Goal: Task Accomplishment & Management: Complete application form

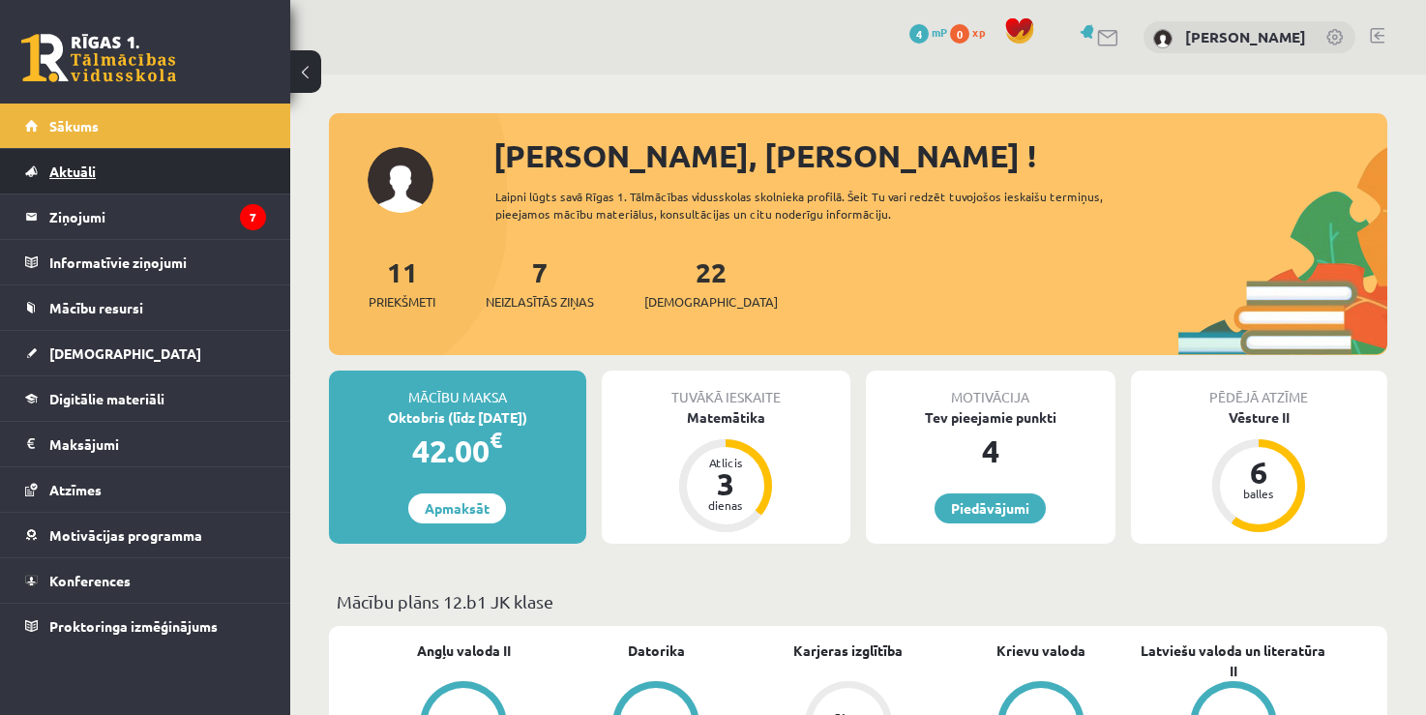
scroll to position [193, 0]
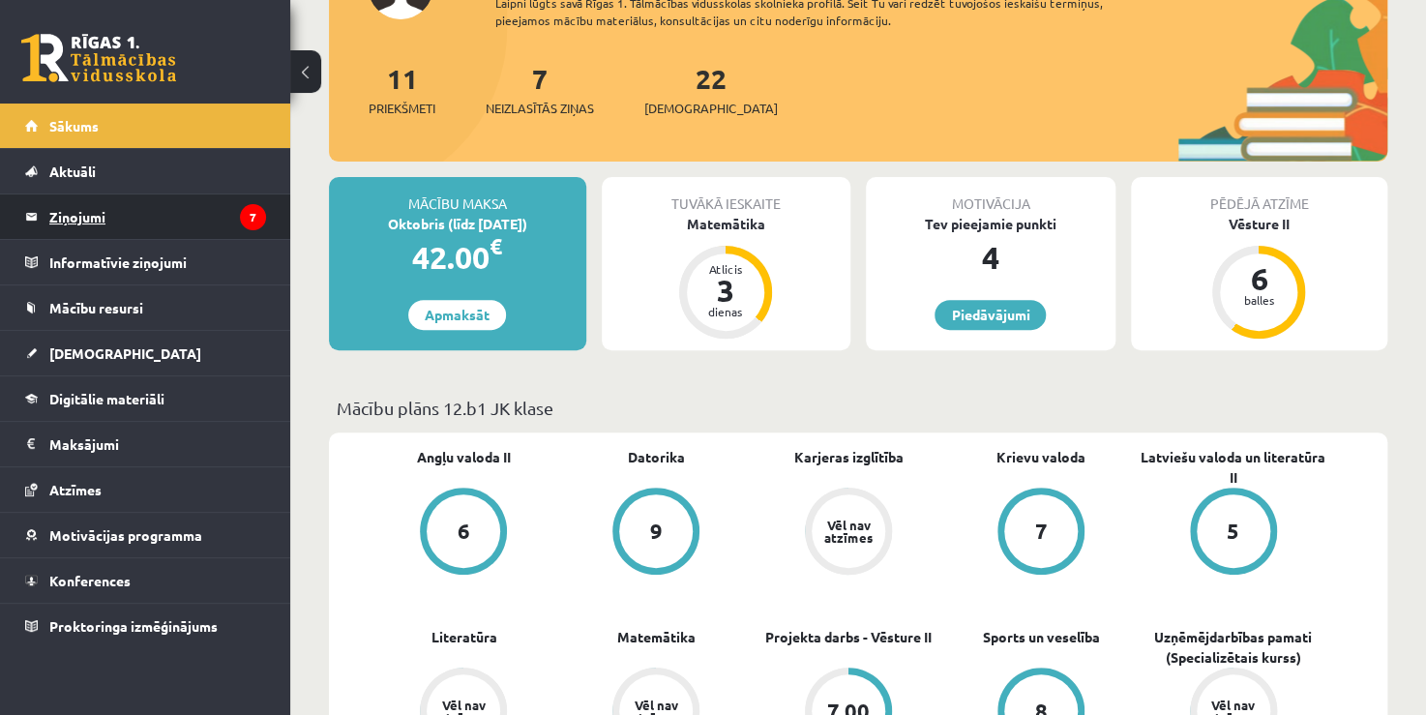
click at [161, 204] on legend "Ziņojumi 7" at bounding box center [157, 216] width 217 height 44
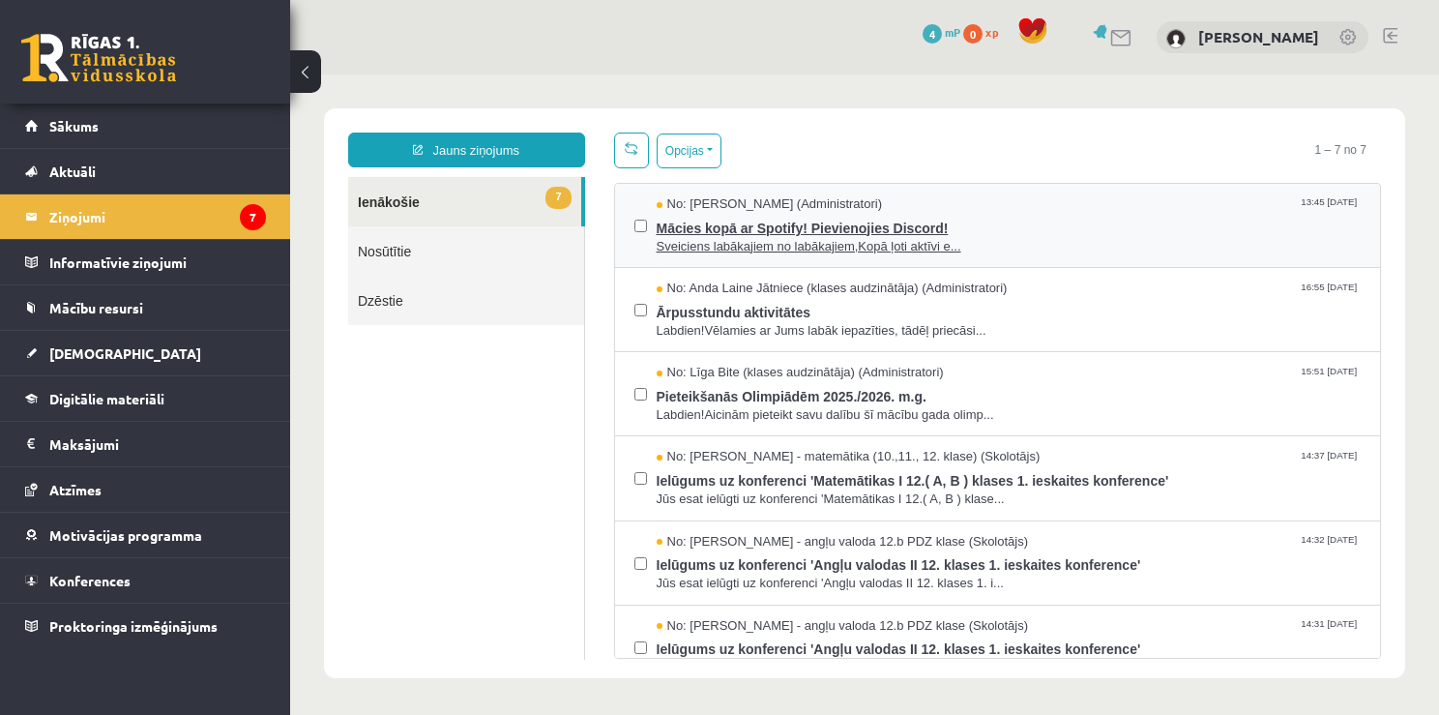
click at [738, 232] on span "Mācies kopā ar Spotify! Pievienojies Discord!" at bounding box center [1009, 226] width 705 height 24
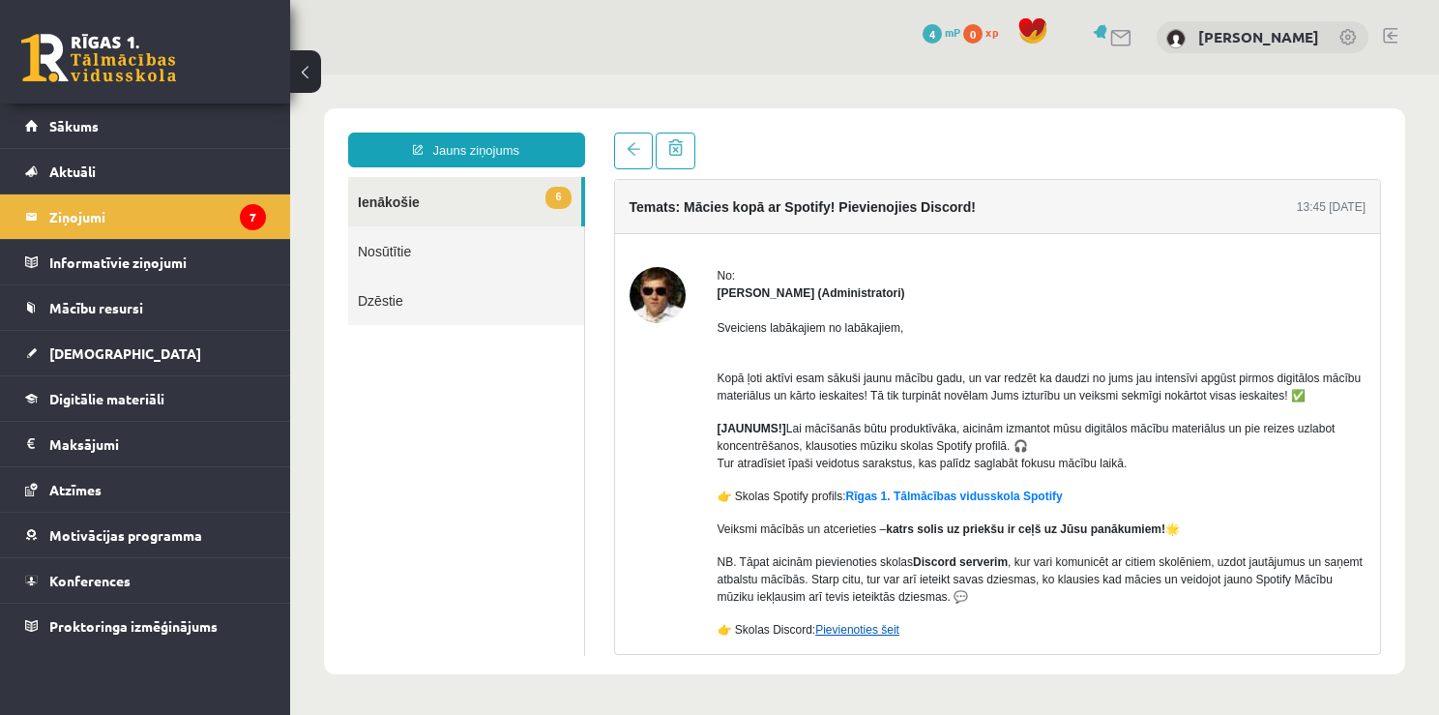
click at [861, 629] on link "Pievienoties šeit" at bounding box center [857, 630] width 84 height 14
click at [641, 294] on img at bounding box center [658, 295] width 56 height 56
click at [855, 631] on link "Pievienoties šeit" at bounding box center [857, 630] width 84 height 14
click at [137, 117] on link "Sākums" at bounding box center [145, 126] width 241 height 44
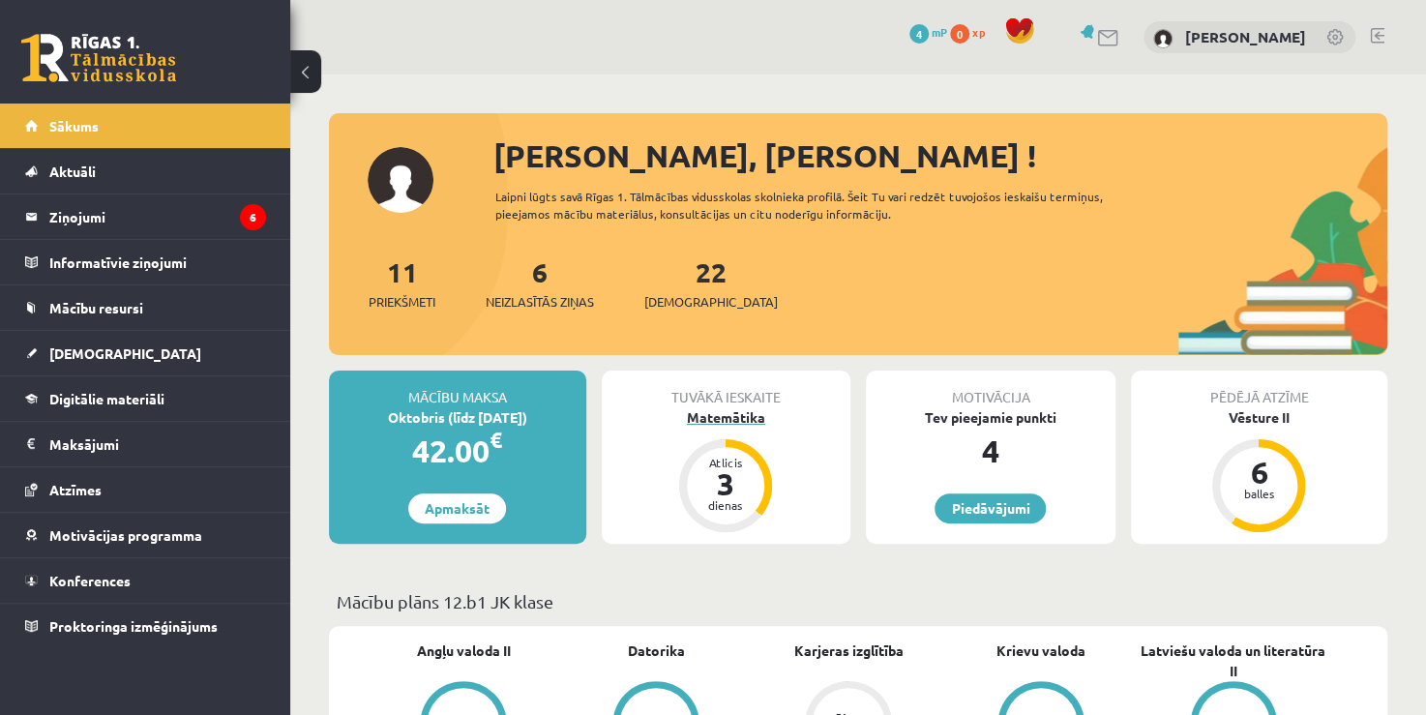
click at [707, 484] on div "3" at bounding box center [725, 483] width 58 height 31
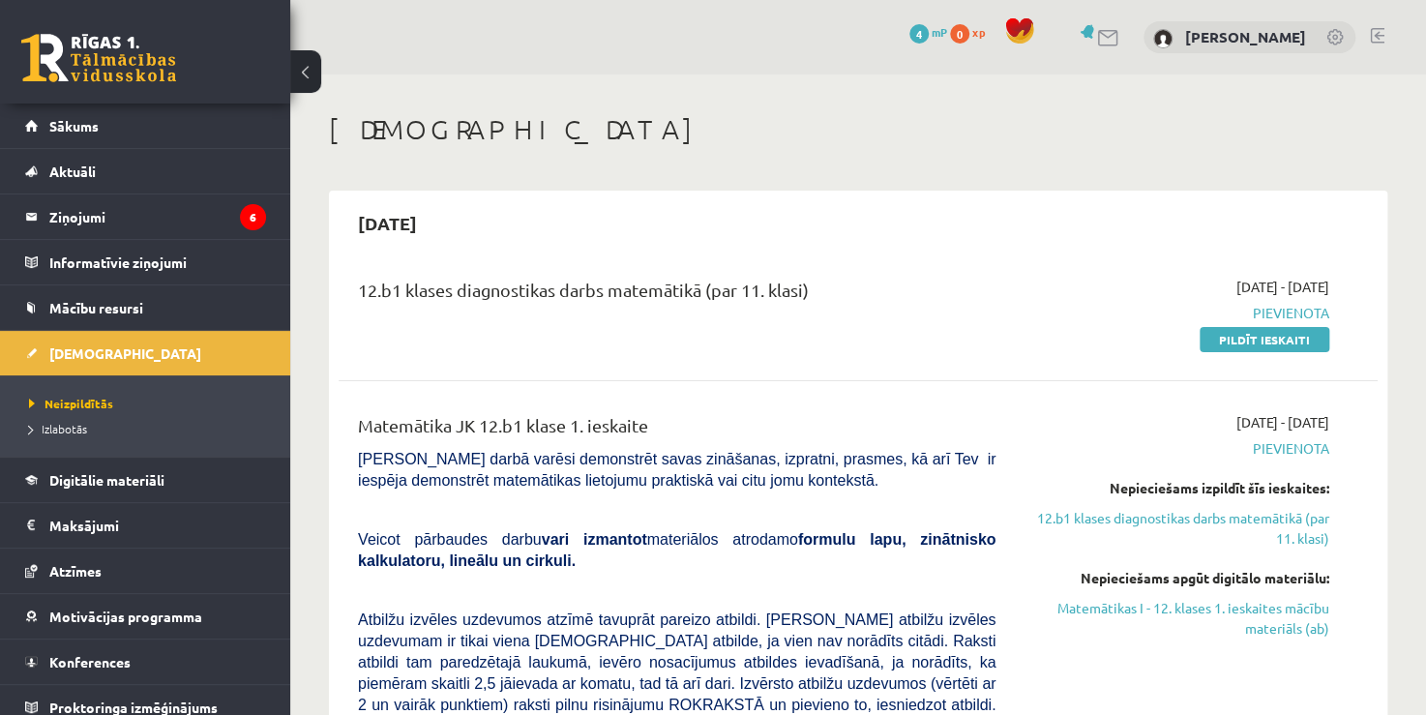
click at [1264, 339] on link "Pildīt ieskaiti" at bounding box center [1264, 339] width 130 height 25
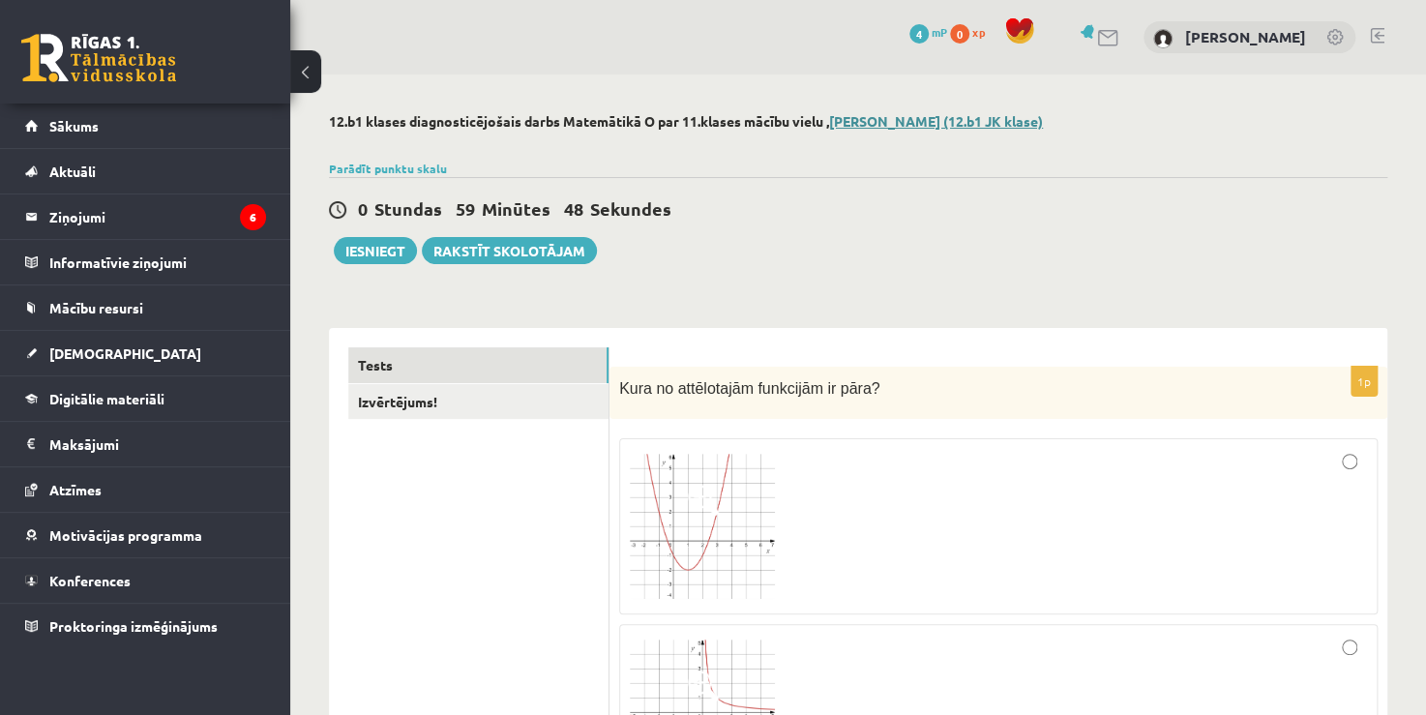
click at [997, 122] on link "Mārtiņš Bieziņš (12.b1 JK klase)" at bounding box center [936, 120] width 214 height 17
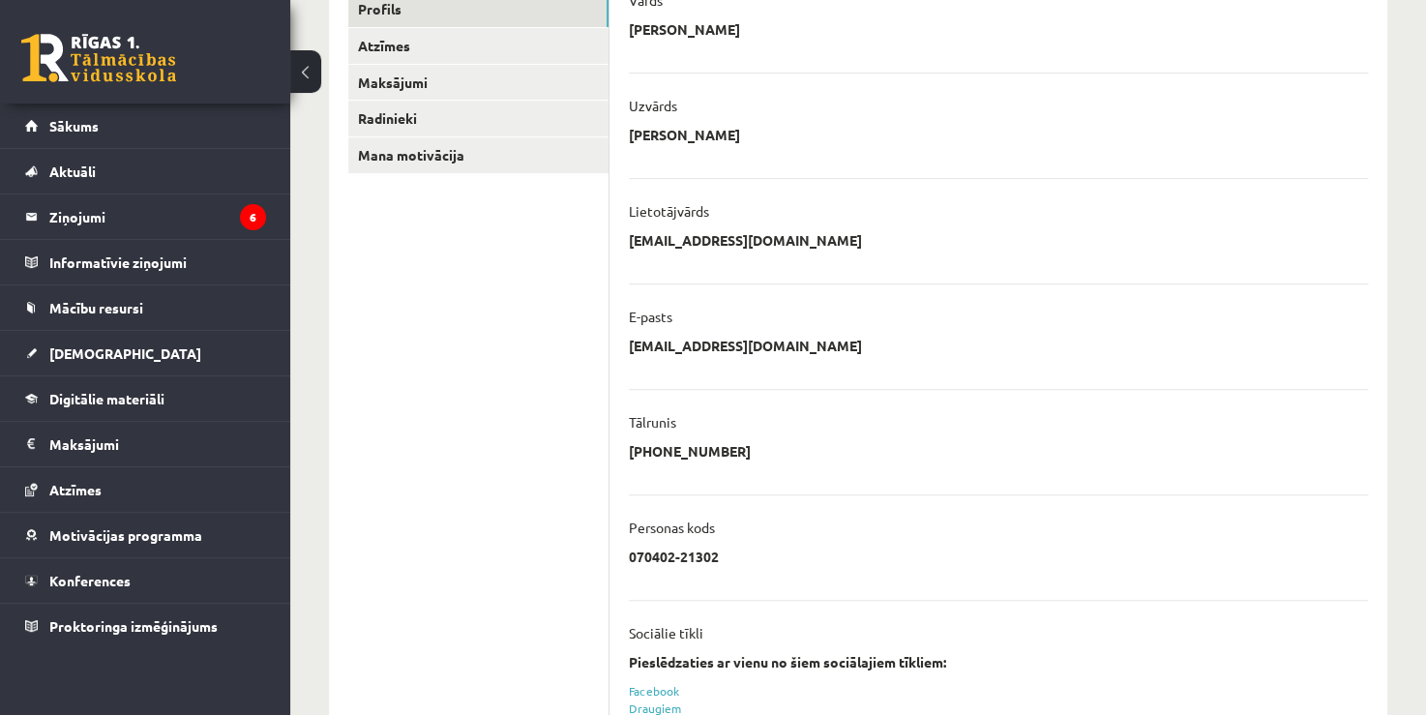
scroll to position [450, 0]
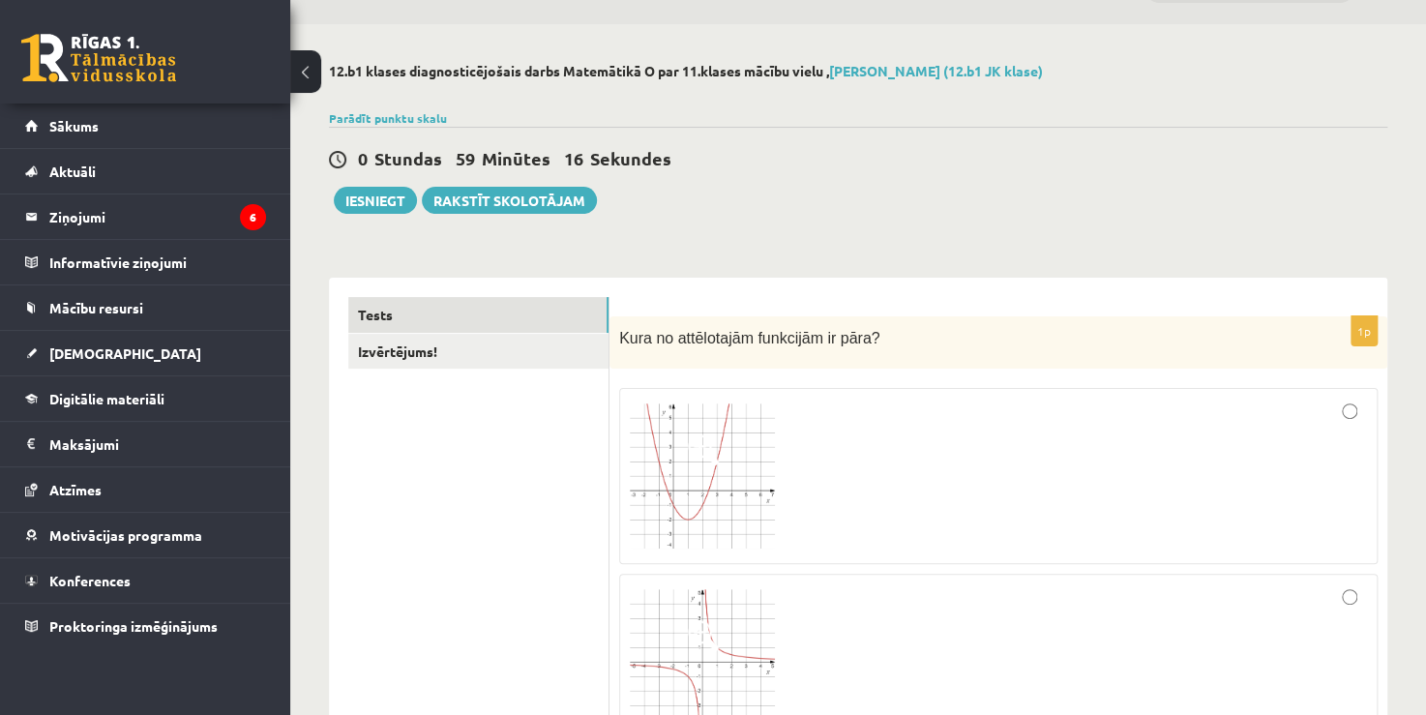
scroll to position [74, 0]
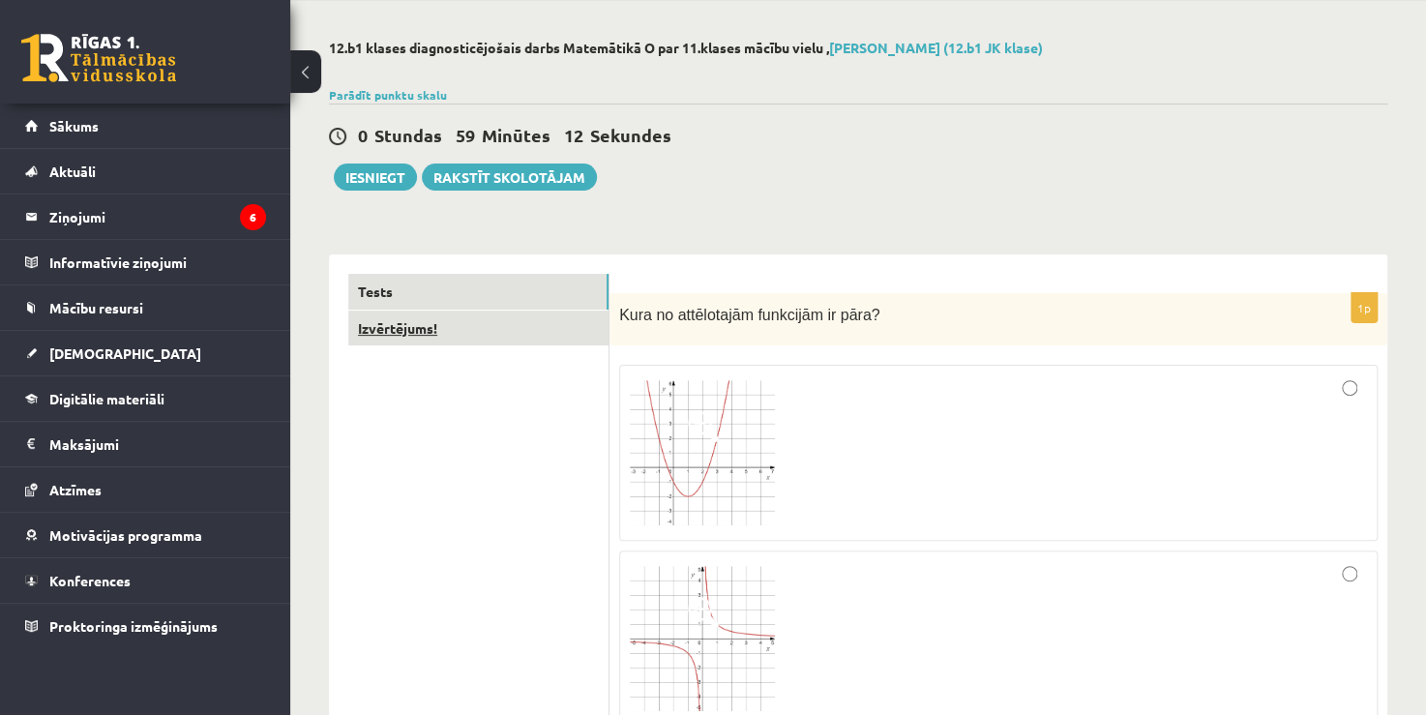
click at [386, 322] on link "Izvērtējums!" at bounding box center [478, 329] width 260 height 36
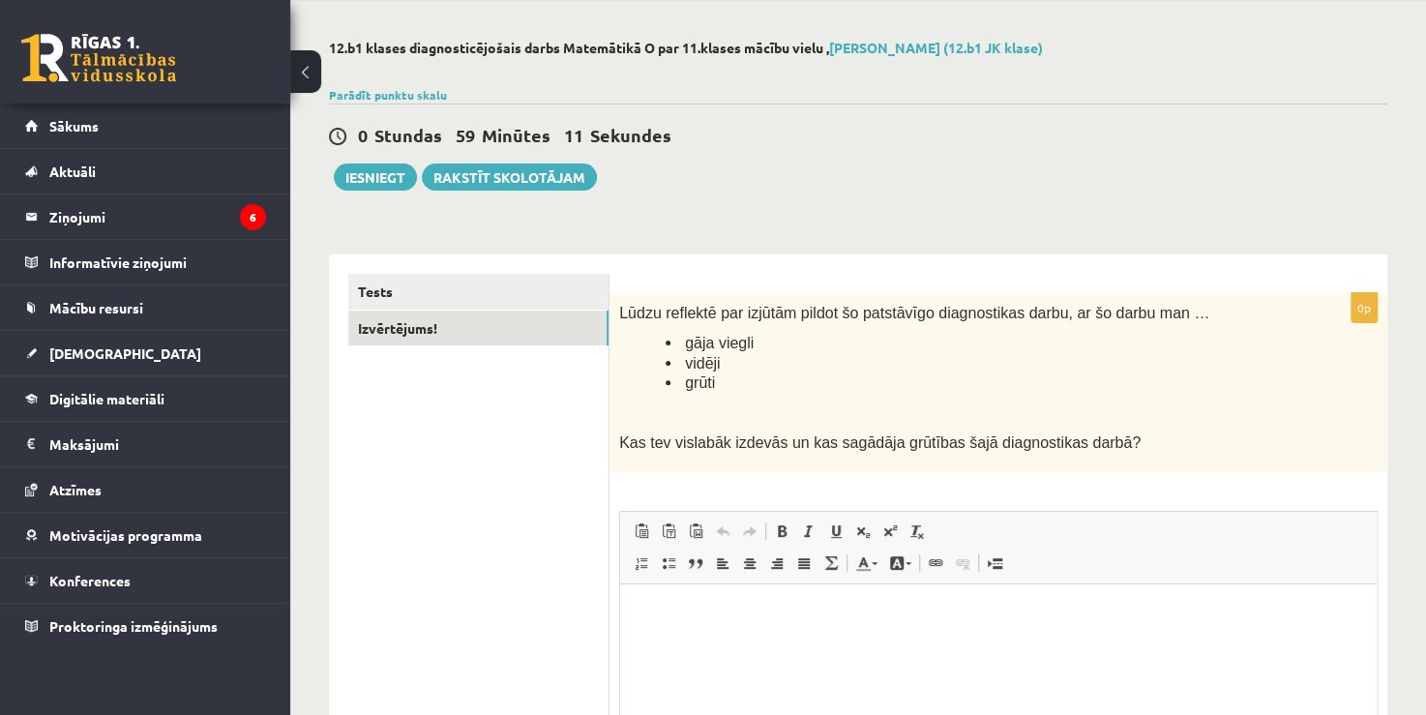
click at [749, 577] on span "Insert/Remove Numbered List Insert/Remove Bulleted List Block Quote Align Left …" at bounding box center [739, 565] width 222 height 32
click at [496, 283] on link "Tests" at bounding box center [478, 292] width 260 height 36
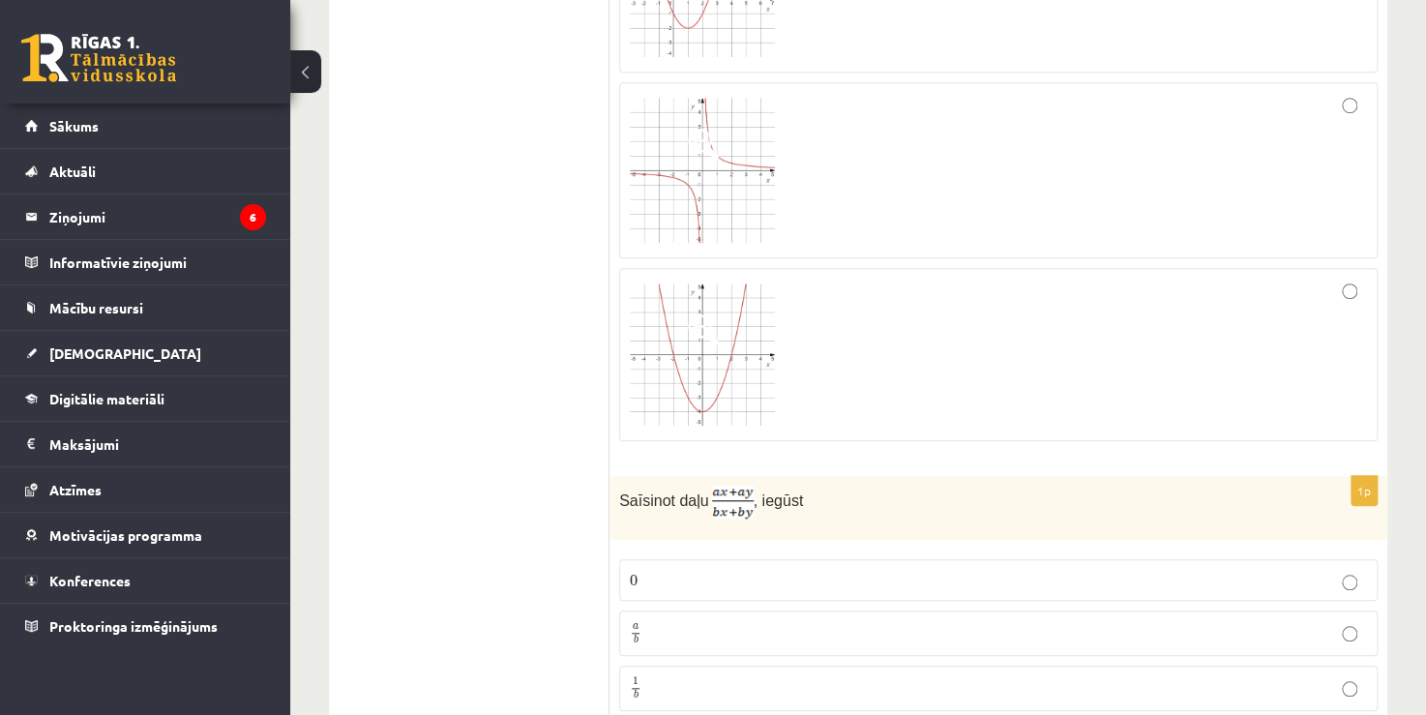
scroll to position [751, 0]
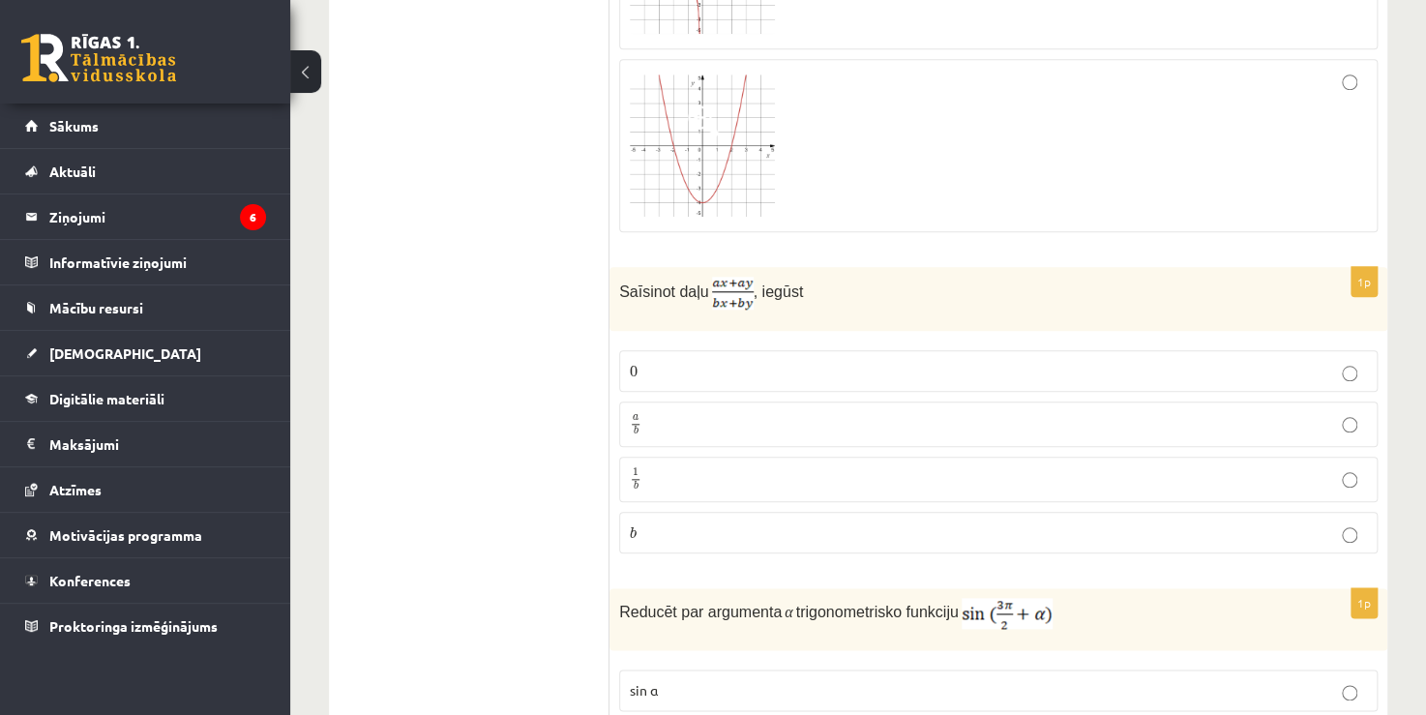
drag, startPoint x: 753, startPoint y: 305, endPoint x: 704, endPoint y: 285, distance: 52.1
click at [704, 285] on p "Saīsinot daļu , iegūst" at bounding box center [950, 293] width 662 height 33
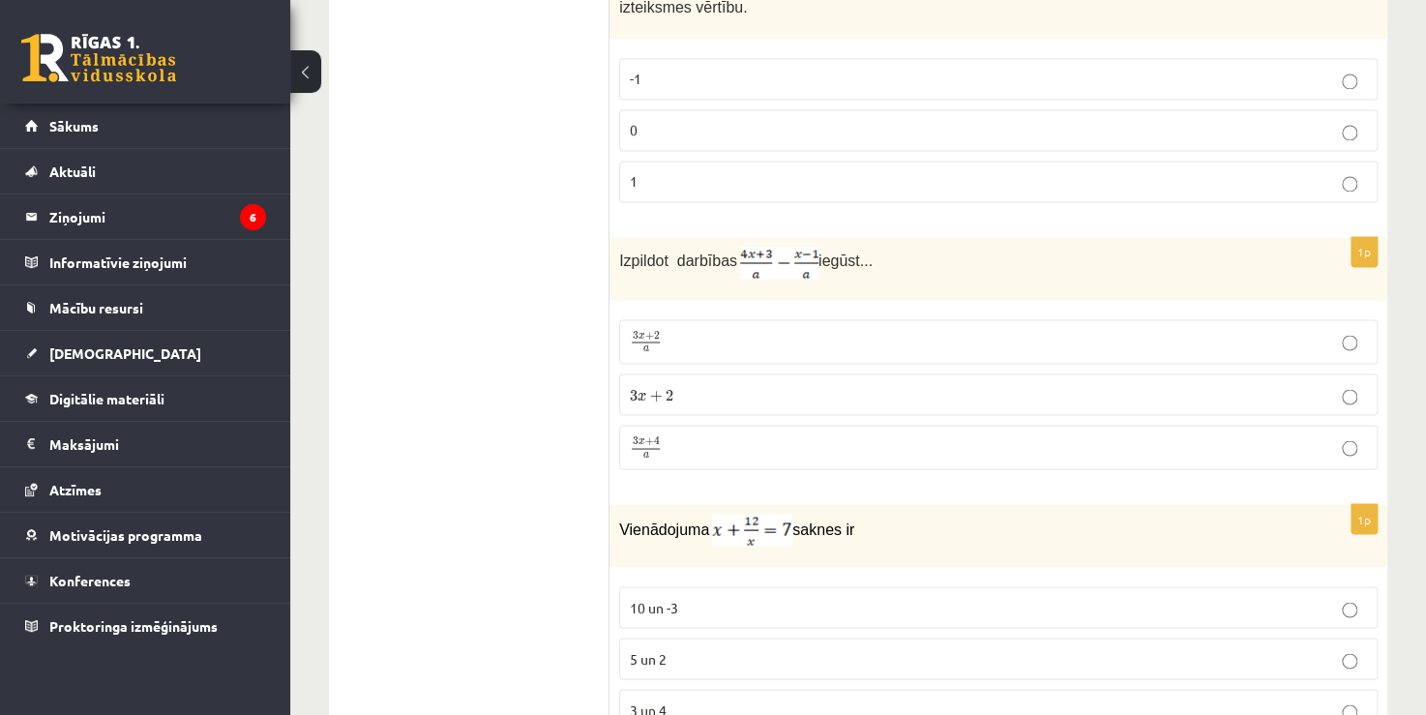
scroll to position [5200, 0]
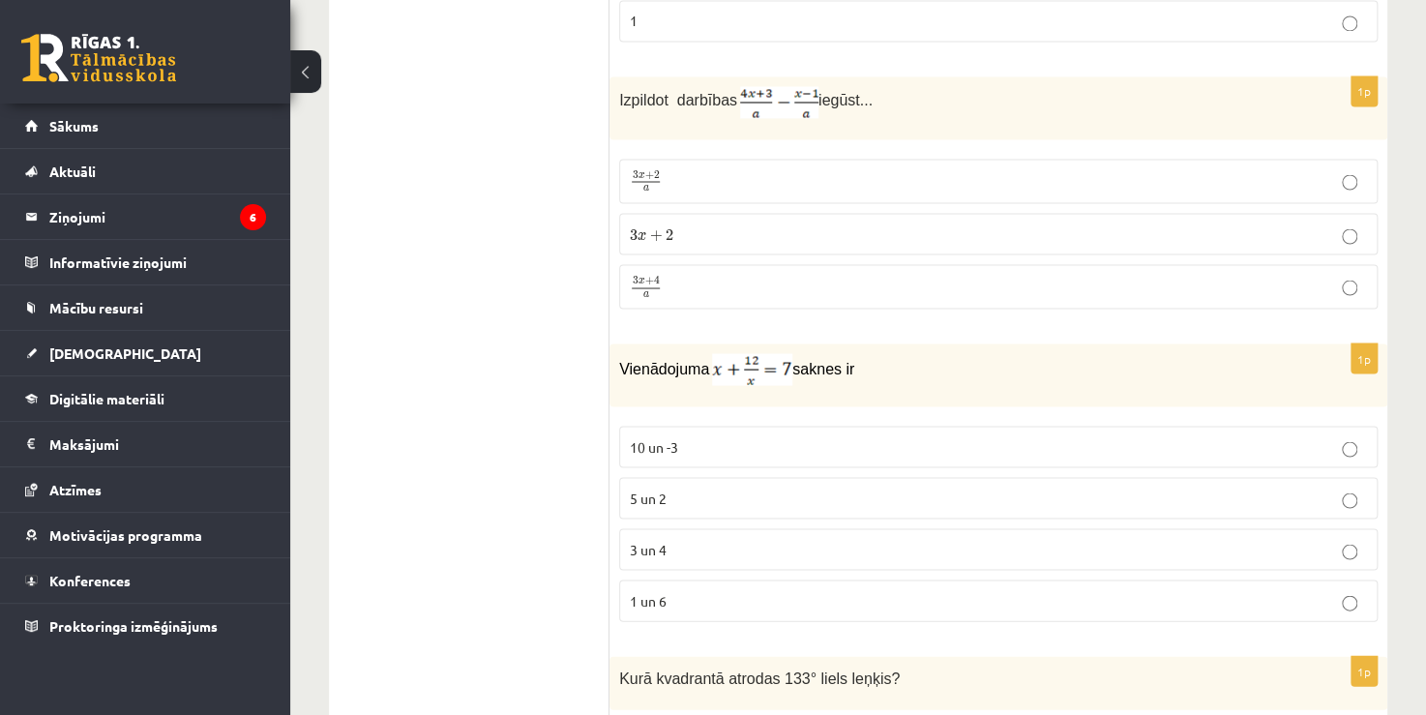
click at [744, 353] on img at bounding box center [752, 369] width 80 height 32
drag, startPoint x: 744, startPoint y: 338, endPoint x: 776, endPoint y: 350, distance: 34.3
click at [820, 365] on div "Vienādojuma saknes ir" at bounding box center [998, 374] width 778 height 63
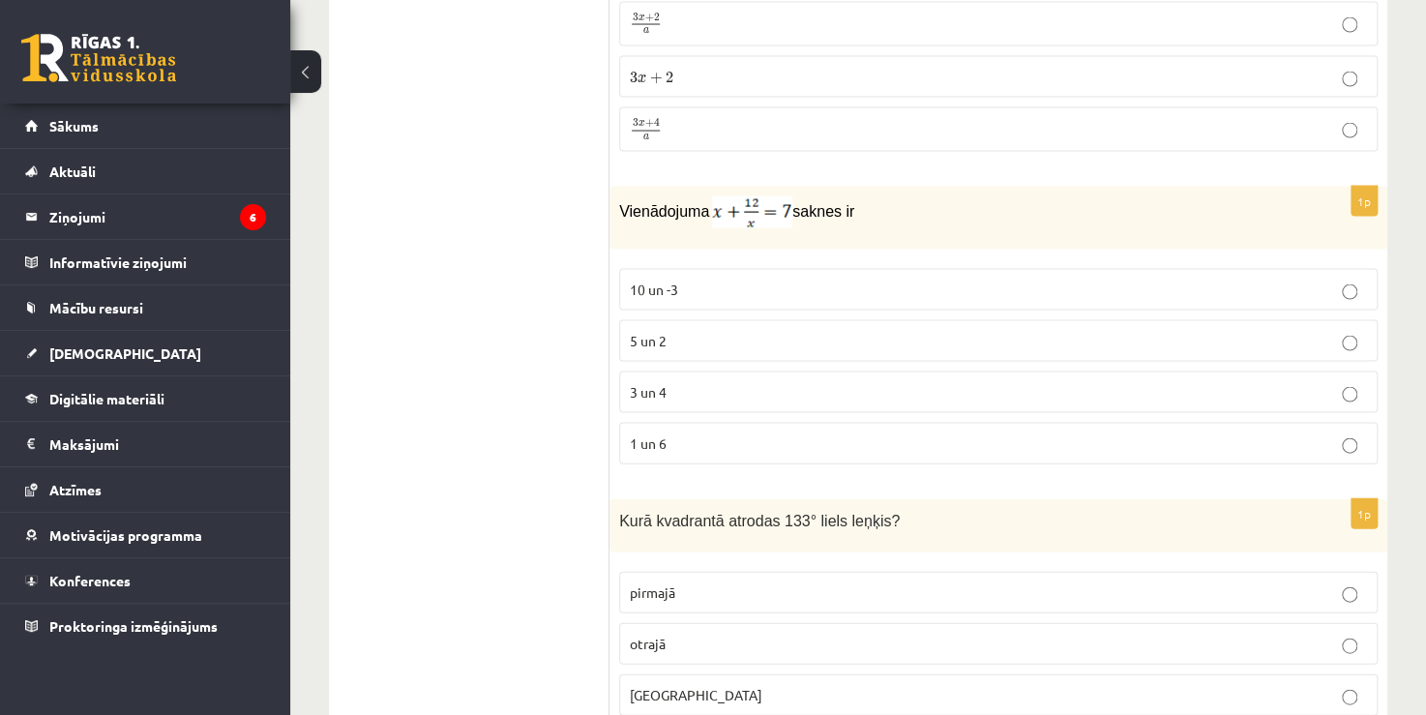
scroll to position [5587, 0]
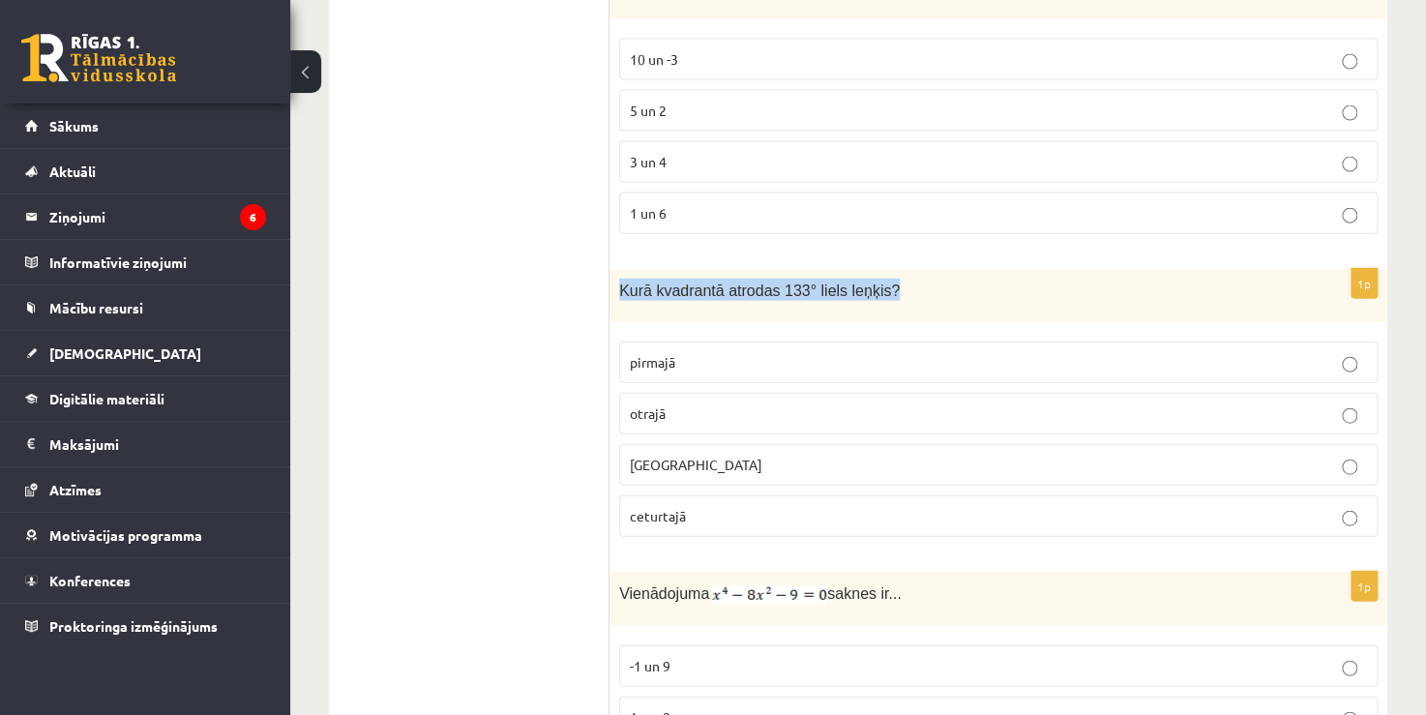
drag, startPoint x: 878, startPoint y: 261, endPoint x: 619, endPoint y: 250, distance: 259.5
click at [619, 279] on p "Kurā kvadrantā atrodas 133° liels leņķis?" at bounding box center [950, 290] width 662 height 22
copy span "Kurā kvadrantā atrodas 133° liels leņķis?"
click at [666, 393] on label "otrajā" at bounding box center [998, 414] width 758 height 42
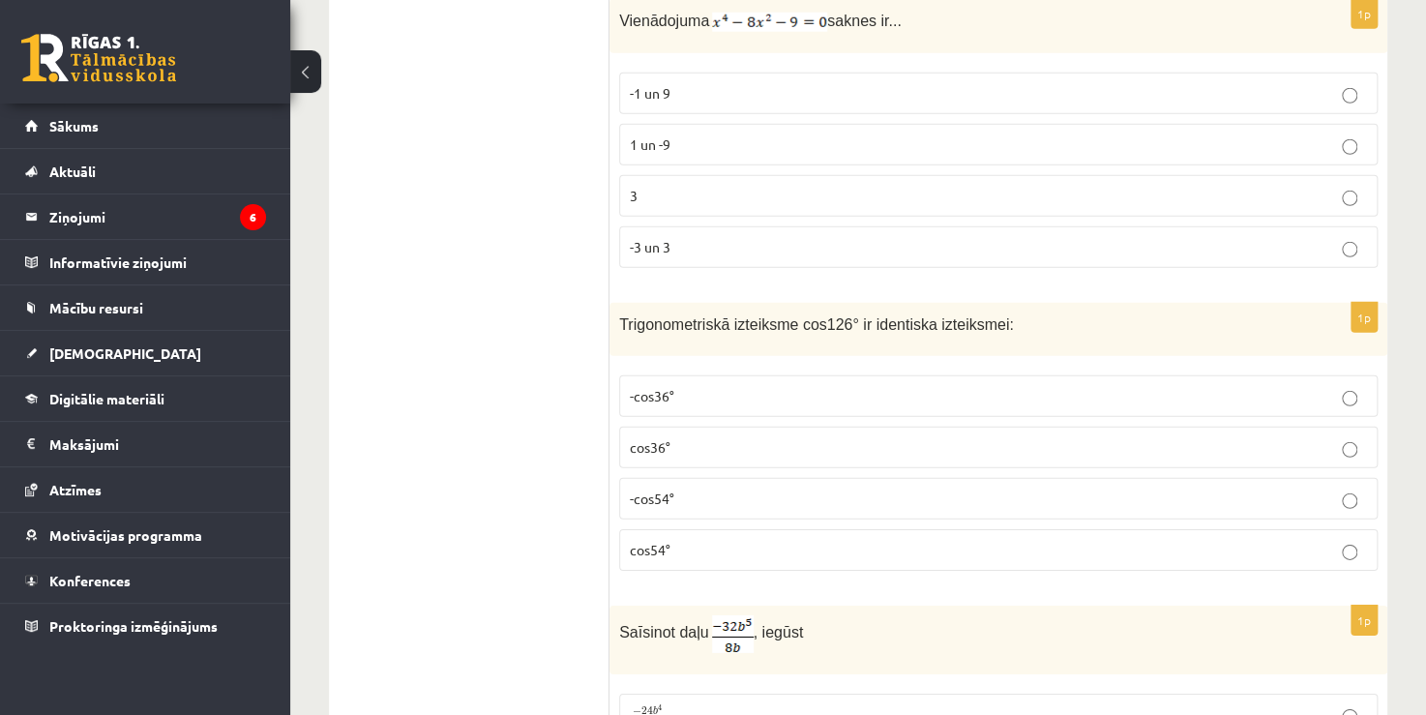
scroll to position [6168, 0]
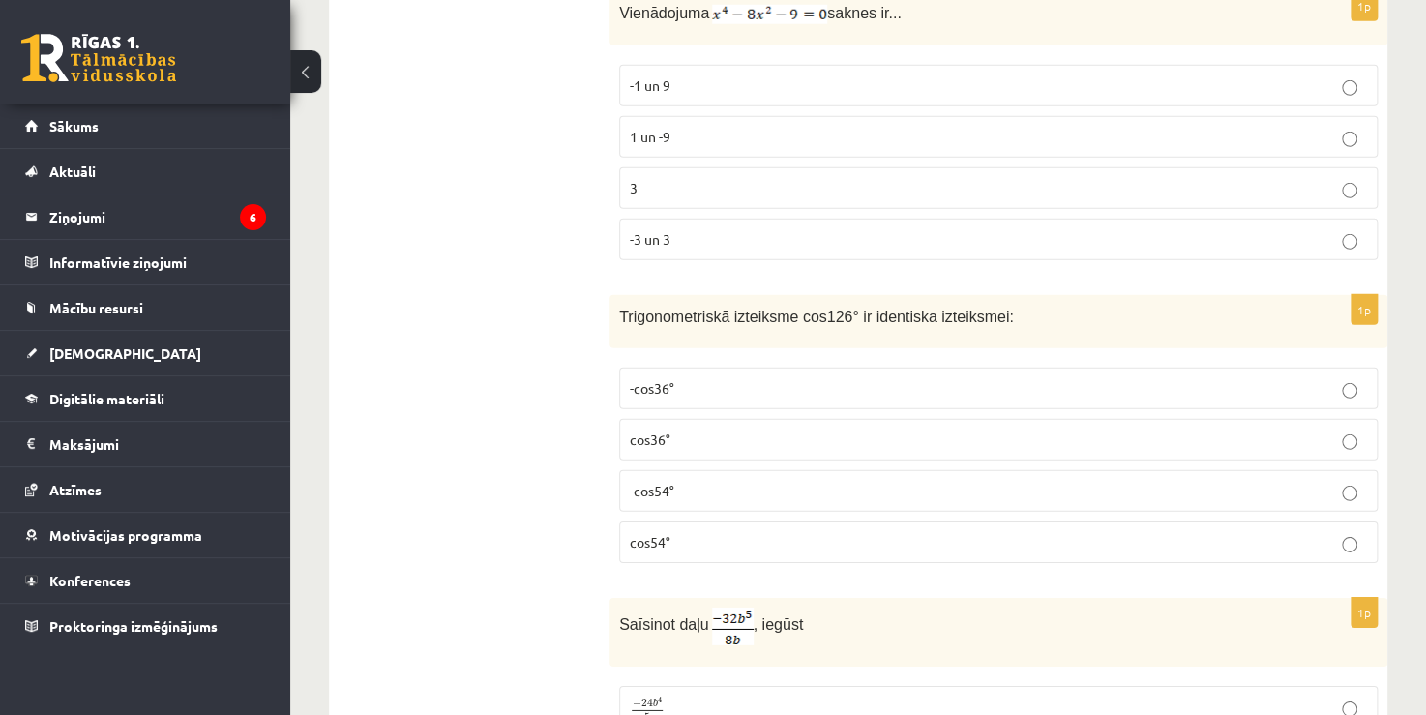
drag, startPoint x: 999, startPoint y: 289, endPoint x: 605, endPoint y: 287, distance: 394.7
copy div "Izvērtējums! 1p Kura no attēlotajām funkcijām ir pāra? 1p Saīsinot daļu , iegūs…"
click at [656, 309] on span "Trigonometriskā izteiksme cos126° ir identiska izteiksmei:" at bounding box center [816, 317] width 395 height 16
click at [655, 309] on span "Trigonometriskā izteiksme cos126° ir identiska izteiksmei:" at bounding box center [816, 317] width 395 height 16
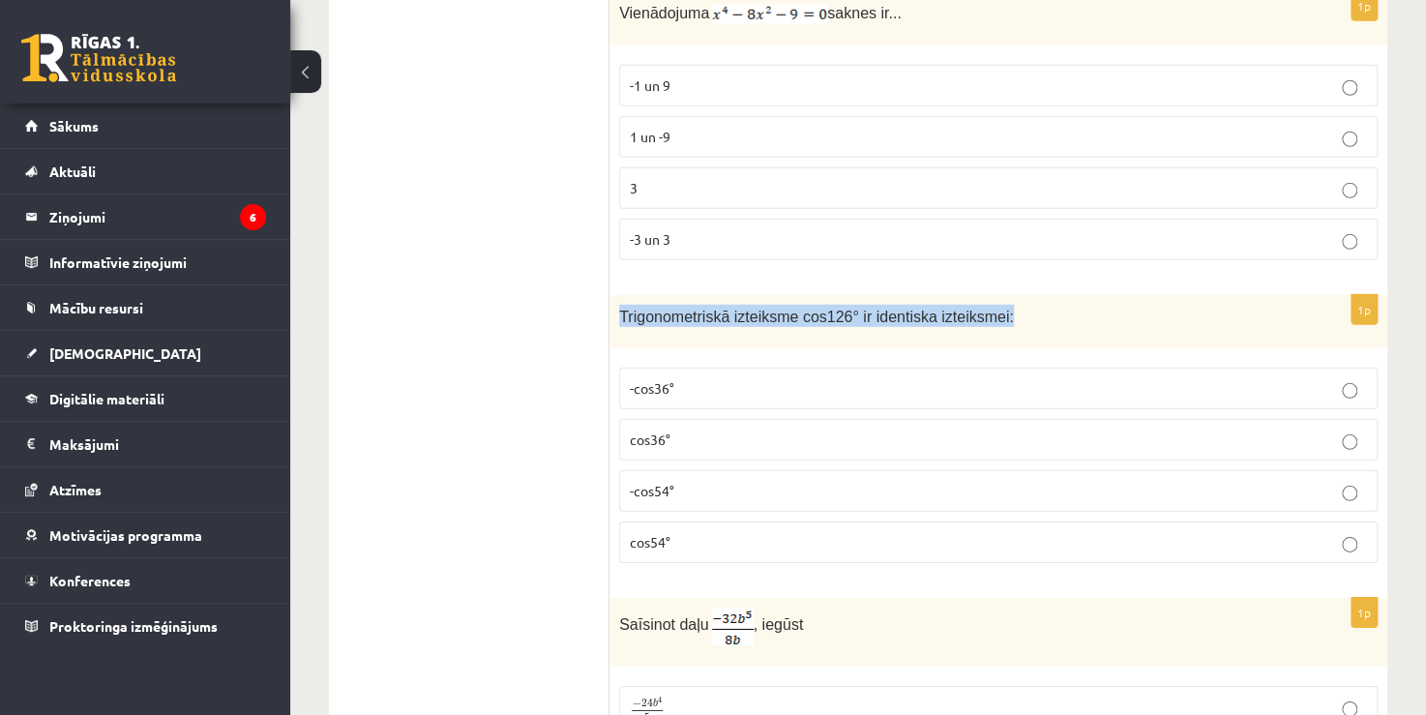
click at [654, 309] on span "Trigonometriskā izteiksme cos126° ir identiska izteiksmei:" at bounding box center [816, 317] width 395 height 16
click at [701, 481] on p "-cos54°" at bounding box center [998, 491] width 737 height 20
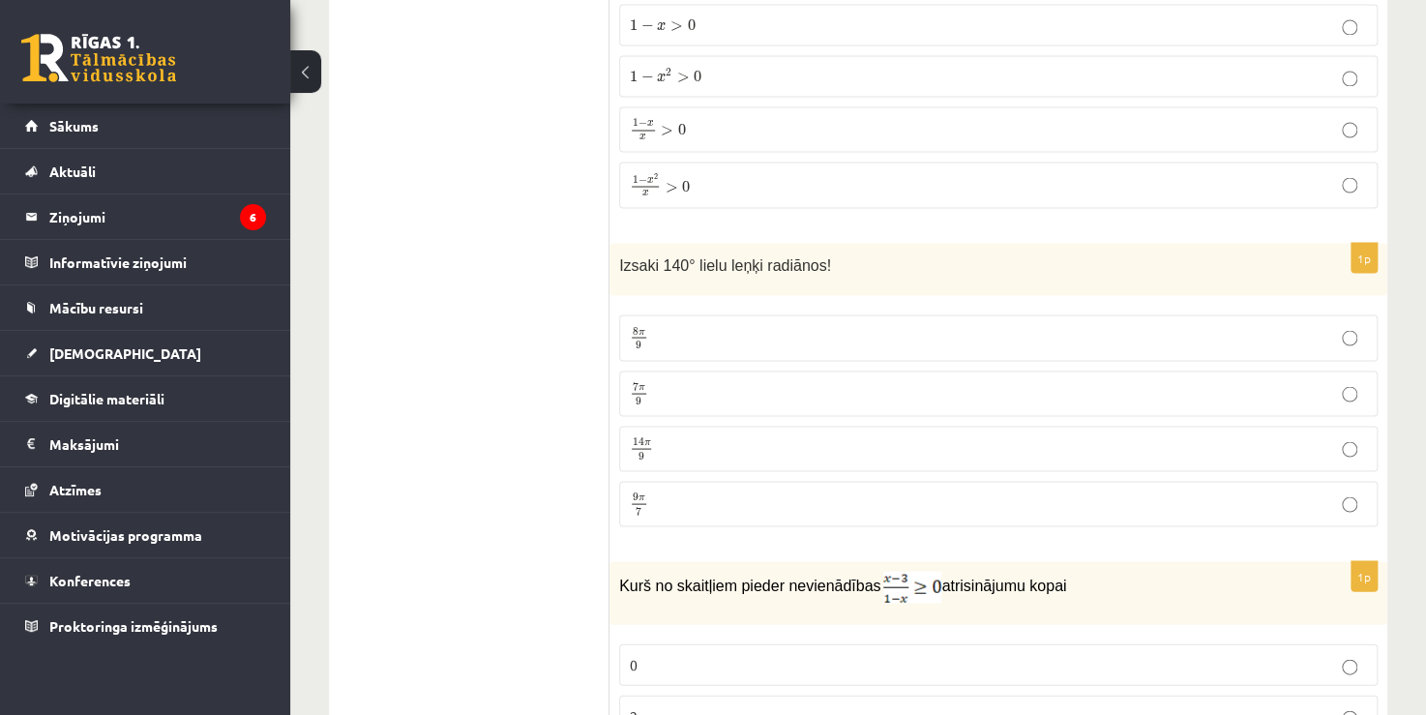
scroll to position [8516, 0]
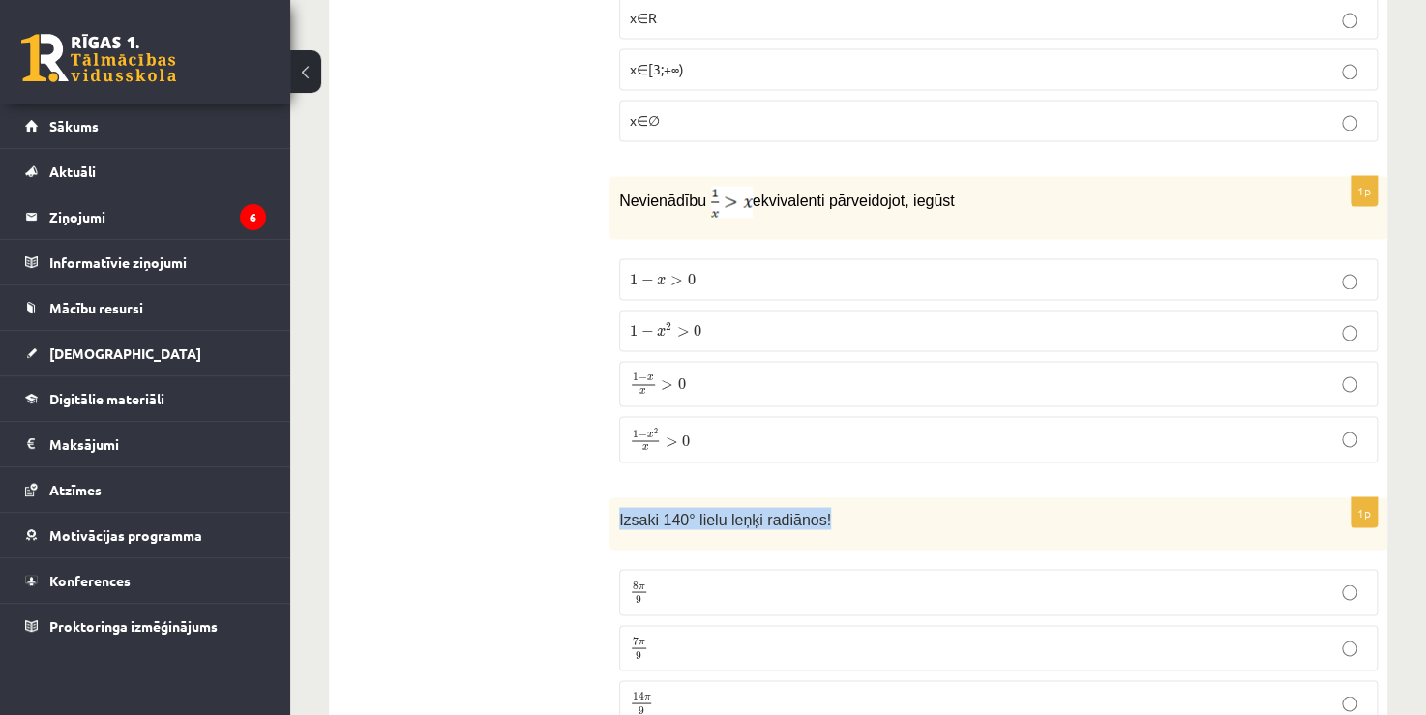
drag, startPoint x: 831, startPoint y: 462, endPoint x: 613, endPoint y: 467, distance: 217.7
click at [613, 497] on div "Izsaki 140° lielu leņķi radiānos!" at bounding box center [998, 523] width 778 height 53
copy span "Izsaki 140° lielu leņķi radiānos!"
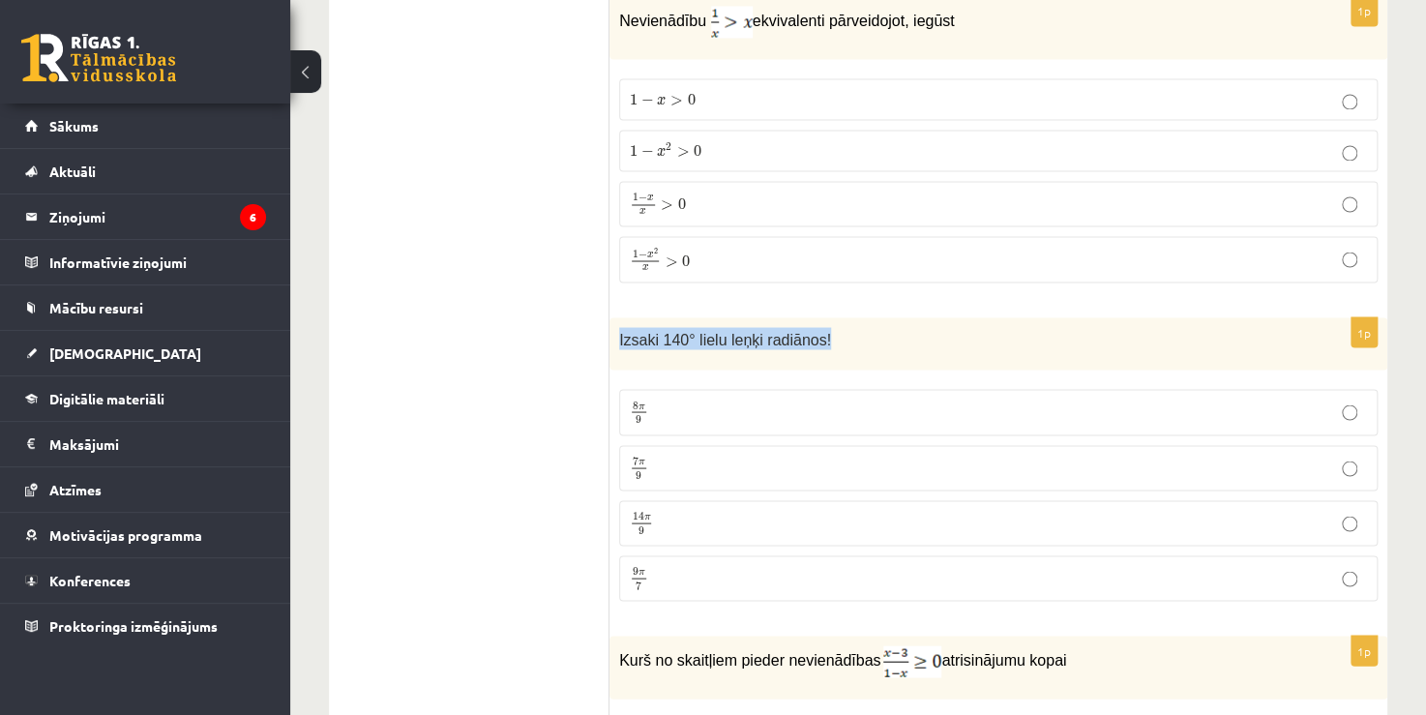
scroll to position [8710, 0]
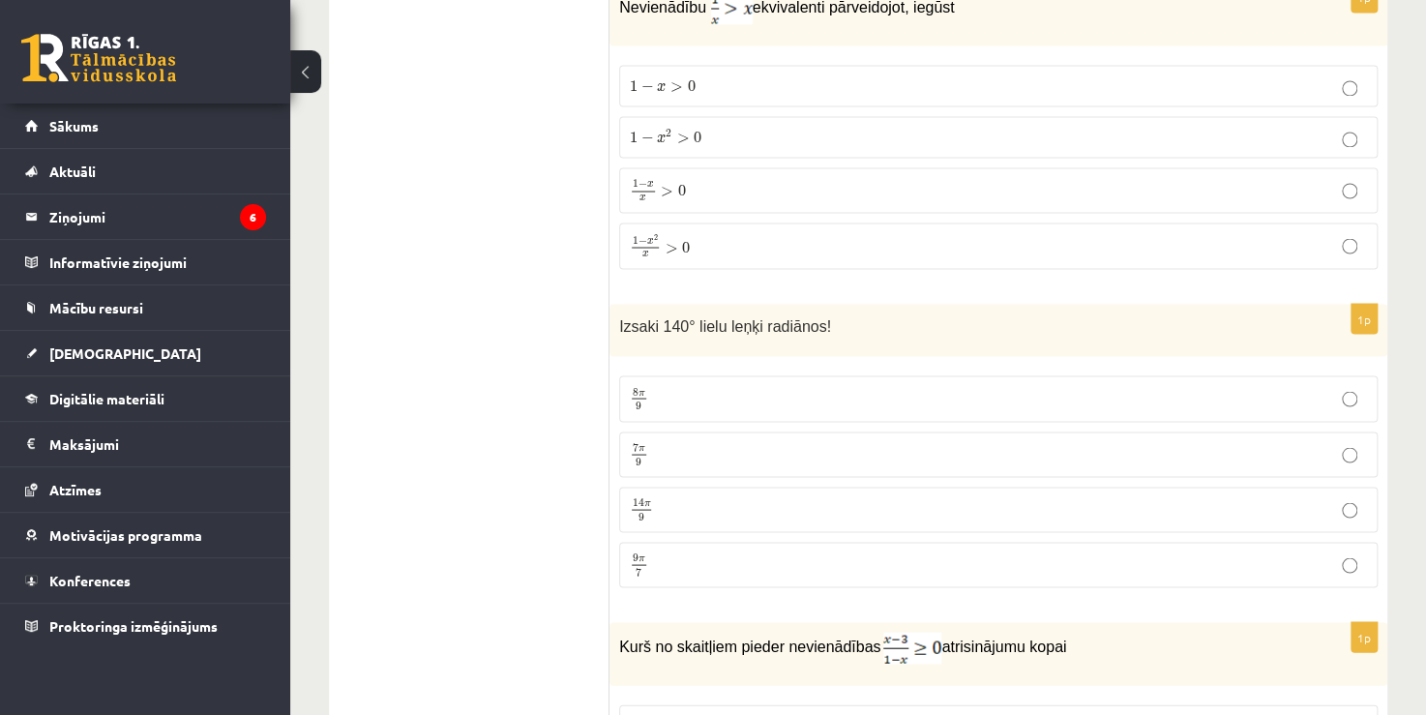
click at [672, 442] on p "7 π 9 7 π 9" at bounding box center [998, 454] width 737 height 24
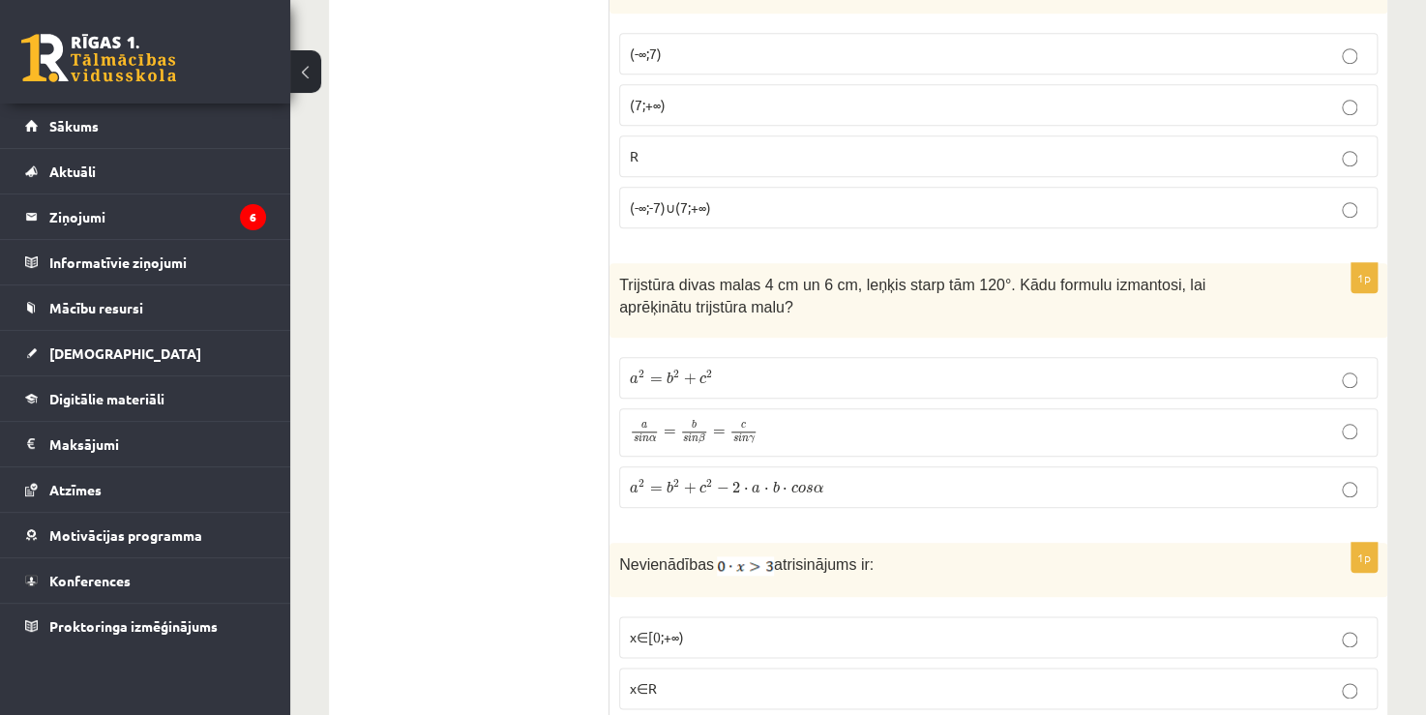
scroll to position [7839, 0]
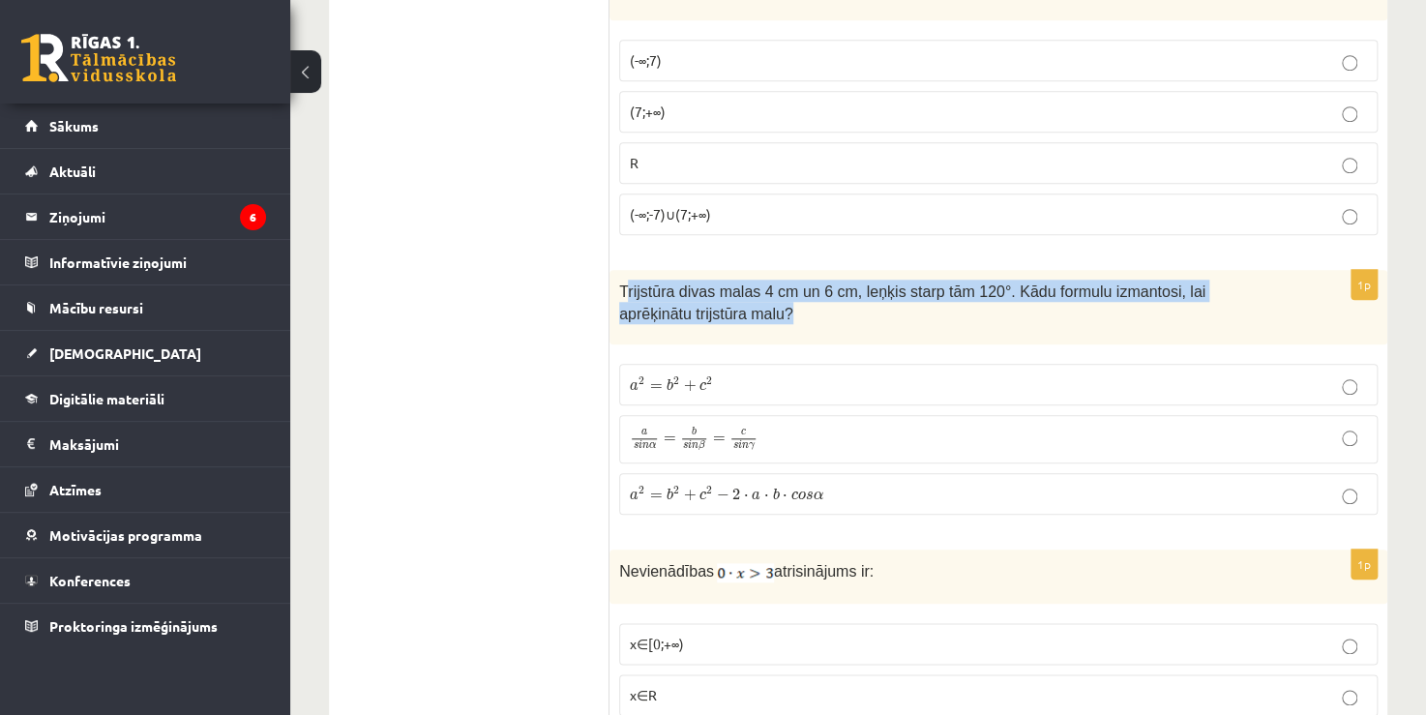
drag, startPoint x: 666, startPoint y: 293, endPoint x: 625, endPoint y: 256, distance: 54.8
click at [625, 270] on div "Trijstūra divas malas 4 cm un 6 cm, leņķis starp tām 120°. Kādu formulu izmanto…" at bounding box center [998, 307] width 778 height 74
drag, startPoint x: 618, startPoint y: 253, endPoint x: 656, endPoint y: 273, distance: 42.4
click at [656, 283] on span "Trijstūra divas malas 4 cm un 6 cm, leņķis starp tām 120°. Kādu formulu izmanto…" at bounding box center [912, 302] width 586 height 39
copy span "Trijstūra divas malas 4 cm un 6 cm, leņķis starp tām 120°. Kādu formulu izmanto…"
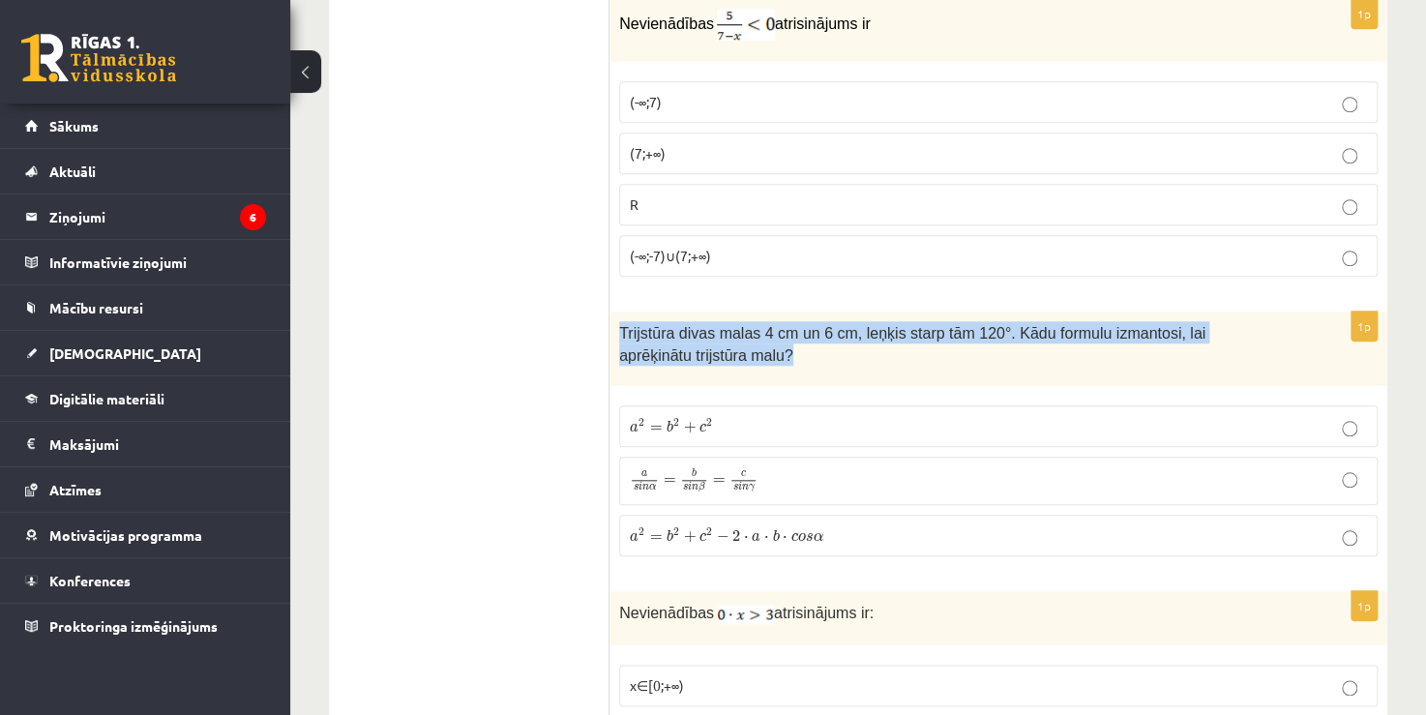
scroll to position [7742, 0]
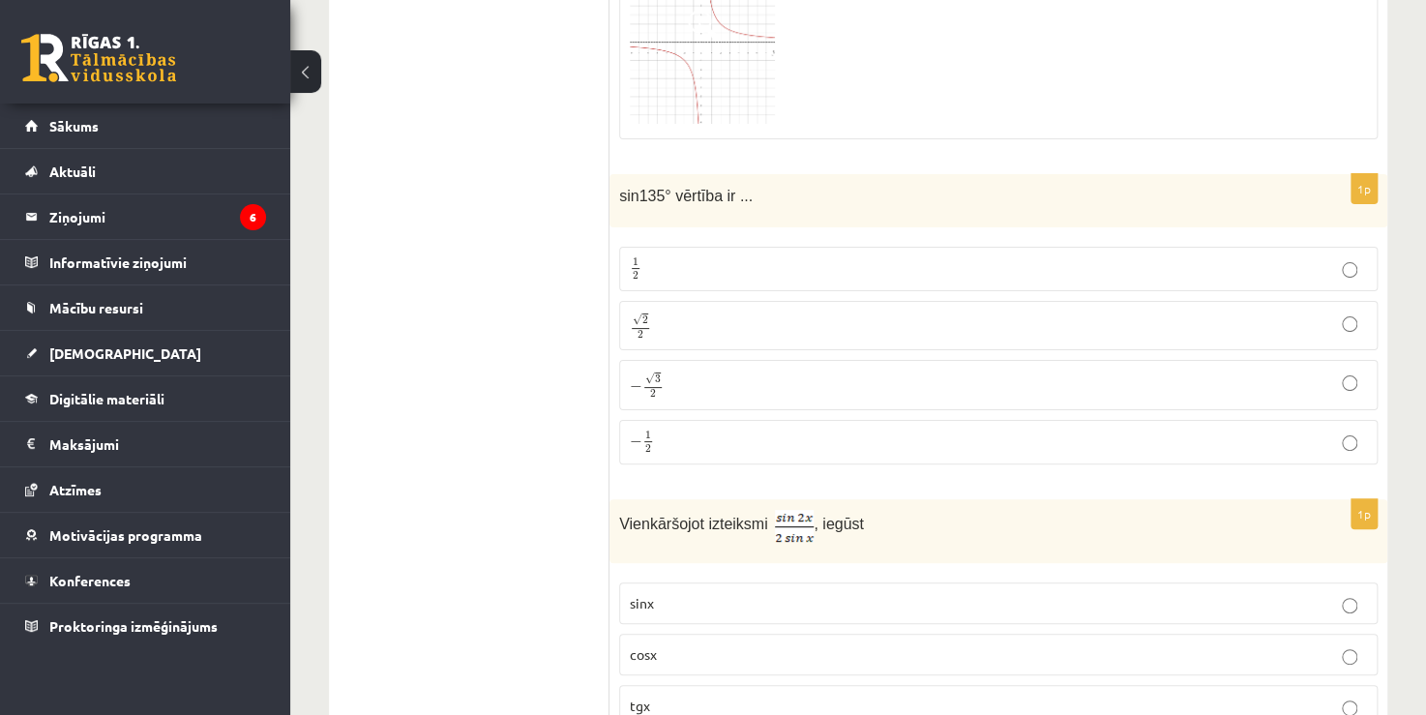
scroll to position [3583, 0]
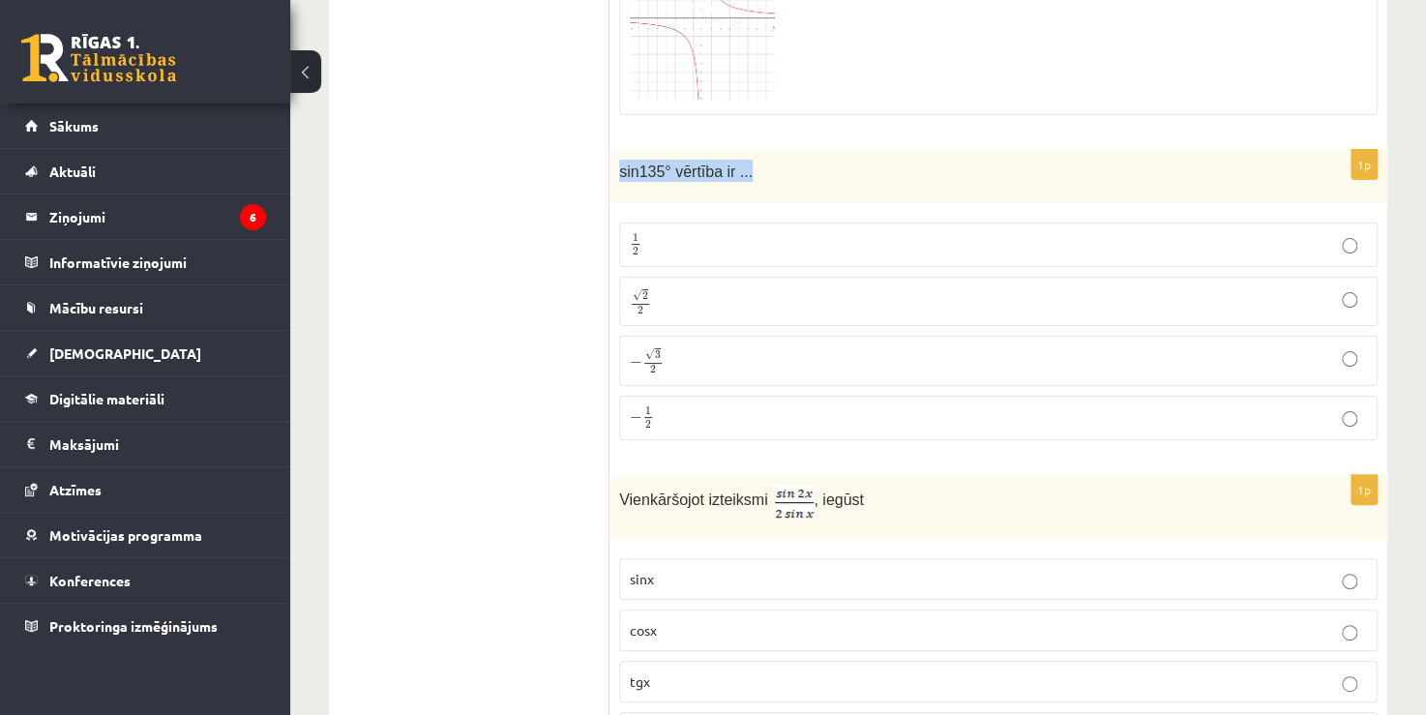
drag, startPoint x: 730, startPoint y: 162, endPoint x: 616, endPoint y: 157, distance: 114.2
click at [616, 157] on div "sin135° vērtība ir ..." at bounding box center [998, 176] width 778 height 53
copy span "sin135° vērtība ir ..."
click at [667, 261] on fieldset "1 2 1 2 √ 2 2 2 2 − √ 3 2 − 3 2 − 1 2 − 1 2" at bounding box center [998, 329] width 758 height 233
click at [665, 287] on p "√ 2 2 2 2" at bounding box center [998, 301] width 737 height 28
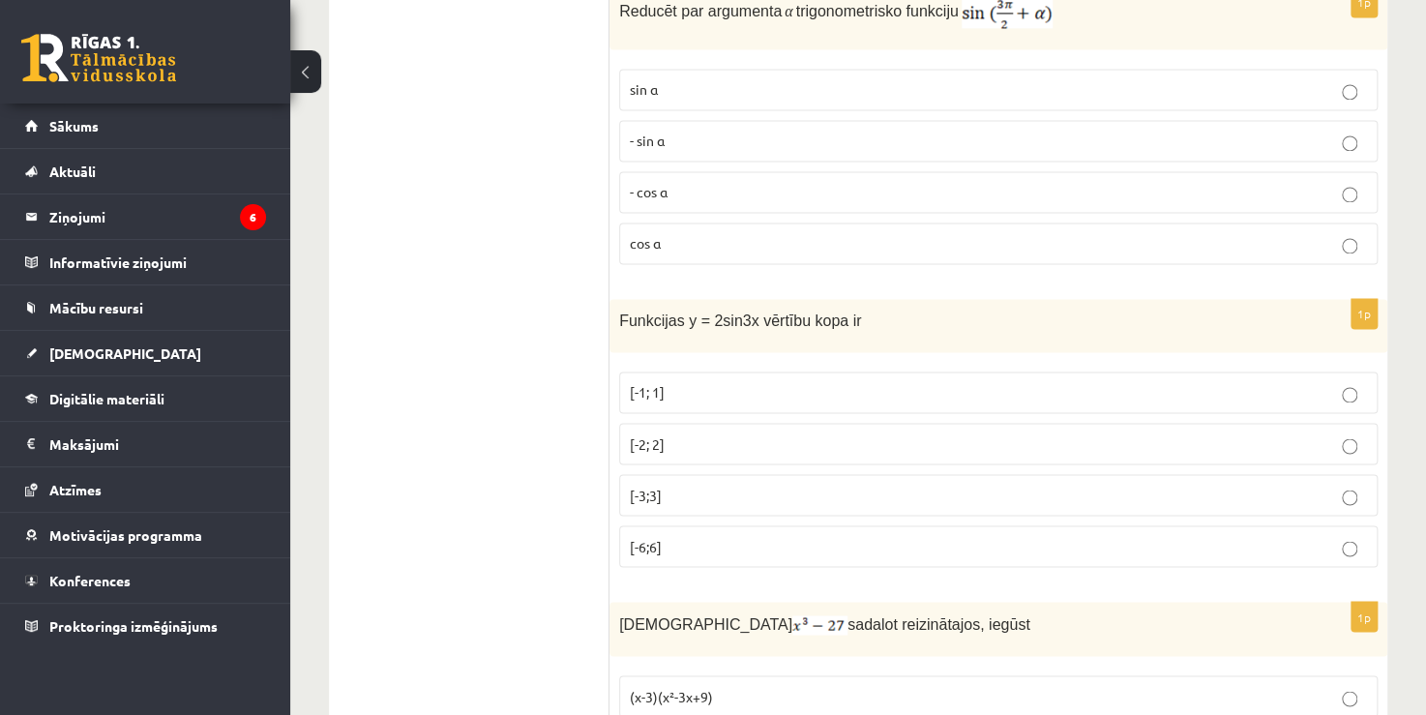
scroll to position [1451, 0]
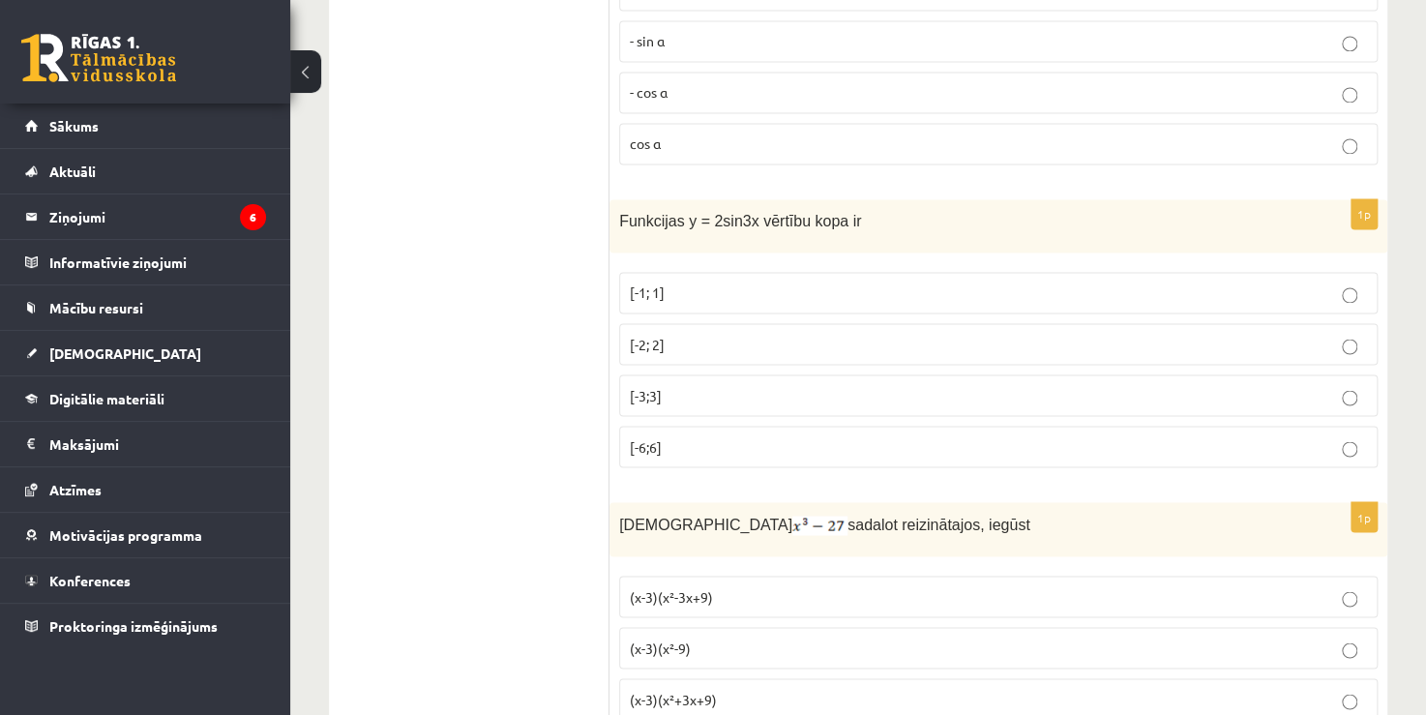
drag, startPoint x: 872, startPoint y: 211, endPoint x: 626, endPoint y: 208, distance: 245.7
click at [637, 213] on span "Funkcijas y = 2sin3x vērtību kopa ir" at bounding box center [740, 221] width 242 height 16
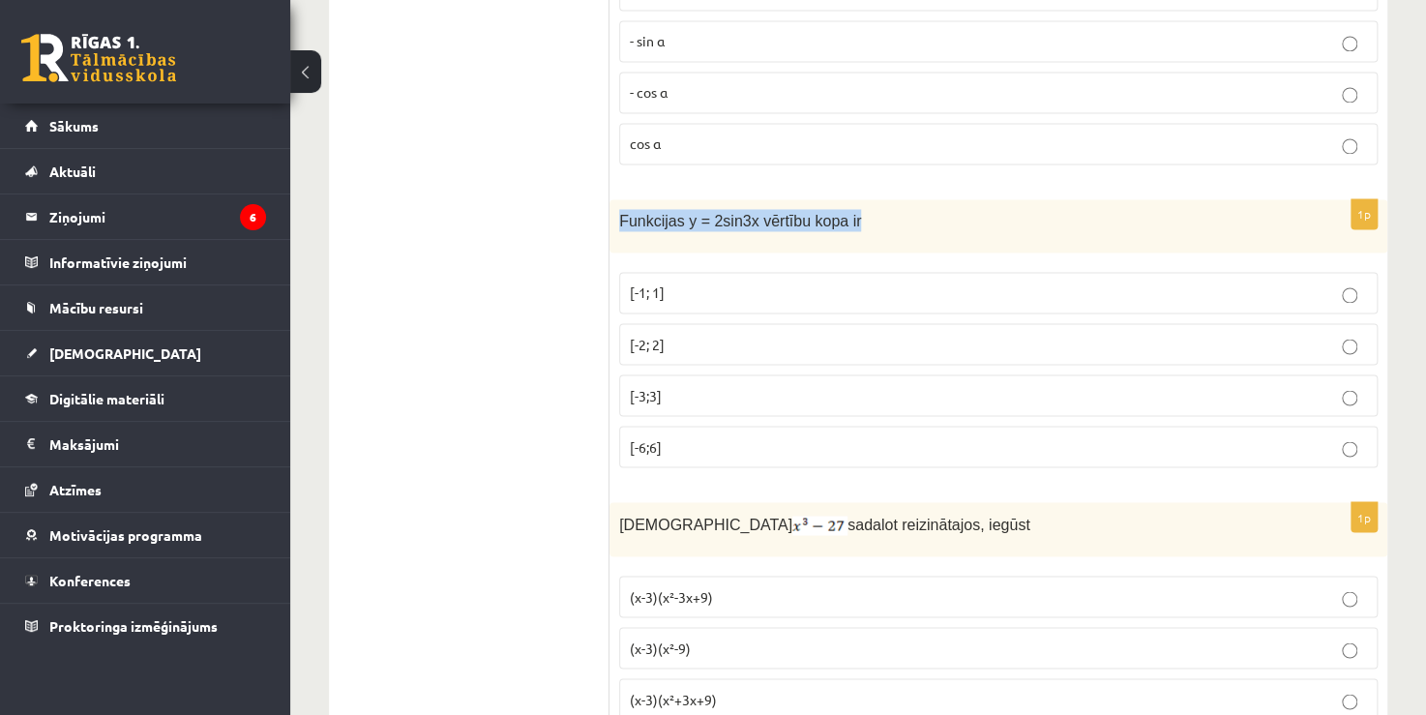
click at [637, 213] on span "Funkcijas y = 2sin3x vērtību kopa ir" at bounding box center [740, 221] width 242 height 16
click at [699, 340] on p "[-2; 2]" at bounding box center [998, 344] width 737 height 20
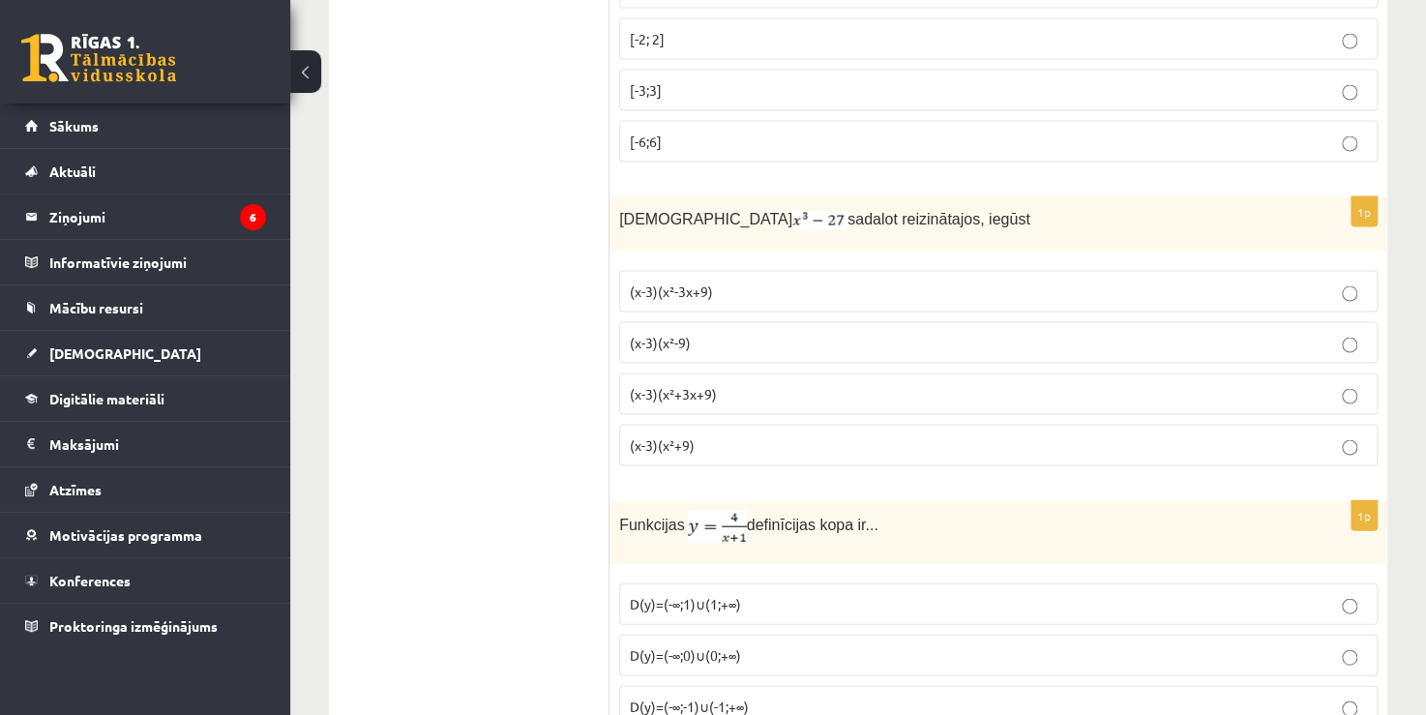
scroll to position [1741, 0]
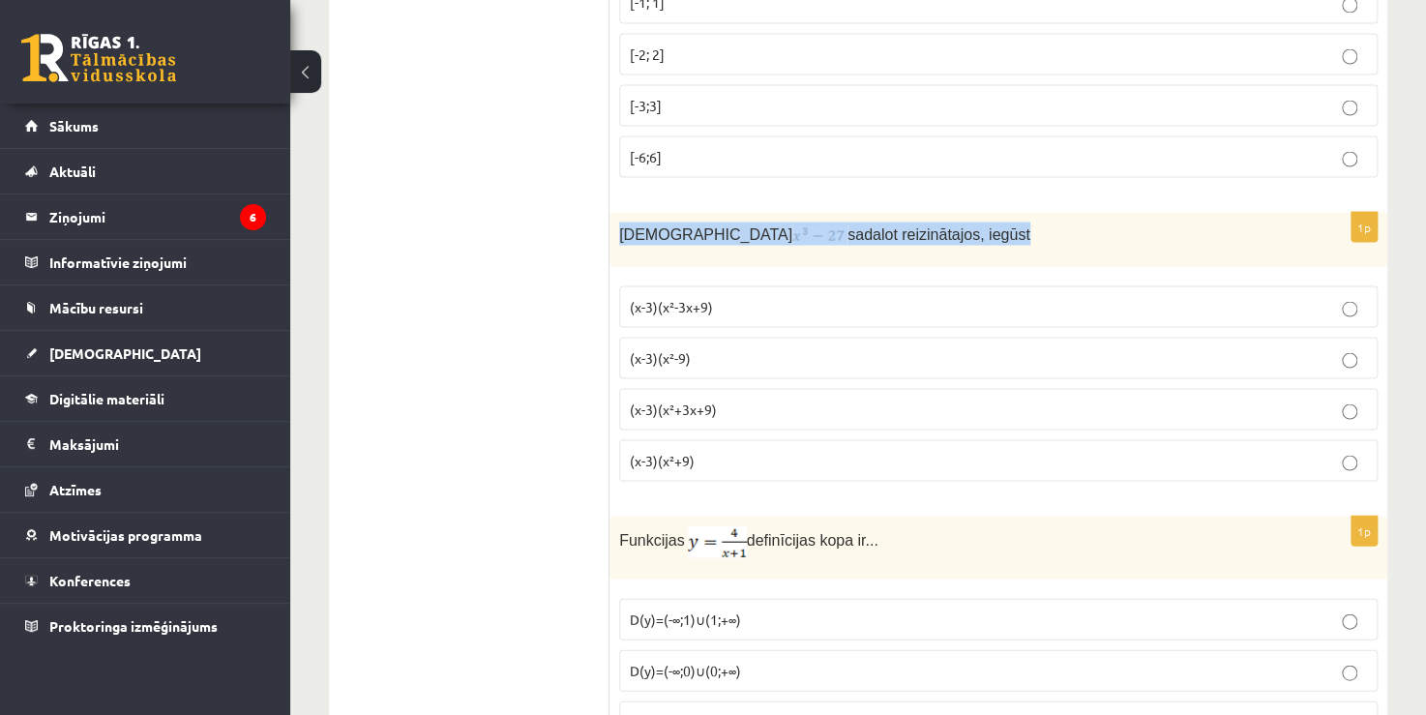
drag, startPoint x: 914, startPoint y: 230, endPoint x: 617, endPoint y: 232, distance: 297.0
click at [617, 232] on div "Izteiksmi sadalot reizinātajos, iegūst" at bounding box center [998, 239] width 778 height 54
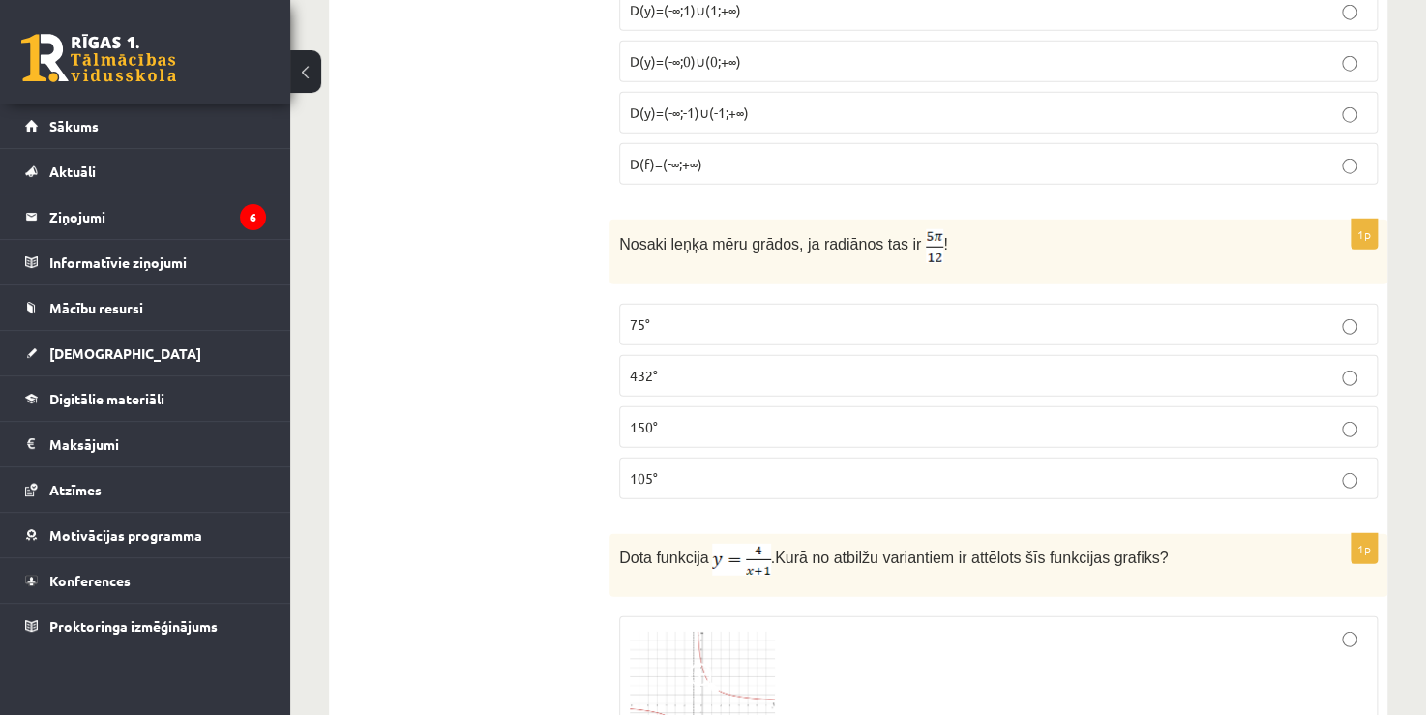
scroll to position [2322, 0]
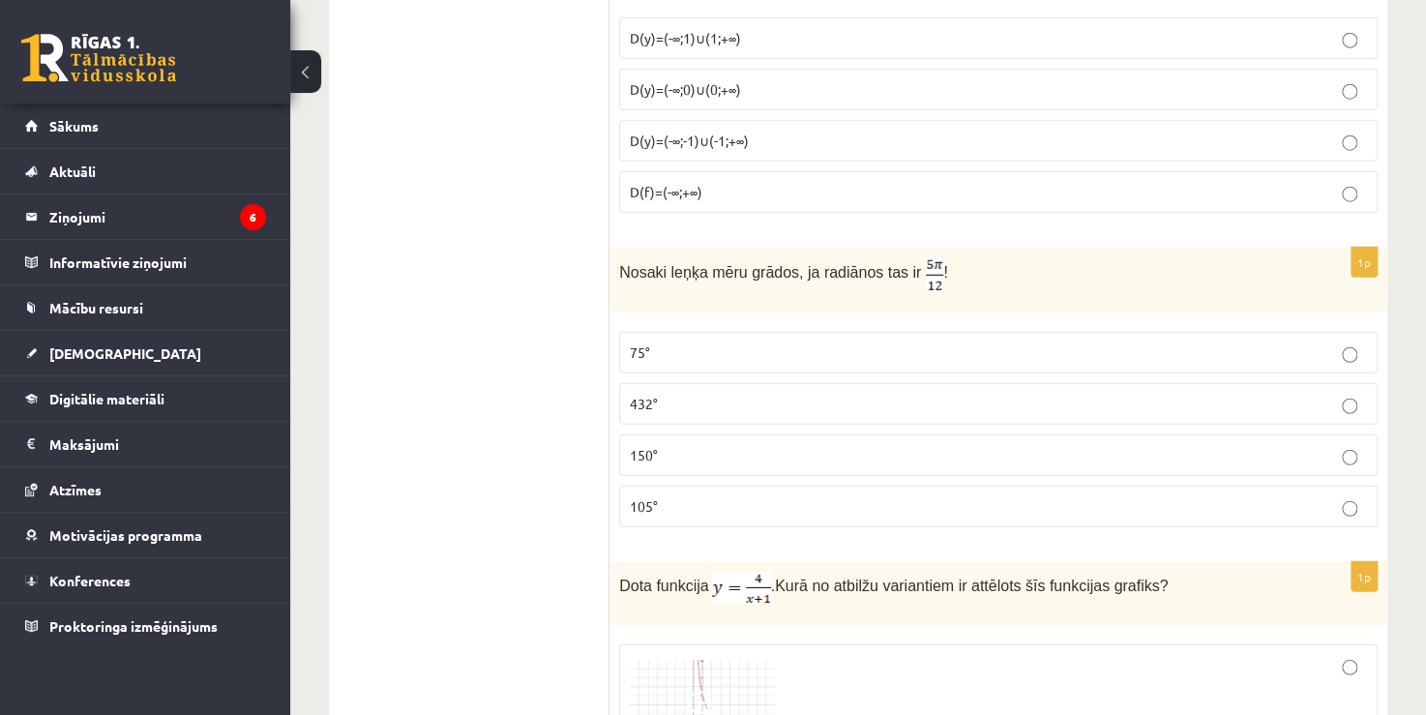
click at [665, 332] on label "75°" at bounding box center [998, 353] width 758 height 42
click at [659, 342] on p "75°" at bounding box center [998, 352] width 737 height 20
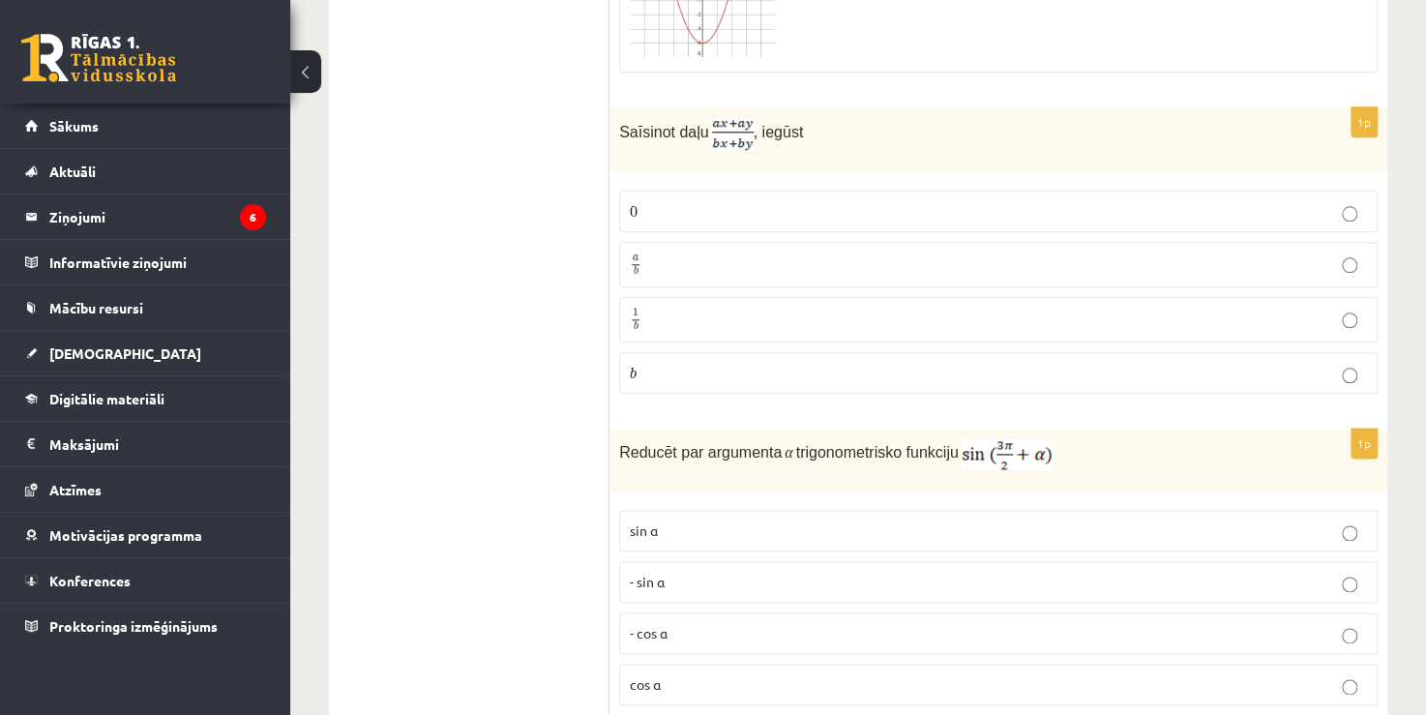
scroll to position [967, 0]
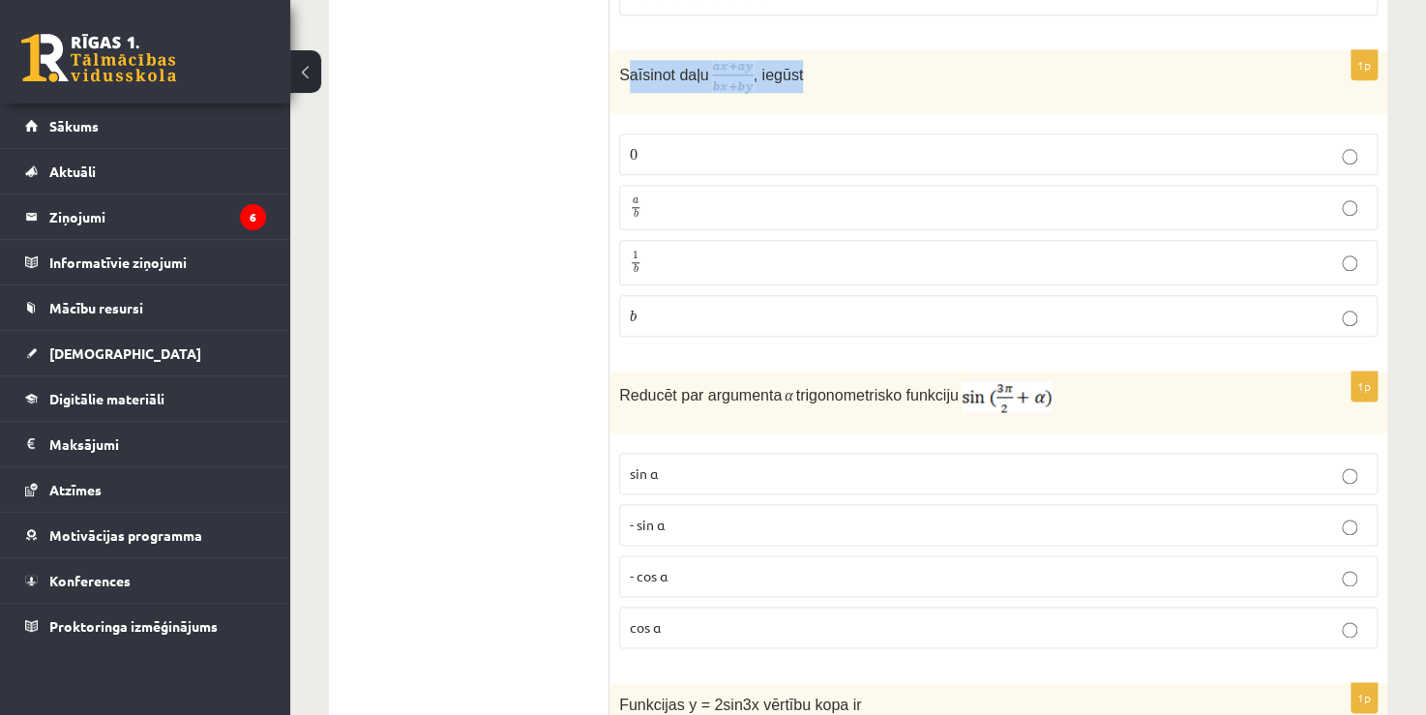
drag, startPoint x: 641, startPoint y: 74, endPoint x: 831, endPoint y: 78, distance: 189.6
click at [831, 78] on p "Saīsinot daļu , iegūst" at bounding box center [950, 76] width 662 height 33
click at [805, 195] on p "a b a b" at bounding box center [998, 207] width 737 height 24
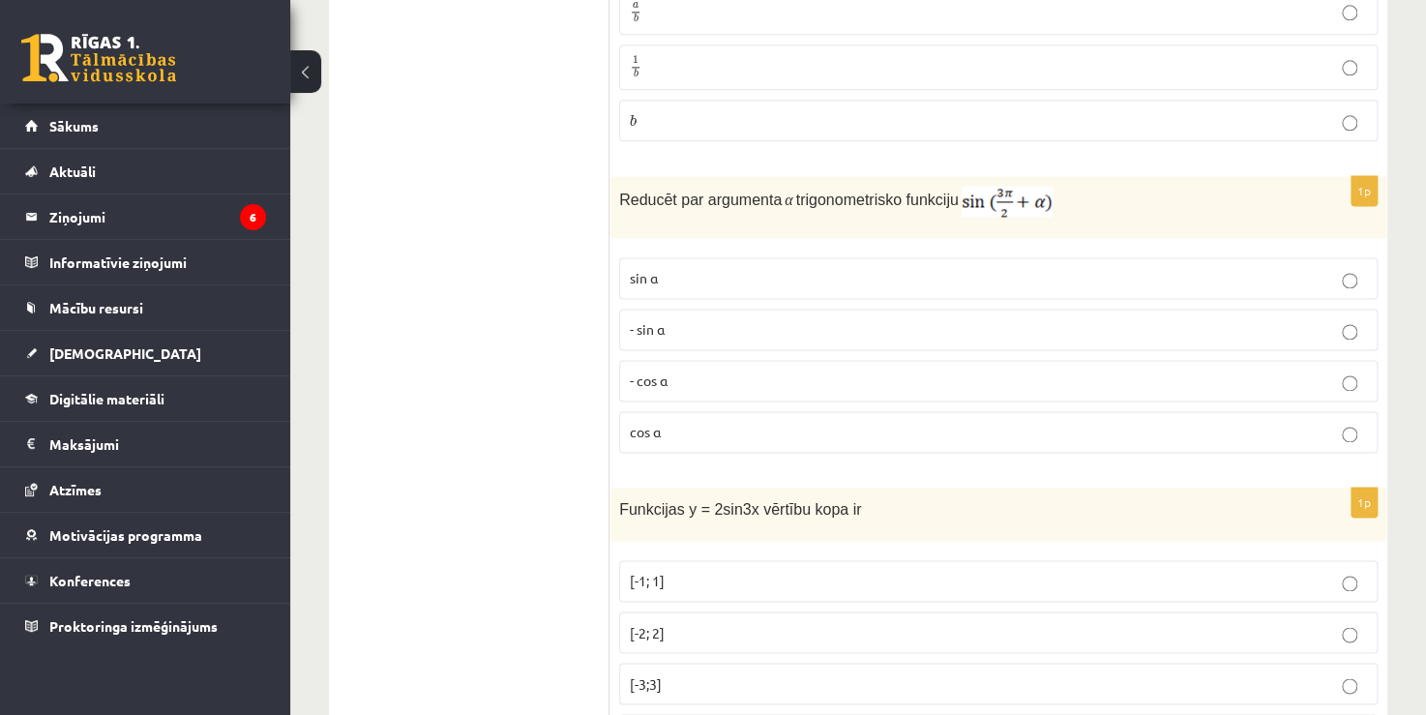
scroll to position [1161, 0]
click at [782, 317] on label "- sin ⁡α" at bounding box center [998, 332] width 758 height 42
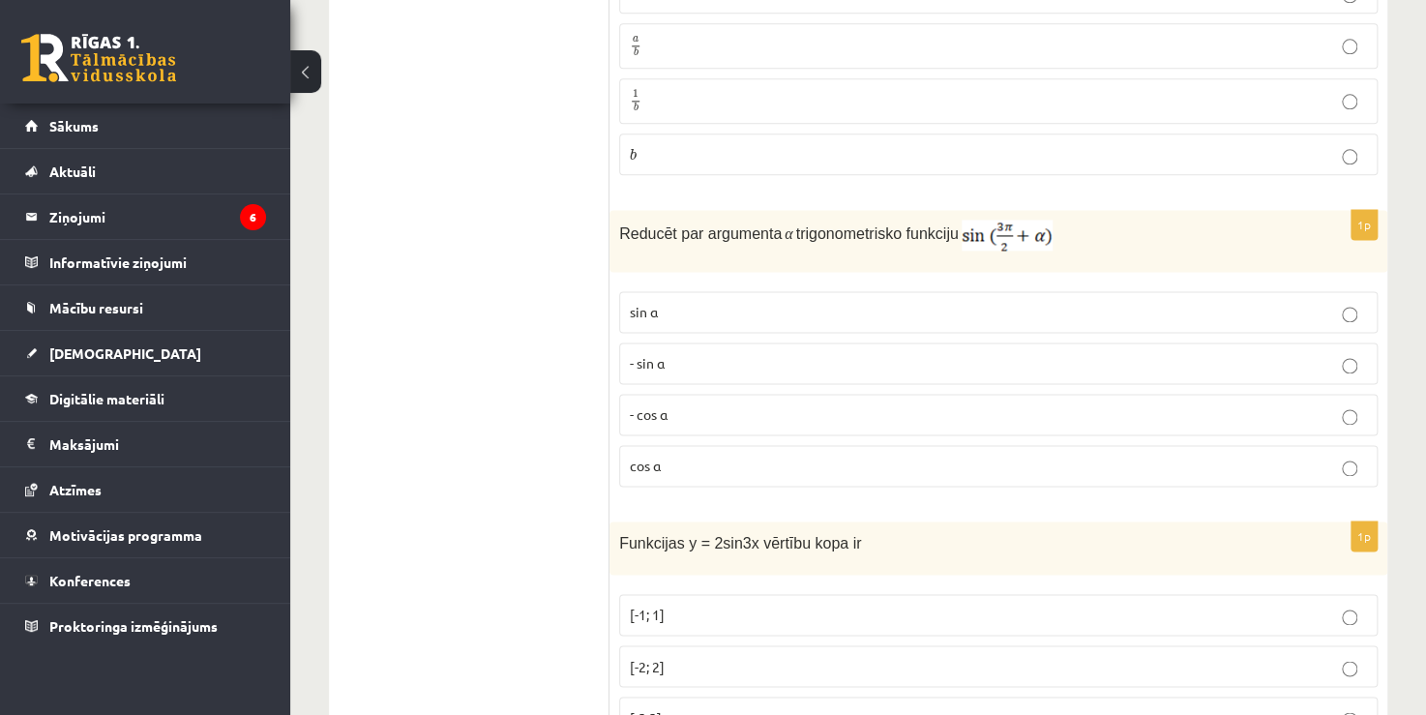
scroll to position [1068, 0]
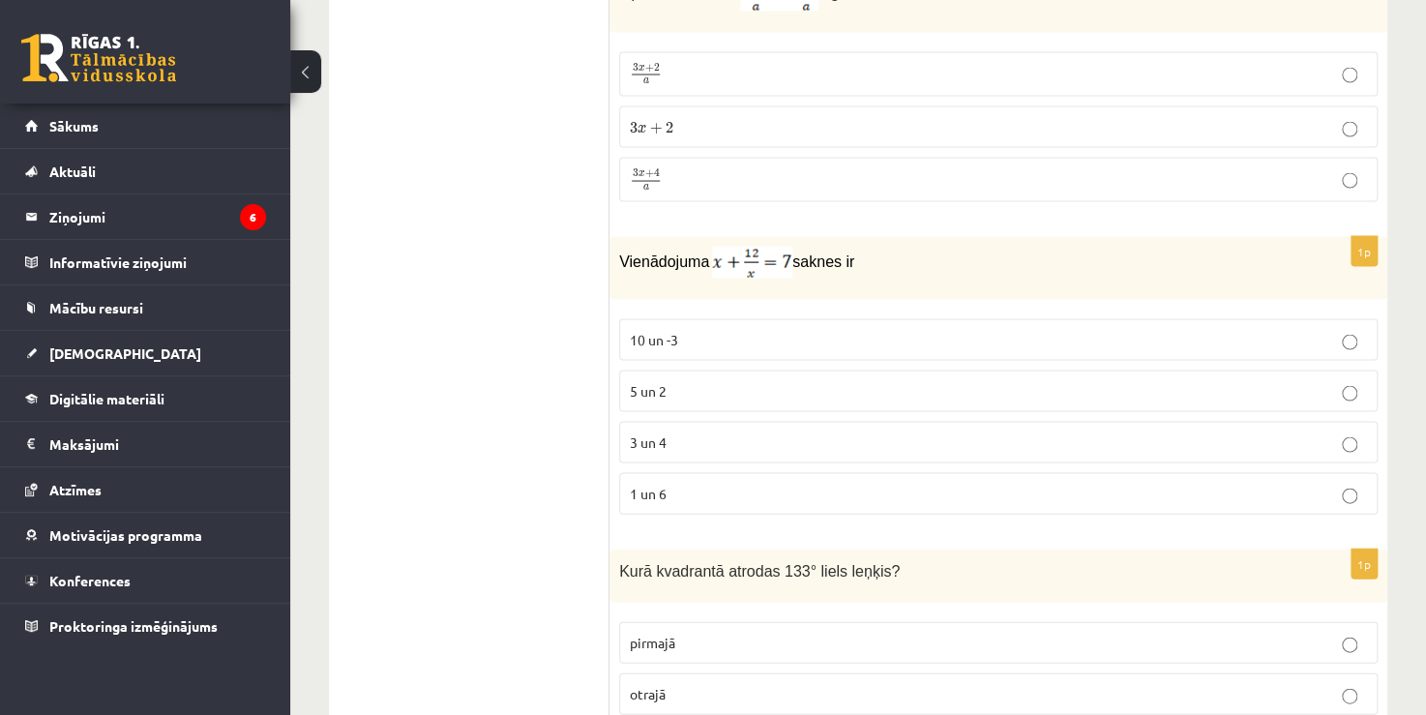
scroll to position [5320, 0]
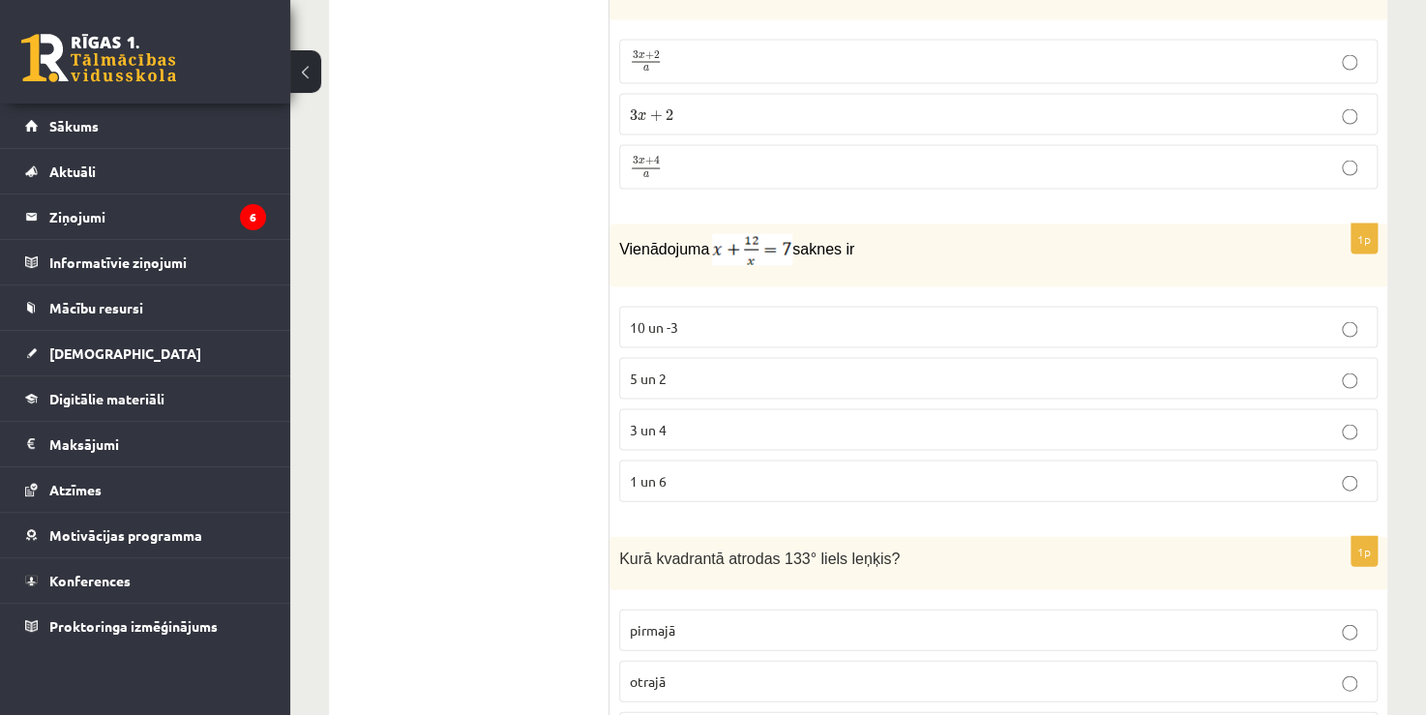
drag, startPoint x: 861, startPoint y: 230, endPoint x: 619, endPoint y: 228, distance: 241.8
click at [619, 233] on p "Vienādojuma saknes ir" at bounding box center [950, 249] width 662 height 32
copy p "Vienādojuma saknes ir"
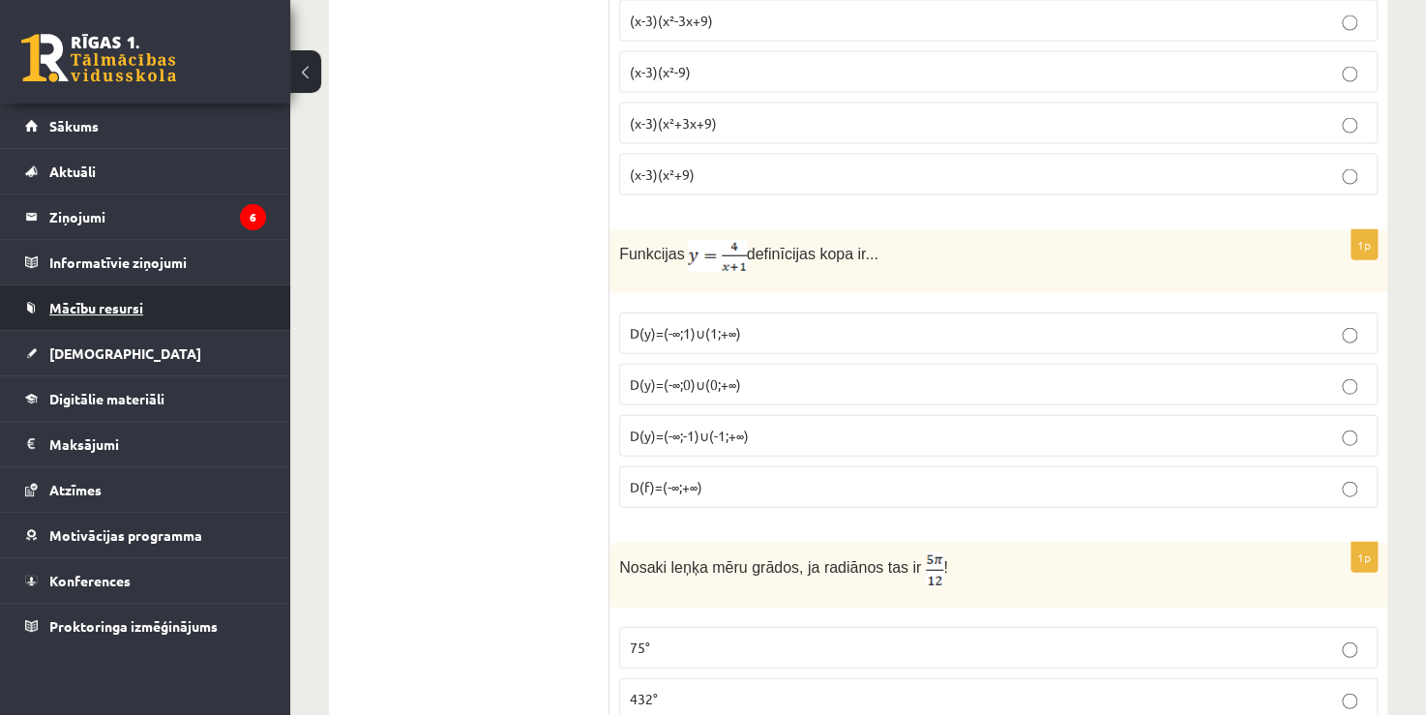
scroll to position [2031, 0]
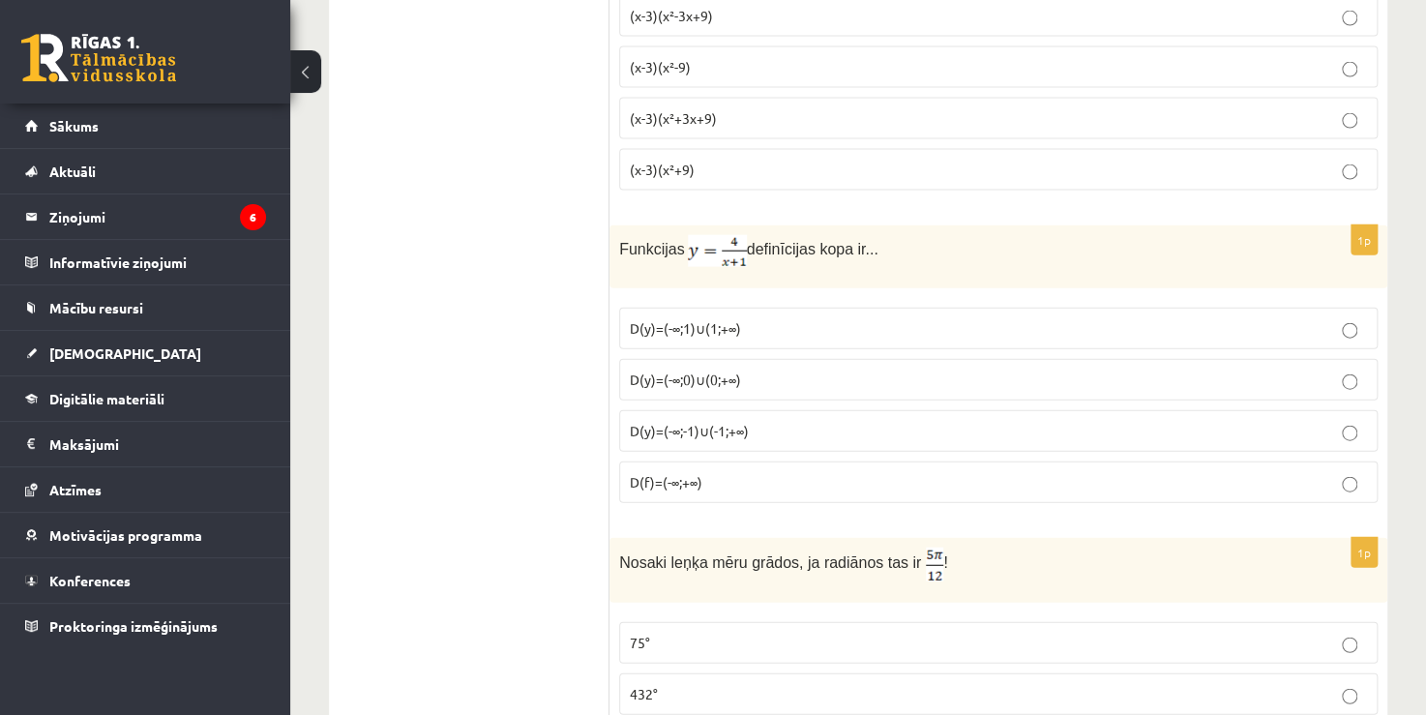
click at [800, 422] on p "D(y)=(-∞;-1)∪(-1;+∞)" at bounding box center [998, 431] width 737 height 20
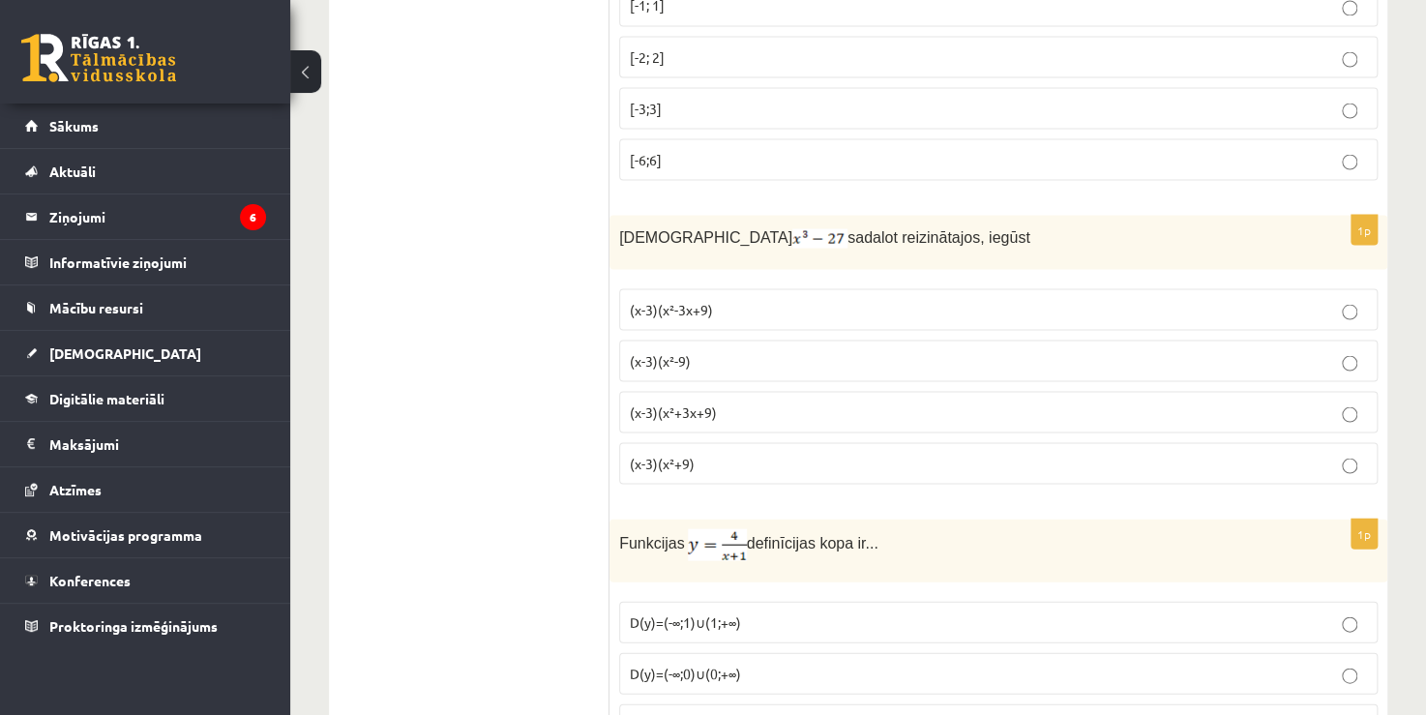
scroll to position [1741, 0]
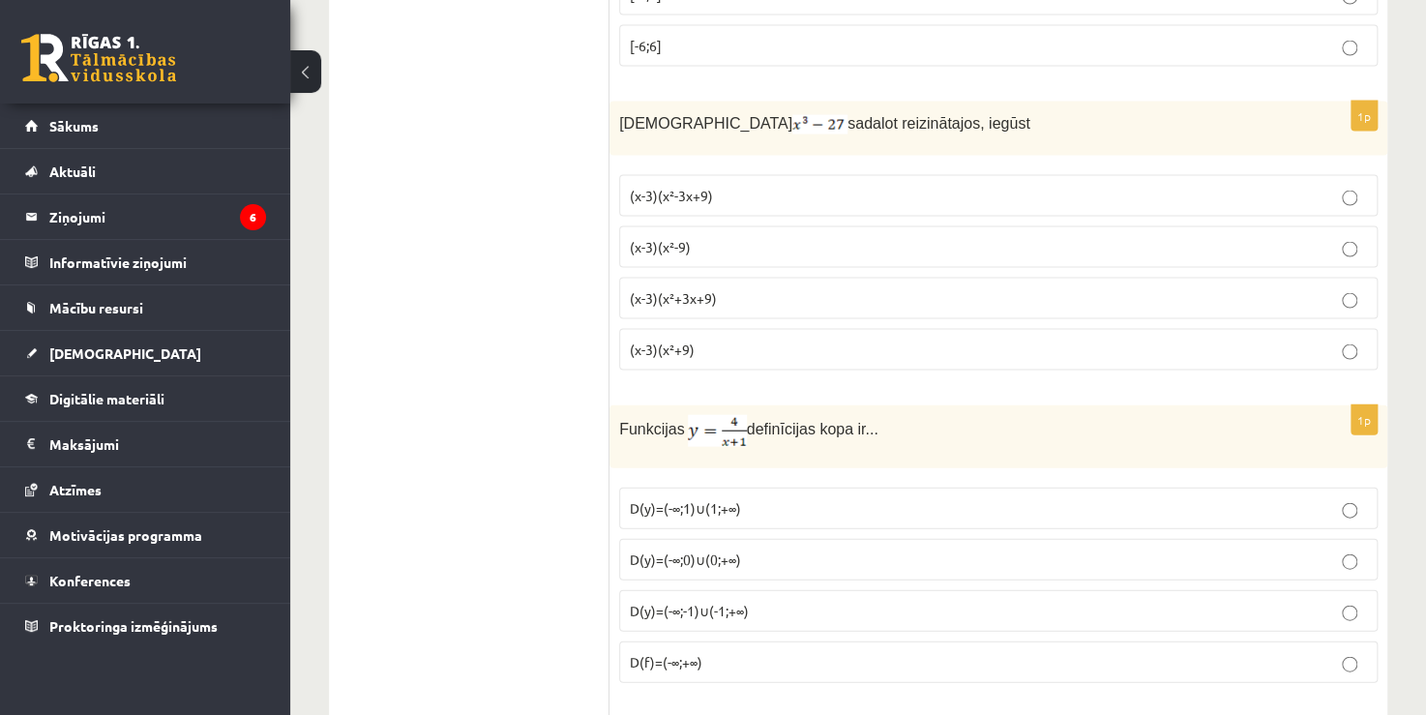
scroll to position [1838, 0]
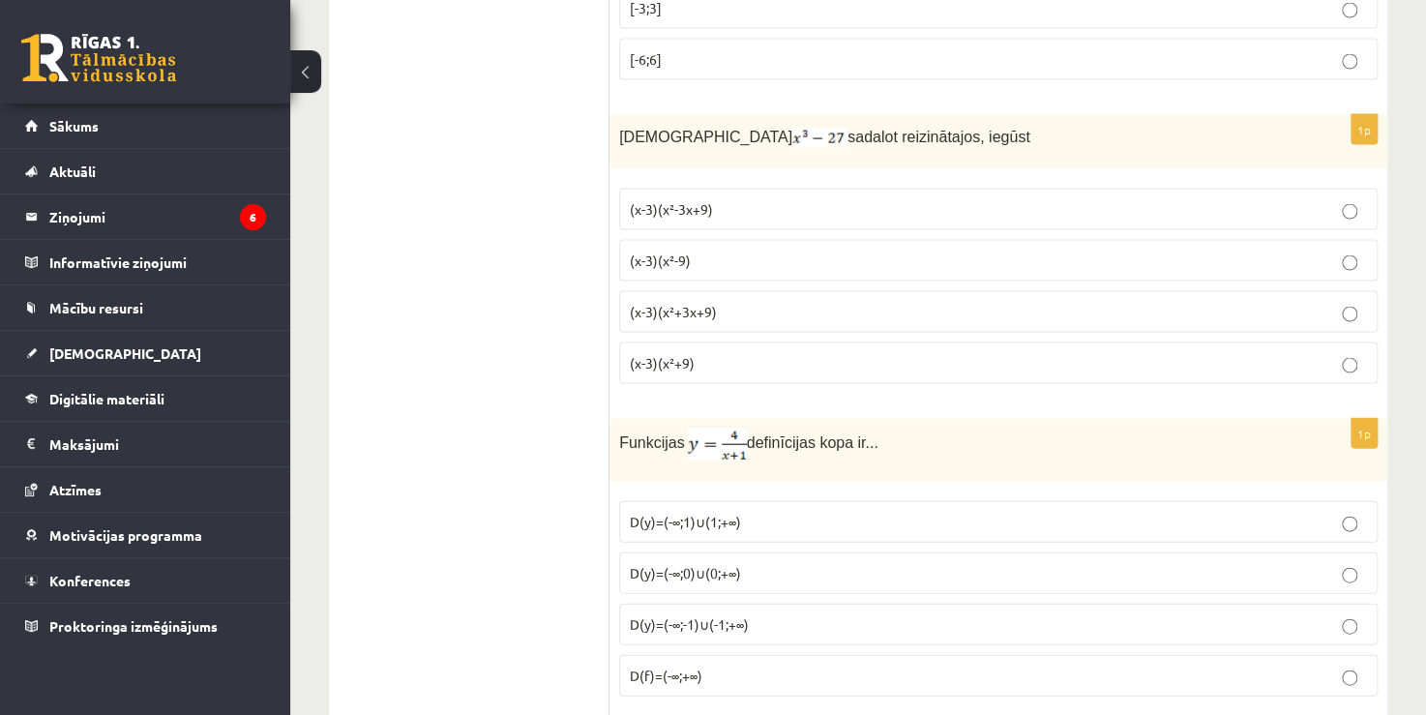
click at [687, 302] on p "(x-3)(x²+3x+9)" at bounding box center [998, 312] width 737 height 20
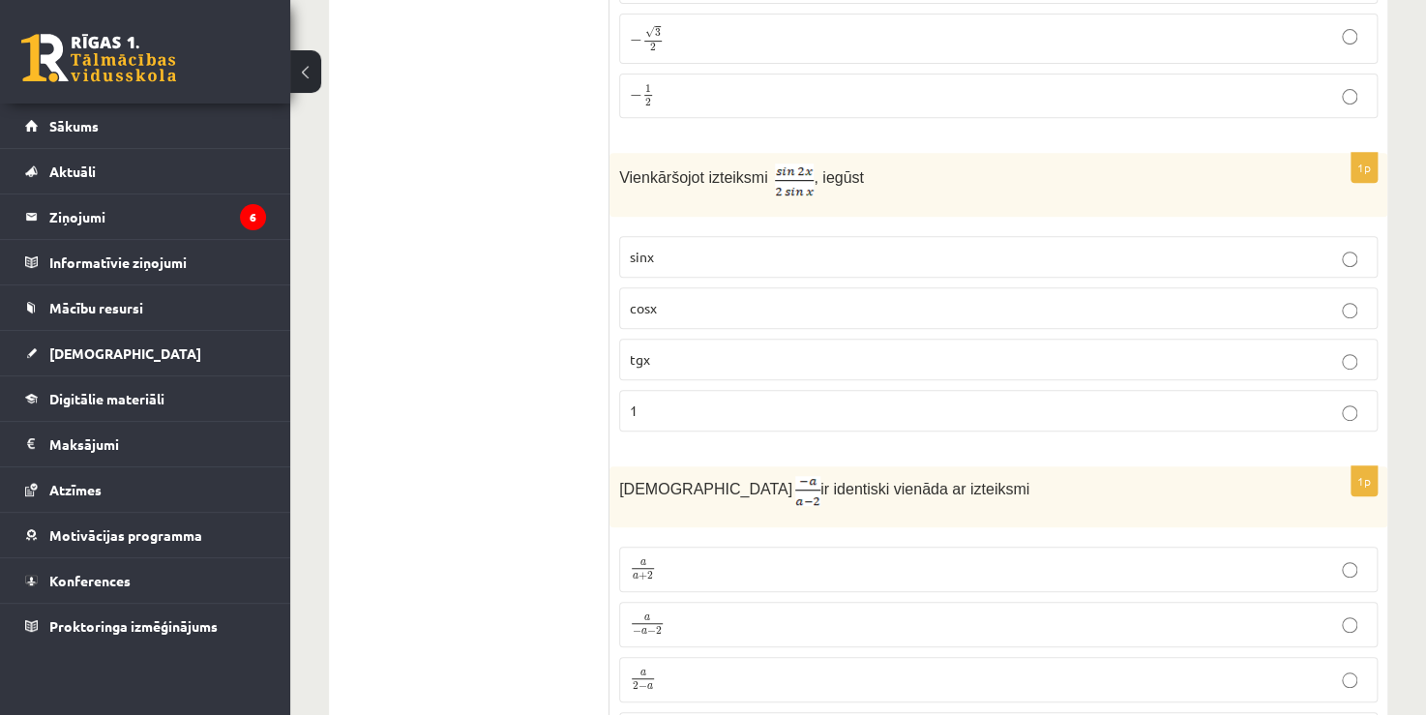
scroll to position [3869, 0]
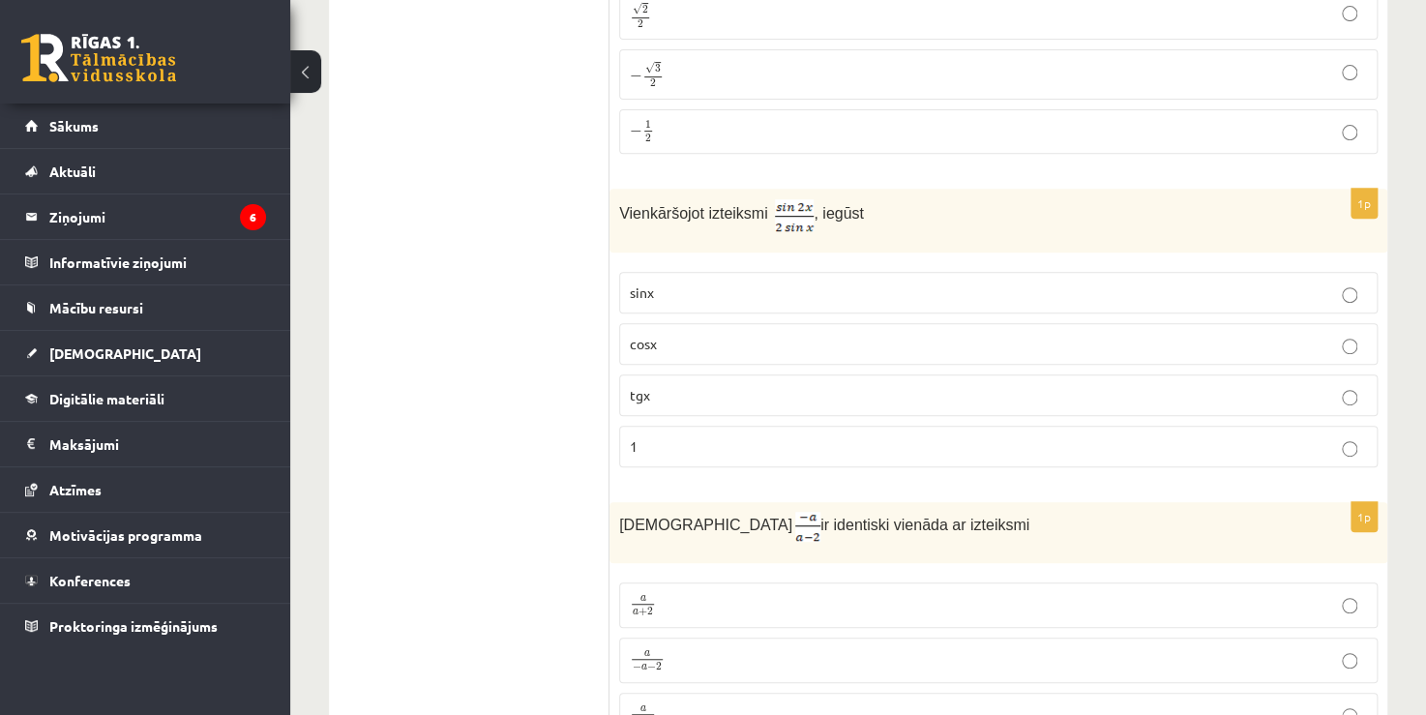
click at [1022, 84] on fieldset "1 2 1 2 √ 2 2 2 2 − √ 3 2 − 3 2 − 1 2 − 1 2" at bounding box center [998, 42] width 758 height 233
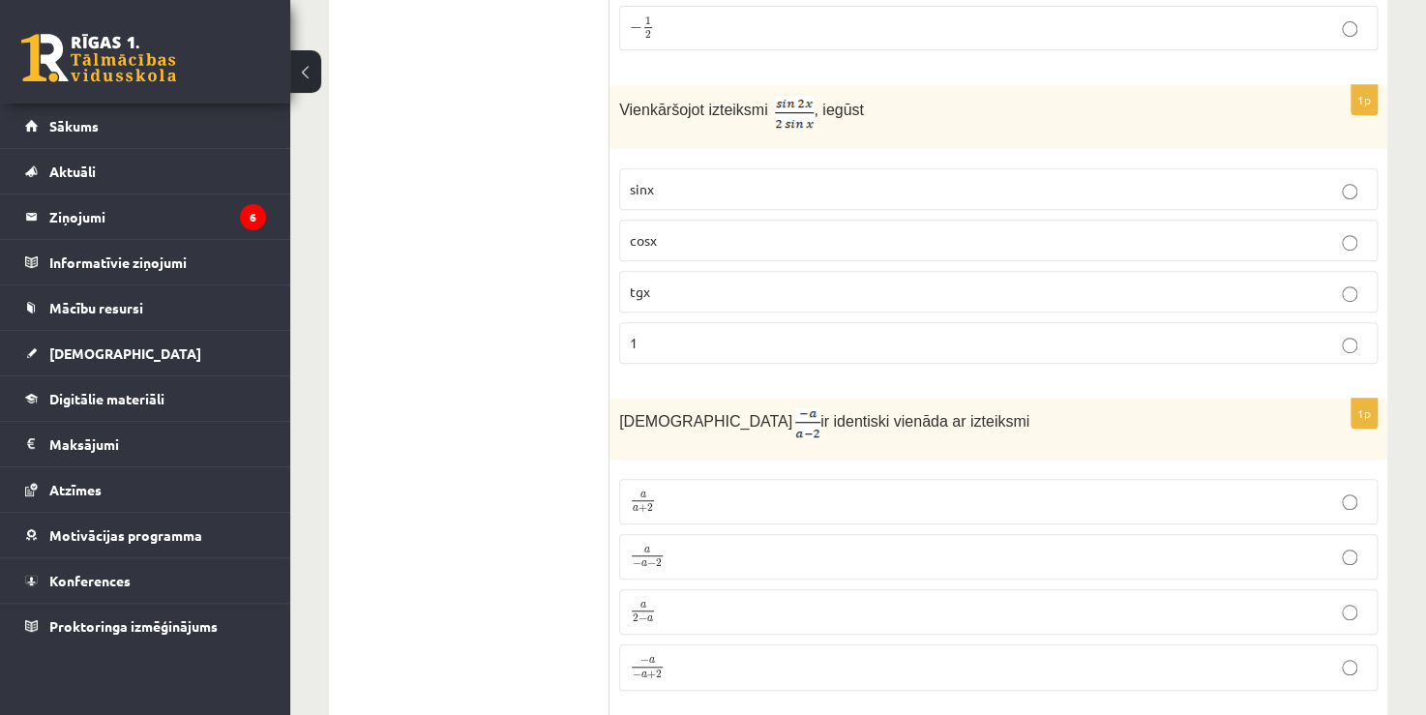
scroll to position [3966, 0]
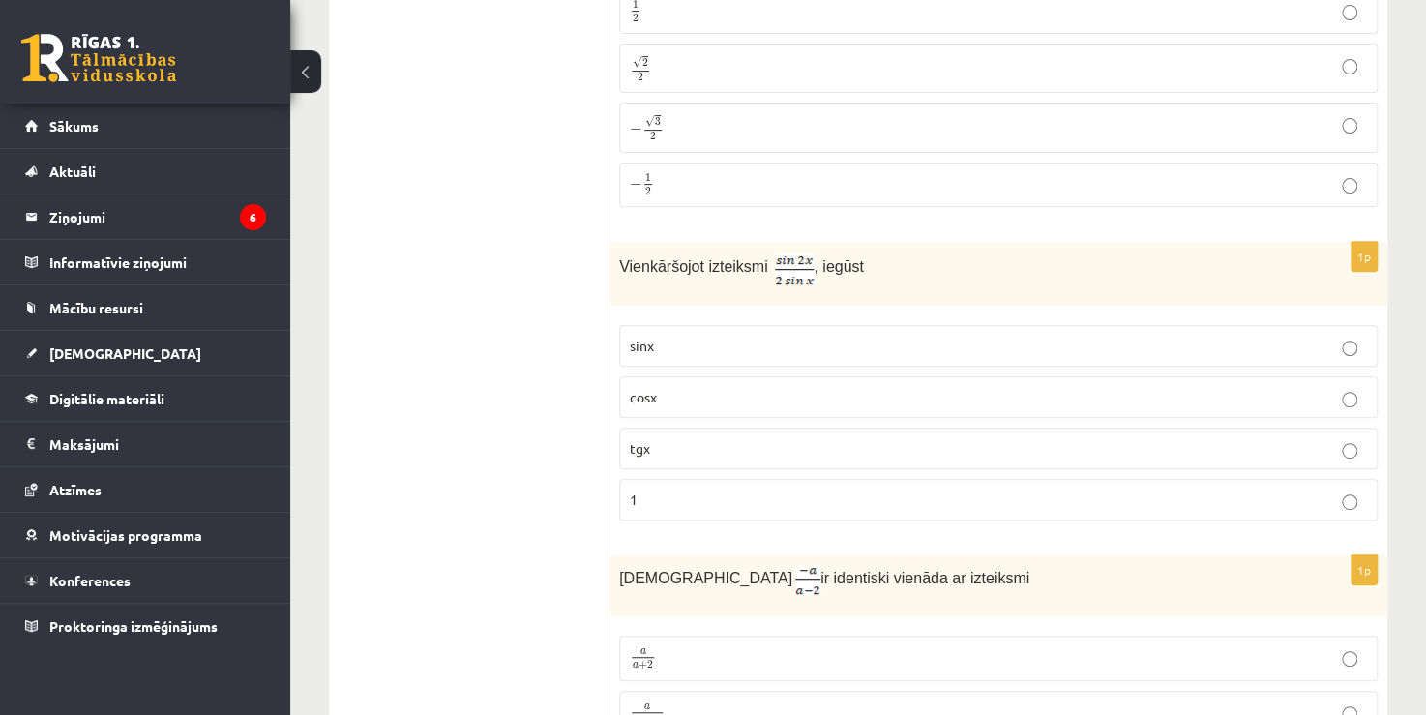
scroll to position [3772, 0]
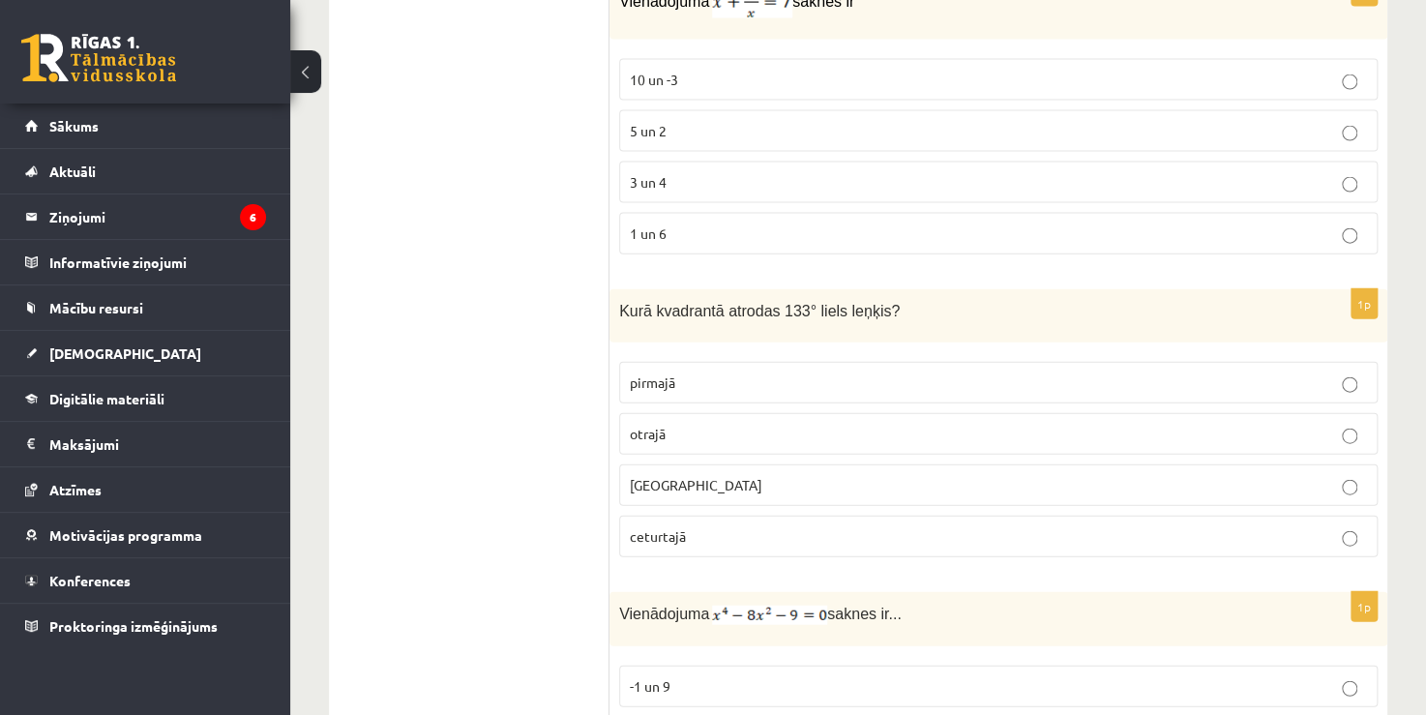
scroll to position [5610, 0]
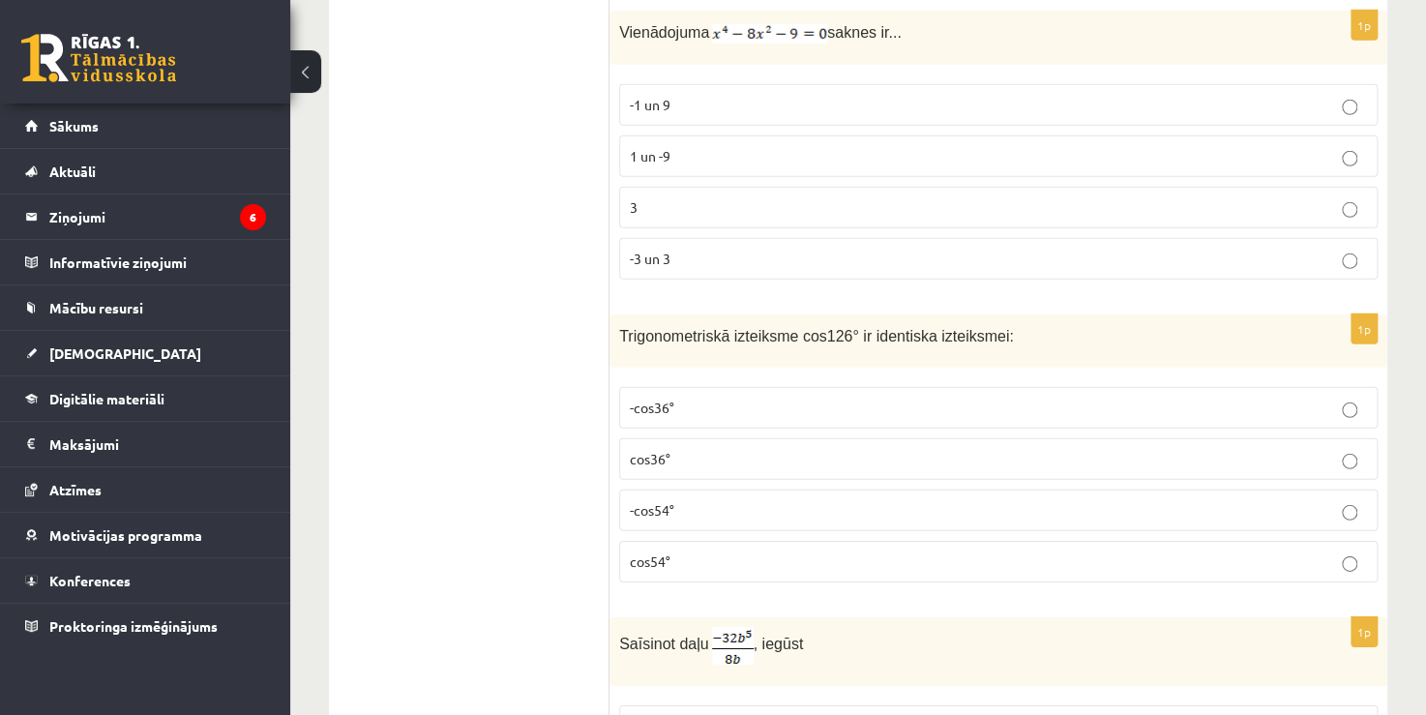
scroll to position [6674, 0]
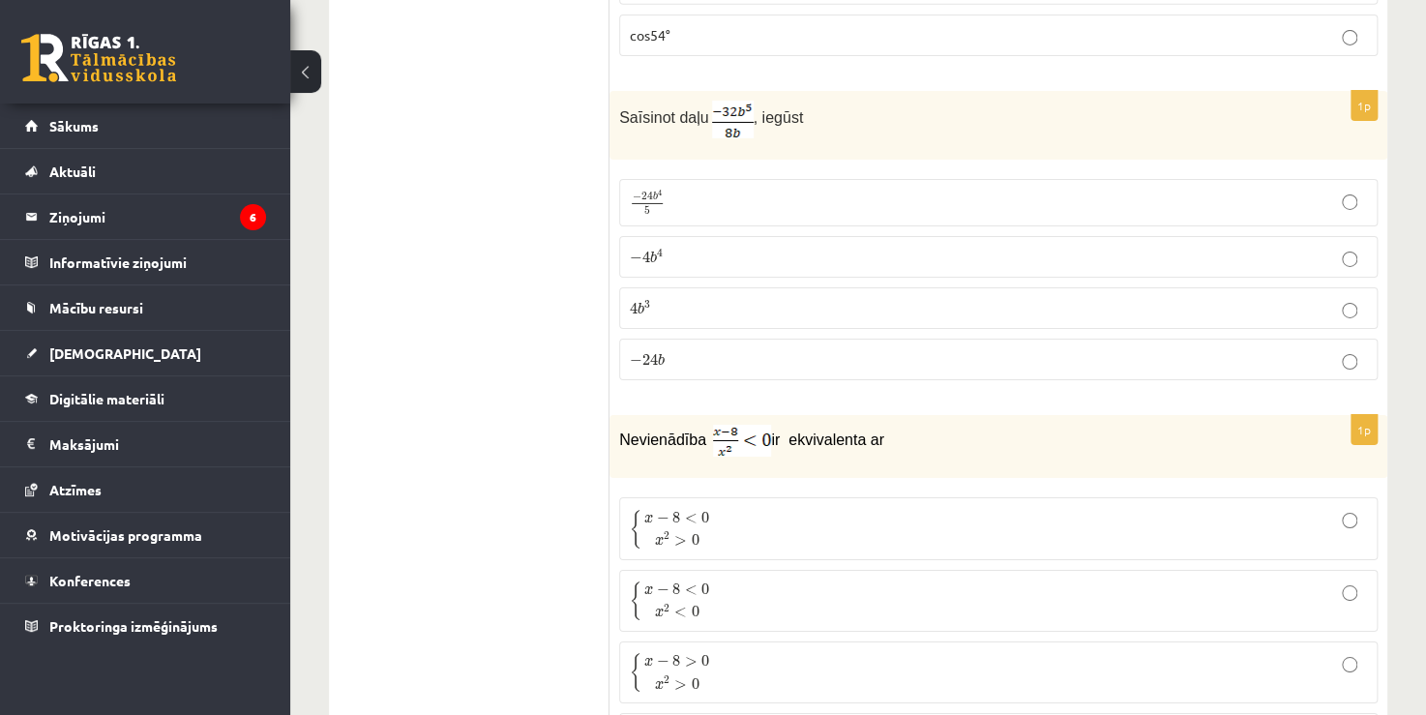
click at [637, 252] on span "−" at bounding box center [636, 258] width 13 height 12
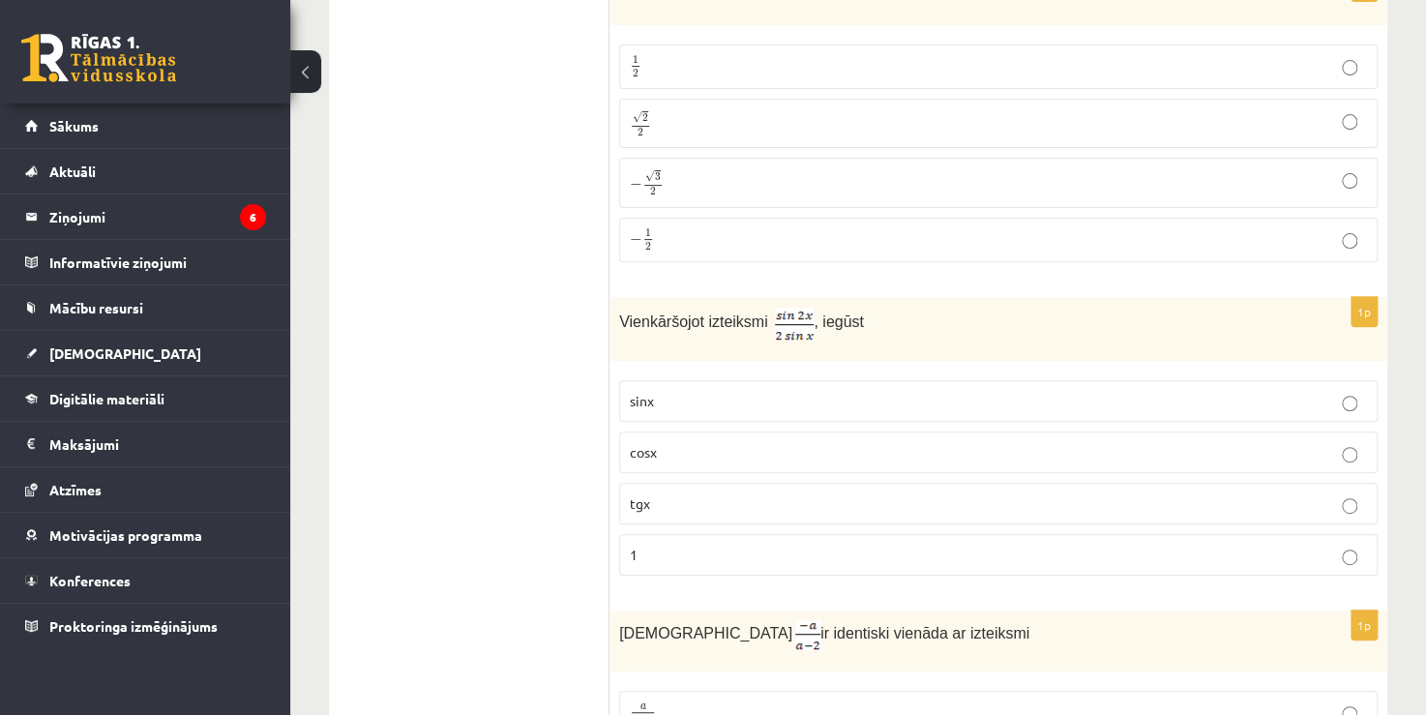
scroll to position [3776, 0]
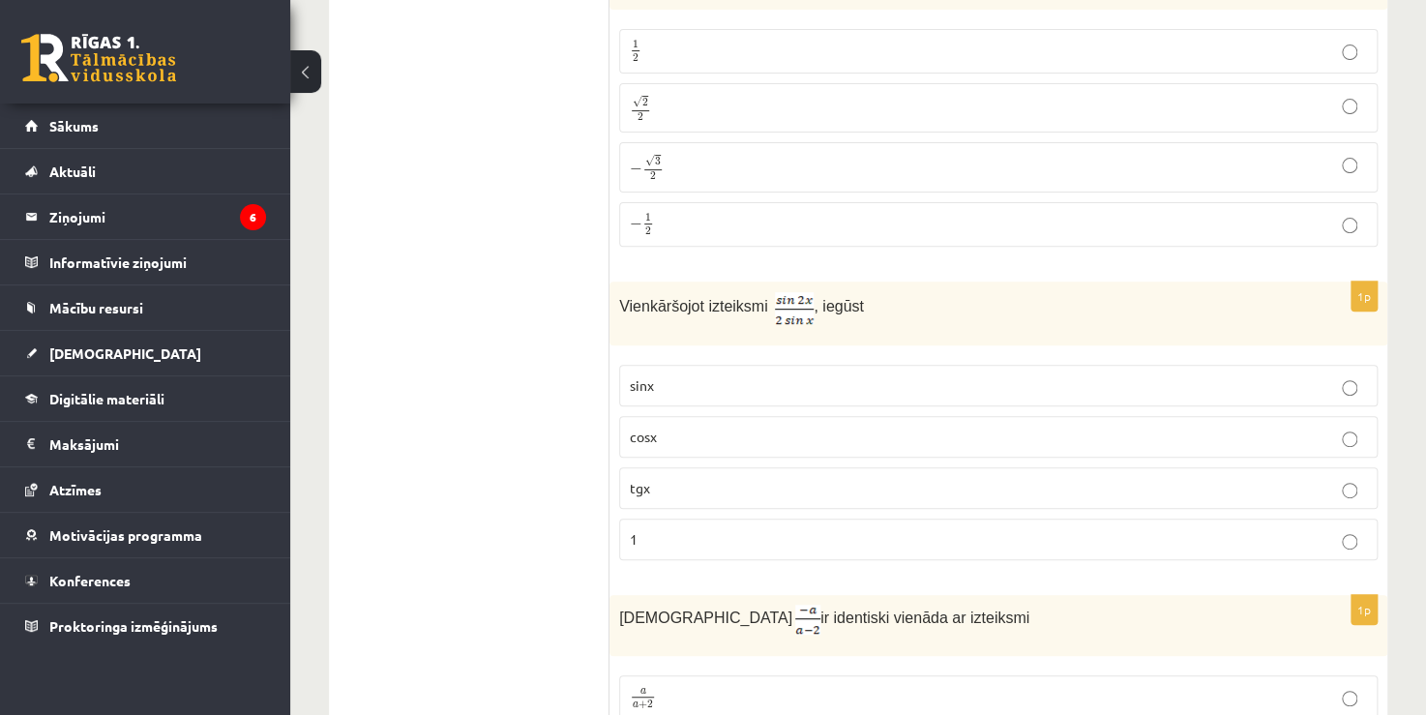
click at [670, 375] on p "sinx" at bounding box center [998, 385] width 737 height 20
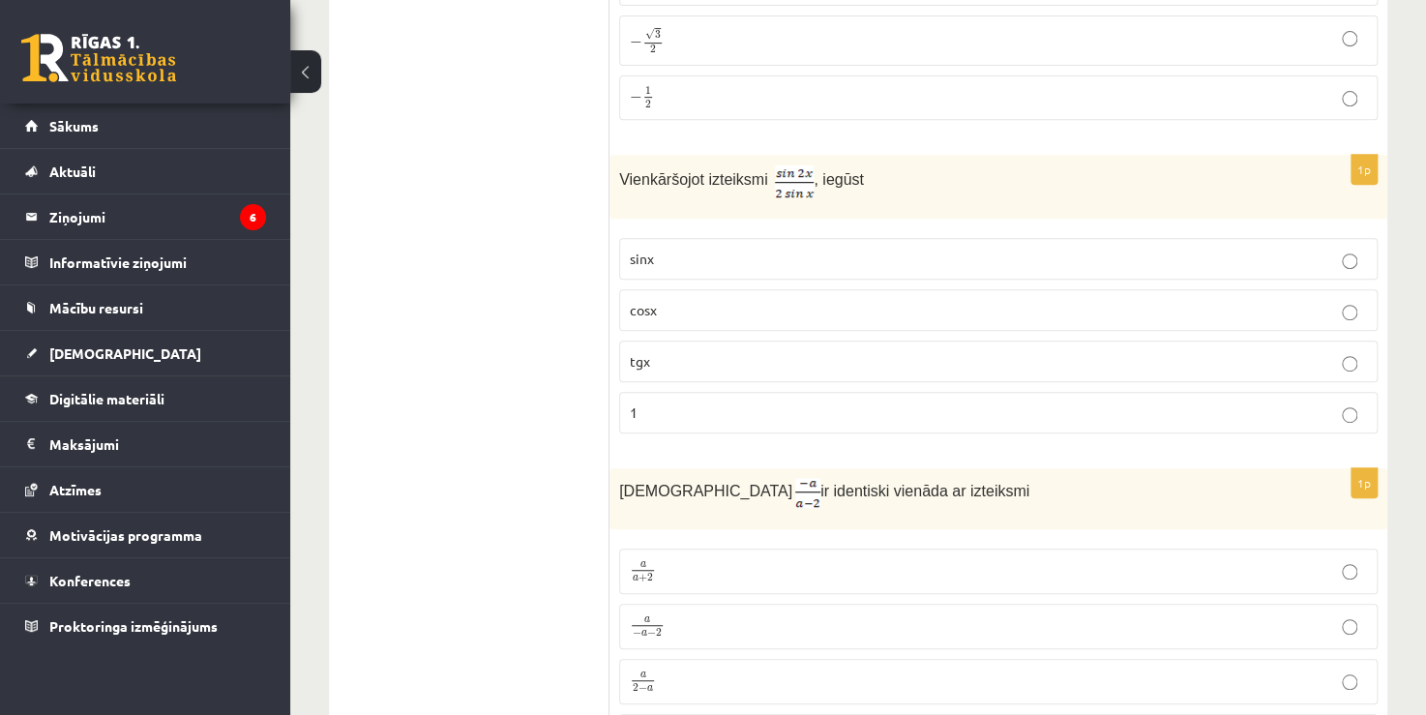
scroll to position [3873, 0]
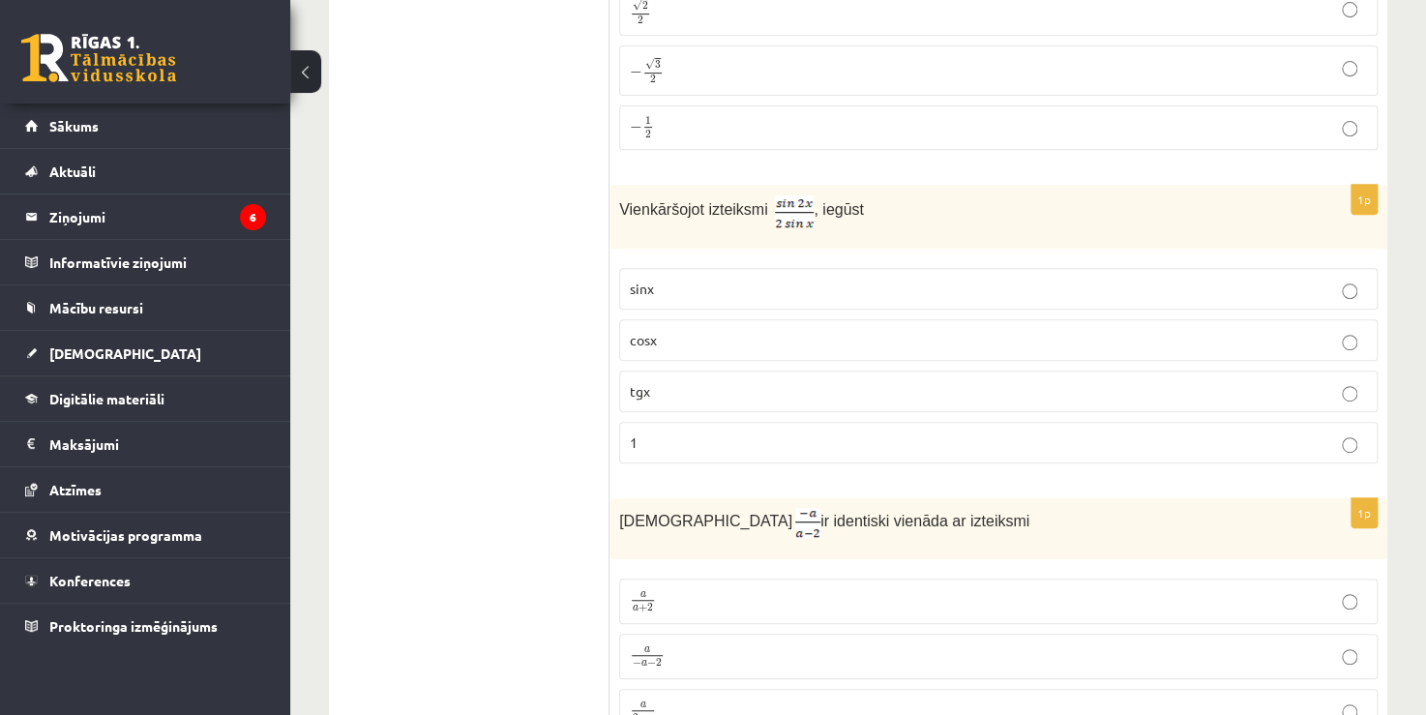
click at [633, 331] on span "cosx" at bounding box center [643, 339] width 27 height 17
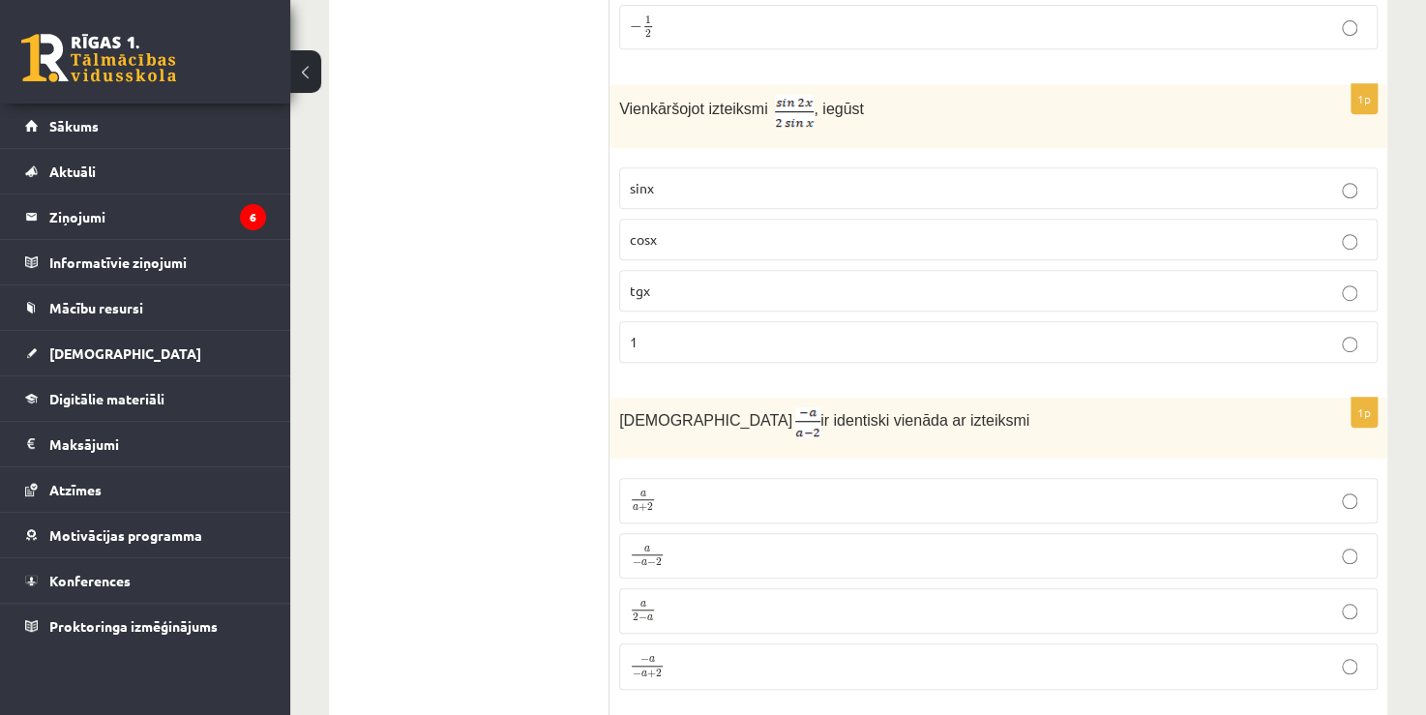
scroll to position [3966, 0]
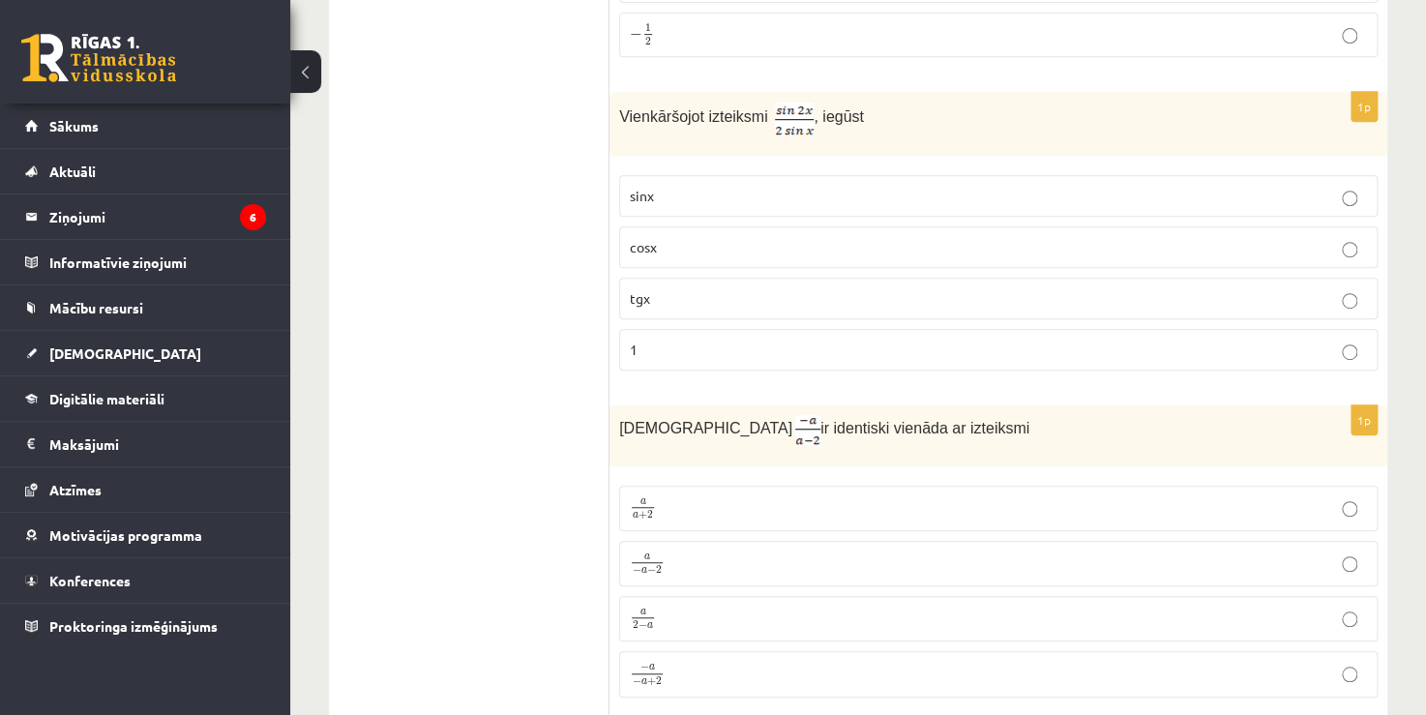
click at [720, 186] on p "sinx" at bounding box center [998, 196] width 737 height 20
click at [699, 237] on p "cosx" at bounding box center [998, 247] width 737 height 20
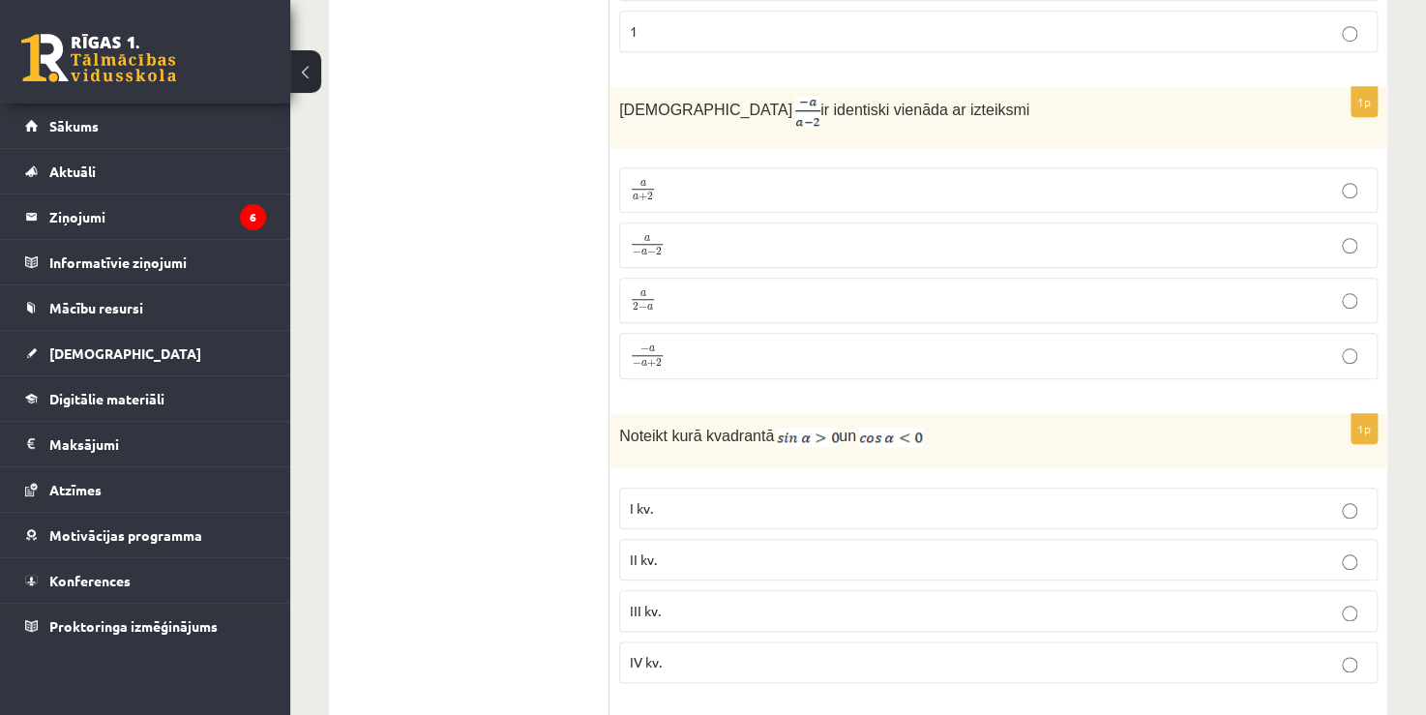
scroll to position [4159, 0]
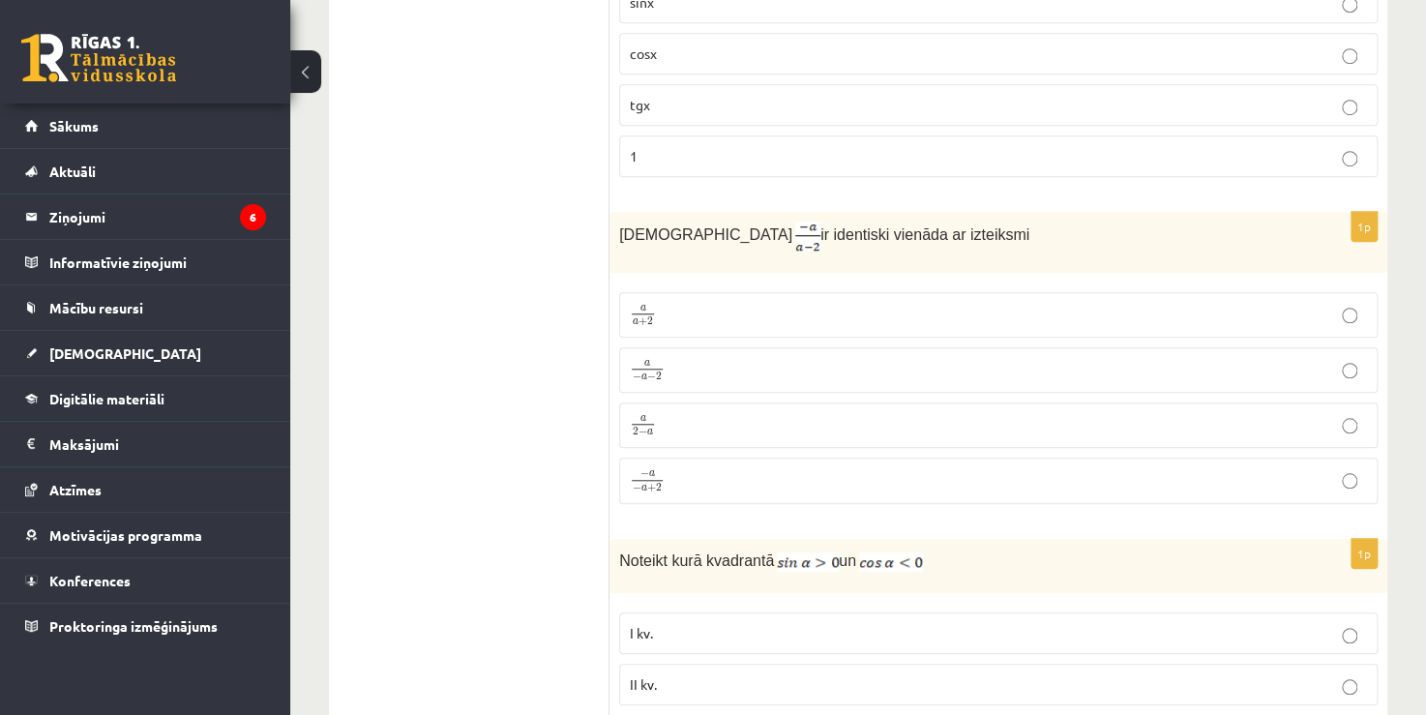
click at [804, 468] on p "− a − a + 2 − a − a + 2" at bounding box center [998, 480] width 737 height 25
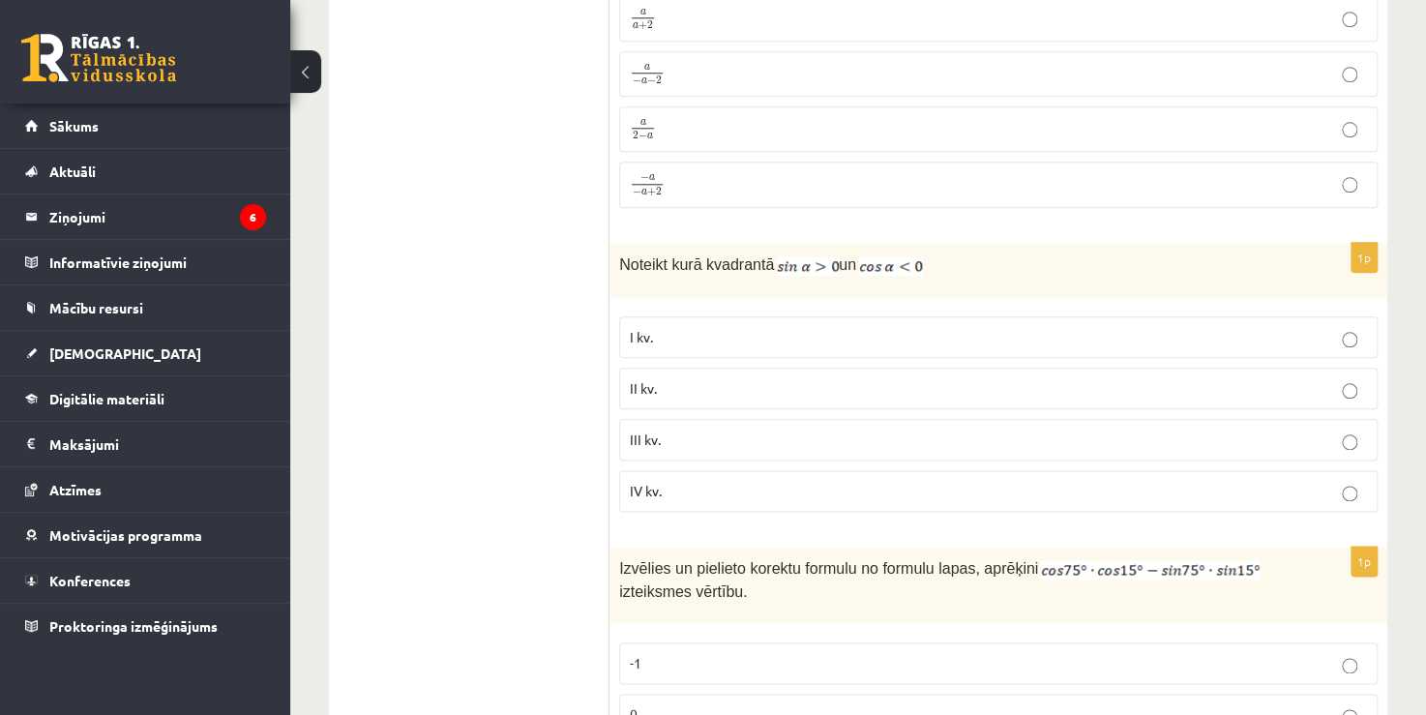
scroll to position [4450, 0]
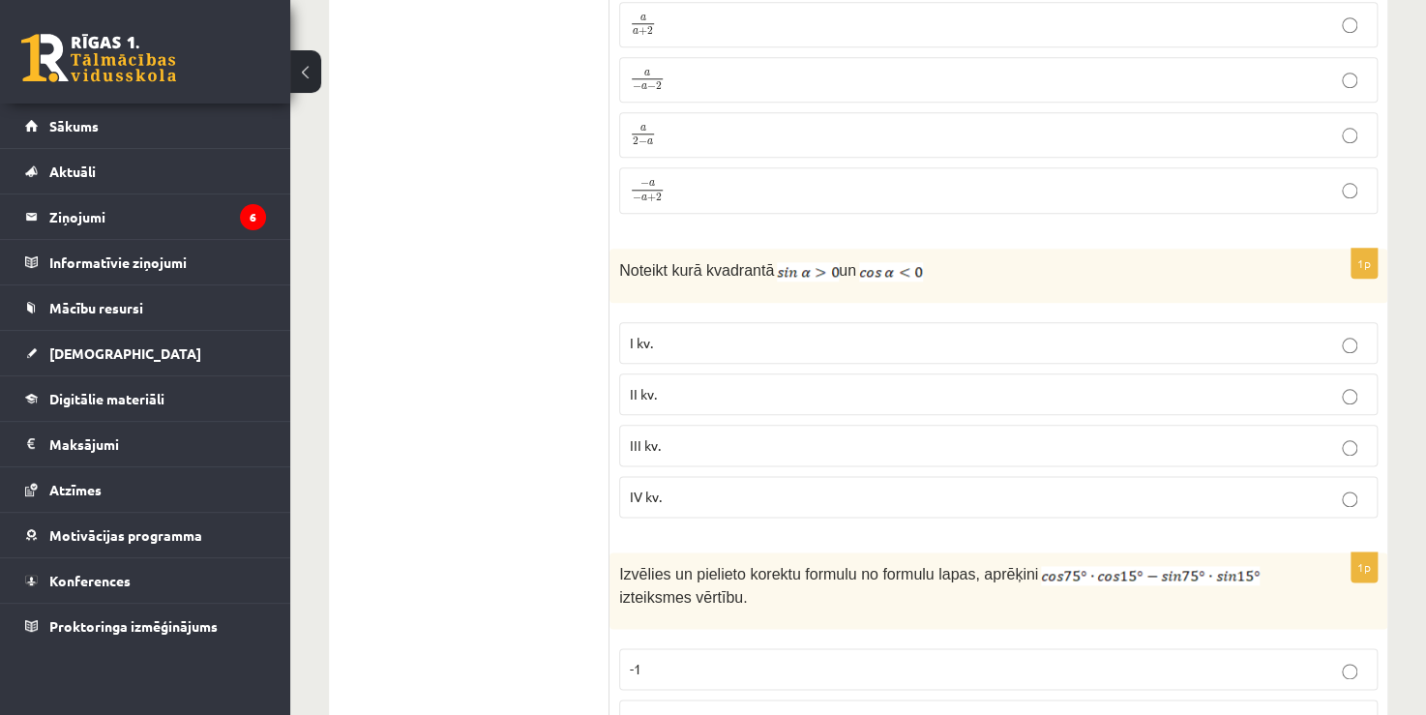
click at [835, 384] on label "II kv." at bounding box center [998, 394] width 758 height 42
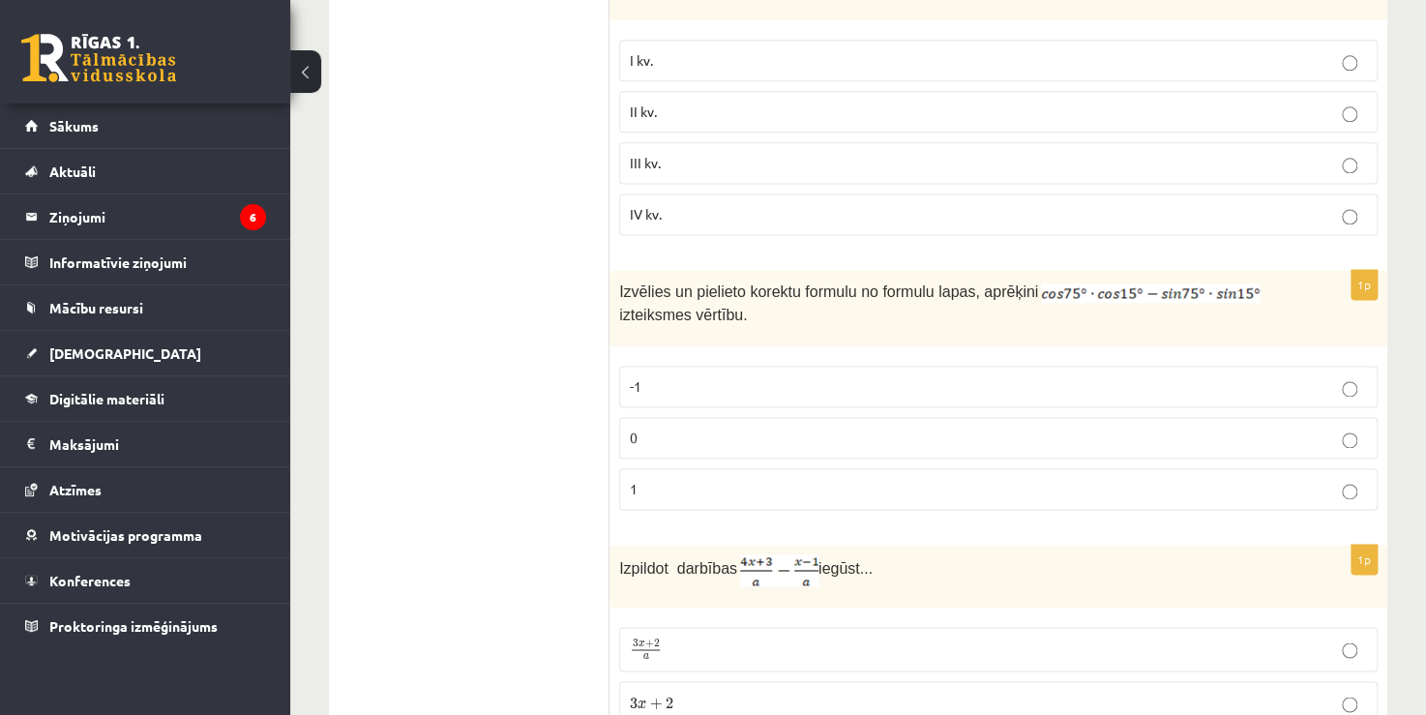
scroll to position [4740, 0]
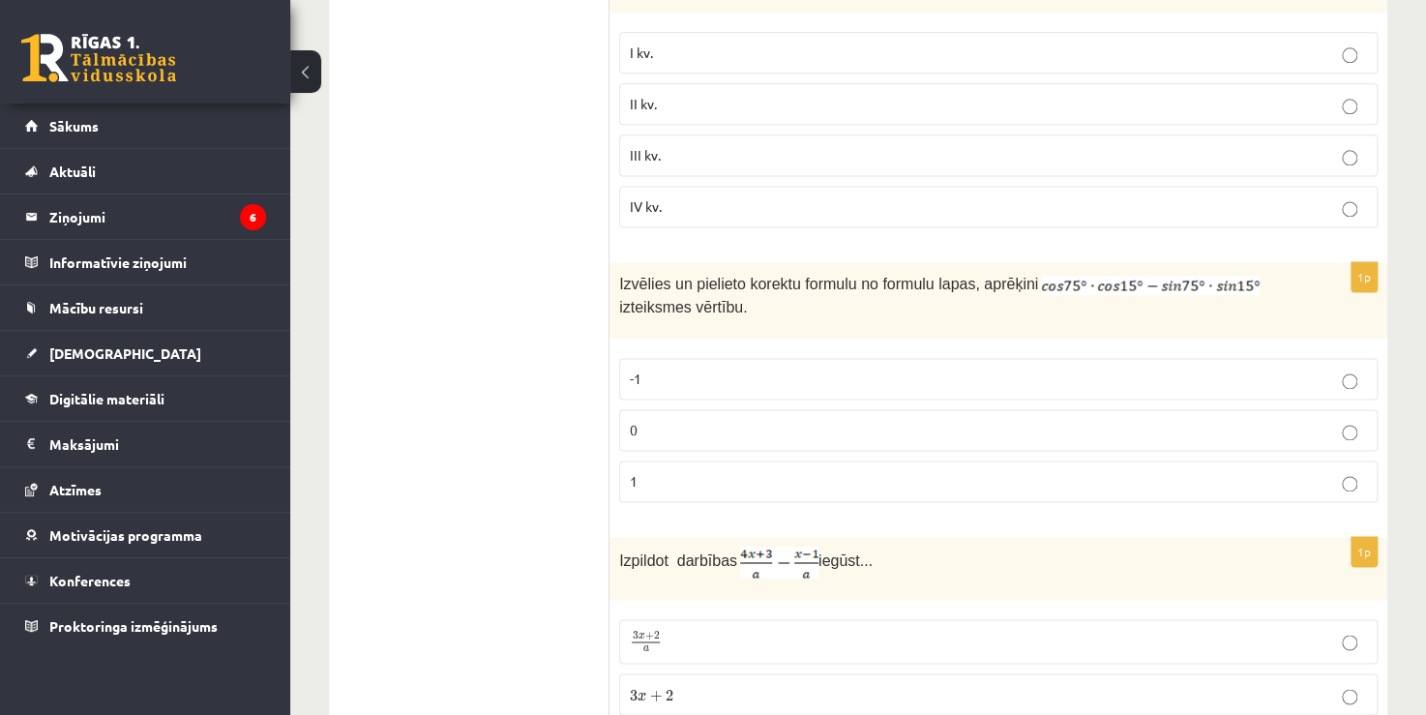
drag, startPoint x: 1174, startPoint y: 428, endPoint x: 1169, endPoint y: 416, distance: 12.6
click at [1171, 424] on fieldset "-1 0 1" at bounding box center [998, 428] width 758 height 160
click at [1168, 420] on p "0" at bounding box center [998, 430] width 737 height 20
click at [1020, 409] on label "0" at bounding box center [998, 430] width 758 height 42
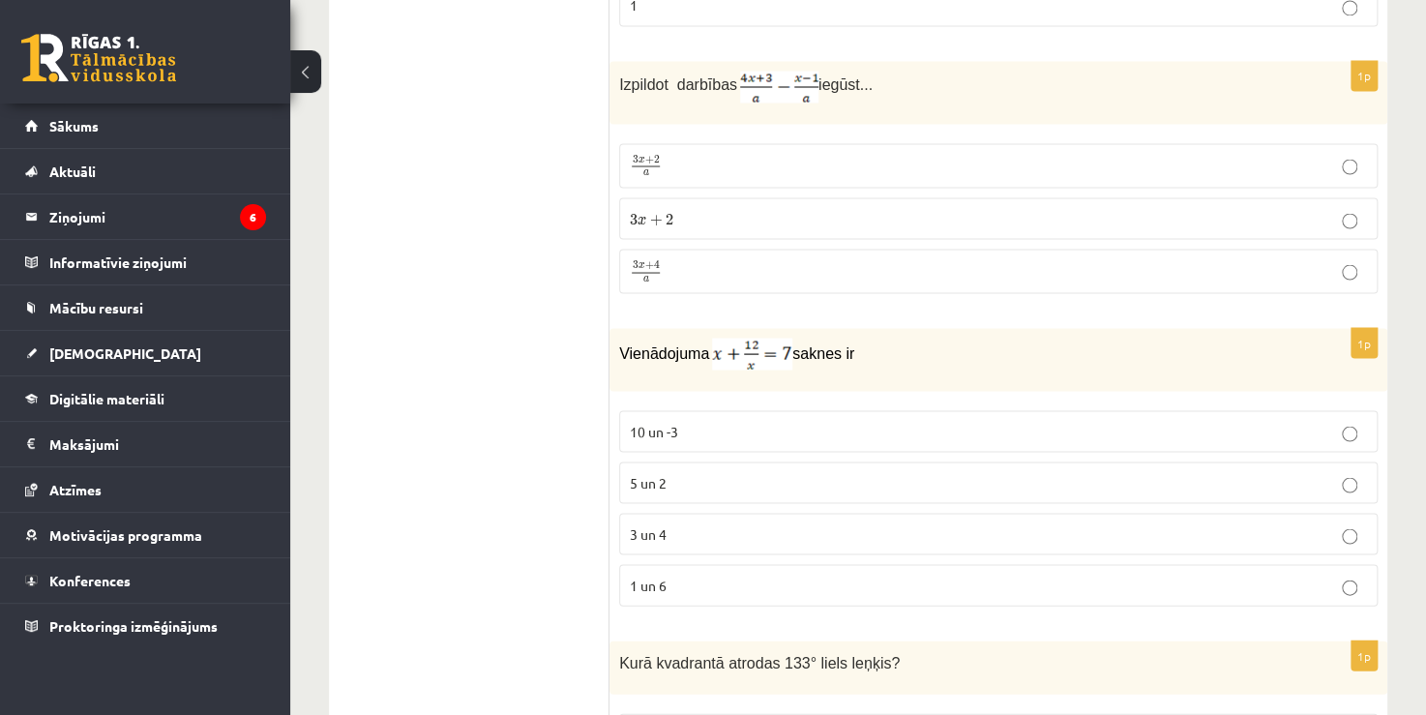
scroll to position [5223, 0]
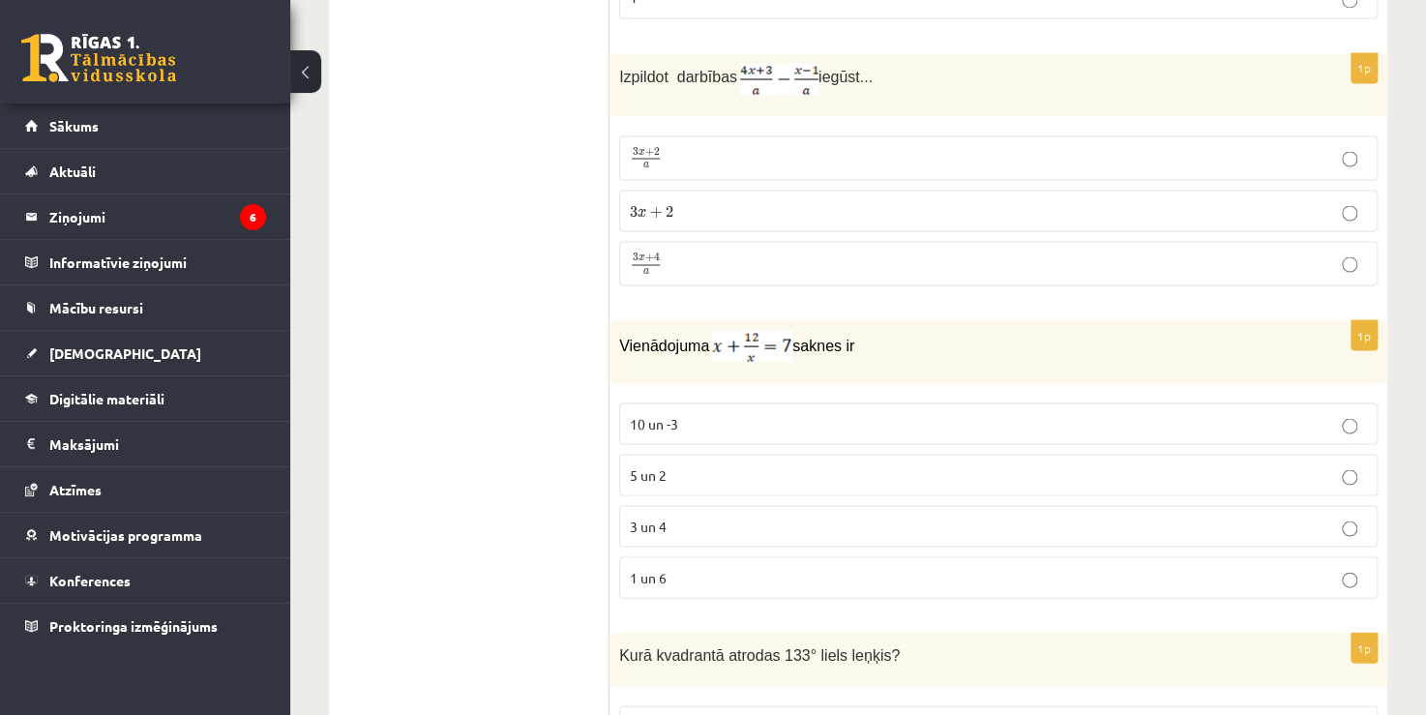
click at [1239, 340] on div "Vienādojuma saknes ir" at bounding box center [998, 351] width 778 height 63
click at [711, 200] on p "3 x + 2 3 x + 2" at bounding box center [998, 210] width 737 height 20
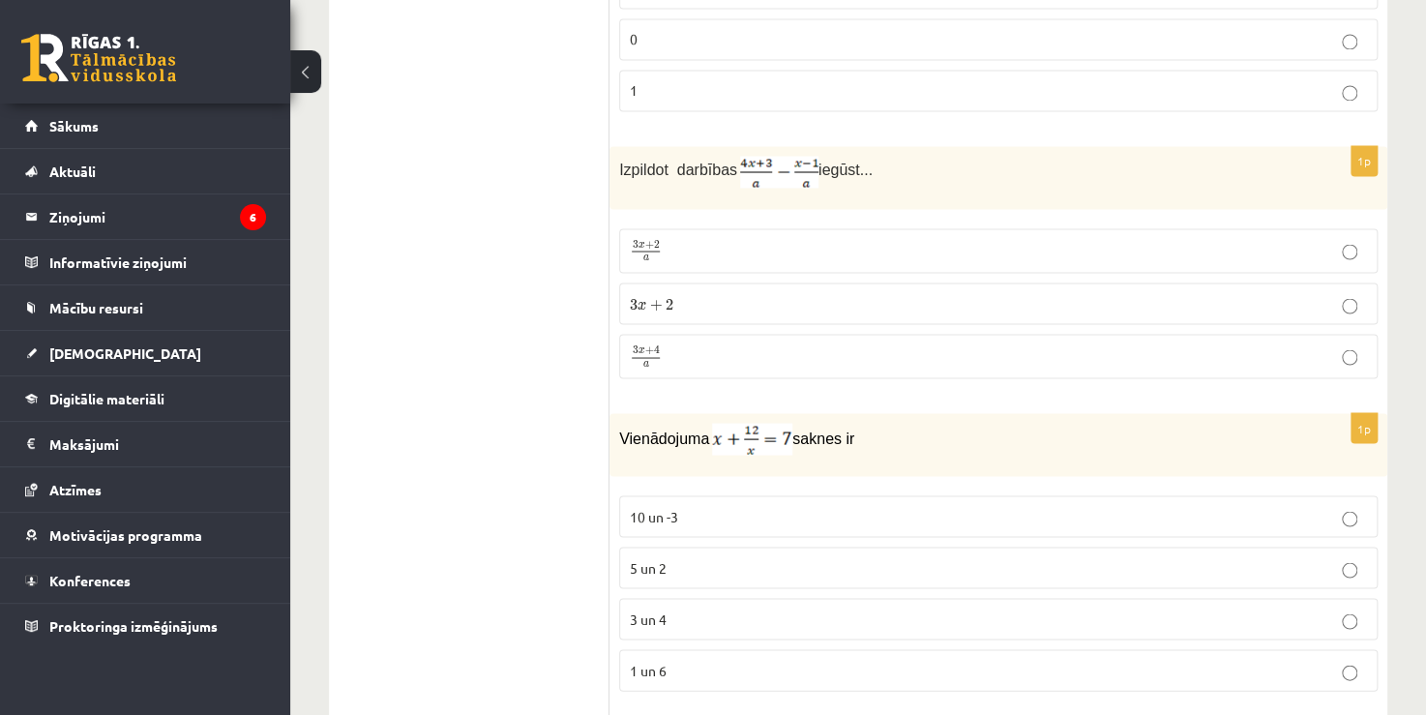
scroll to position [5127, 0]
click at [796, 348] on p "3 x + 4 a 3 x + 4 a" at bounding box center [998, 360] width 737 height 24
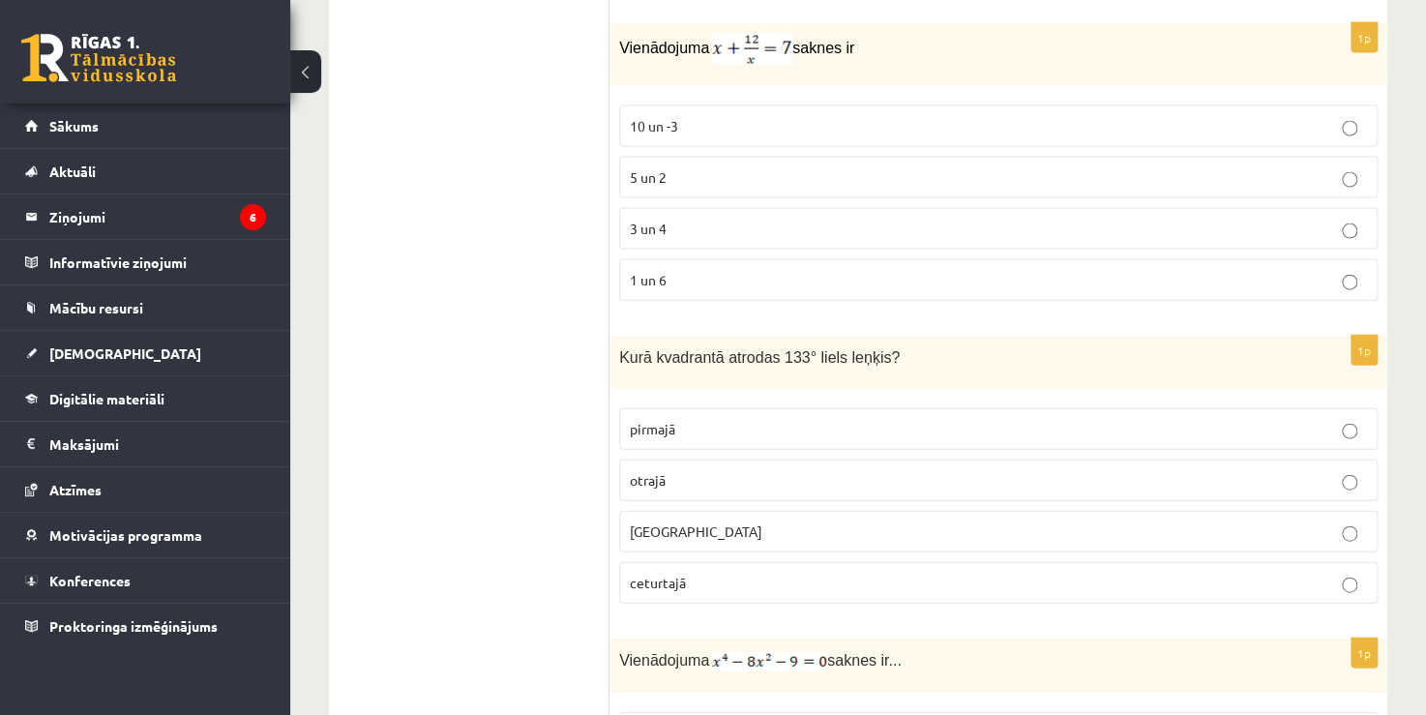
scroll to position [5514, 0]
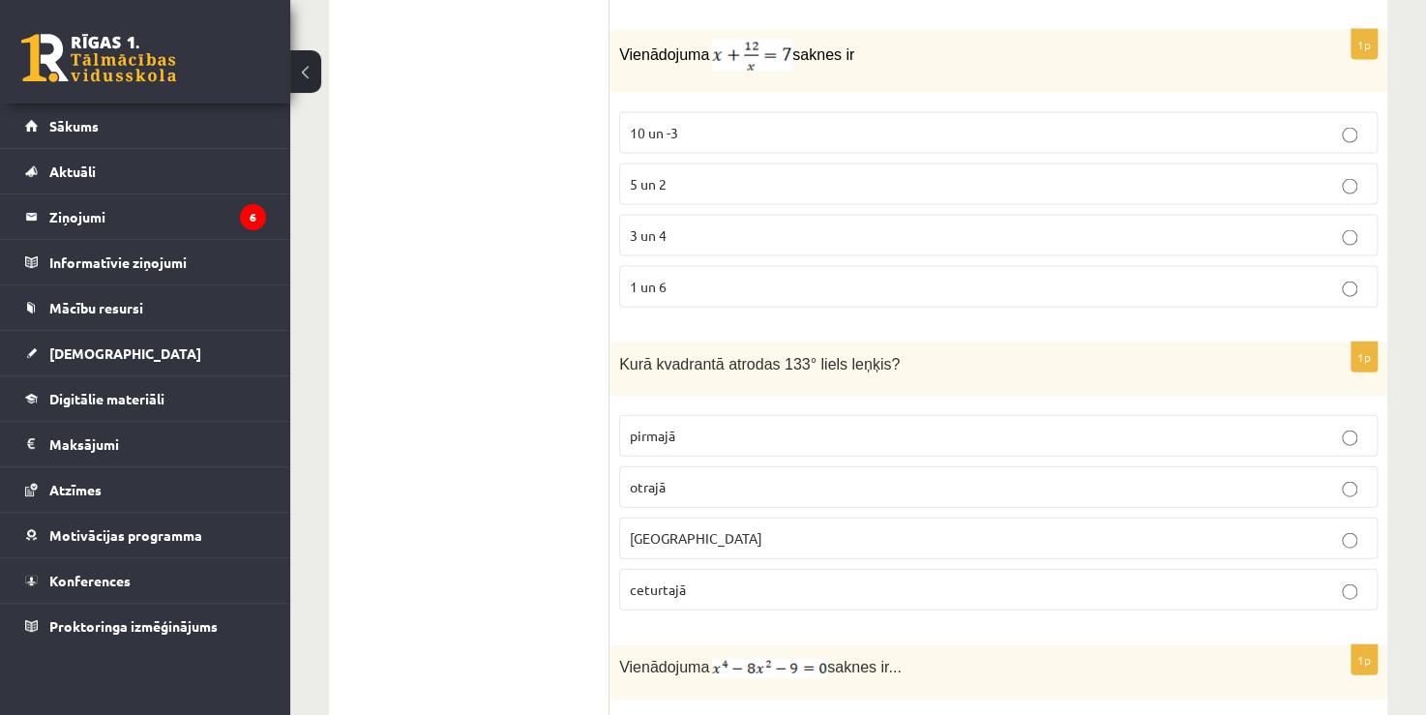
click at [649, 226] on span "3 un 4" at bounding box center [648, 234] width 37 height 17
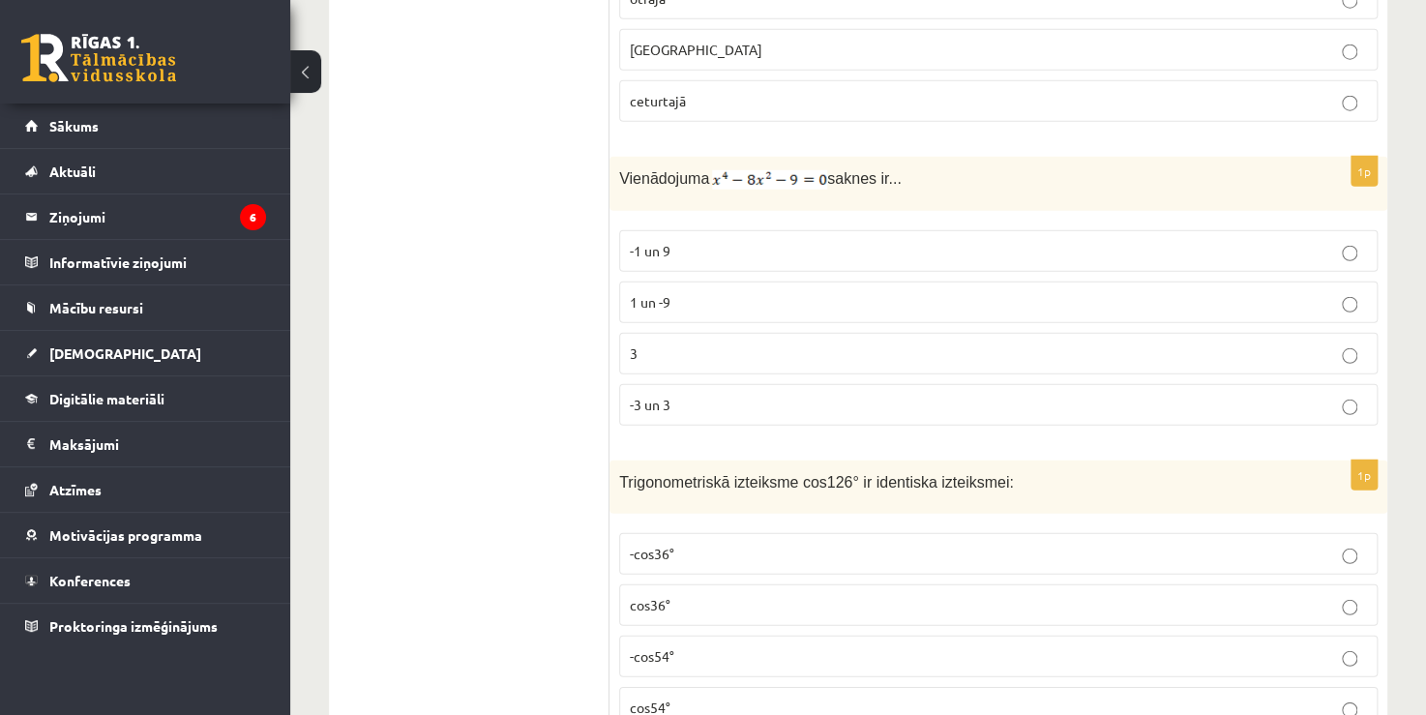
scroll to position [6071, 0]
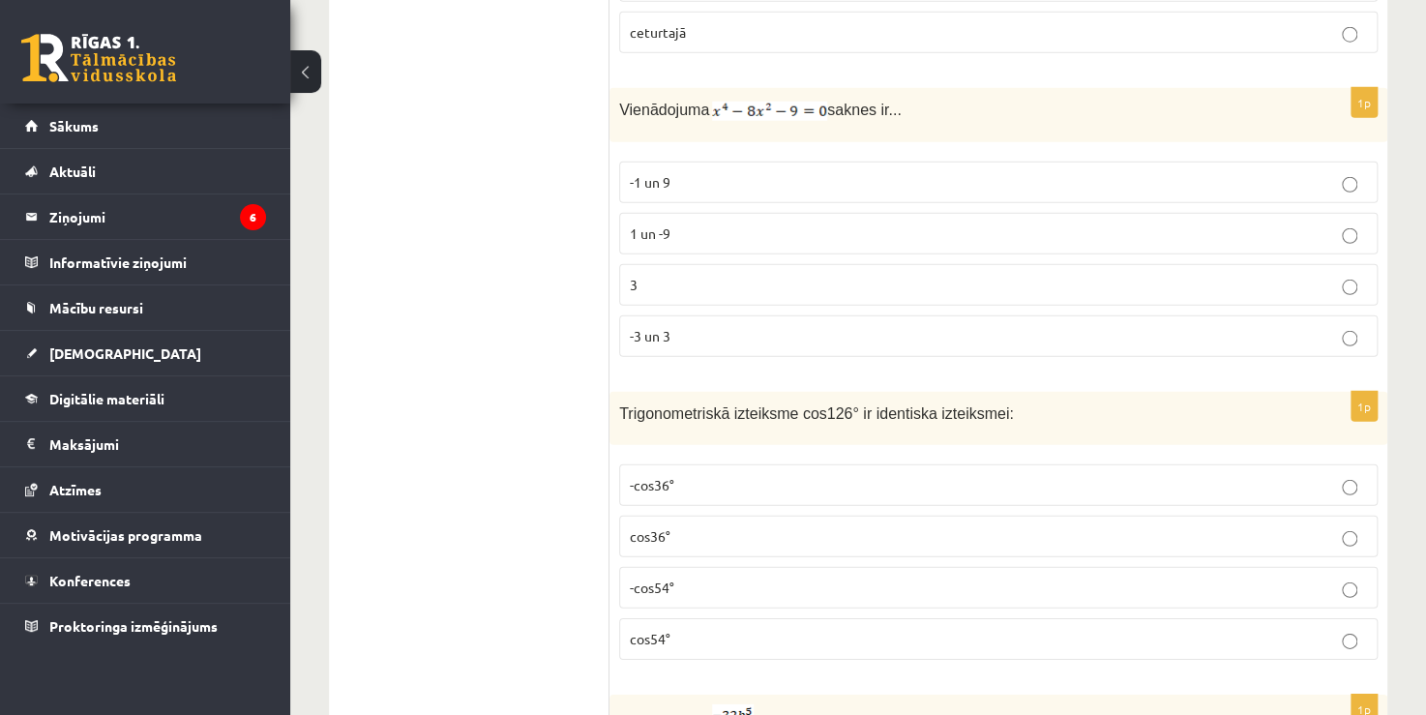
click at [705, 315] on label "-3 un 3" at bounding box center [998, 336] width 758 height 42
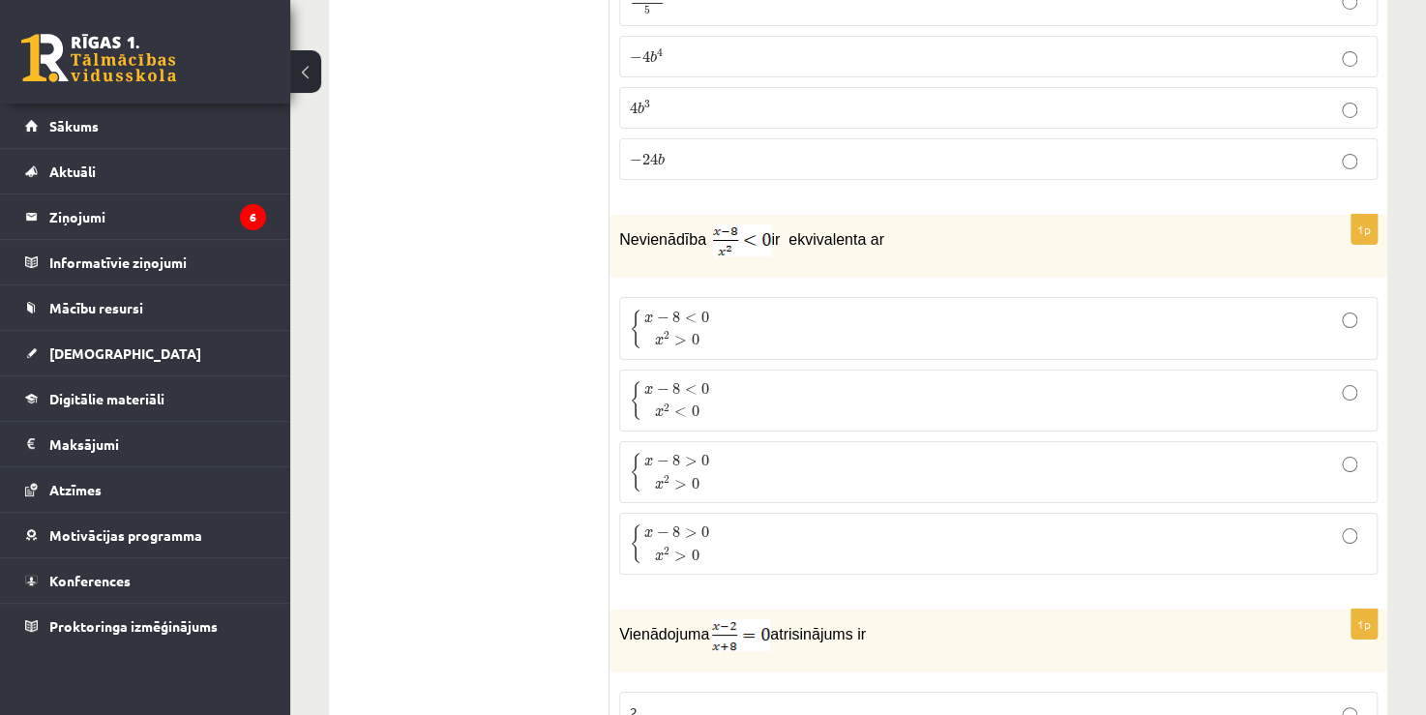
scroll to position [7038, 0]
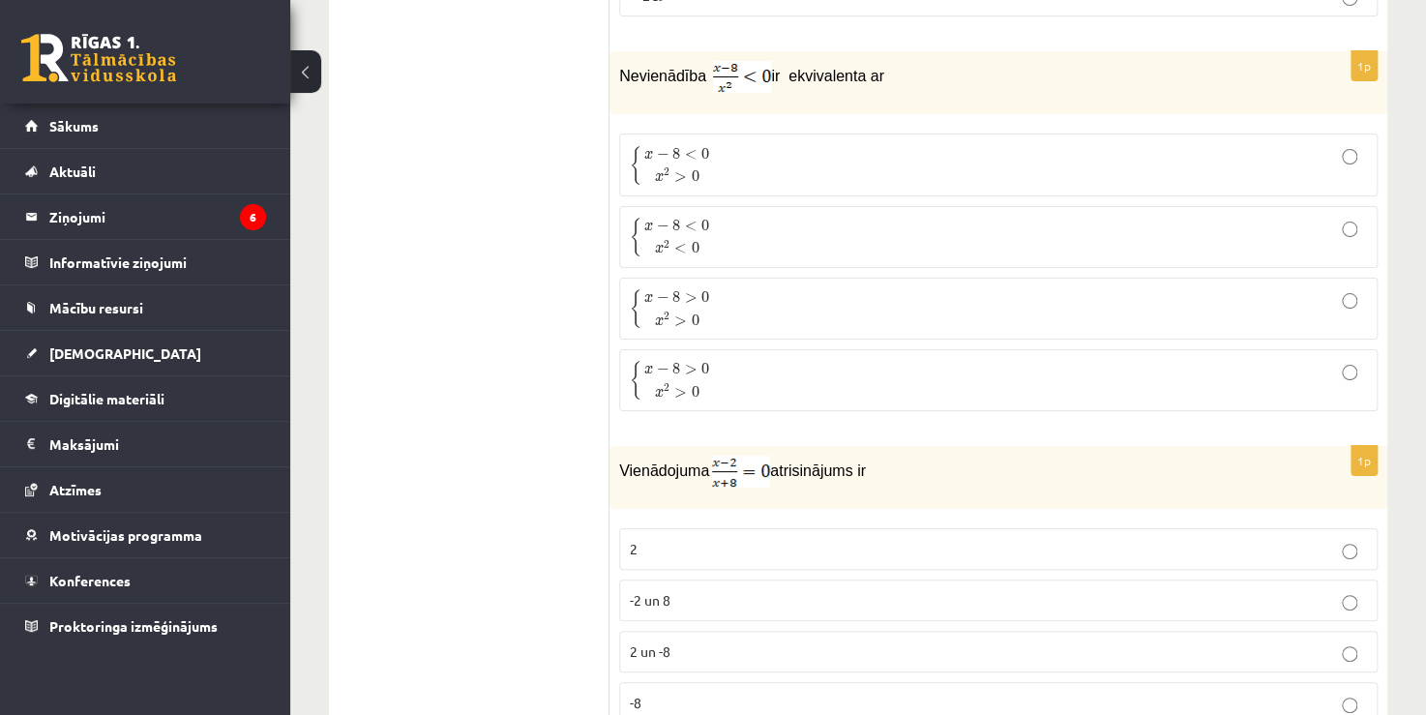
click at [777, 217] on p "{ x − 8 < 0 x 2 < 0 { x − 8 < 0 x 2 < 0" at bounding box center [998, 237] width 737 height 41
click at [787, 360] on p "{ x − 8 > 0 x 2 > 0 { x − 8 > 0 x 2 > 0" at bounding box center [998, 380] width 737 height 41
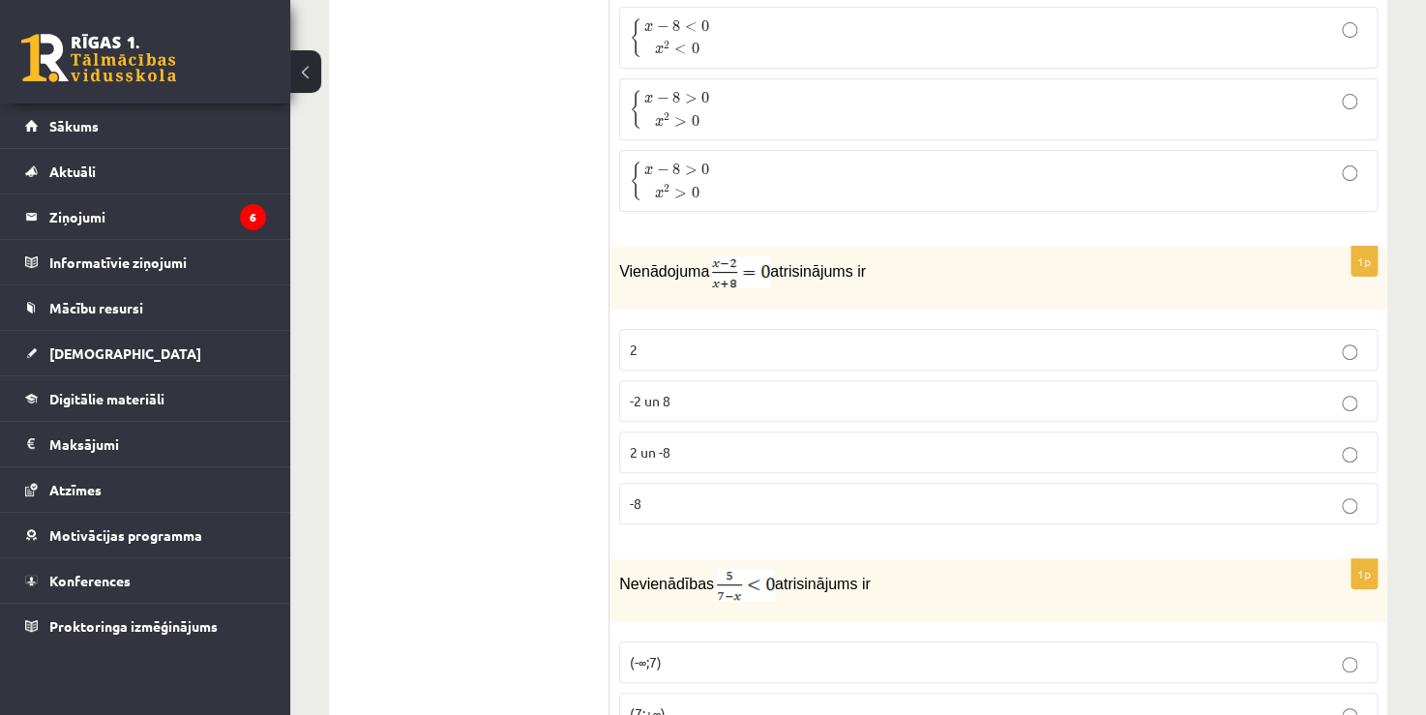
scroll to position [7232, 0]
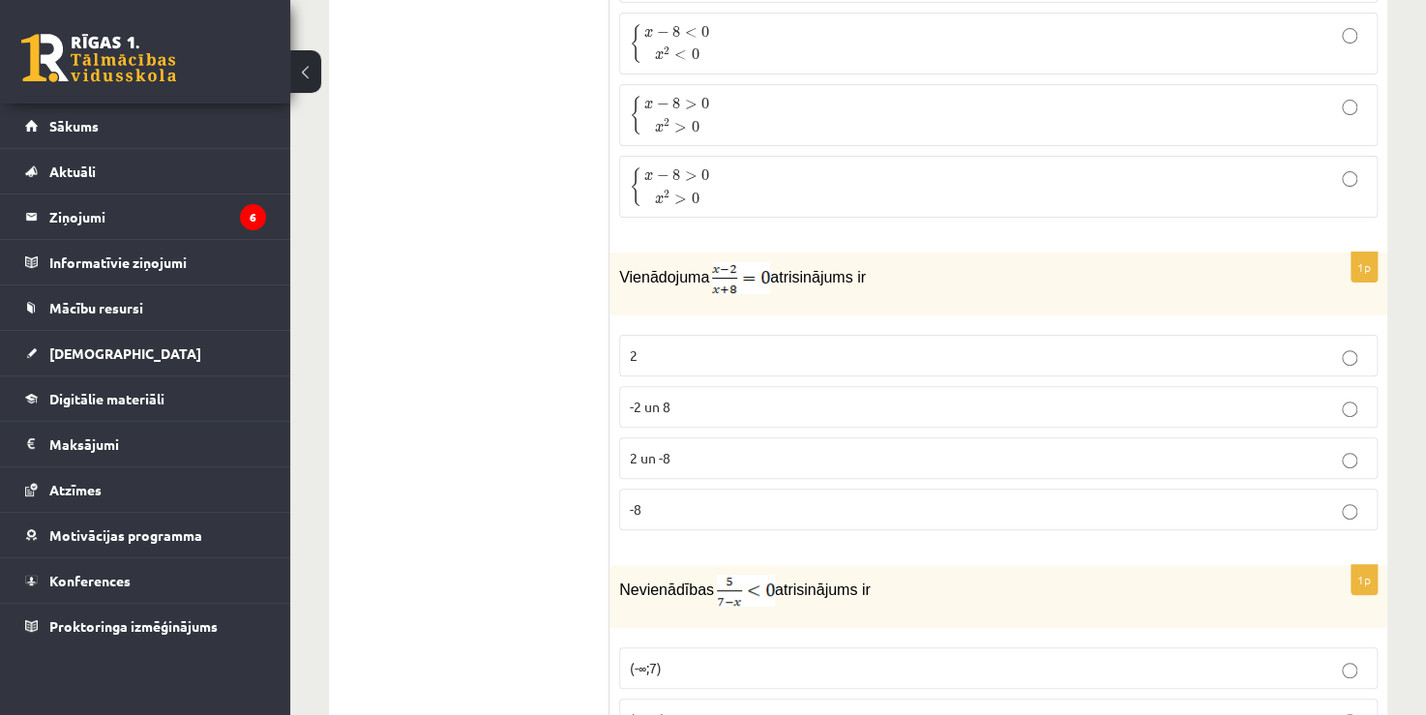
click at [670, 437] on label "2 un -8" at bounding box center [998, 458] width 758 height 42
click at [719, 345] on p "2" at bounding box center [998, 355] width 737 height 20
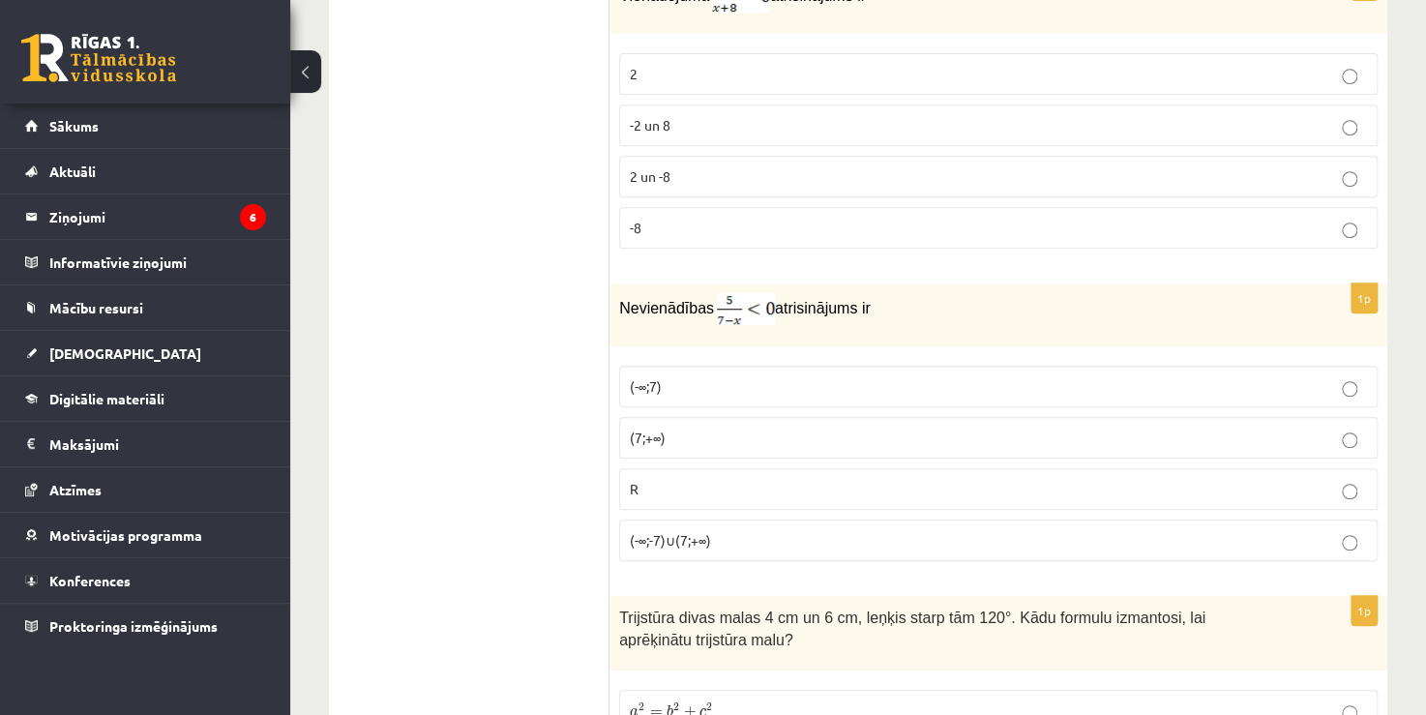
scroll to position [7522, 0]
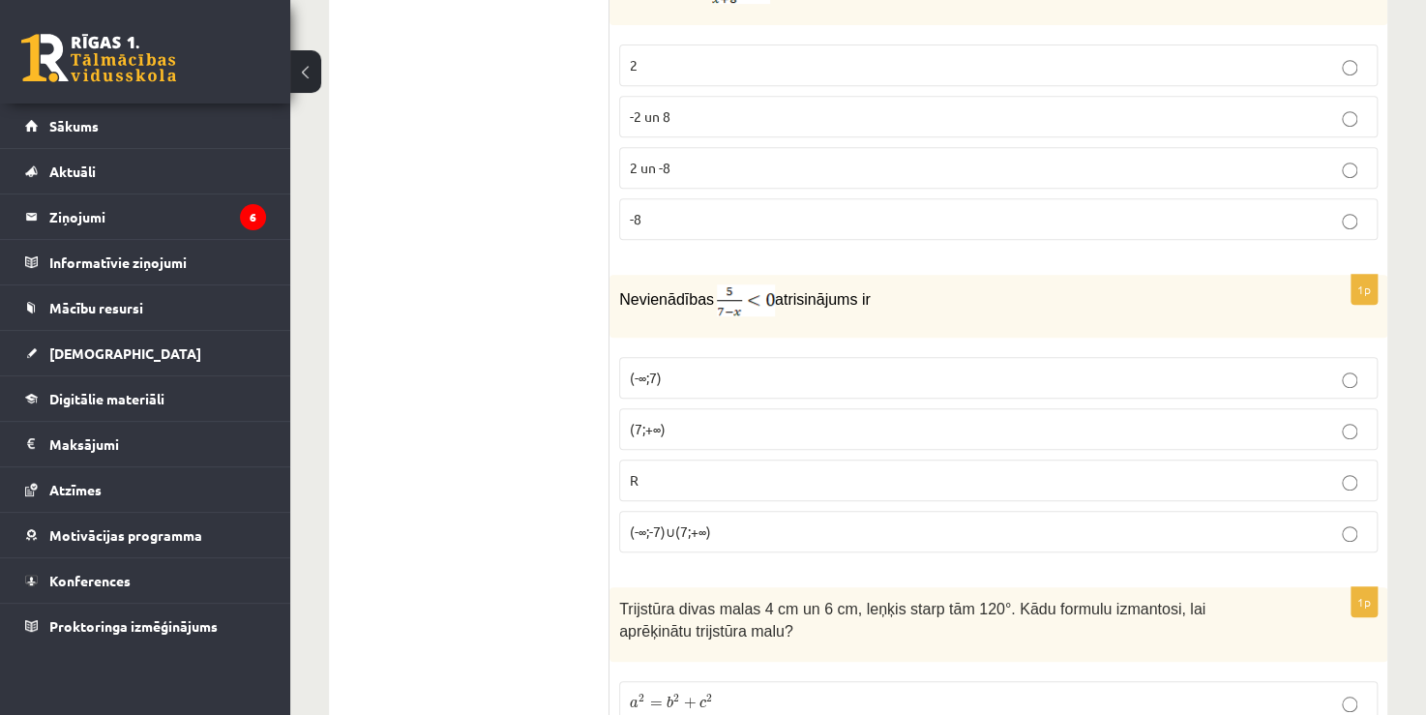
click at [678, 419] on p "(7;+∞)" at bounding box center [998, 429] width 737 height 20
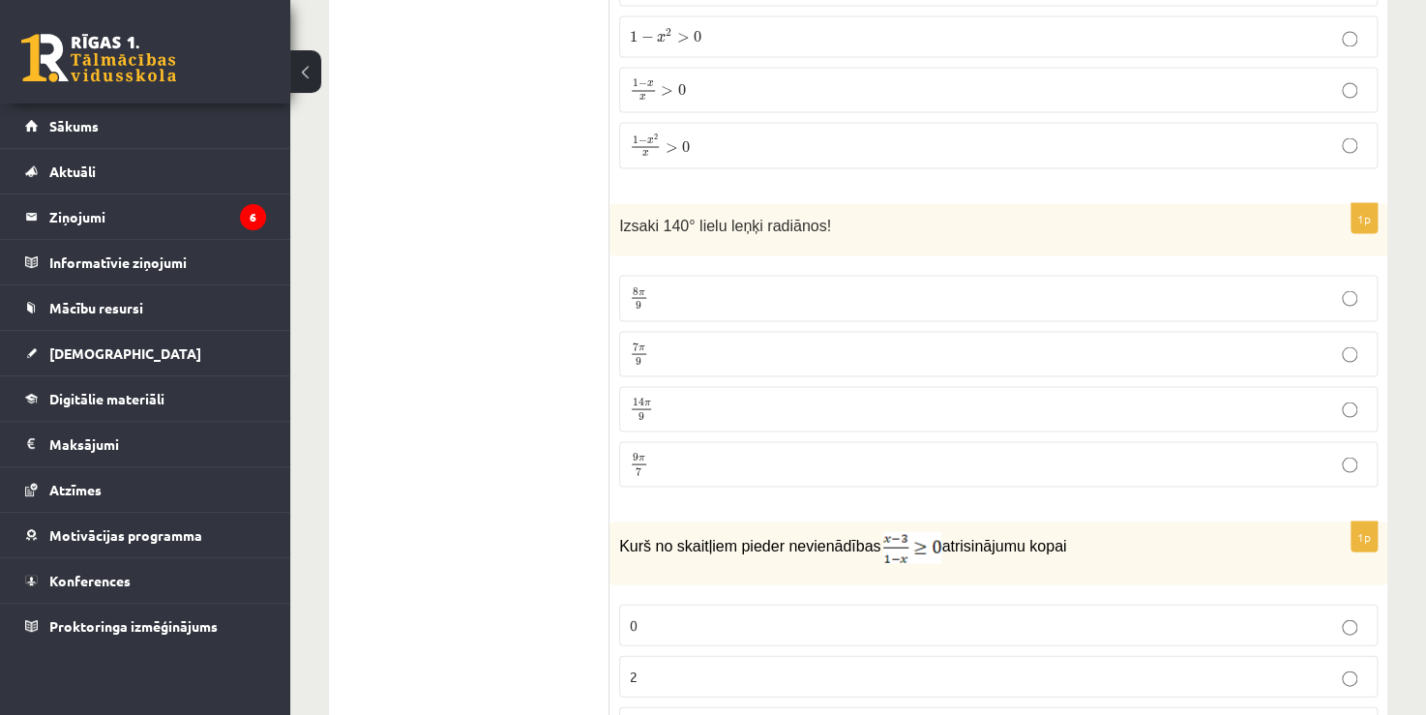
scroll to position [8822, 0]
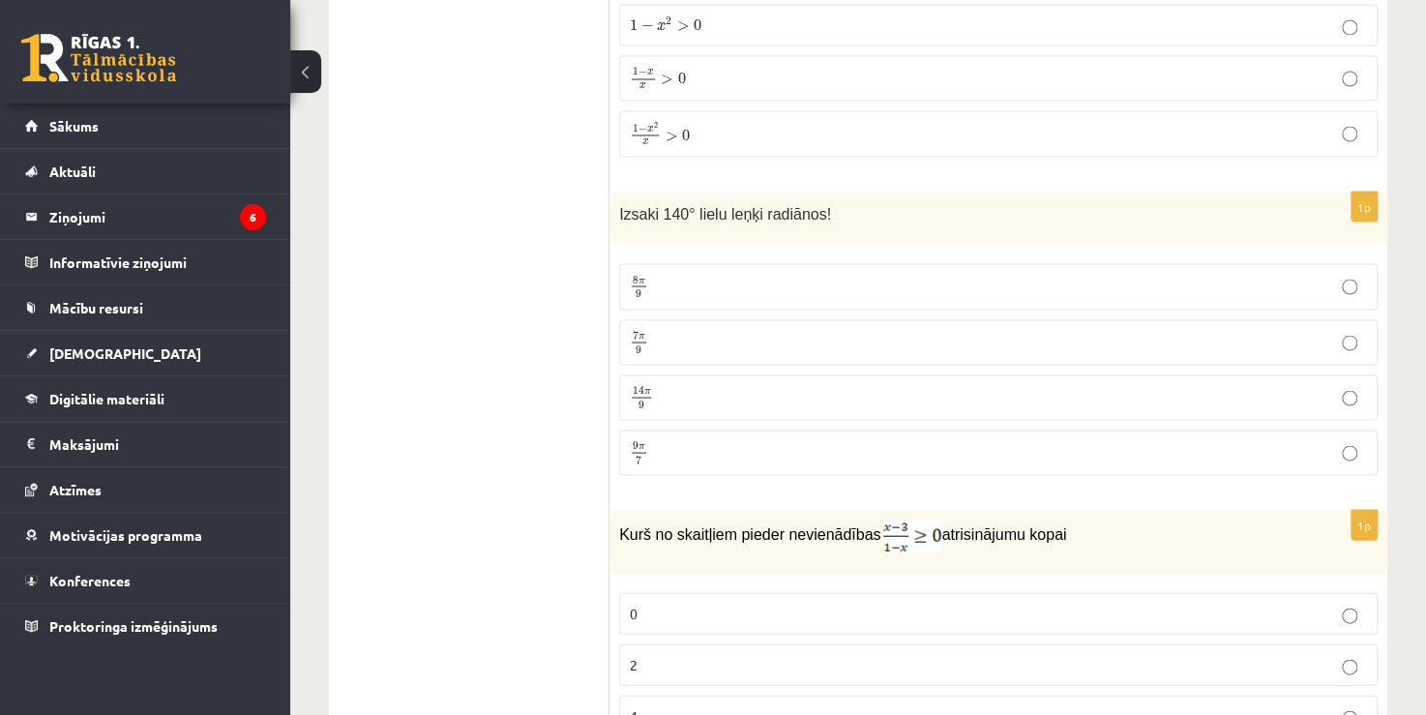
drag, startPoint x: 815, startPoint y: 172, endPoint x: 596, endPoint y: 167, distance: 219.6
copy div "Izvērtējums! 1p Kura no attēlotajām funkcijām ir pāra? 1p Saīsinot daļu , iegūs…"
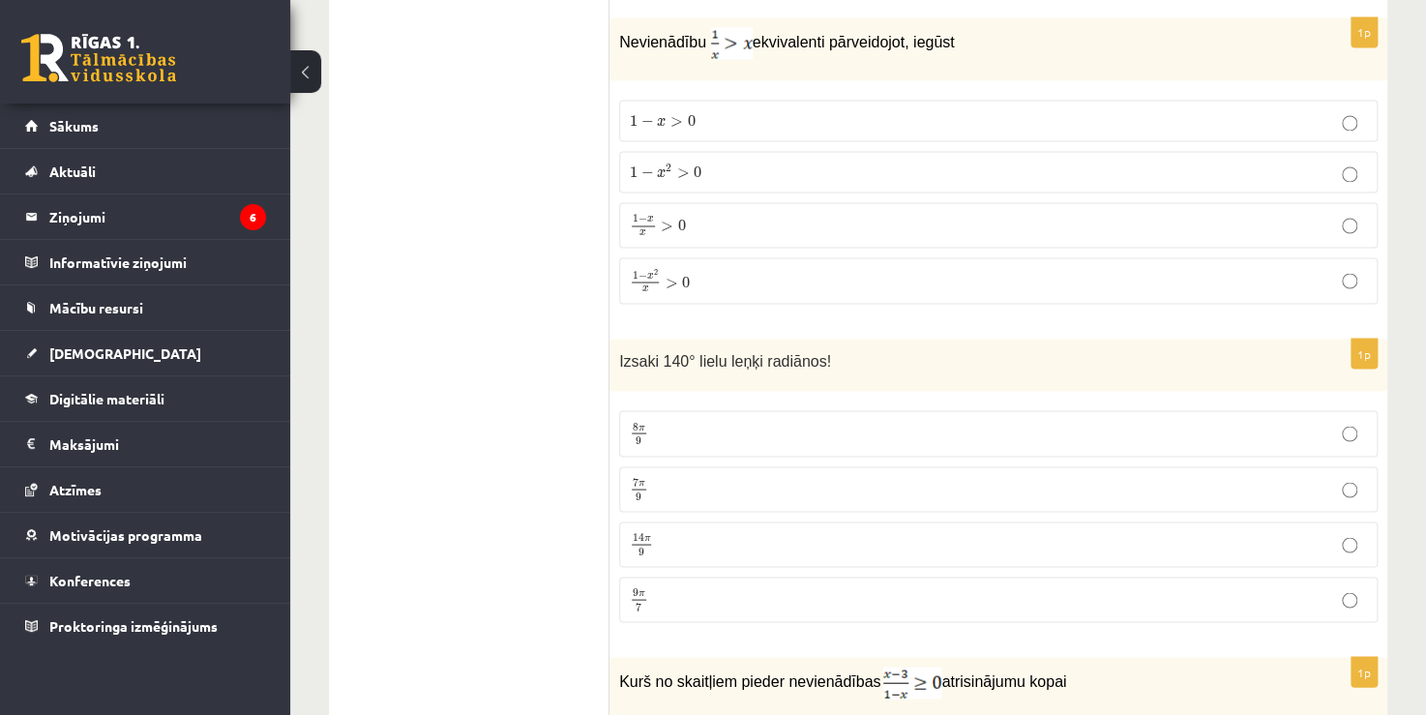
scroll to position [8338, 0]
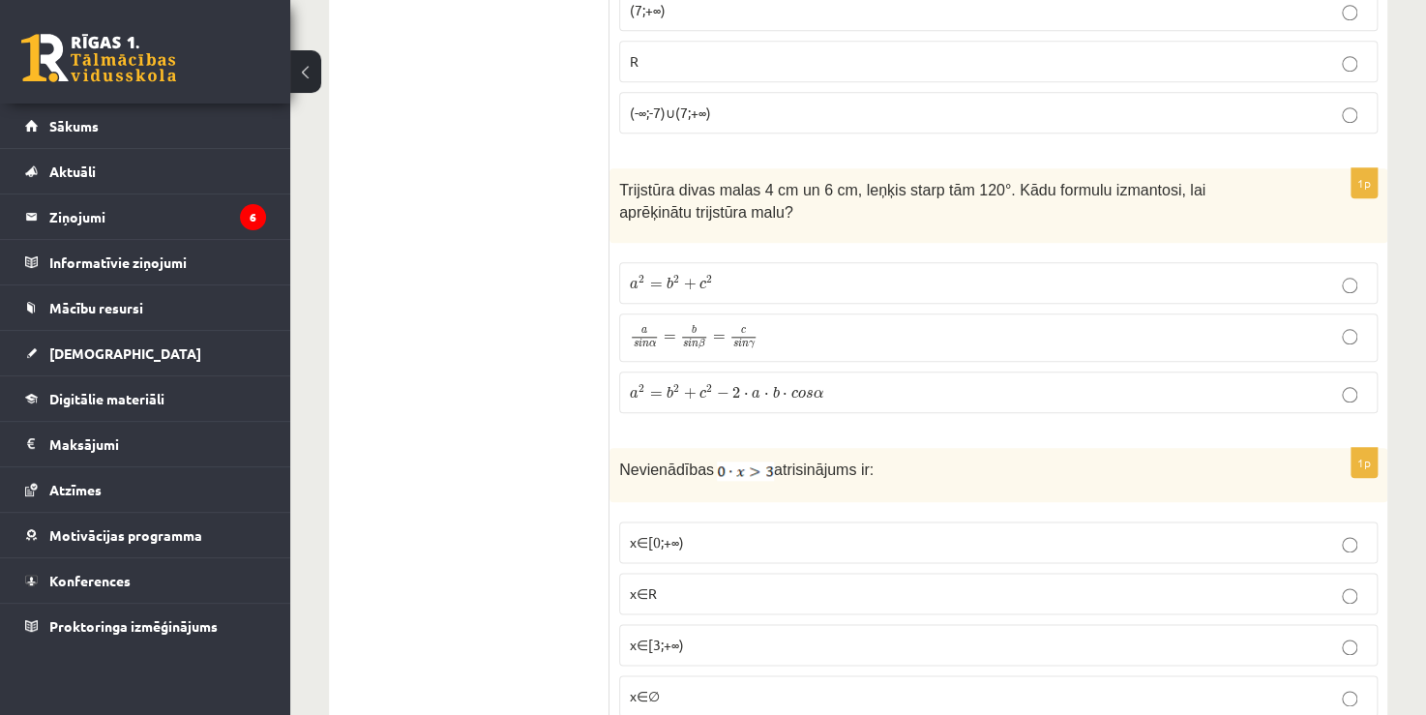
scroll to position [7951, 0]
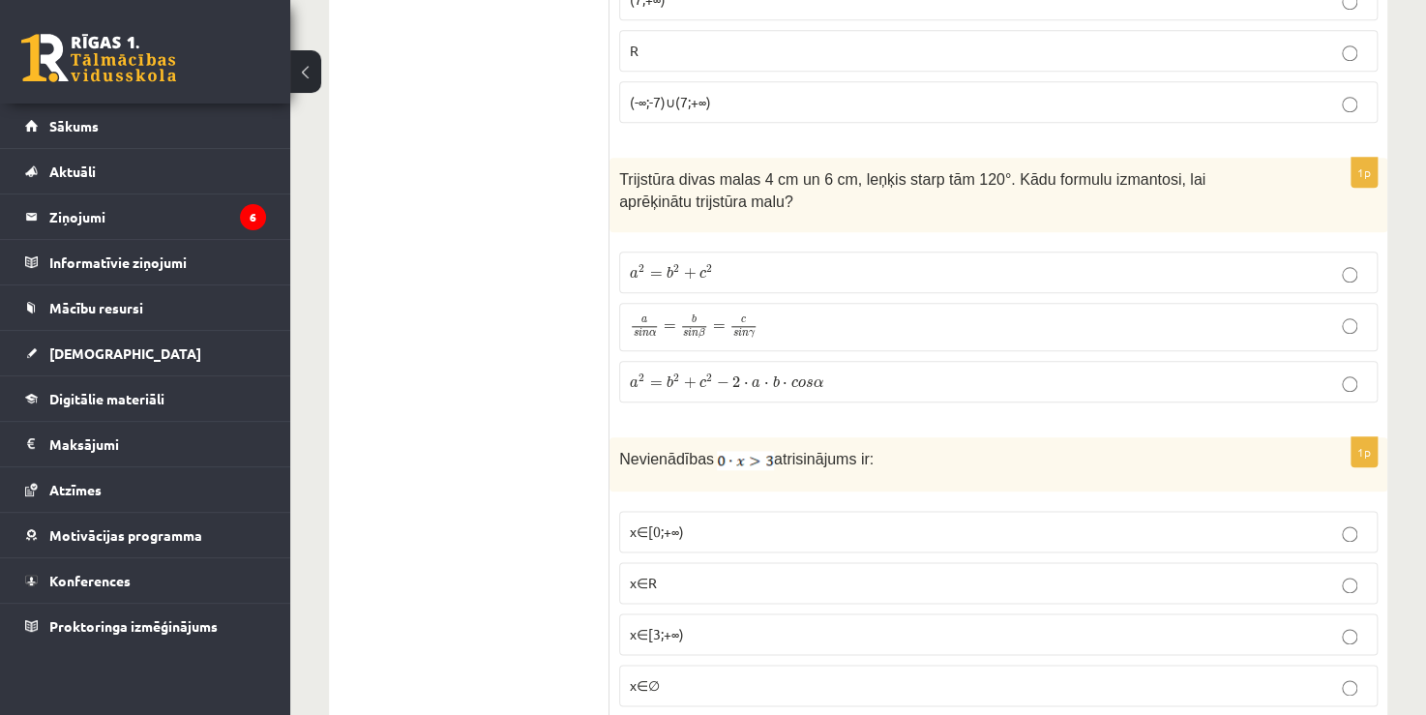
click at [772, 313] on p "a s i n α = b s i n β = c s i n γ a s i n α = b s i n β = c s i n γ" at bounding box center [998, 326] width 737 height 27
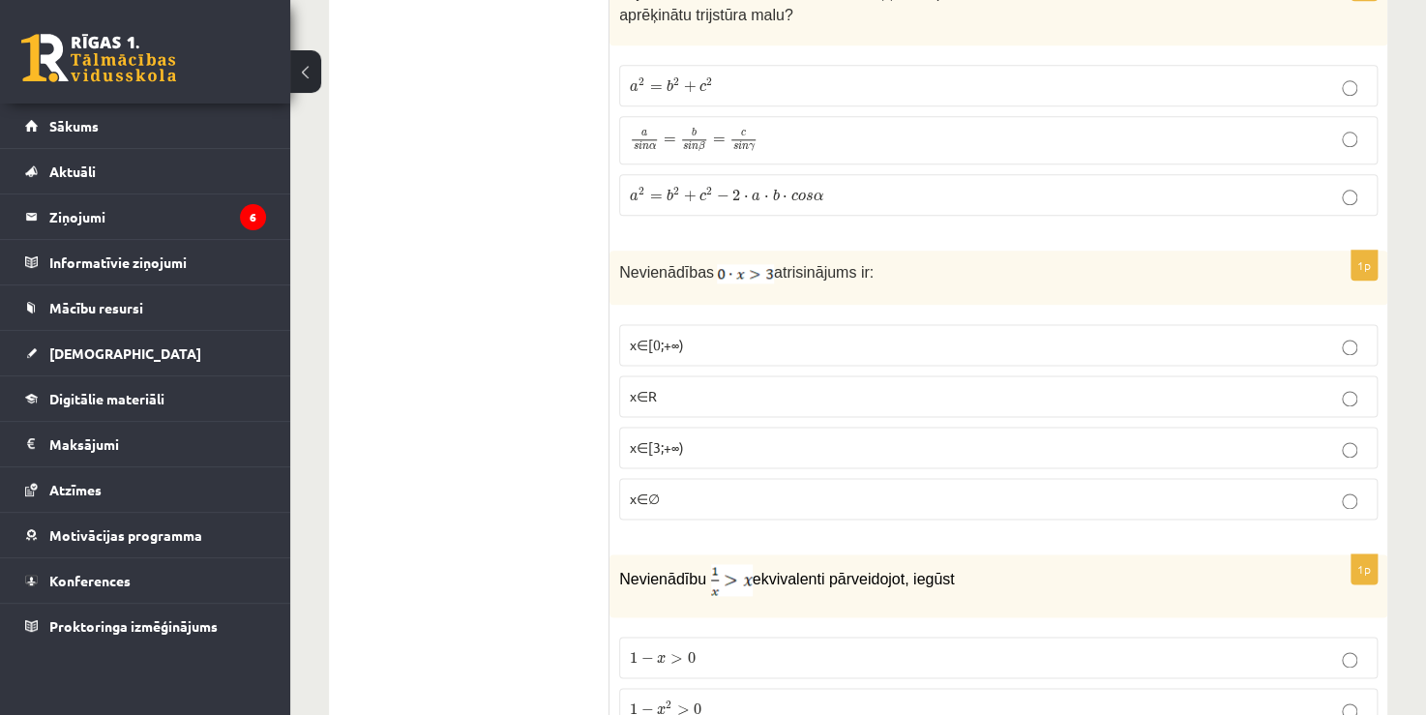
scroll to position [8145, 0]
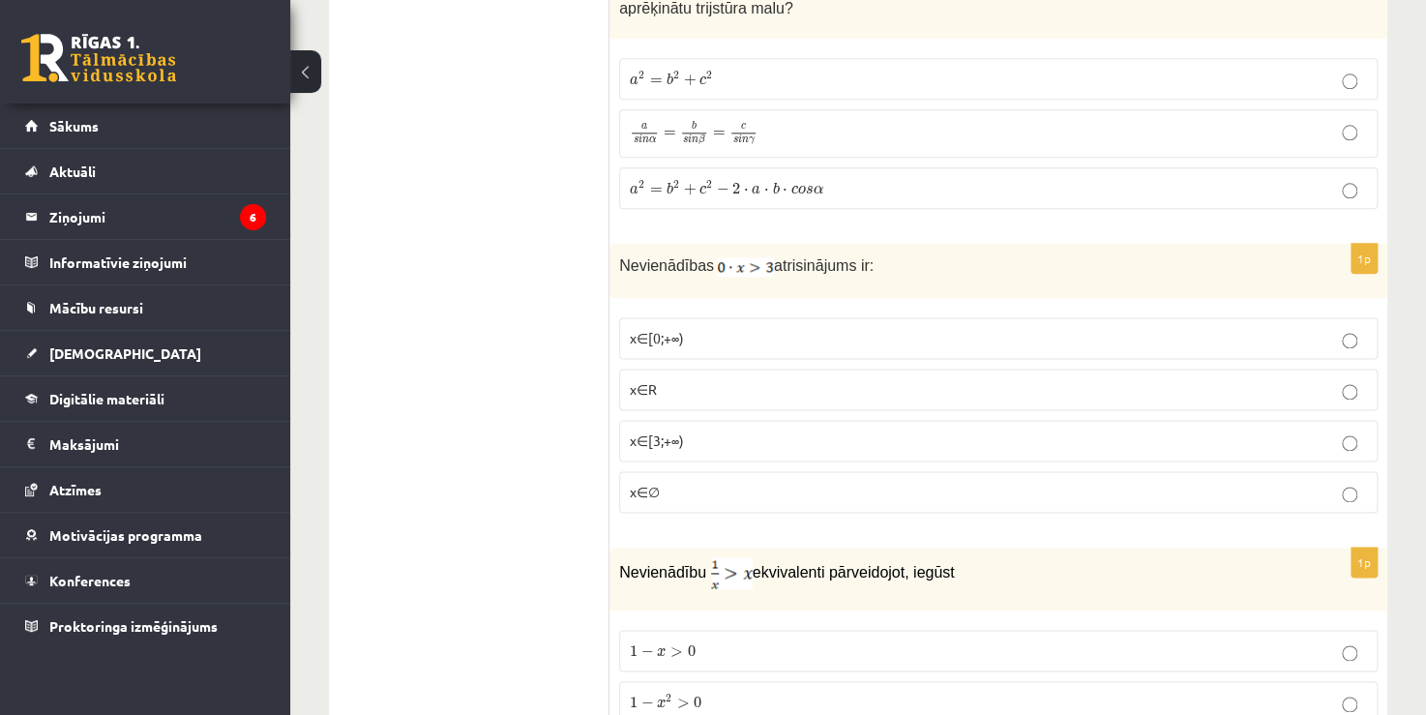
click at [693, 328] on p "x∈[0;+∞)" at bounding box center [998, 338] width 737 height 20
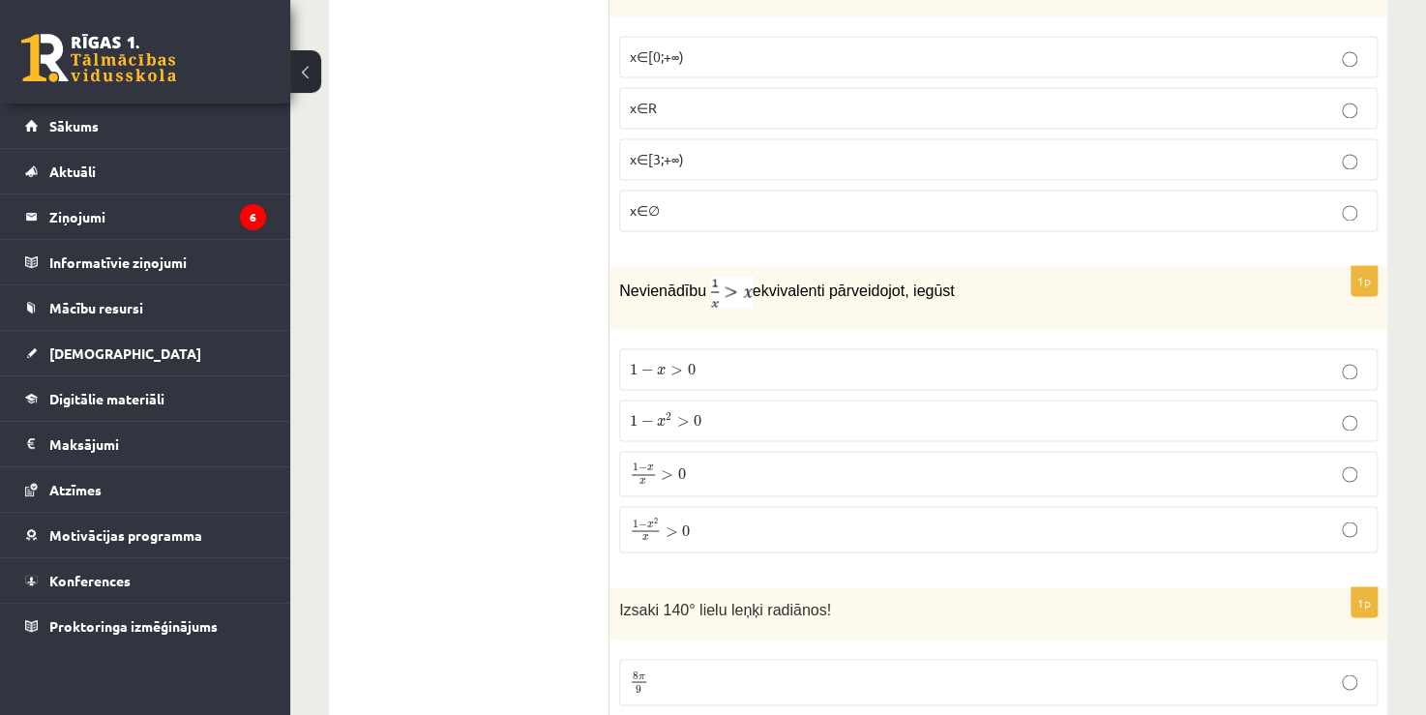
scroll to position [8435, 0]
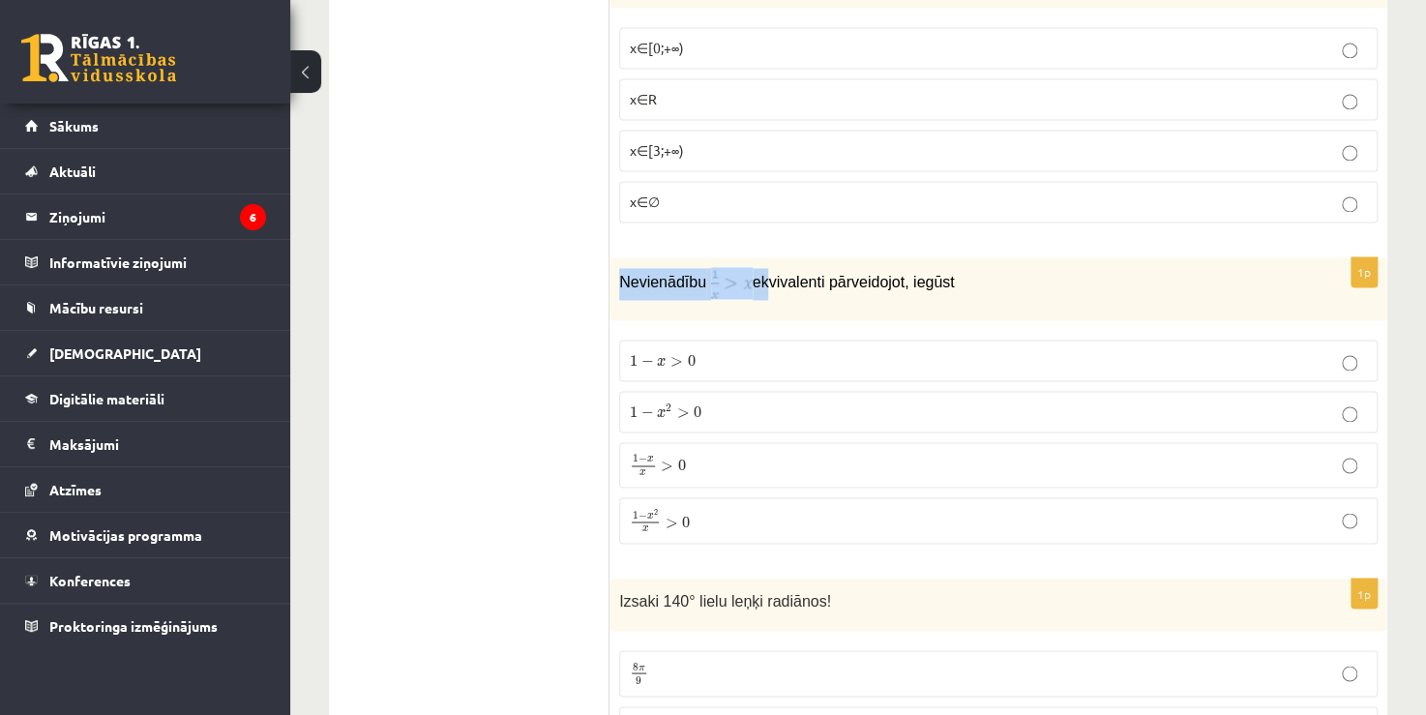
drag, startPoint x: 615, startPoint y: 242, endPoint x: 780, endPoint y: 247, distance: 164.5
click at [764, 257] on div "Nevienādību ekvivalenti pārveidojot, iegūst" at bounding box center [998, 288] width 778 height 63
click at [842, 257] on div "Nevienādību ekvivalenti pārveidojot, iegūst" at bounding box center [998, 288] width 778 height 63
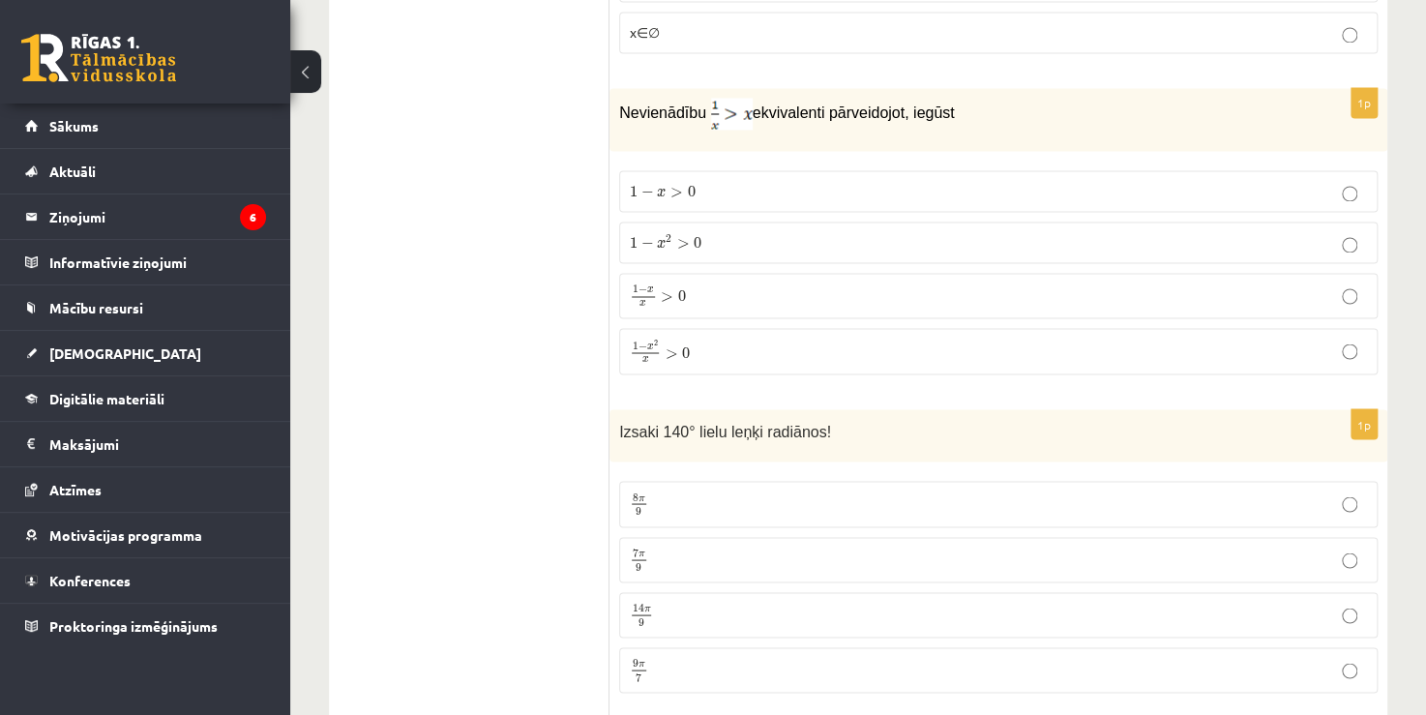
scroll to position [8532, 0]
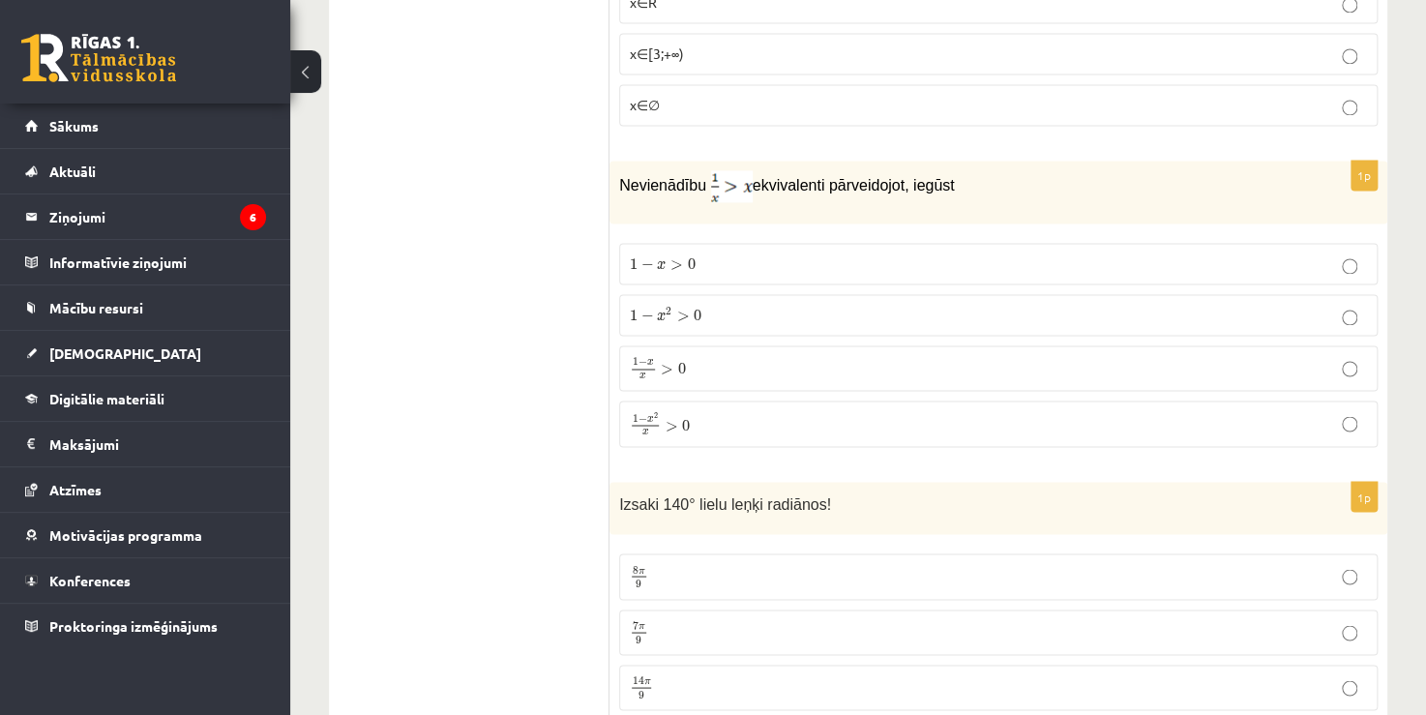
click at [663, 294] on label "1 − x 2 > 0 1 − x 2 > 0" at bounding box center [998, 315] width 758 height 42
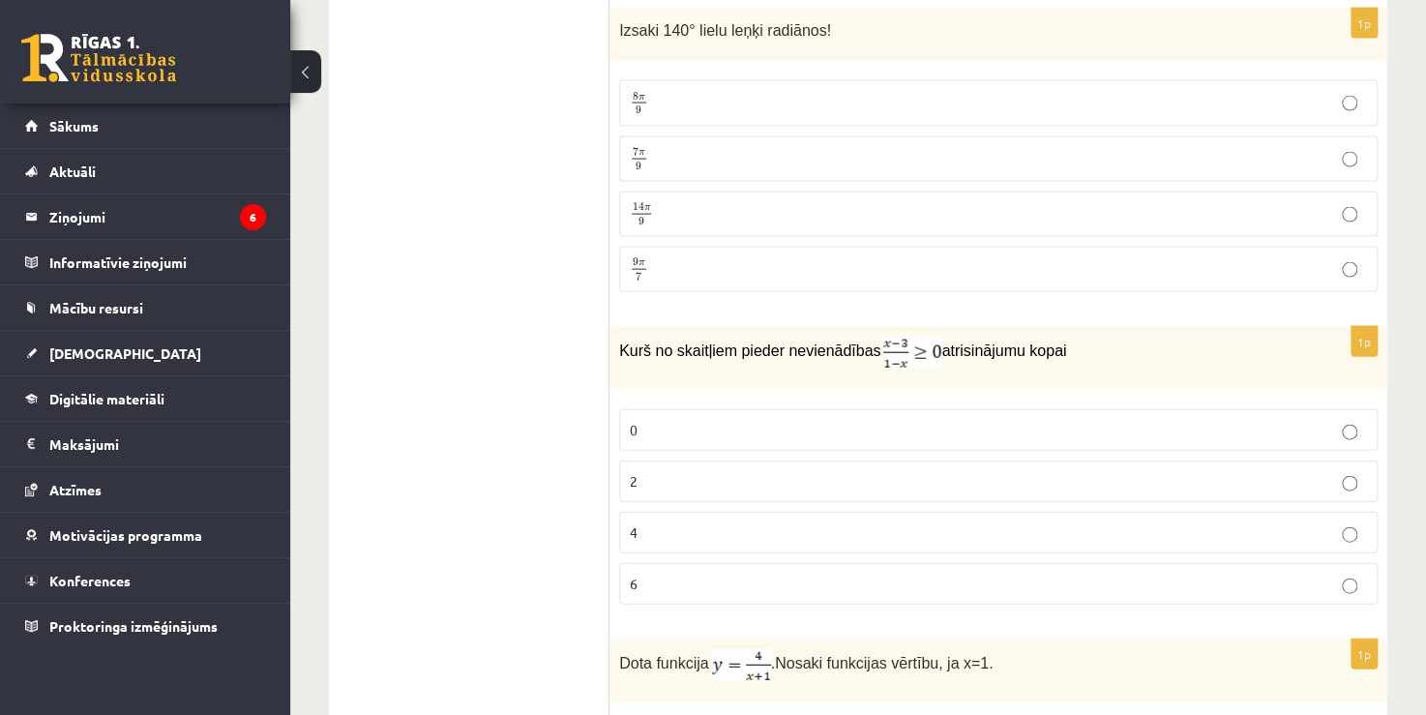
scroll to position [9000, 0]
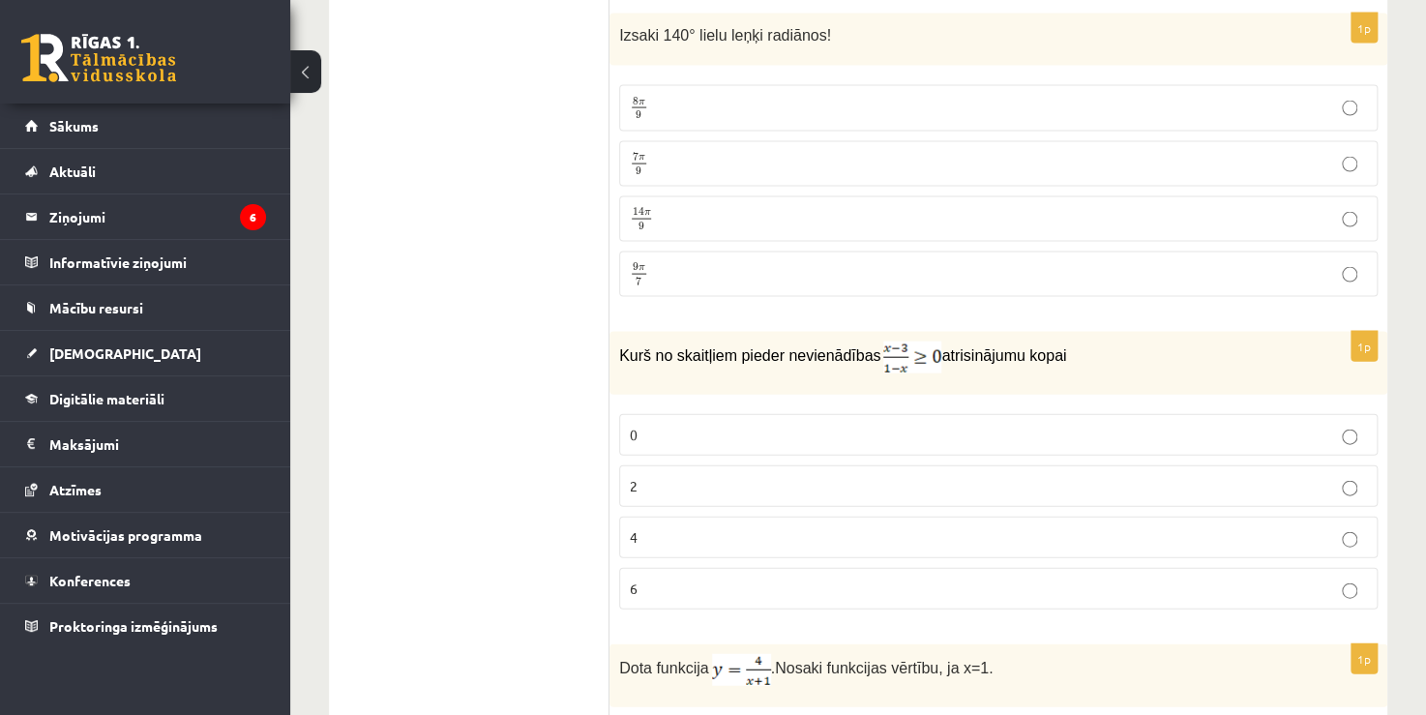
click at [840, 465] on label "2" at bounding box center [998, 486] width 758 height 42
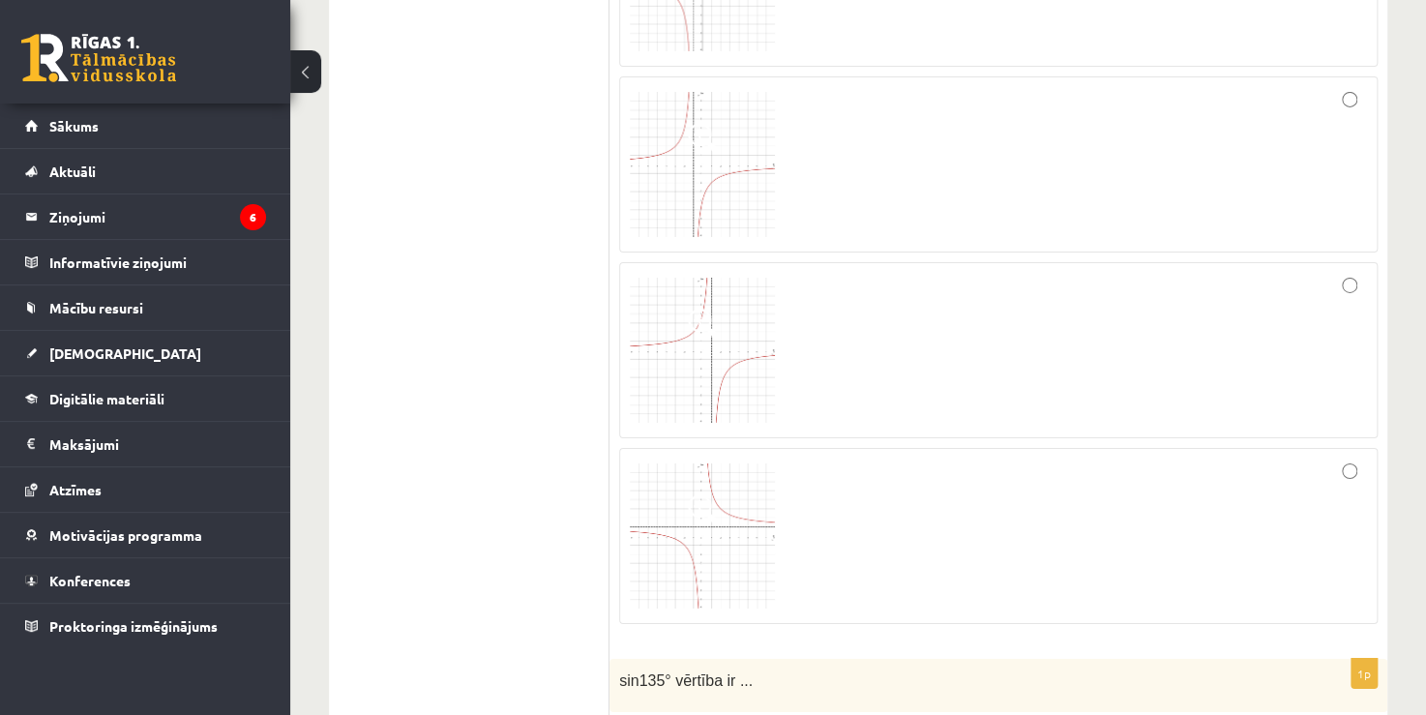
scroll to position [3099, 0]
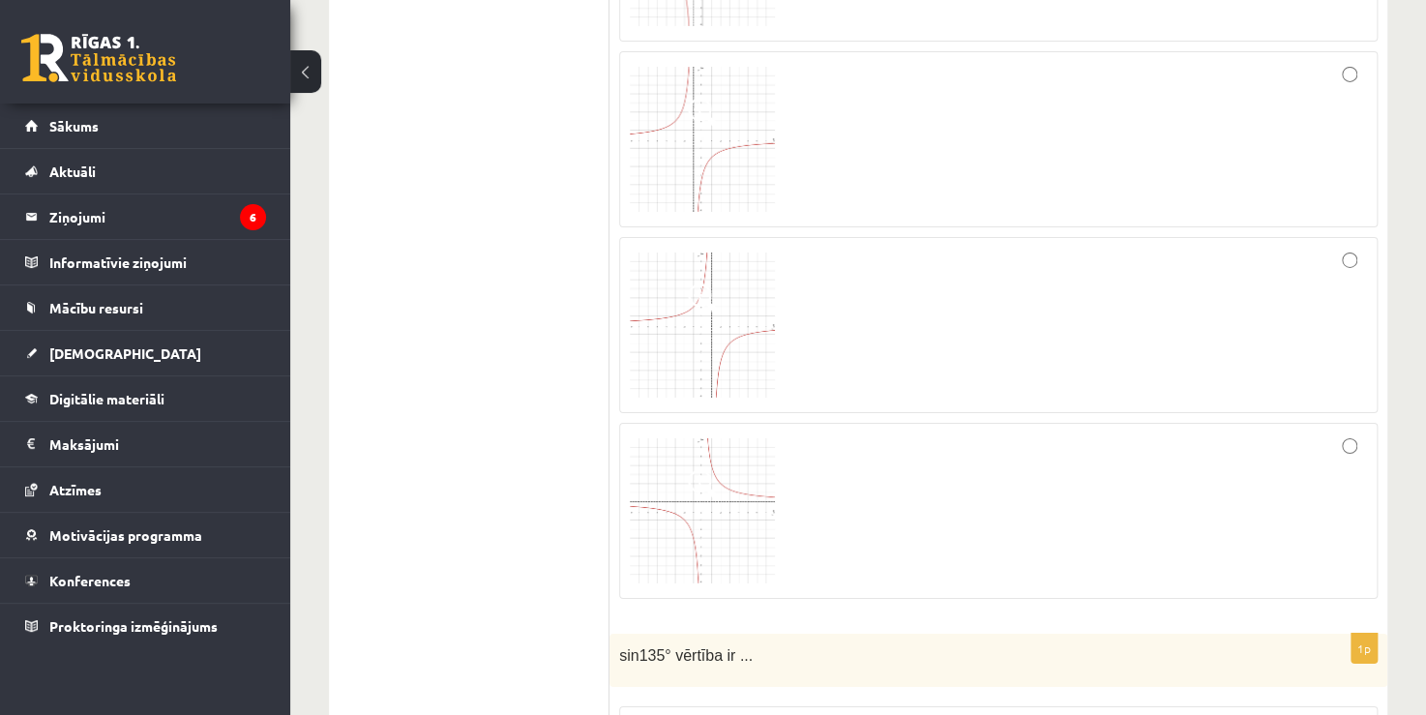
click at [691, 337] on img at bounding box center [702, 324] width 145 height 145
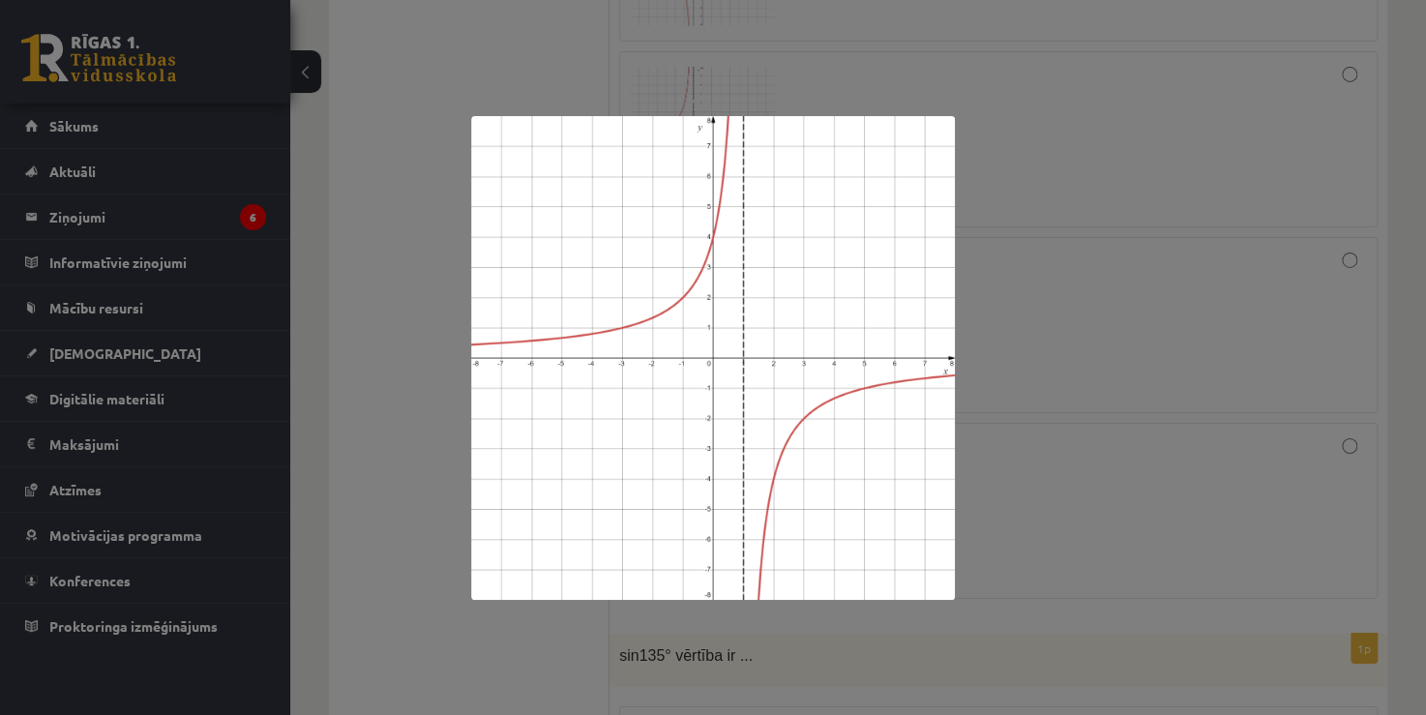
click at [1040, 321] on div at bounding box center [713, 357] width 1426 height 715
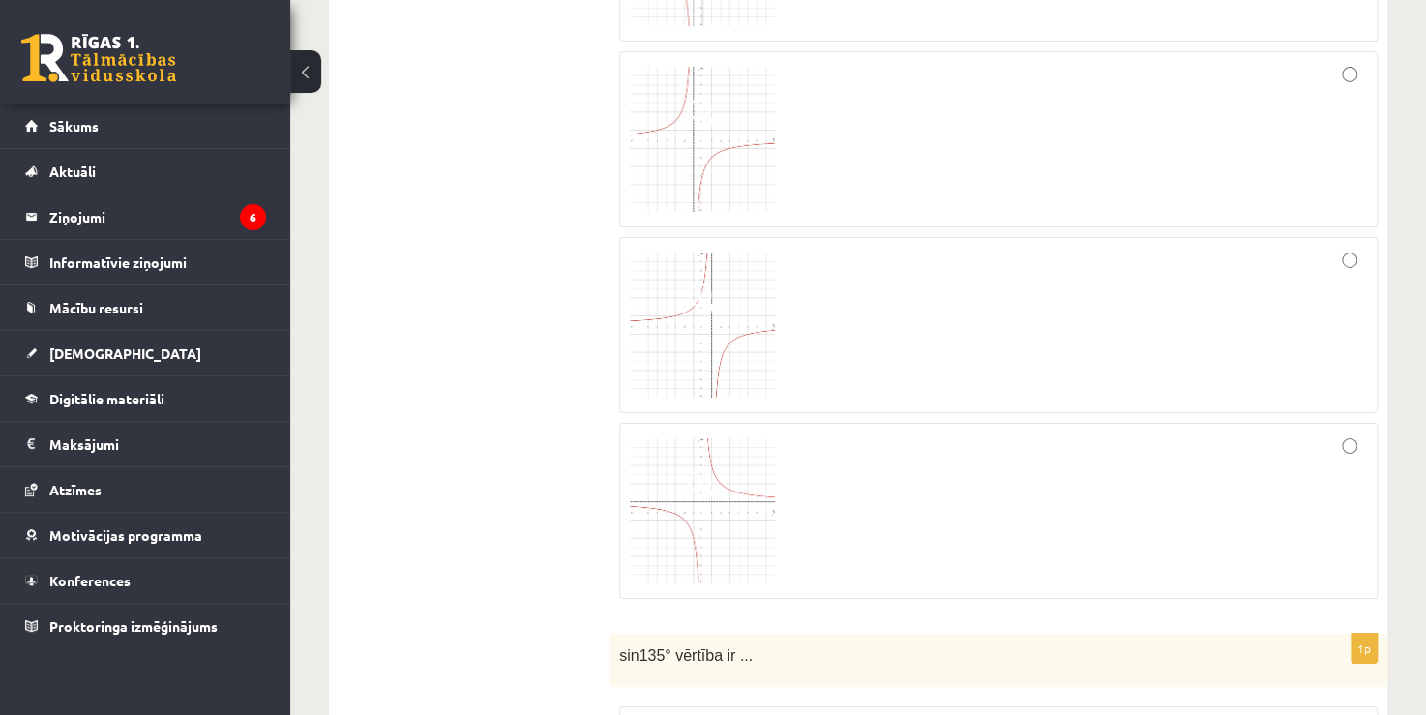
click at [688, 472] on span at bounding box center [703, 484] width 31 height 31
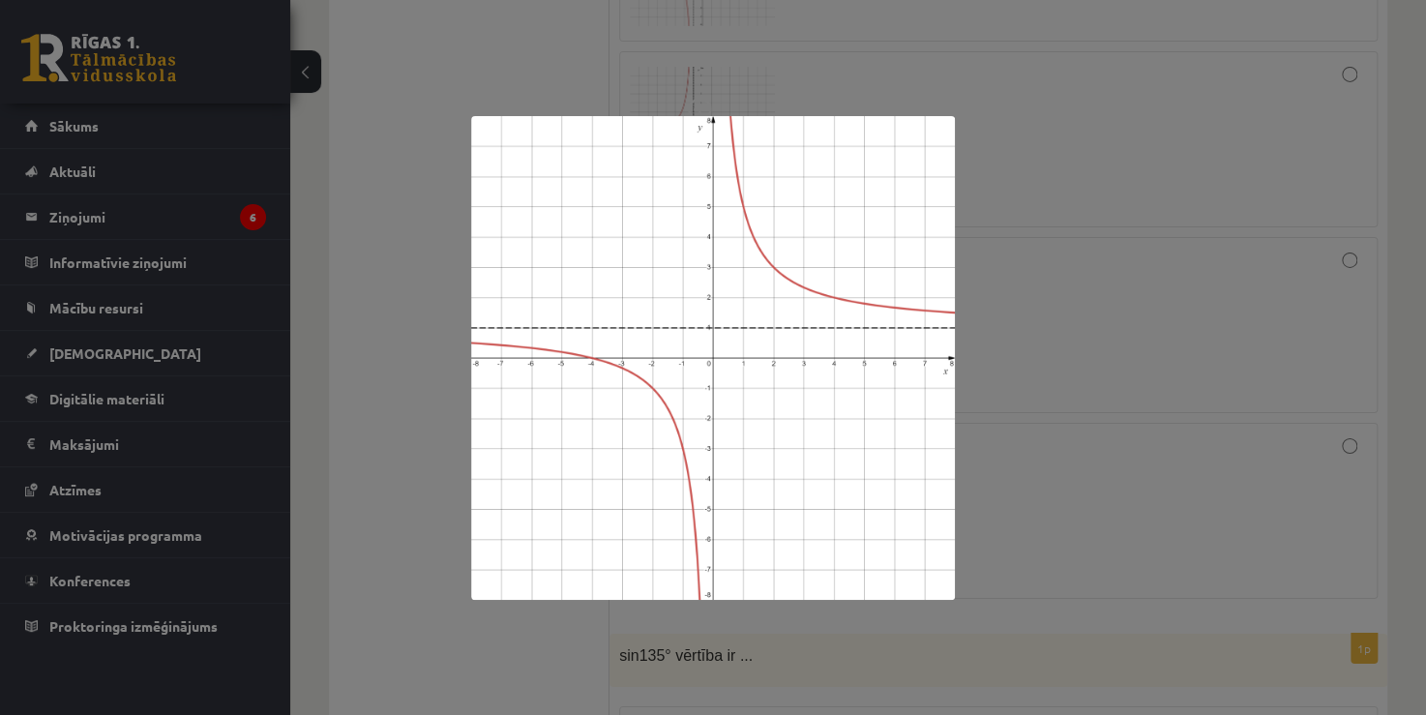
click at [1033, 297] on div at bounding box center [713, 357] width 1426 height 715
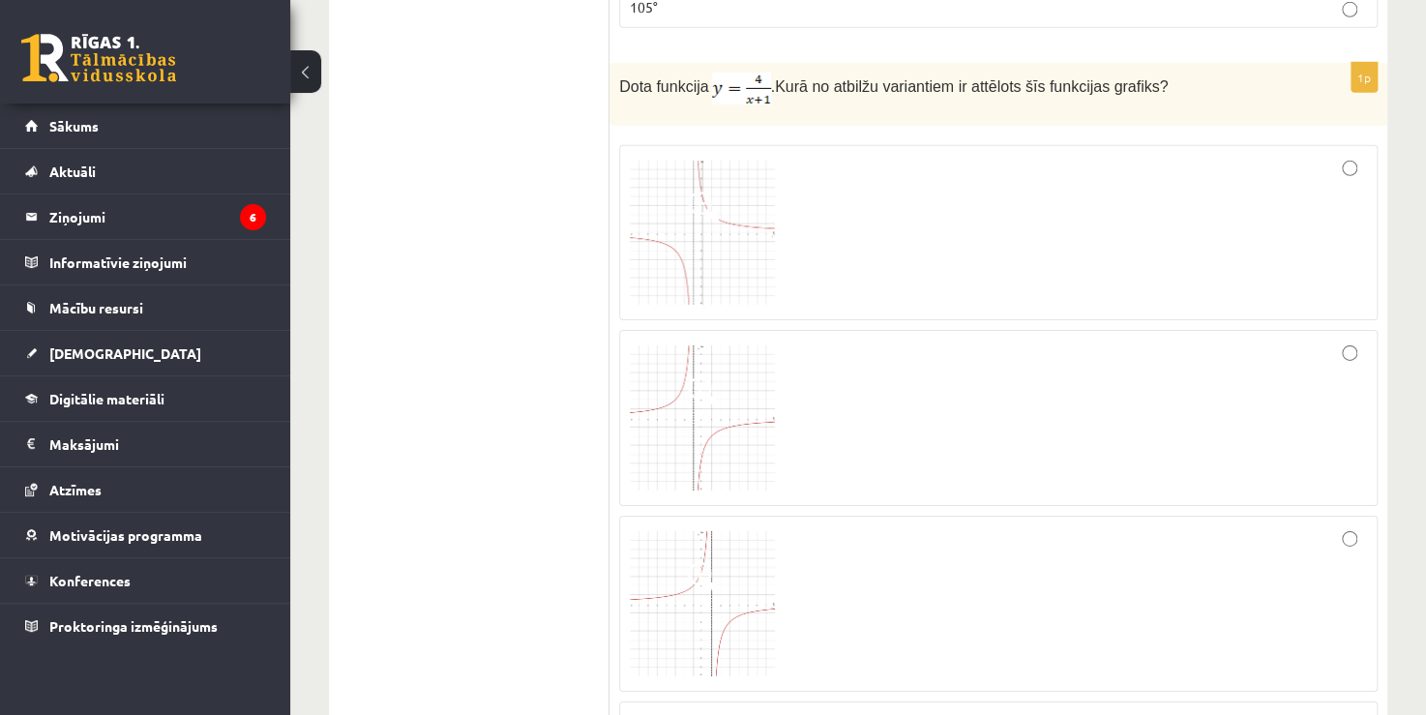
scroll to position [2809, 0]
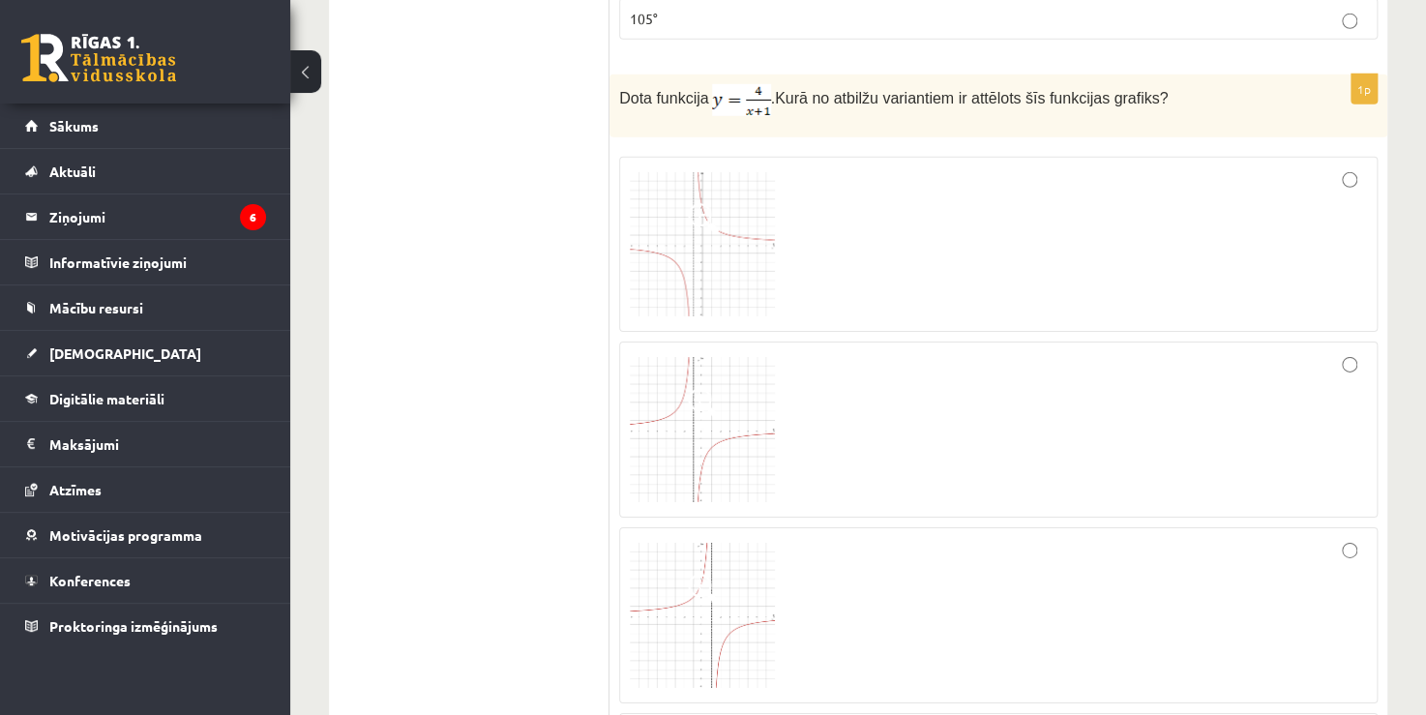
click at [700, 269] on img at bounding box center [702, 244] width 145 height 145
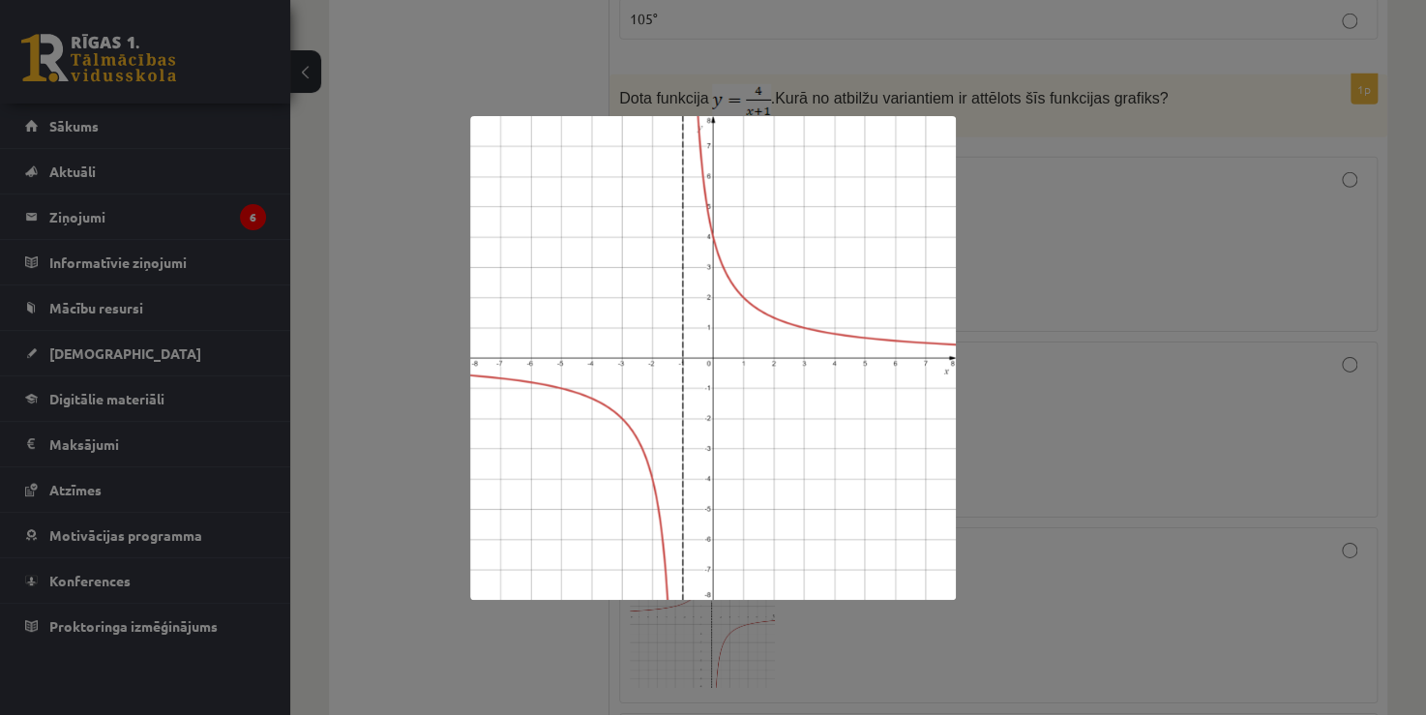
click at [1004, 269] on div at bounding box center [713, 357] width 1426 height 715
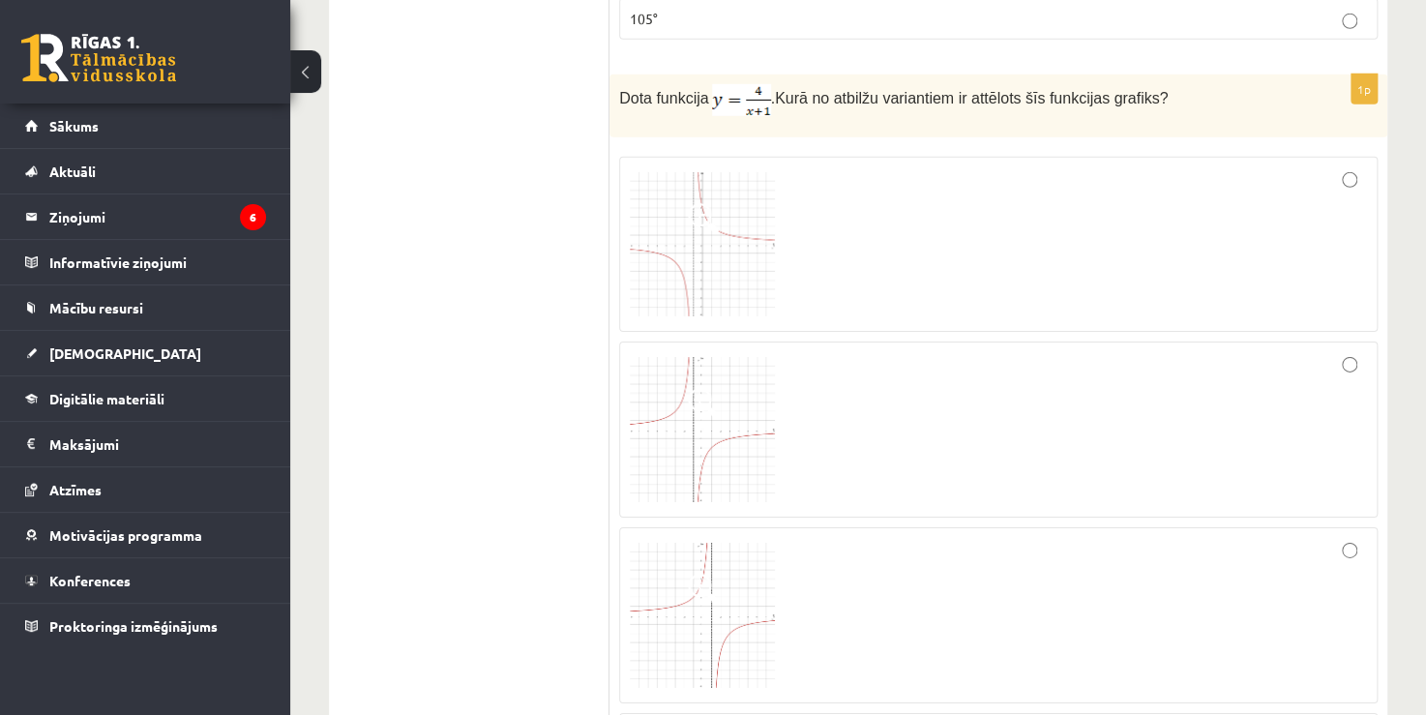
click at [706, 259] on img at bounding box center [702, 244] width 145 height 145
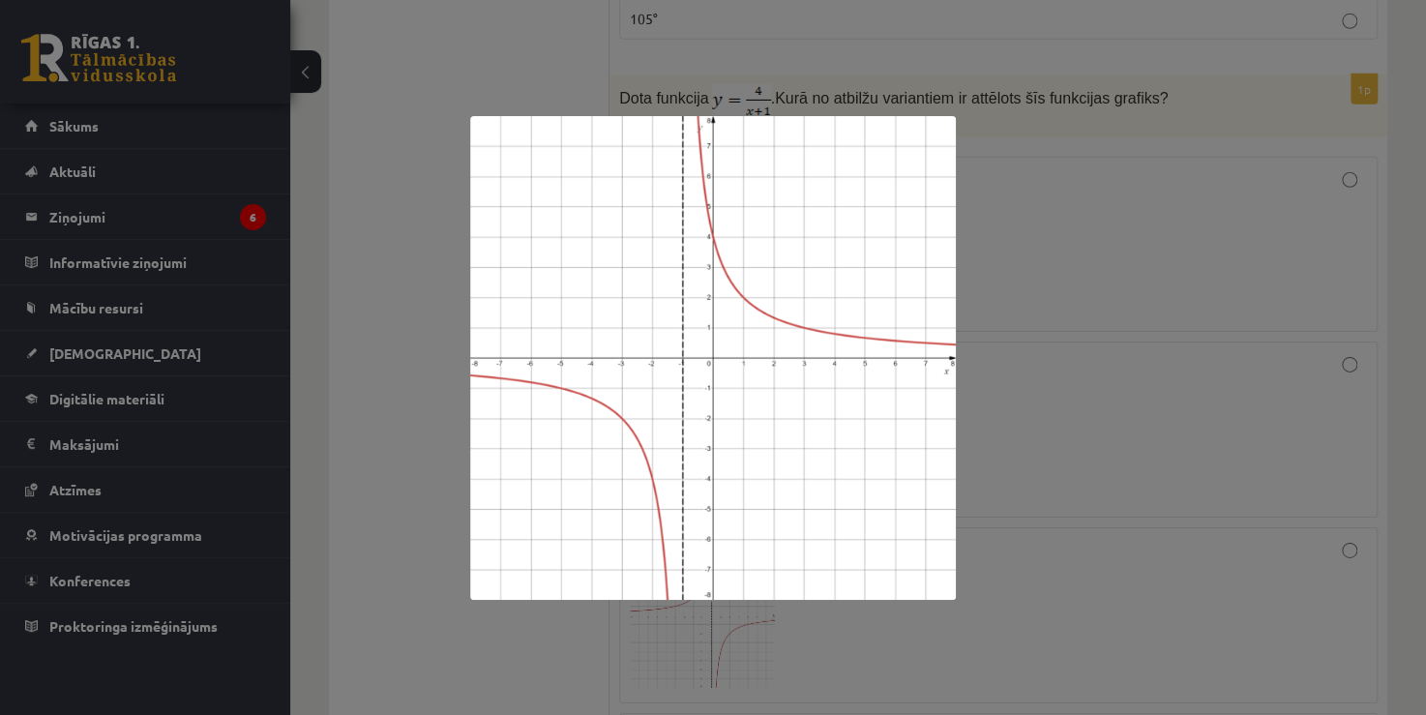
click at [1048, 251] on div at bounding box center [713, 357] width 1426 height 715
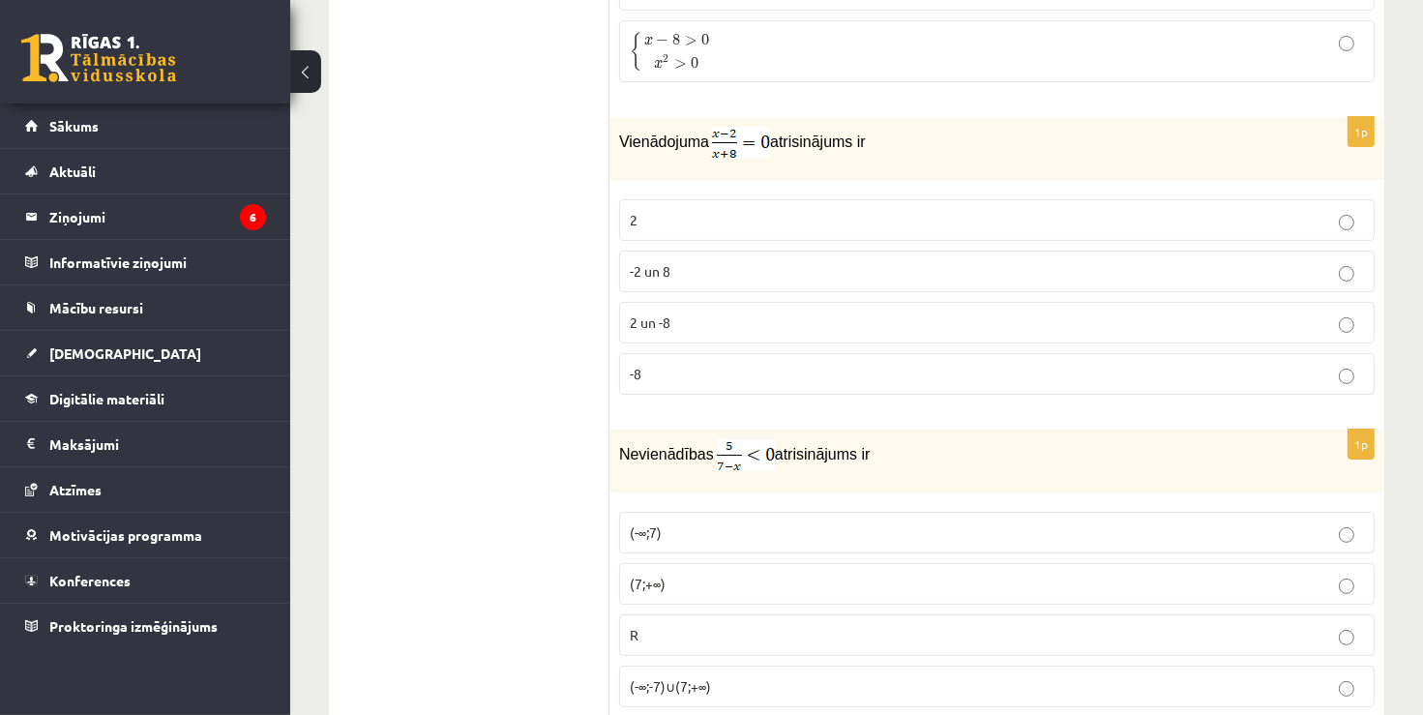
scroll to position [9483, 0]
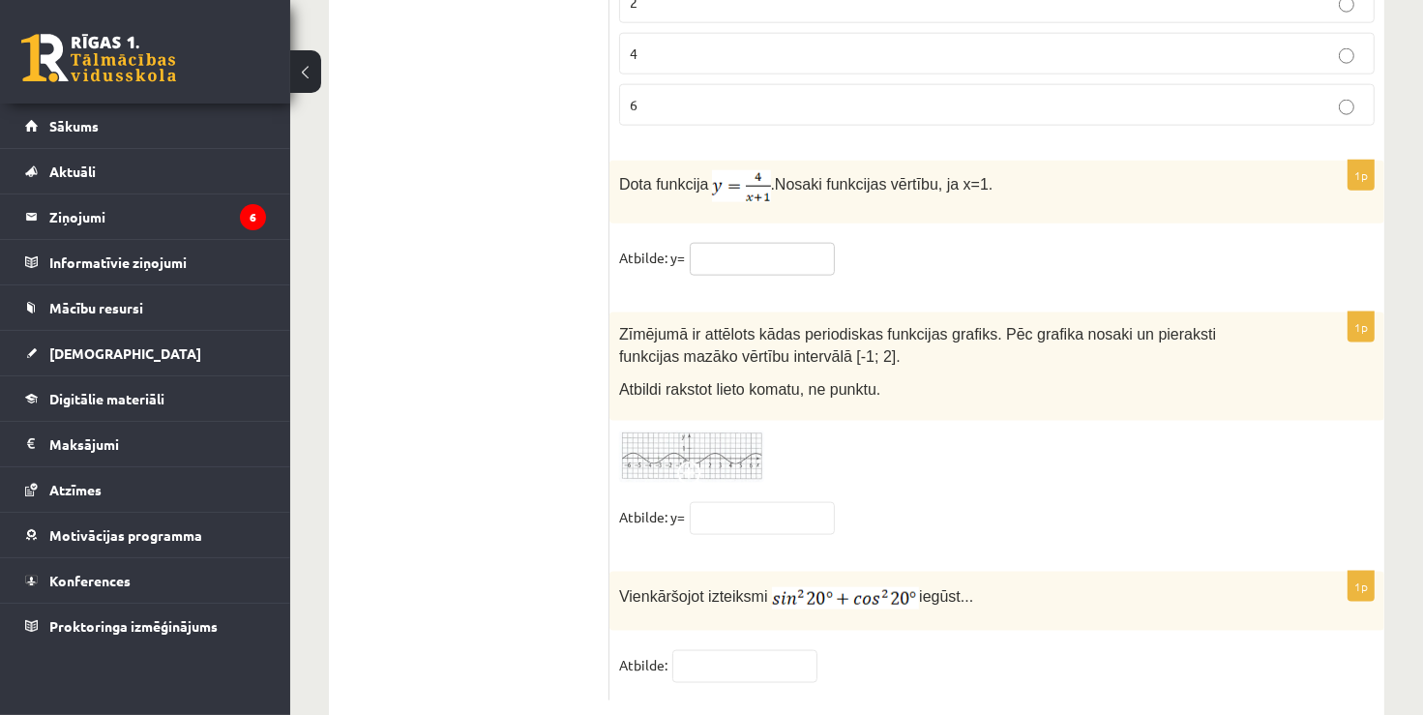
click at [767, 243] on input "text" at bounding box center [762, 259] width 145 height 33
type input "*"
type input "****"
drag, startPoint x: 796, startPoint y: 195, endPoint x: 602, endPoint y: 189, distance: 194.5
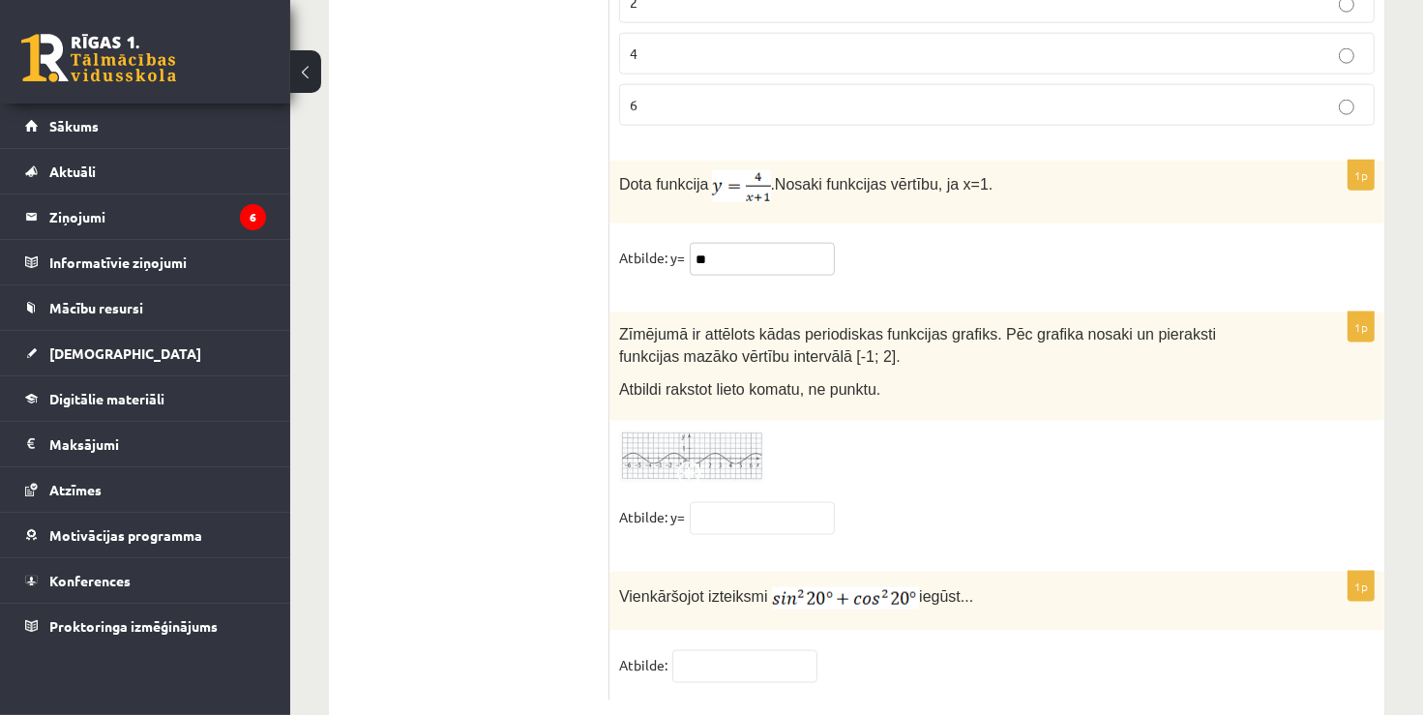
type input "**"
click at [870, 430] on div at bounding box center [996, 456] width 755 height 53
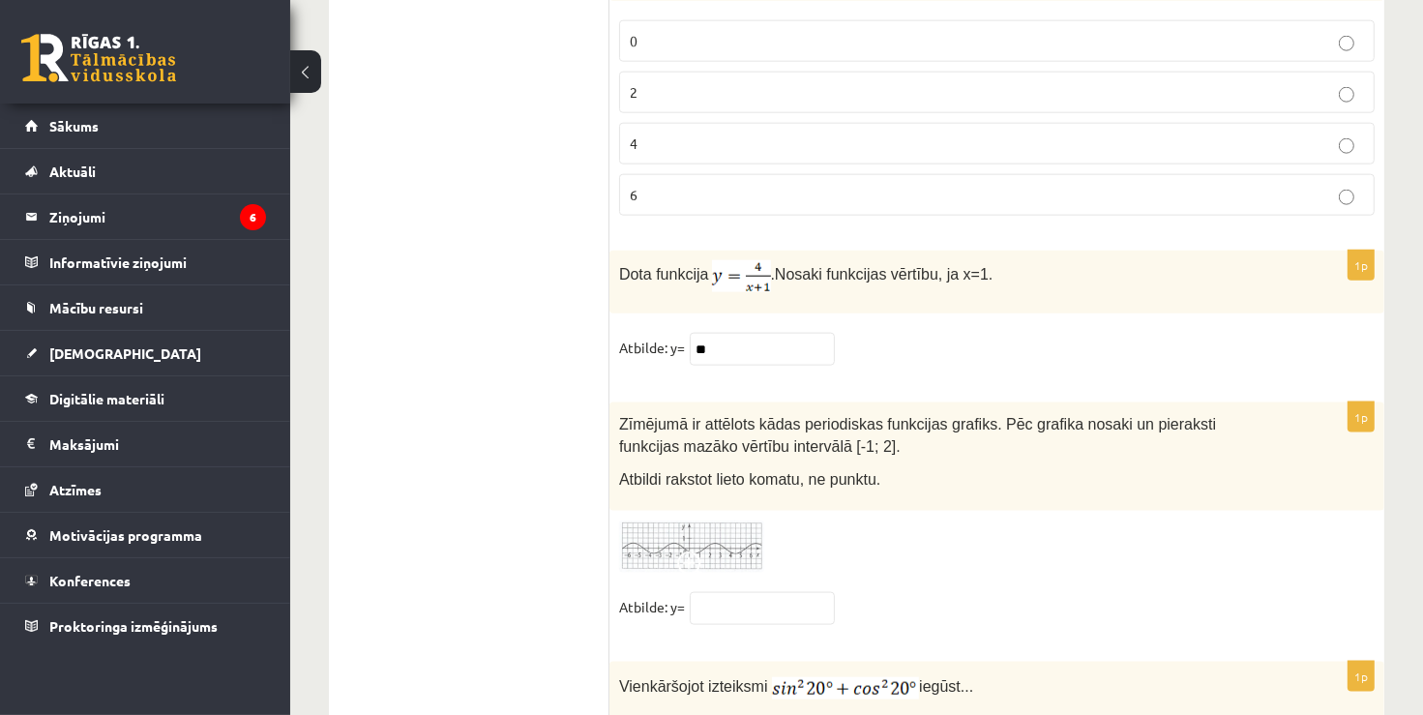
scroll to position [9387, 0]
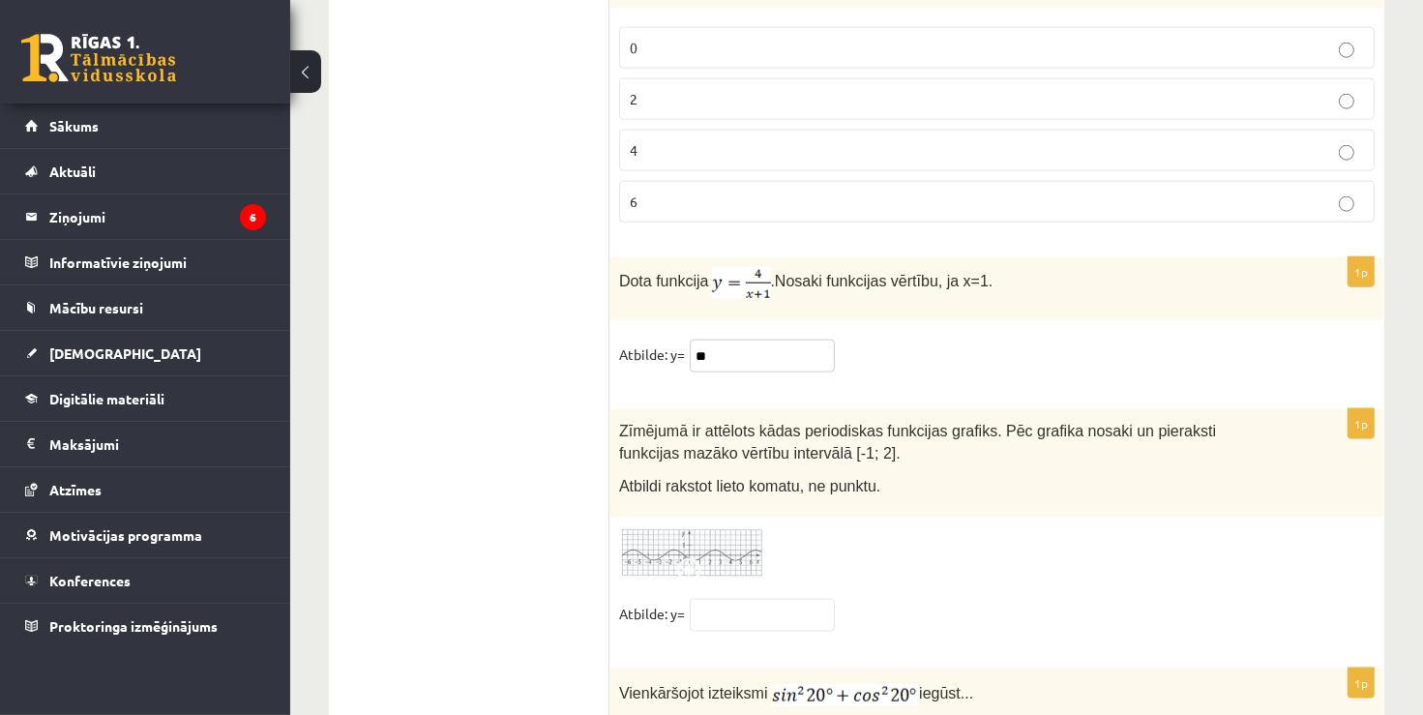
drag, startPoint x: 756, startPoint y: 315, endPoint x: 549, endPoint y: 305, distance: 207.3
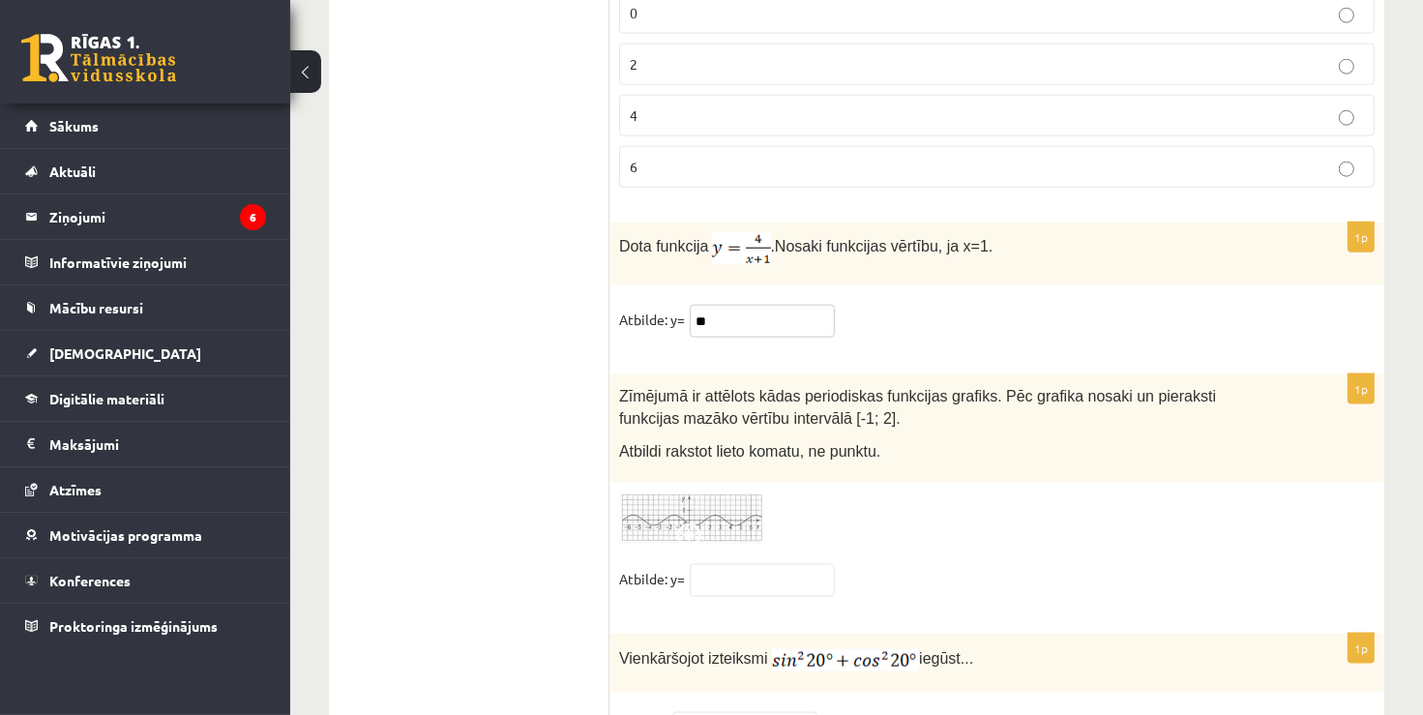
scroll to position [9483, 0]
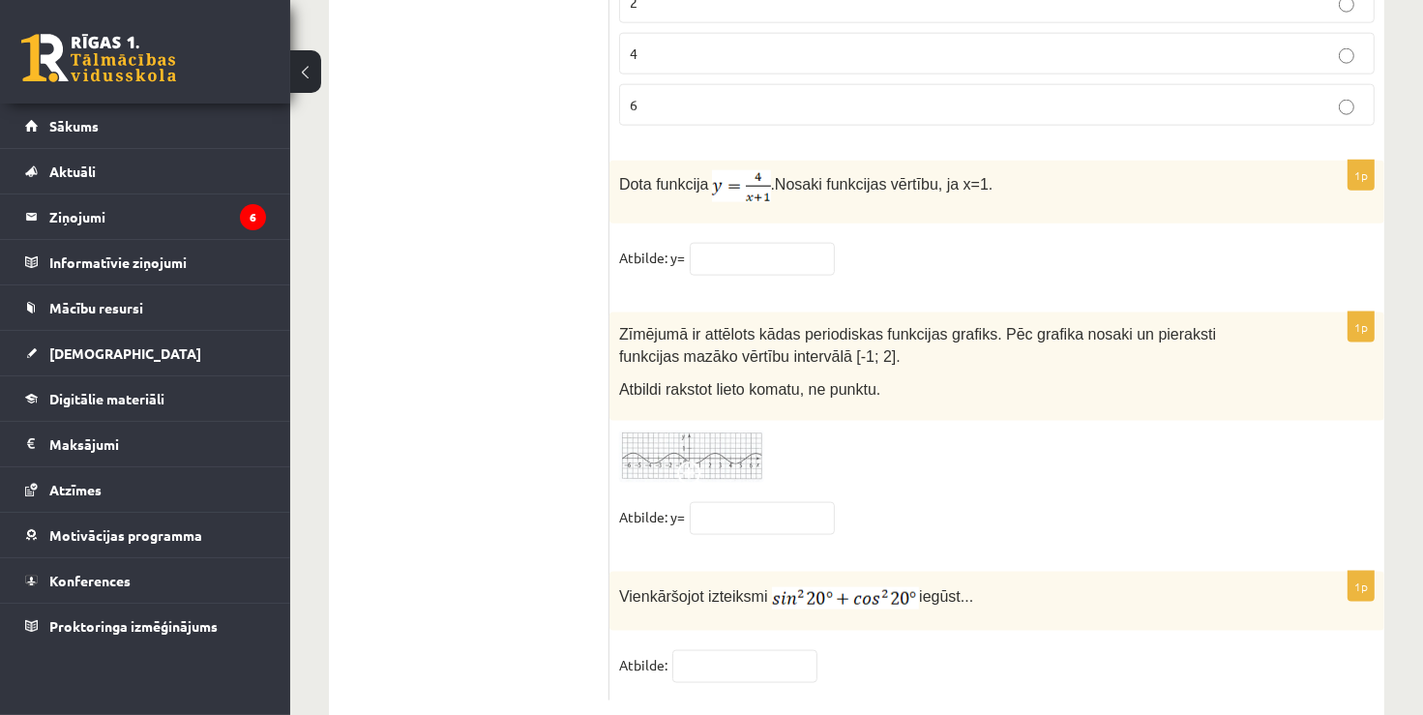
click at [696, 372] on div "Zīmējumā ir attēlots kādas periodiskas funkcijas grafiks. Pēc grafika nosaki un…" at bounding box center [996, 366] width 775 height 108
click at [757, 502] on input "text" at bounding box center [762, 518] width 145 height 33
type input "**"
click at [728, 430] on img at bounding box center [691, 456] width 145 height 53
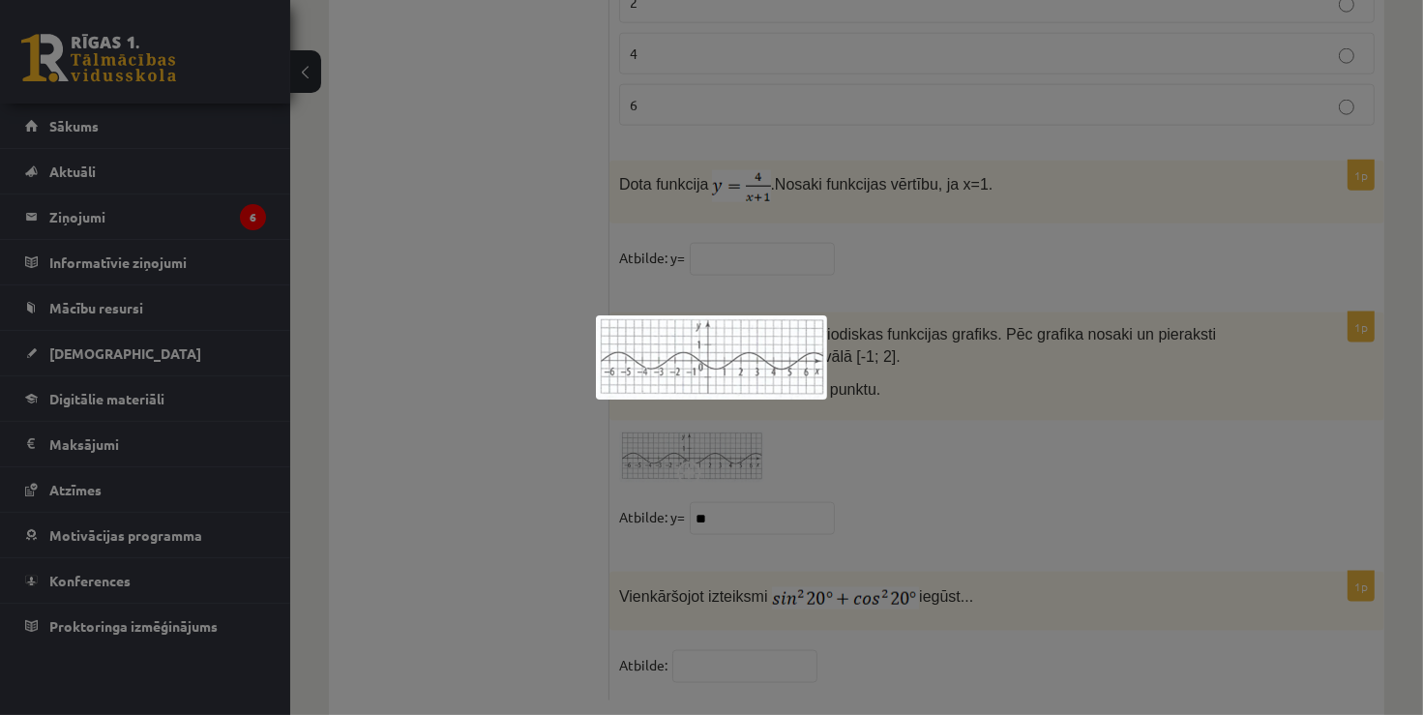
click at [897, 394] on div at bounding box center [711, 357] width 1423 height 715
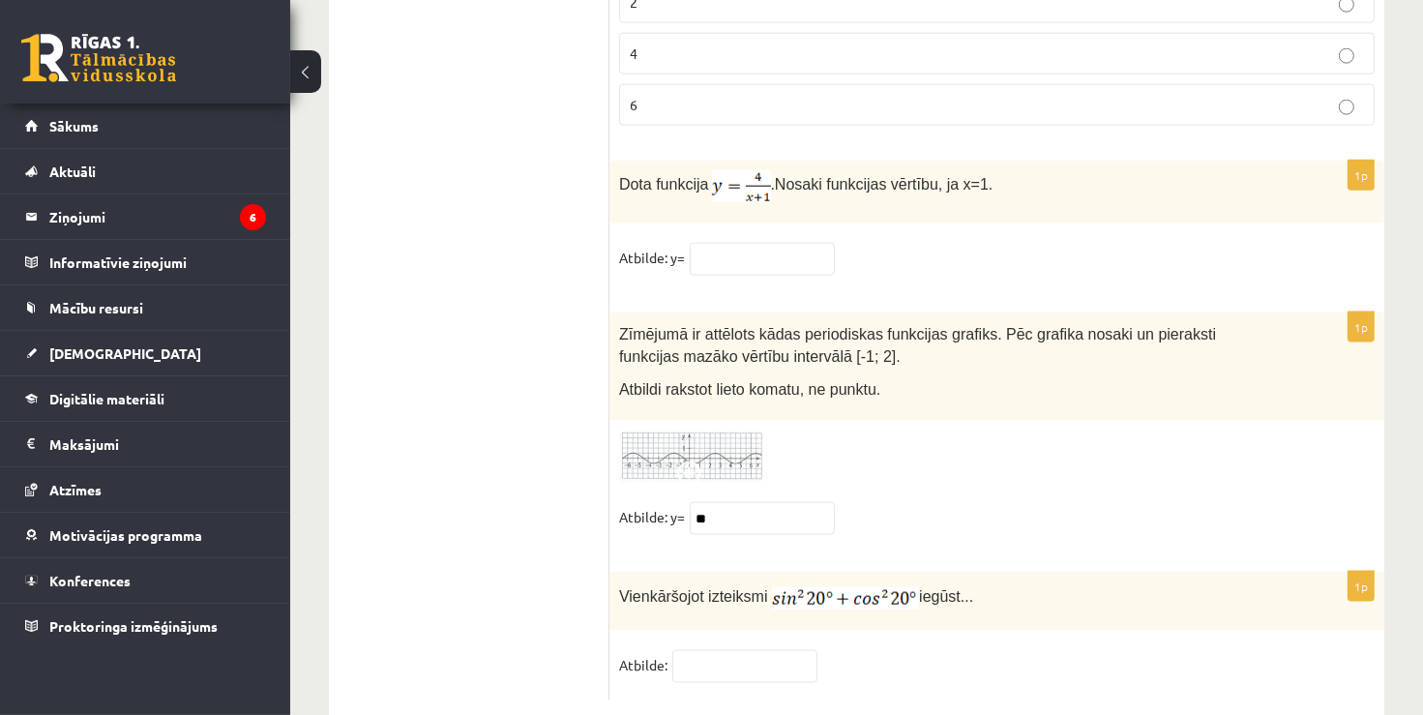
click at [680, 430] on img at bounding box center [691, 456] width 145 height 53
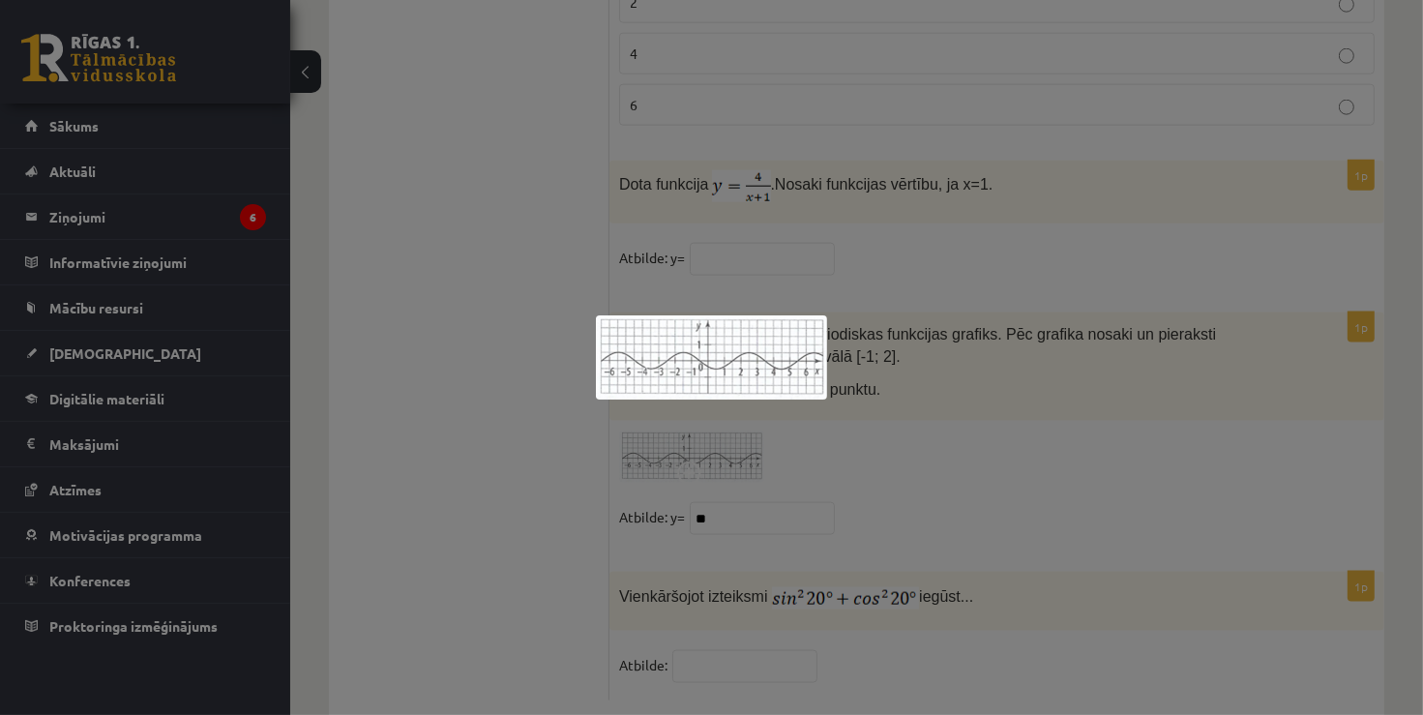
click at [997, 407] on div at bounding box center [711, 357] width 1423 height 715
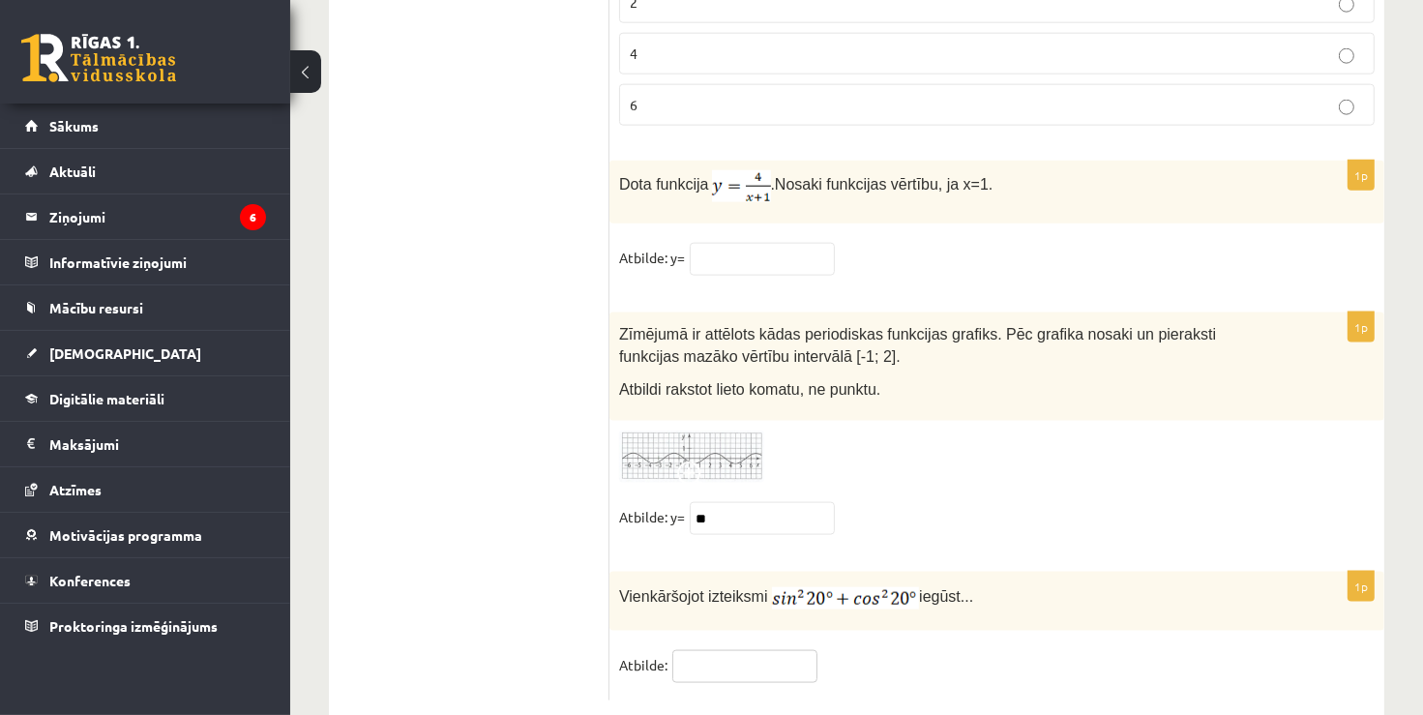
click at [794, 650] on input "text" at bounding box center [744, 666] width 145 height 33
type input "*"
click at [963, 502] on fieldset "Atbilde: y= **" at bounding box center [996, 522] width 755 height 41
click at [810, 243] on input "text" at bounding box center [762, 259] width 145 height 33
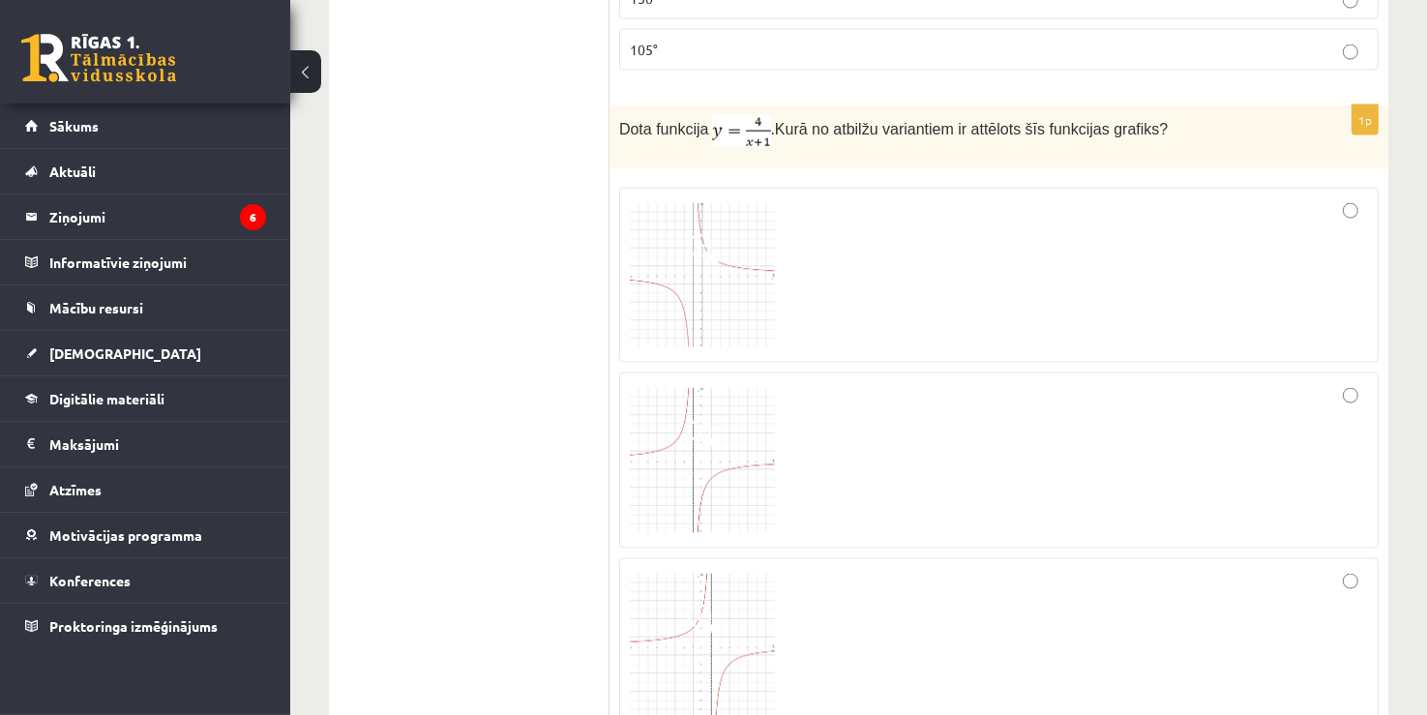
scroll to position [2906, 0]
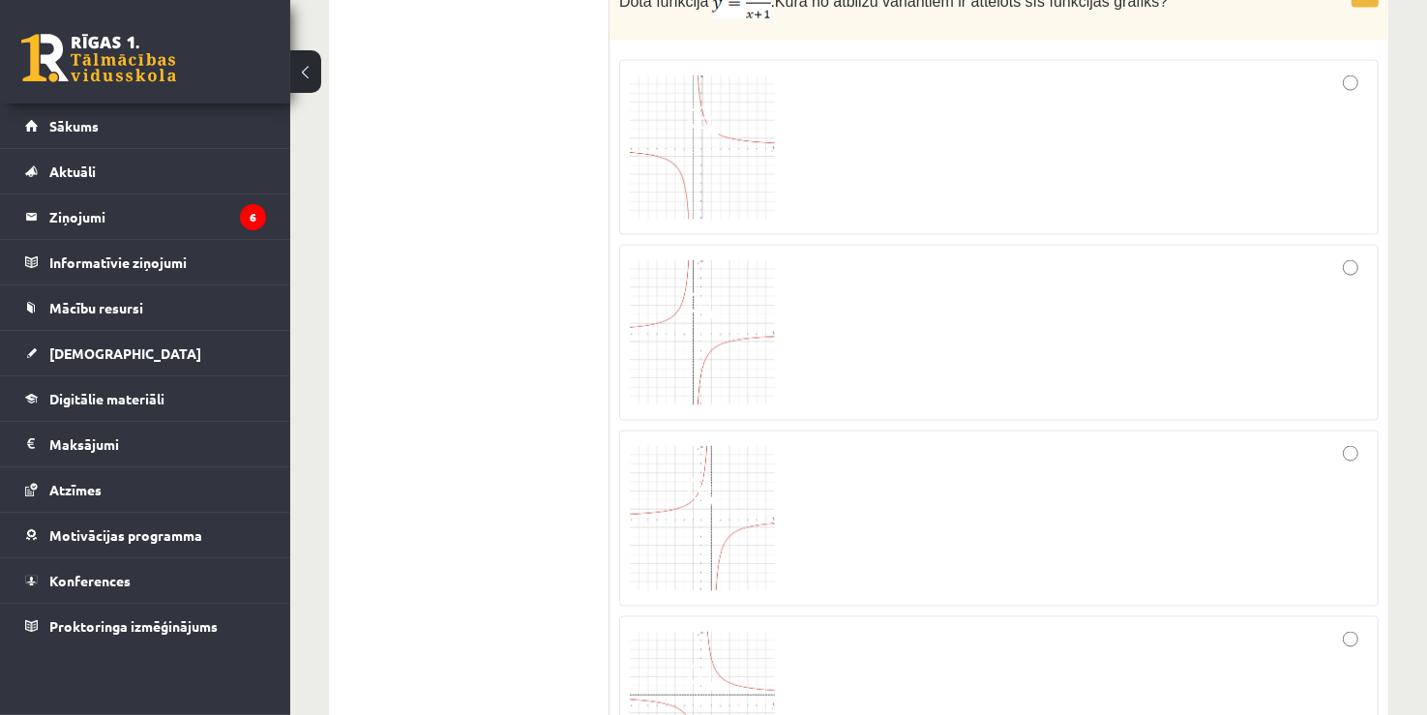
type input "*"
click at [703, 167] on img at bounding box center [702, 147] width 145 height 145
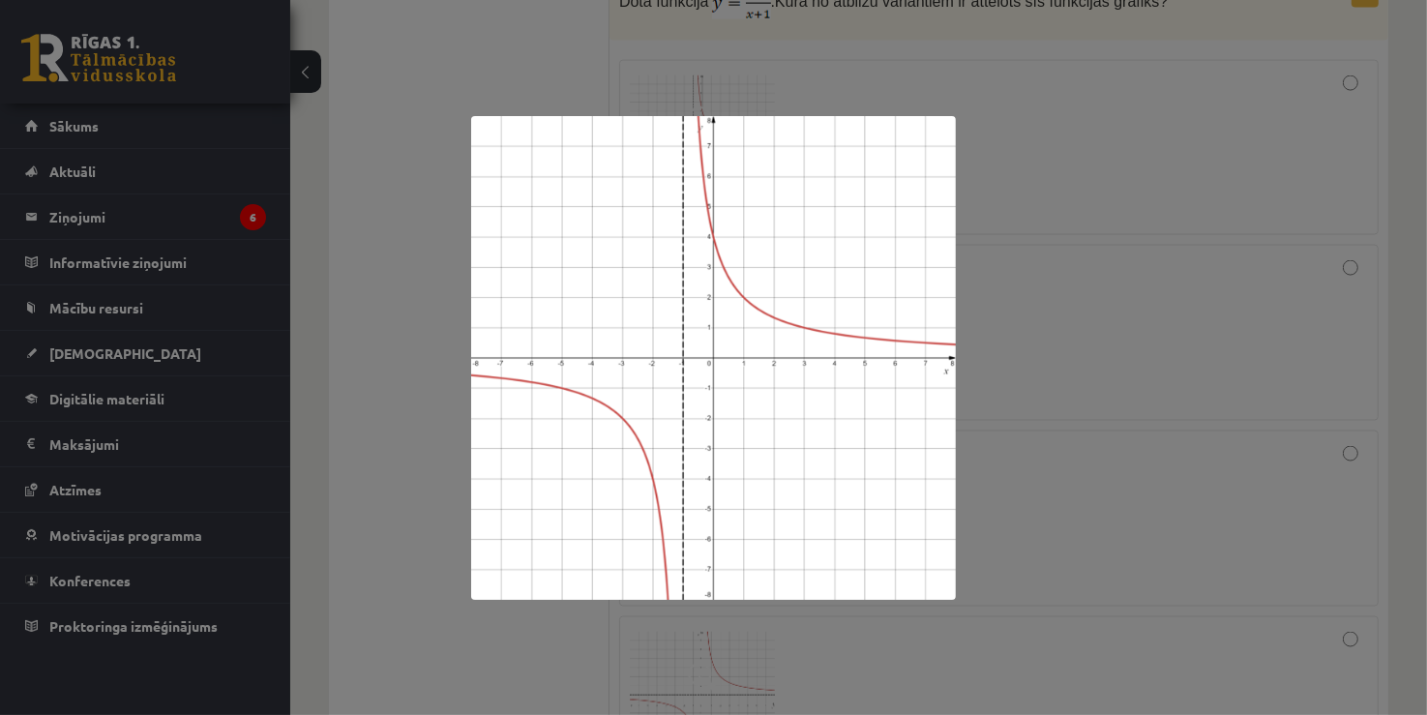
click at [1072, 204] on div at bounding box center [713, 357] width 1427 height 715
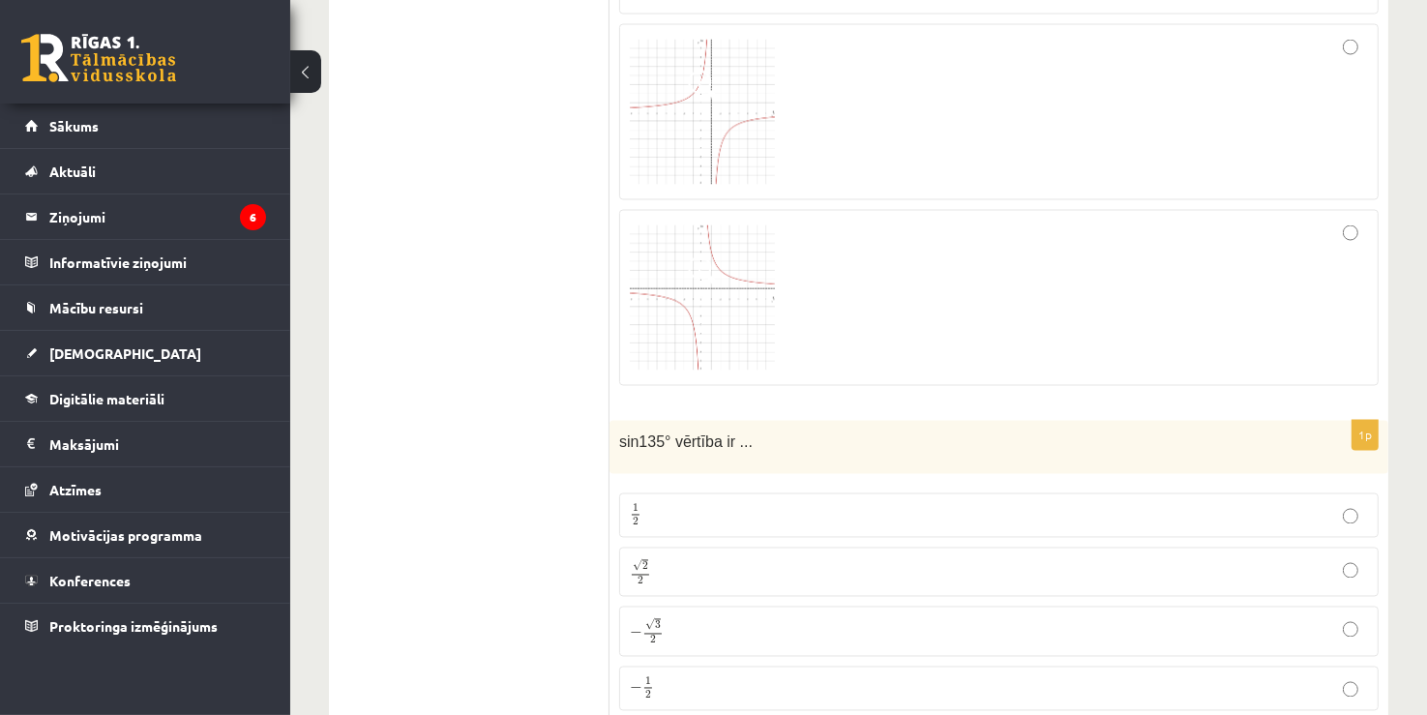
scroll to position [3293, 0]
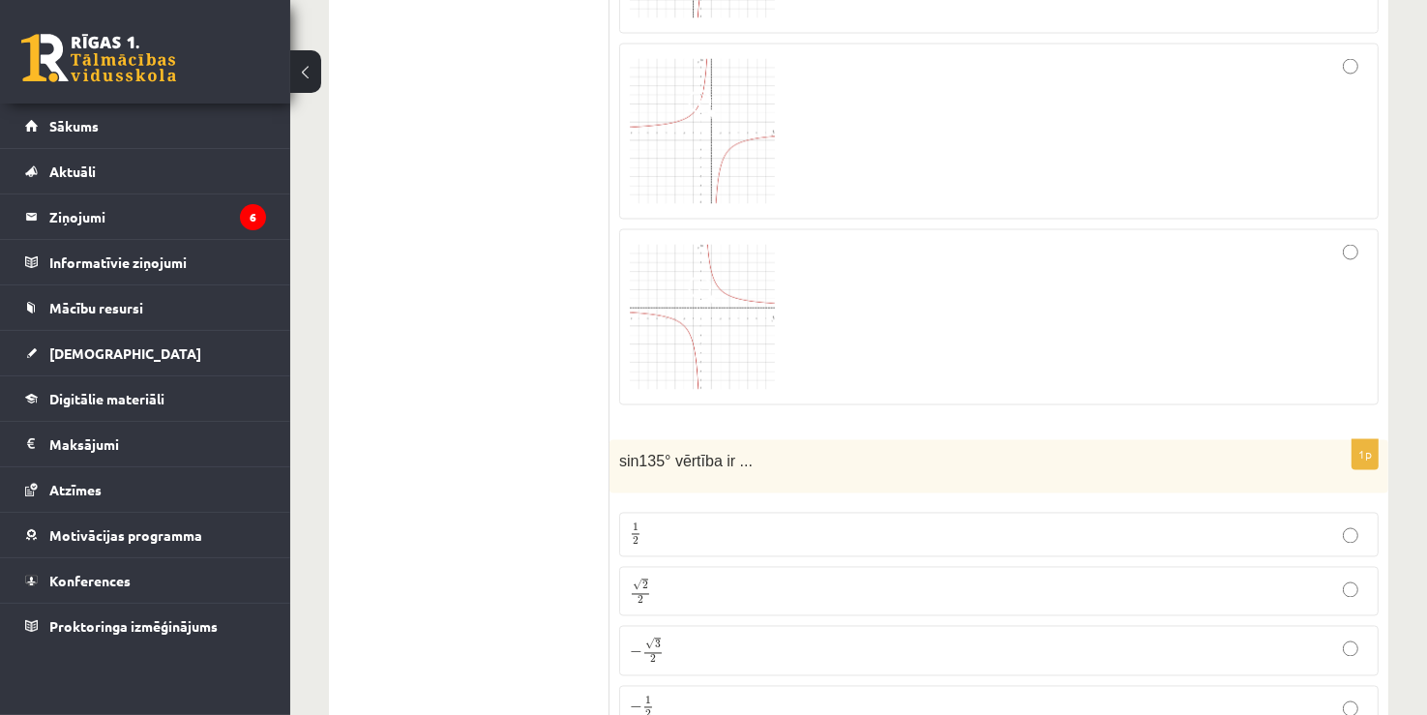
click at [708, 346] on img at bounding box center [702, 317] width 145 height 145
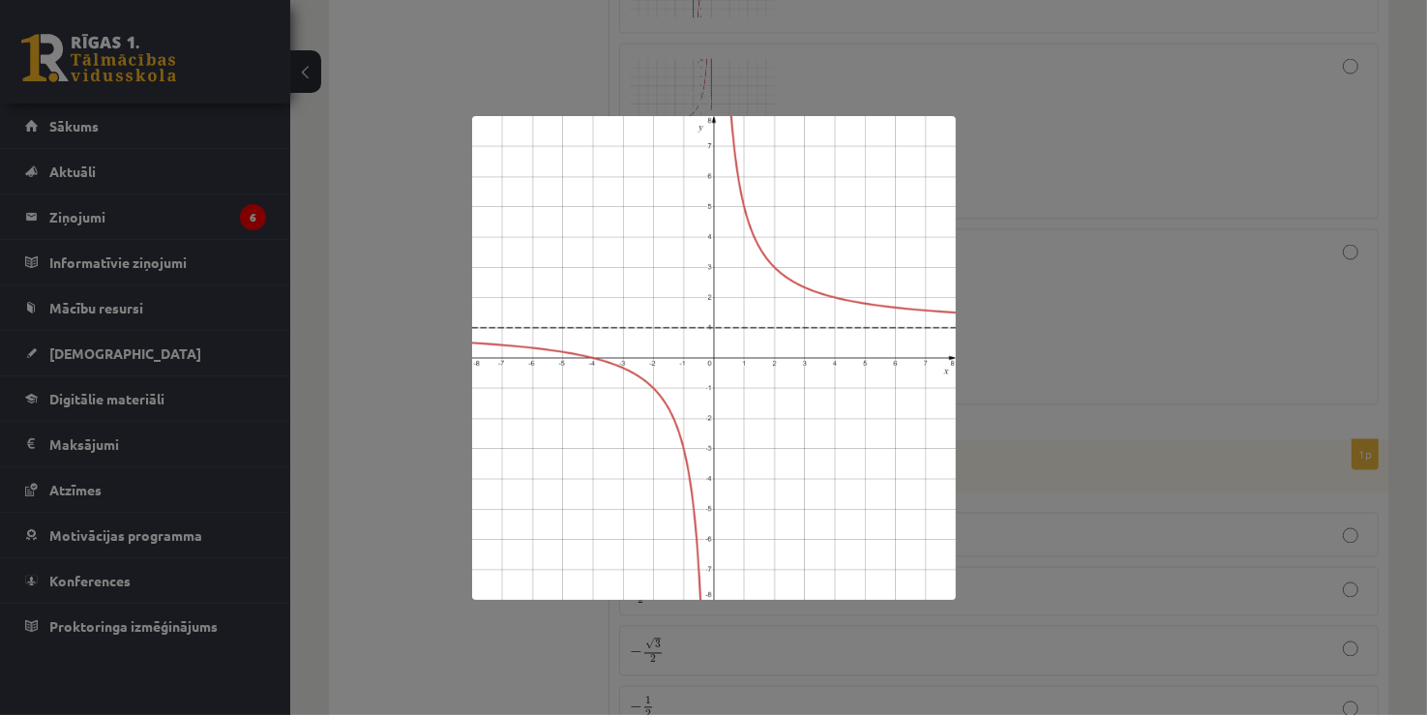
click at [1018, 199] on div at bounding box center [713, 357] width 1427 height 715
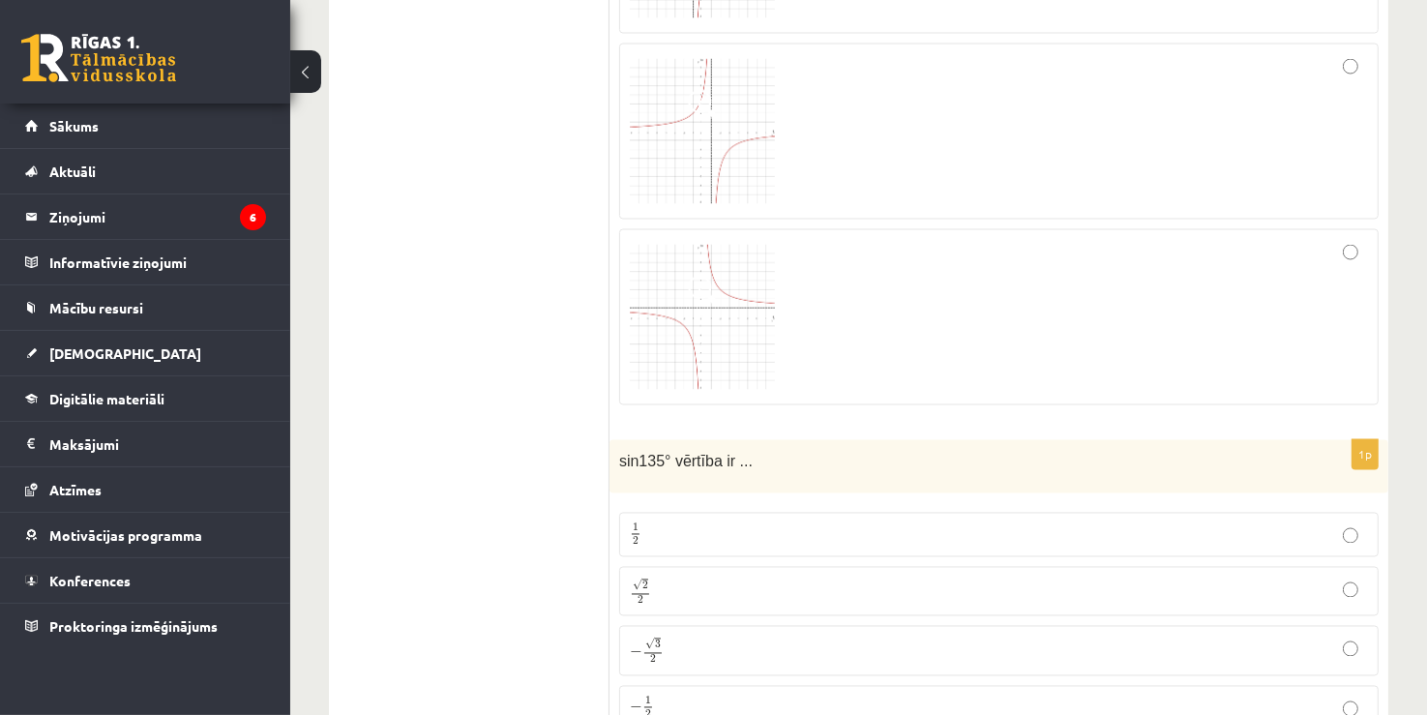
click at [684, 345] on img at bounding box center [702, 317] width 145 height 145
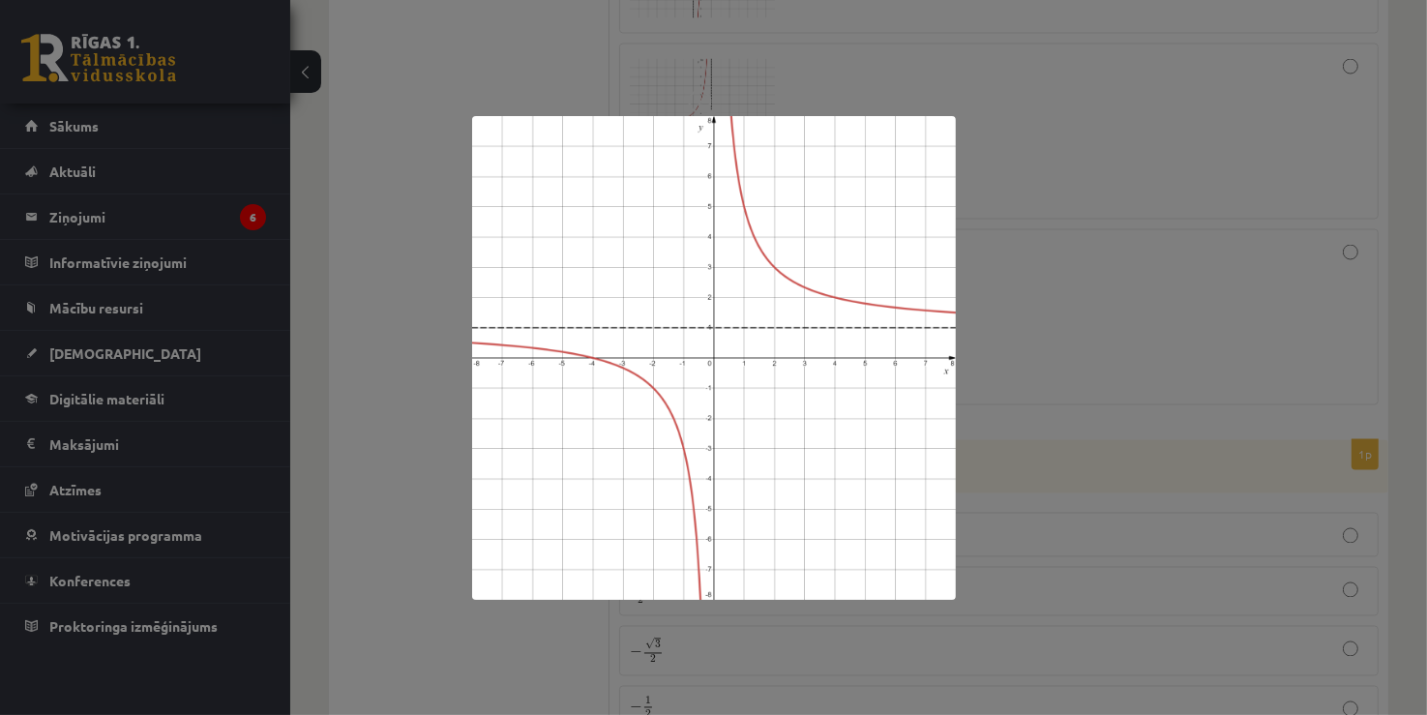
click at [1090, 202] on div at bounding box center [713, 357] width 1427 height 715
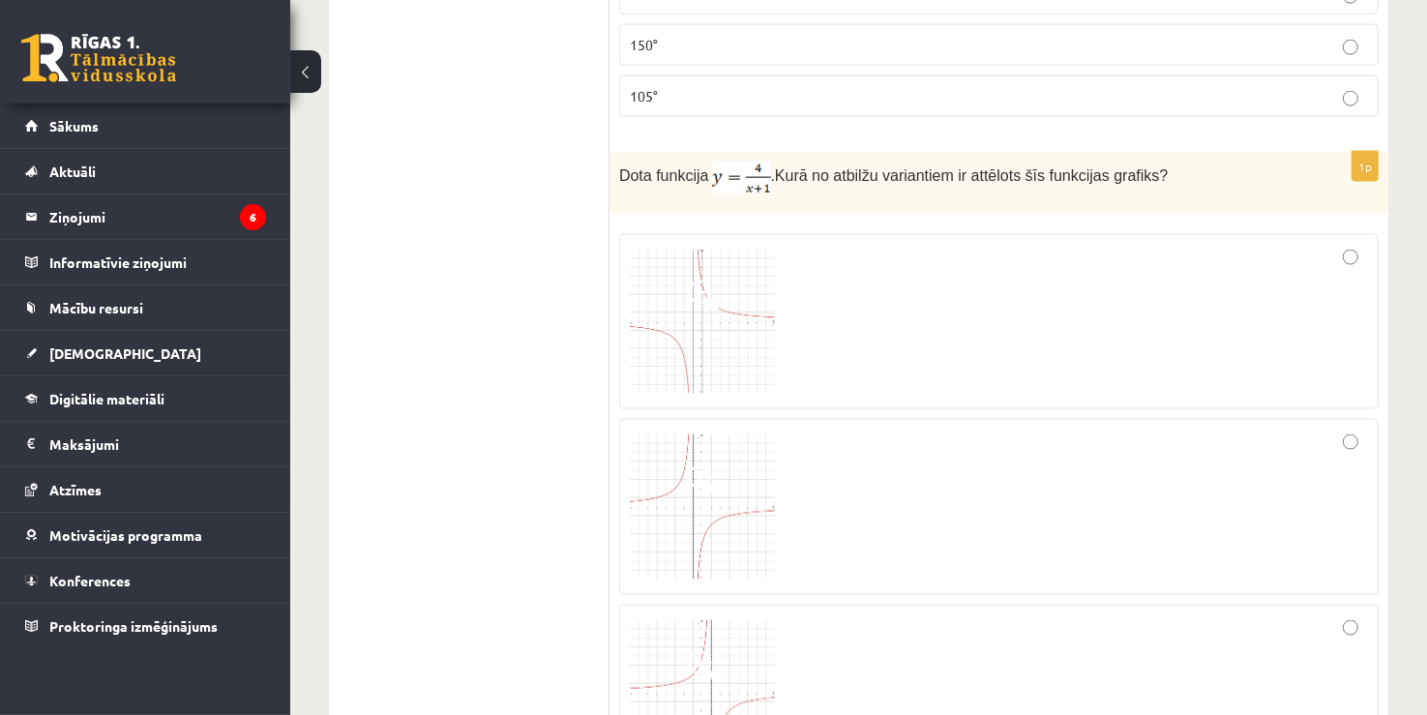
scroll to position [2712, 0]
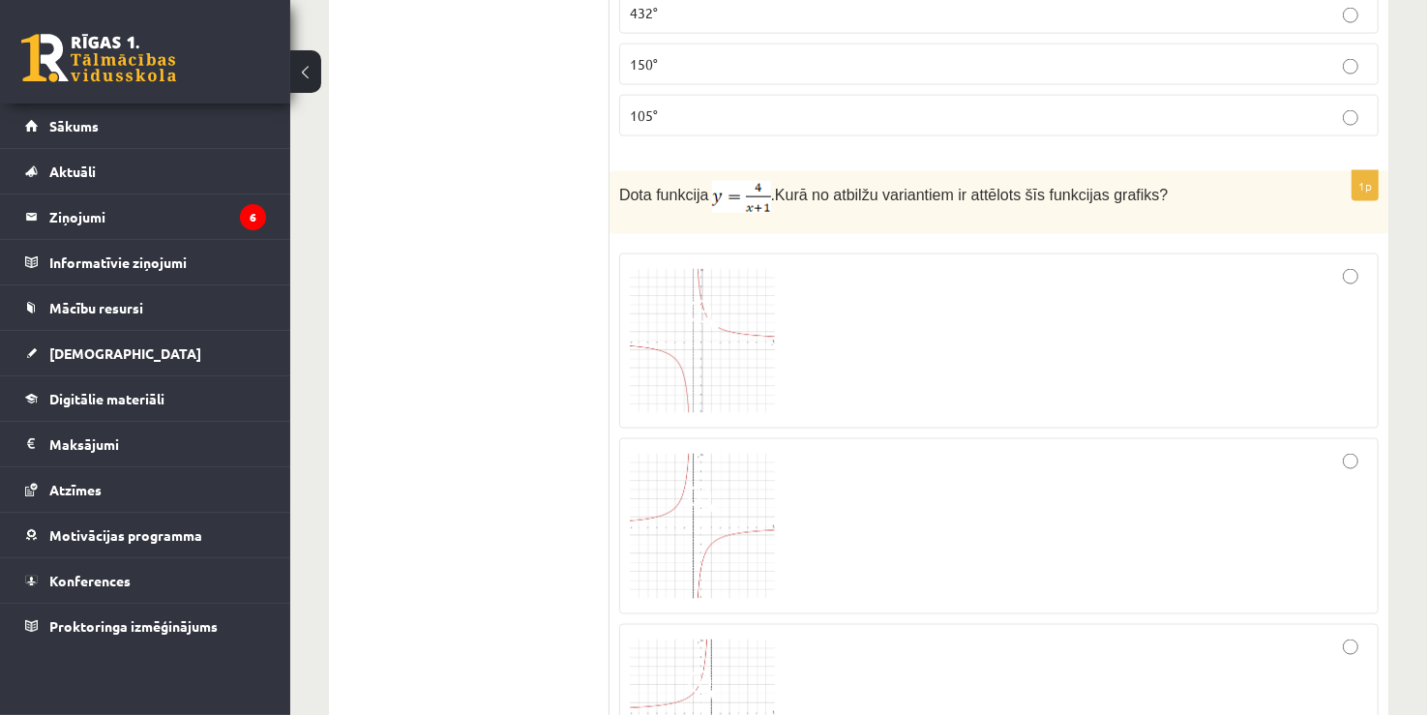
click at [717, 300] on span at bounding box center [703, 315] width 31 height 31
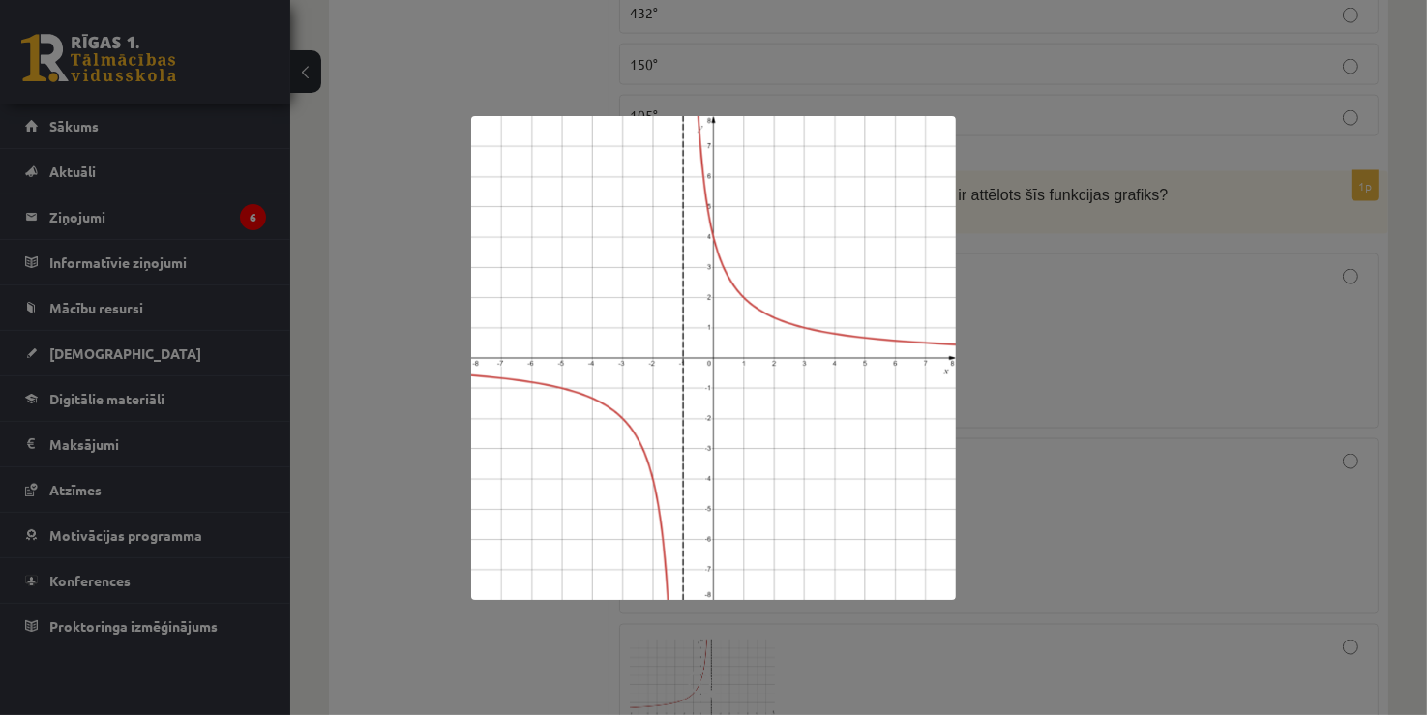
click at [1033, 289] on div at bounding box center [713, 357] width 1427 height 715
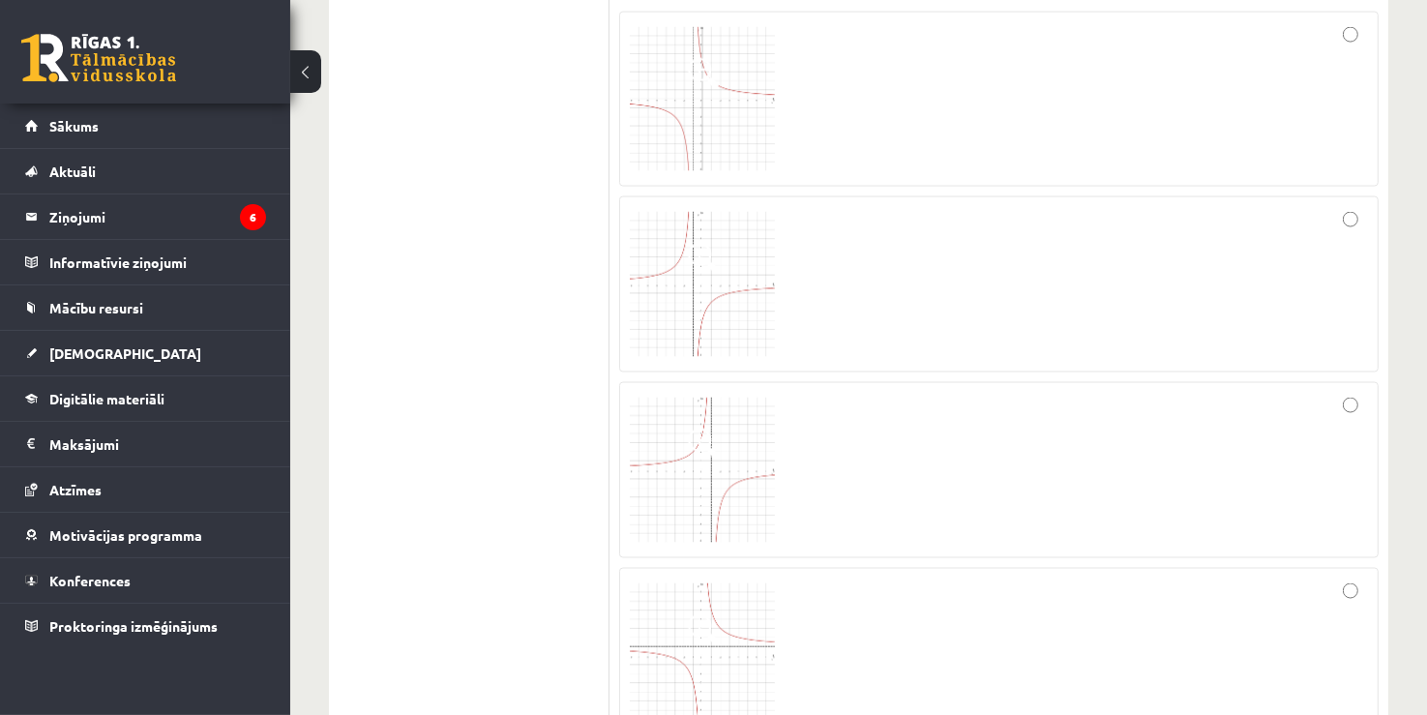
scroll to position [3002, 0]
click at [698, 247] on img at bounding box center [702, 235] width 145 height 145
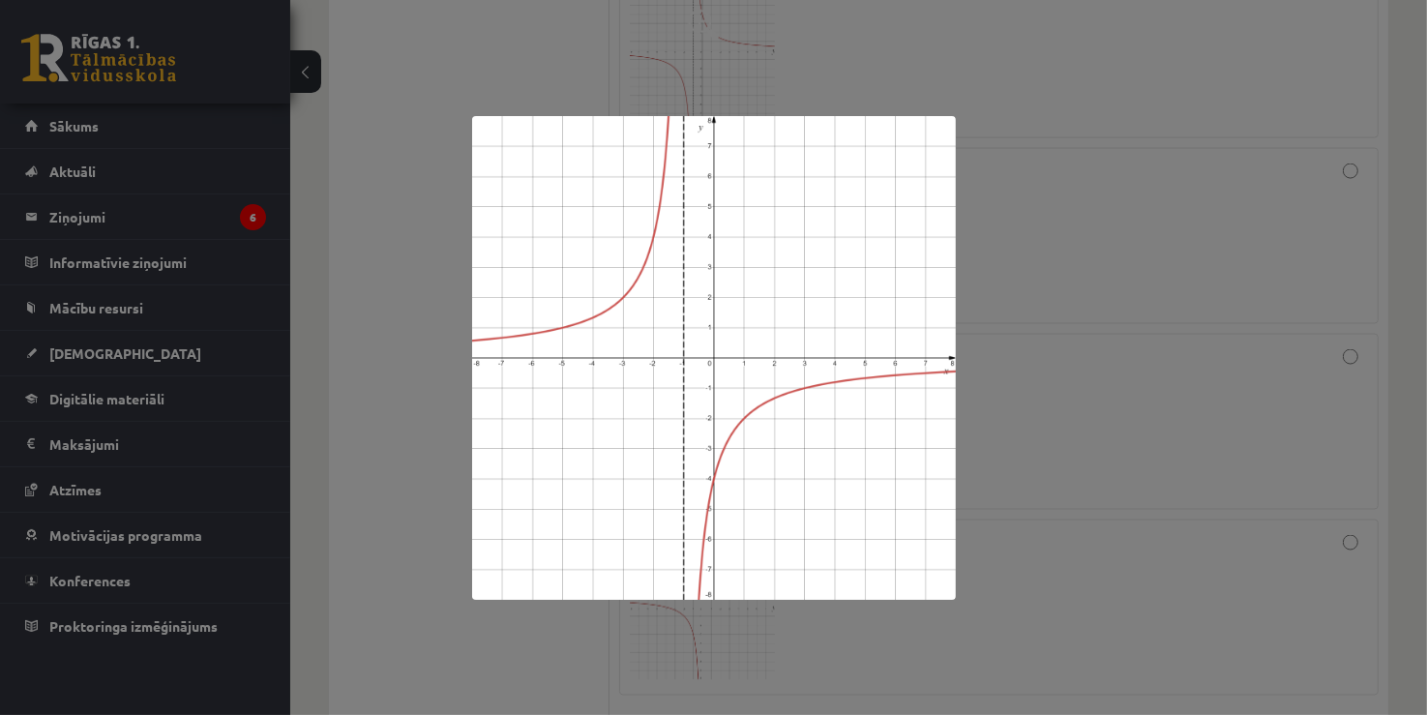
click at [1055, 248] on div at bounding box center [713, 357] width 1427 height 715
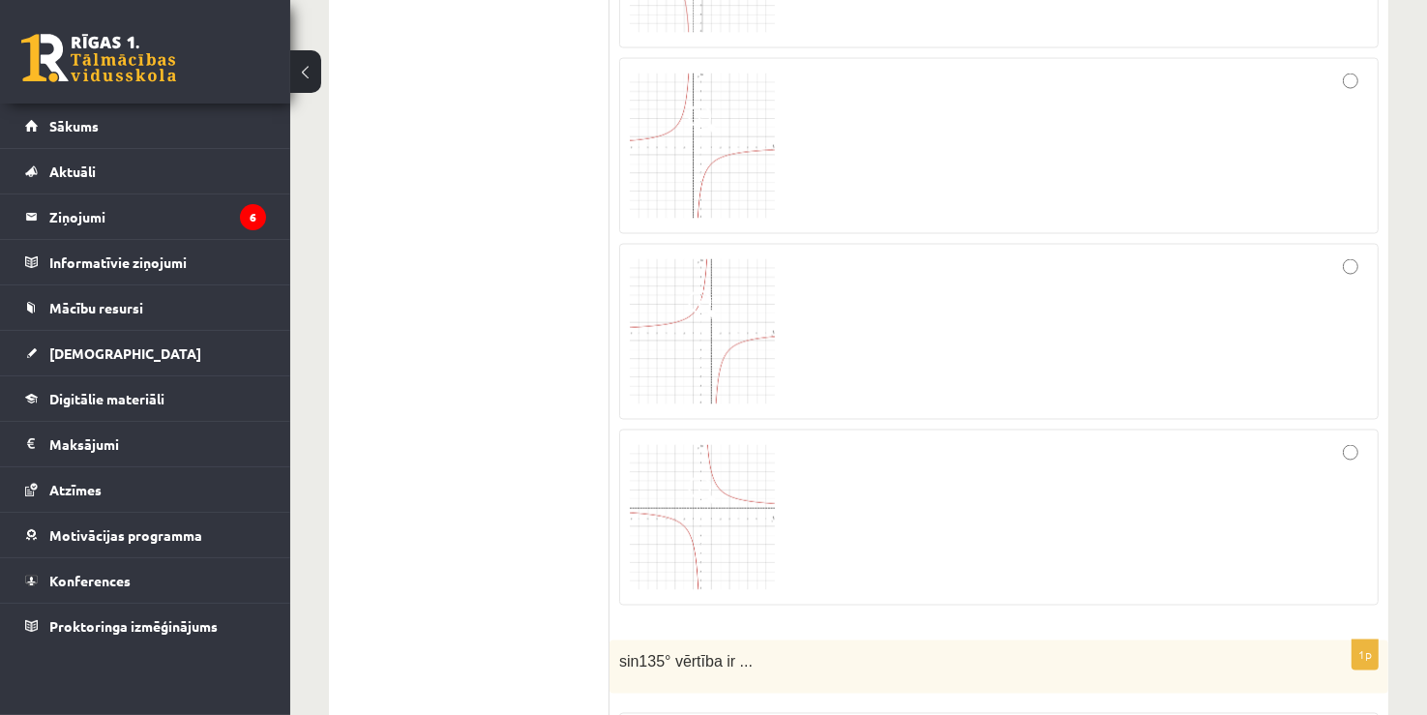
scroll to position [3099, 0]
click at [749, 316] on img at bounding box center [702, 324] width 145 height 145
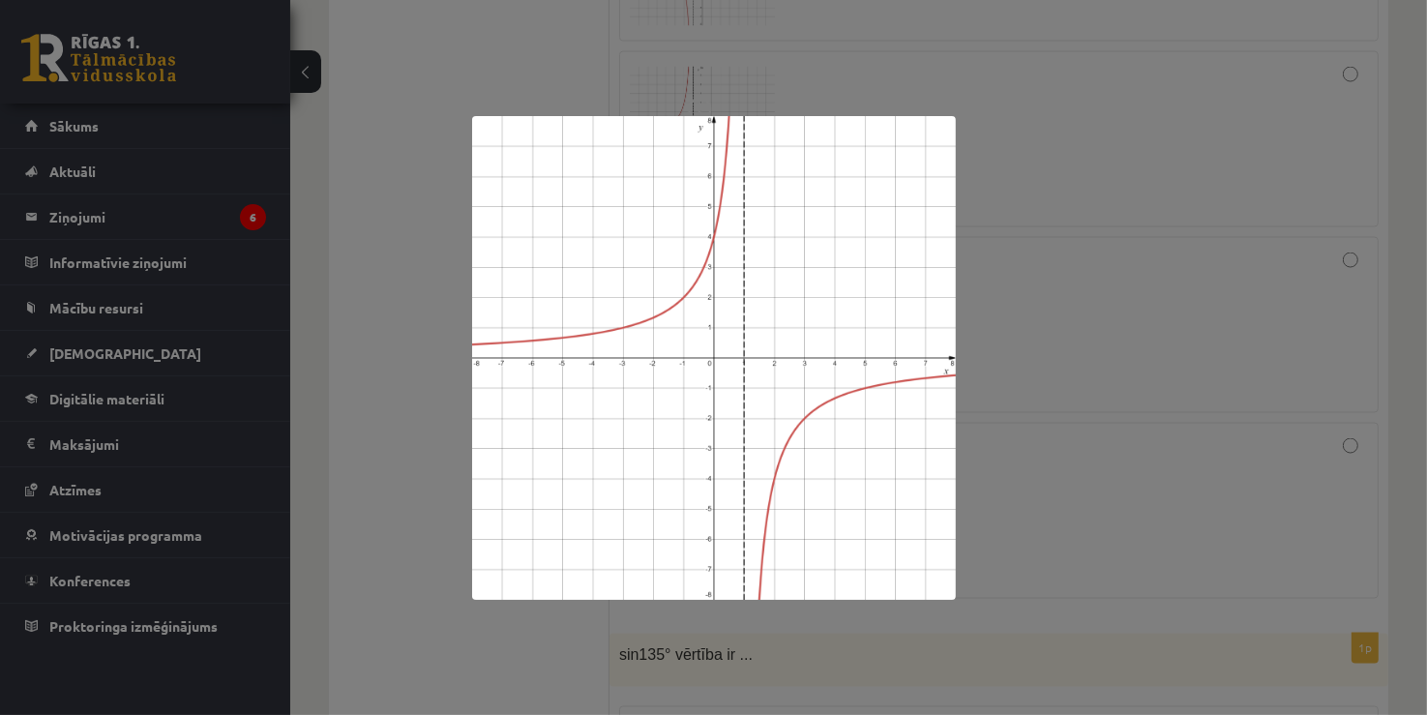
click at [1062, 263] on div at bounding box center [713, 357] width 1427 height 715
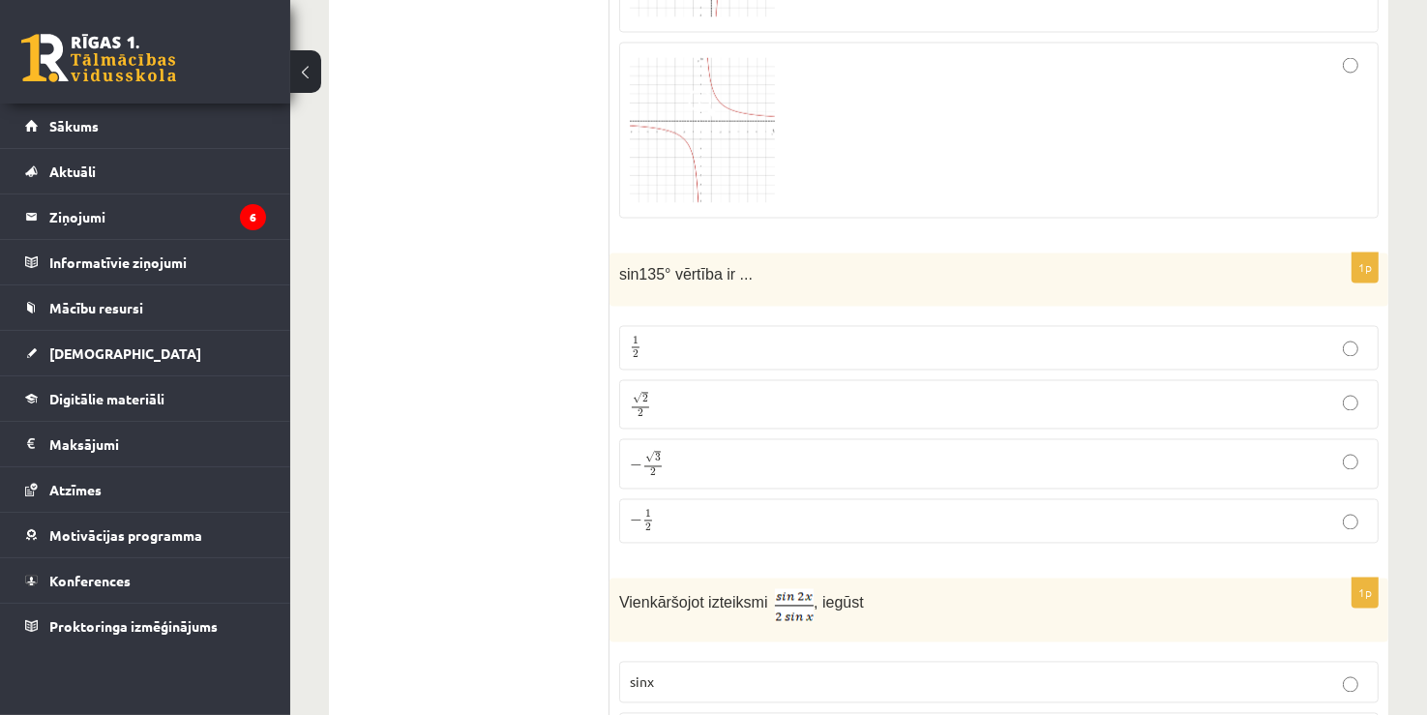
scroll to position [3486, 0]
click at [704, 164] on img at bounding box center [702, 123] width 145 height 145
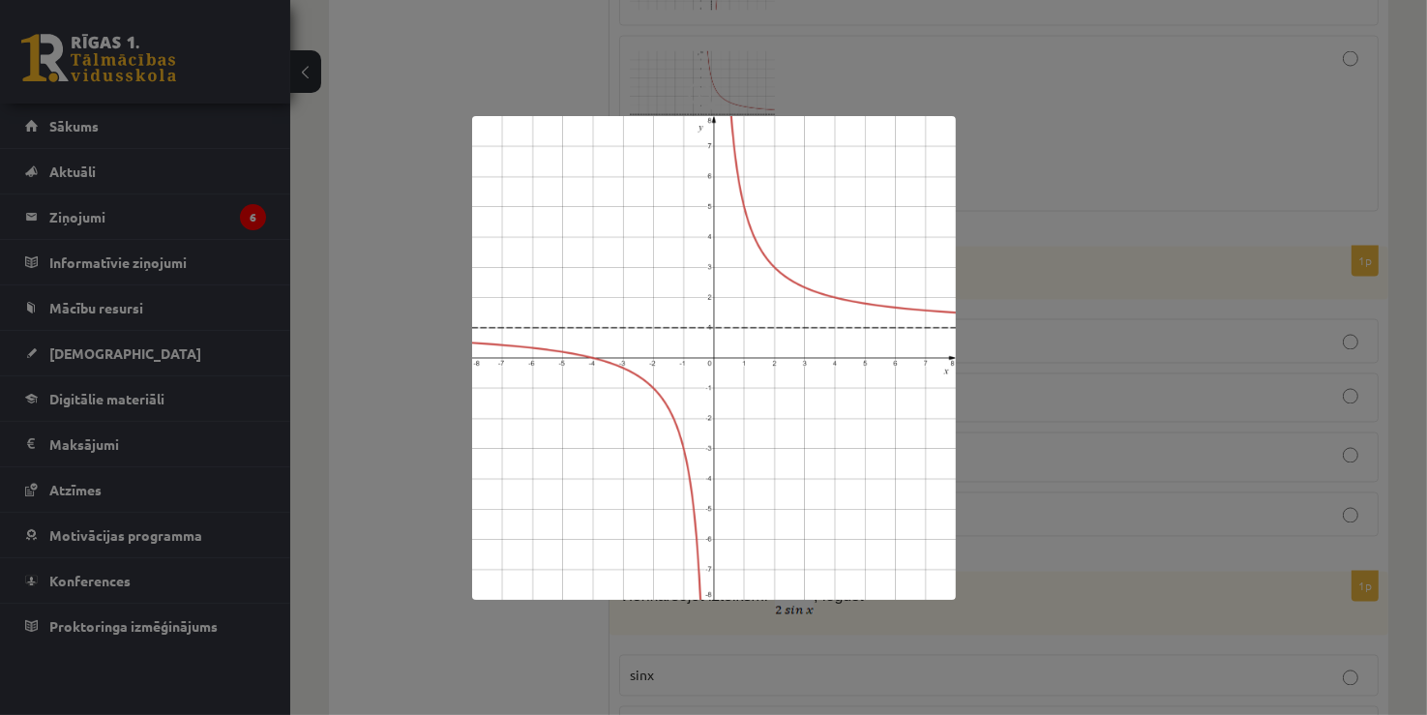
click at [998, 199] on div at bounding box center [713, 357] width 1427 height 715
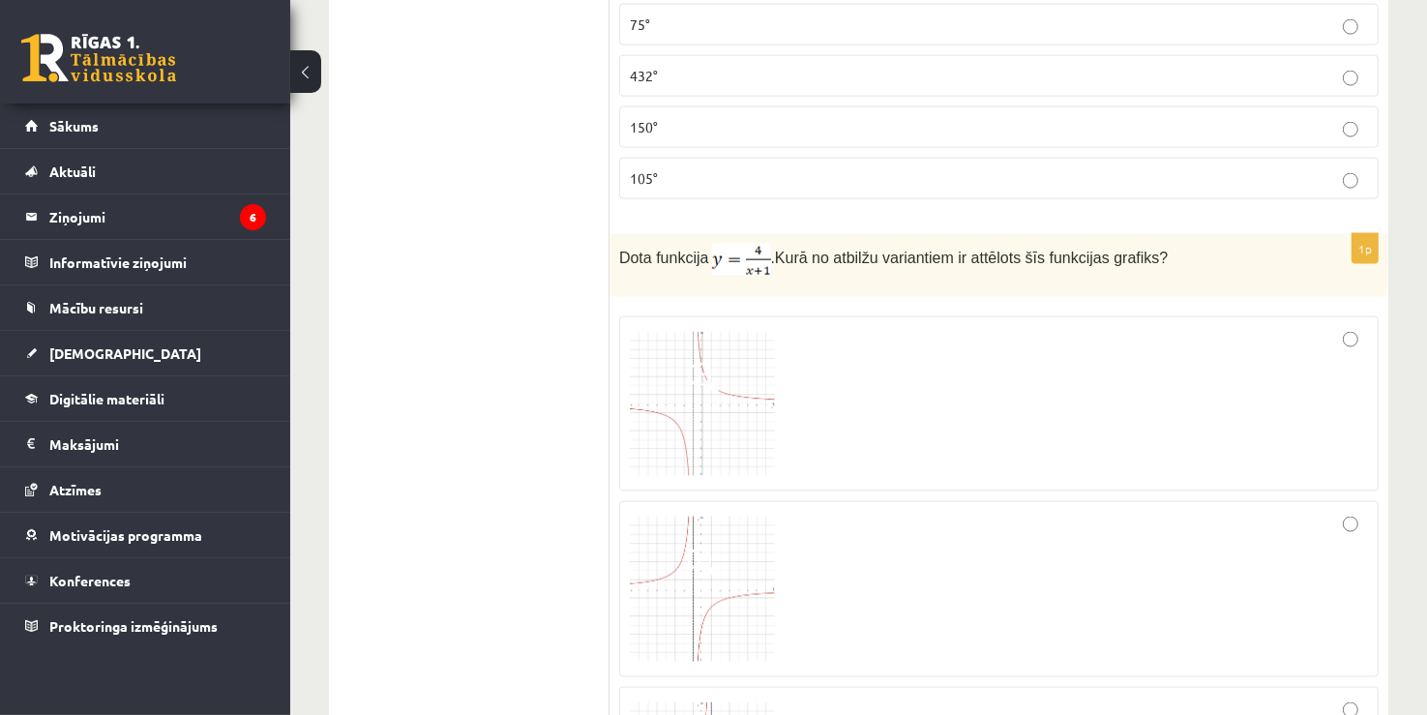
scroll to position [2616, 0]
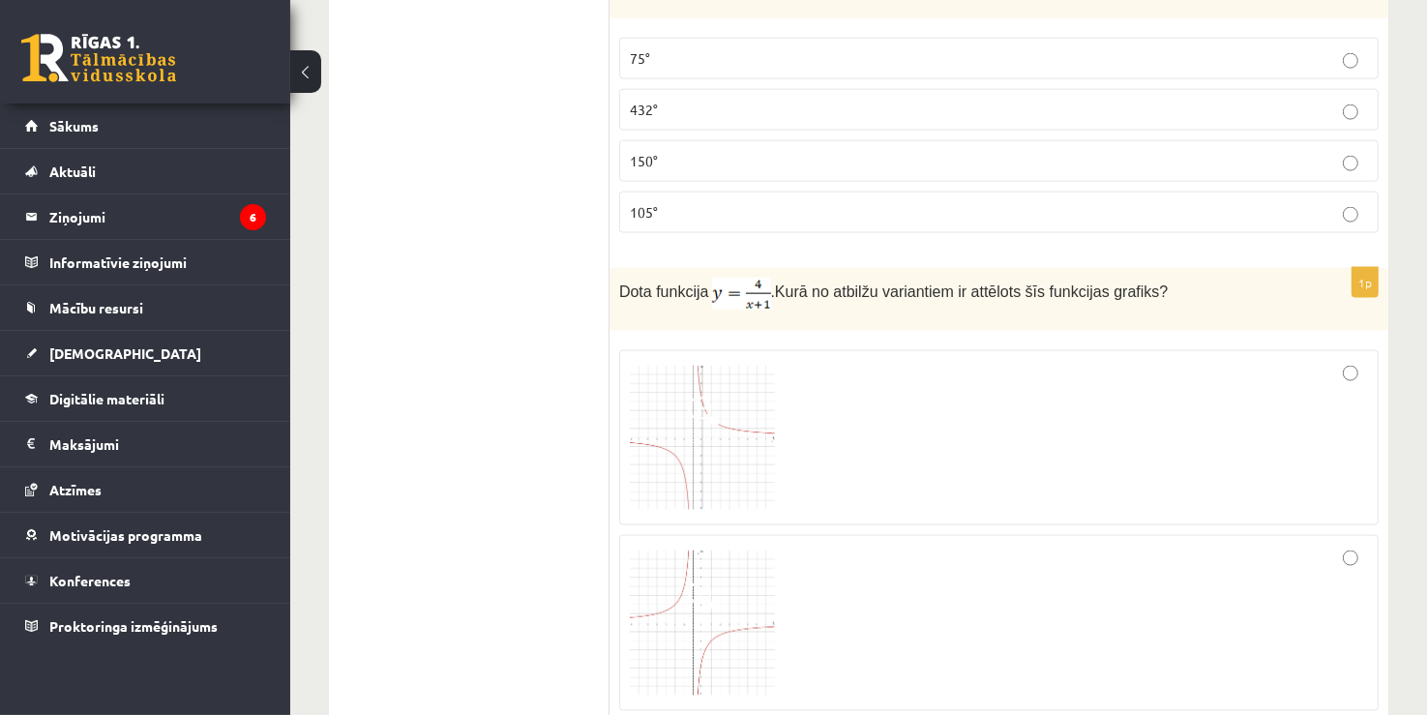
drag, startPoint x: 645, startPoint y: 415, endPoint x: 633, endPoint y: 410, distance: 13.5
click at [633, 411] on img at bounding box center [702, 438] width 145 height 145
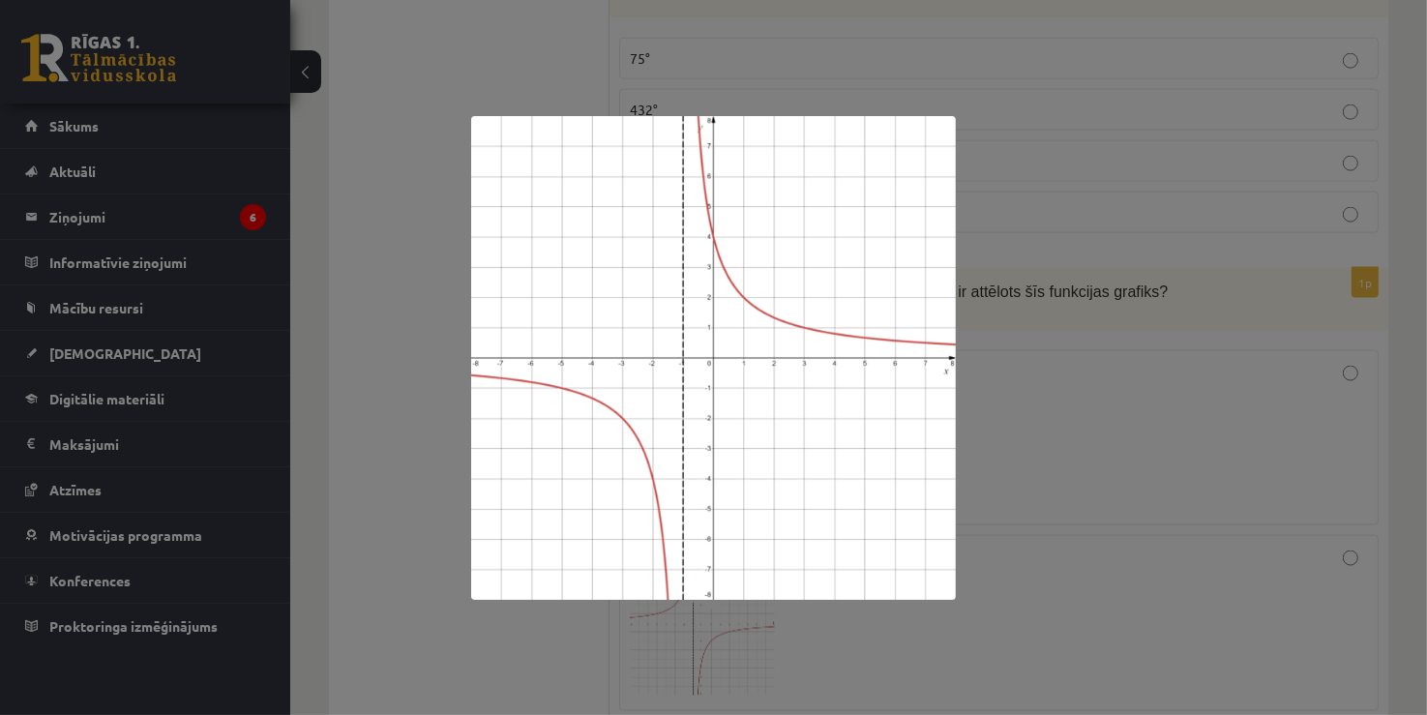
click at [1010, 323] on div at bounding box center [713, 357] width 1427 height 715
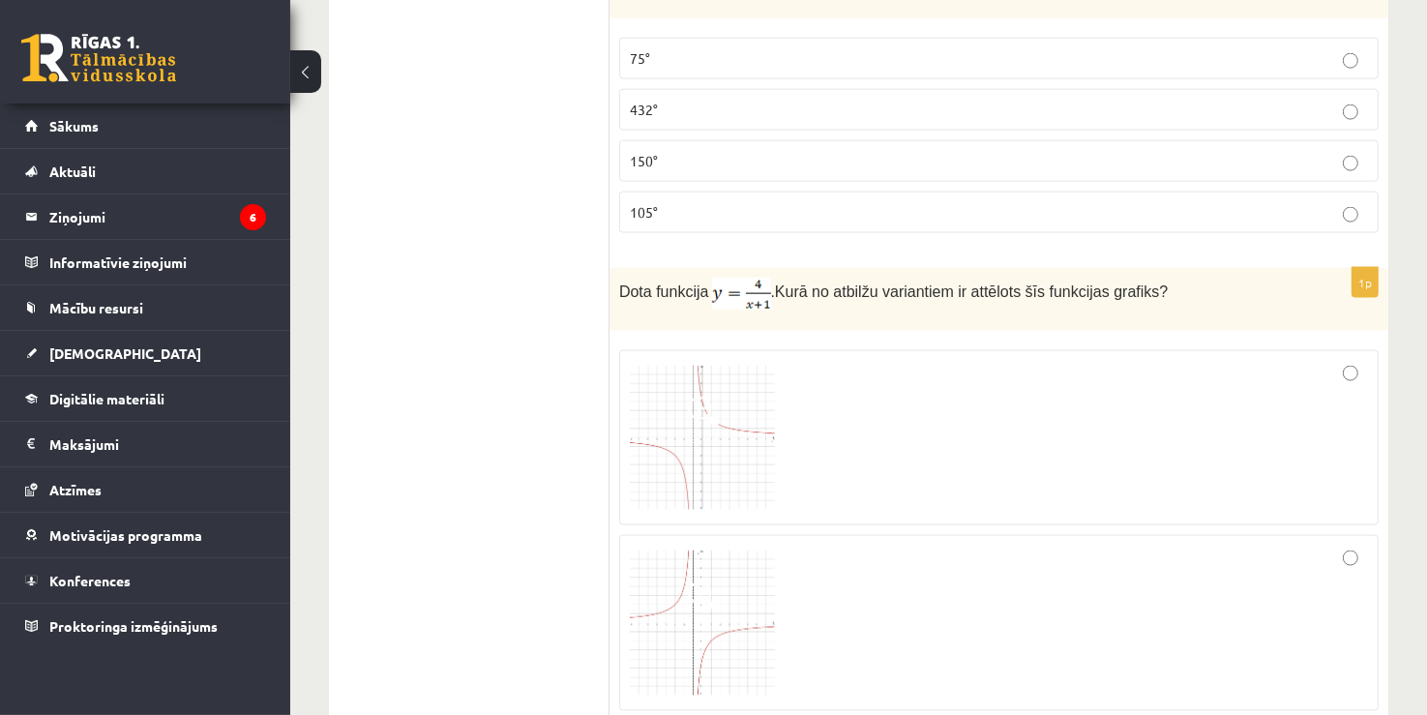
click at [1360, 361] on div at bounding box center [999, 438] width 738 height 155
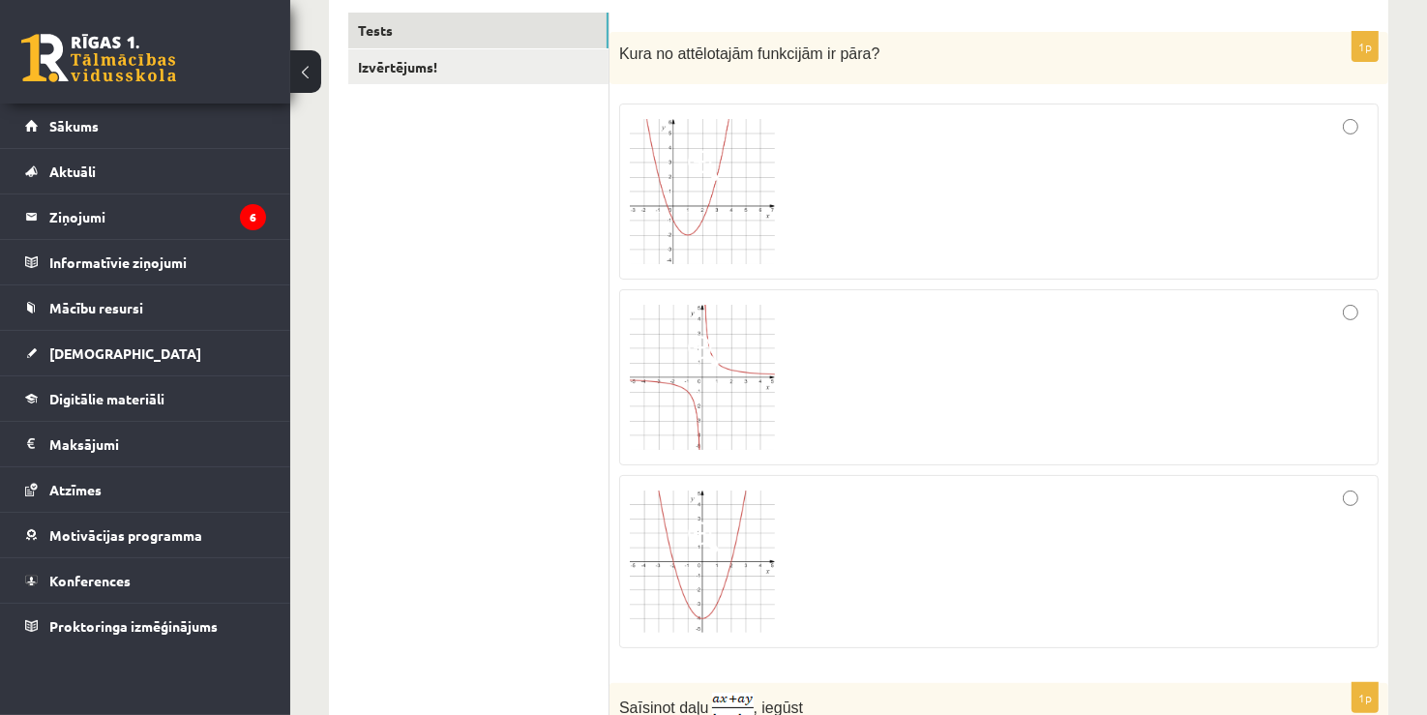
scroll to position [391, 0]
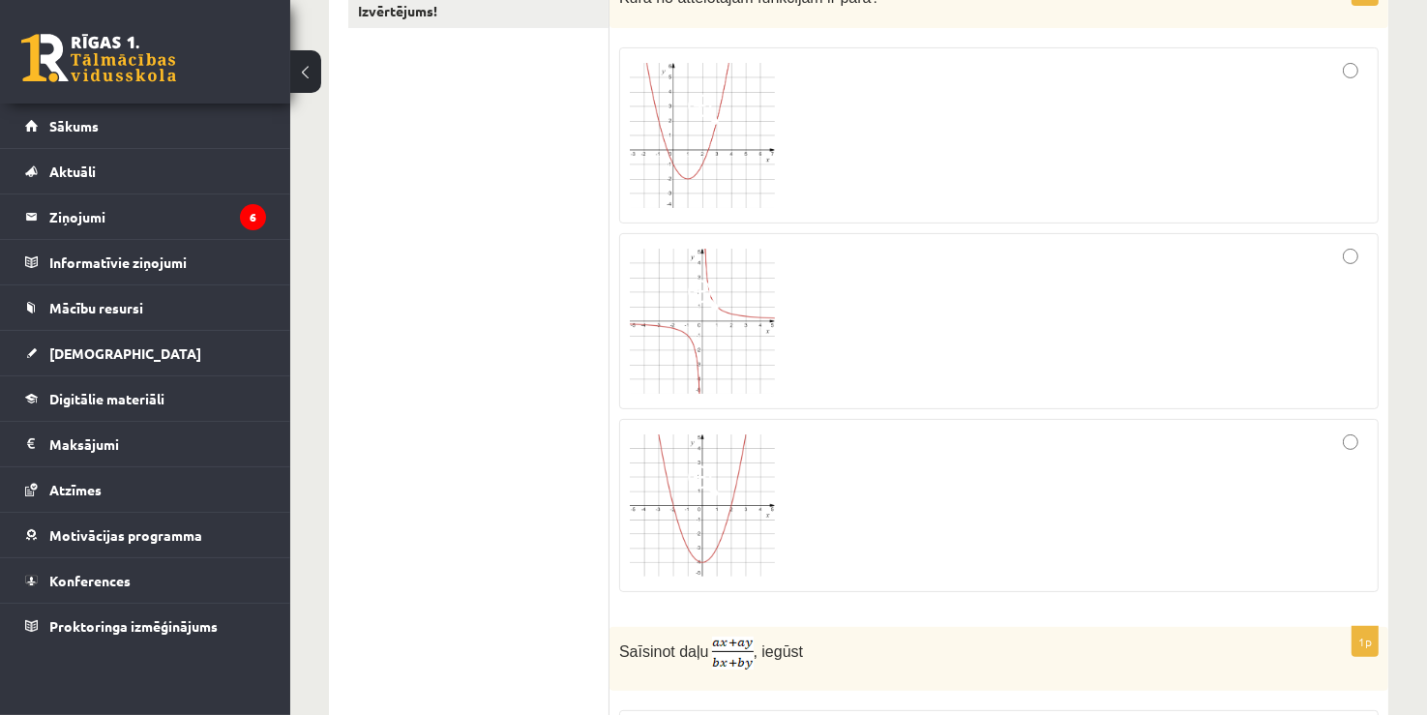
click at [726, 177] on img at bounding box center [702, 135] width 145 height 145
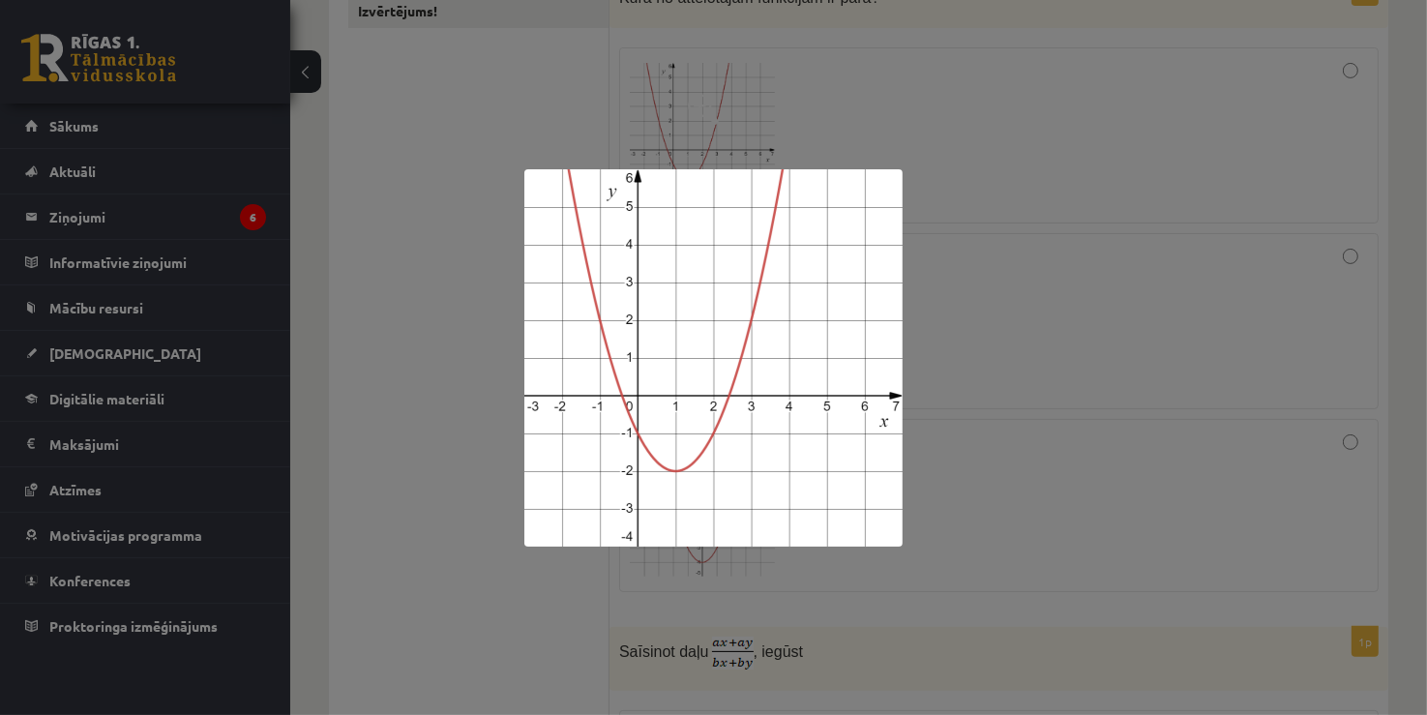
click at [956, 199] on div at bounding box center [713, 357] width 1427 height 715
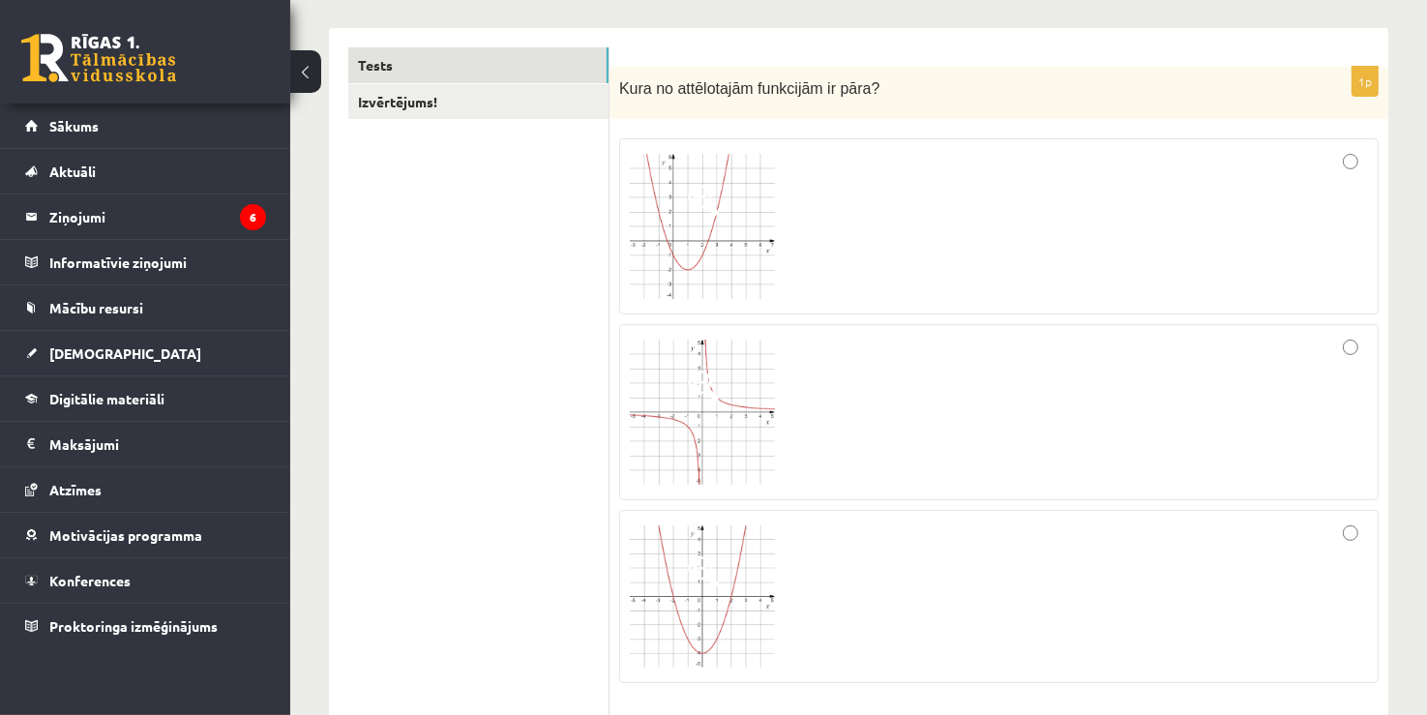
scroll to position [294, 0]
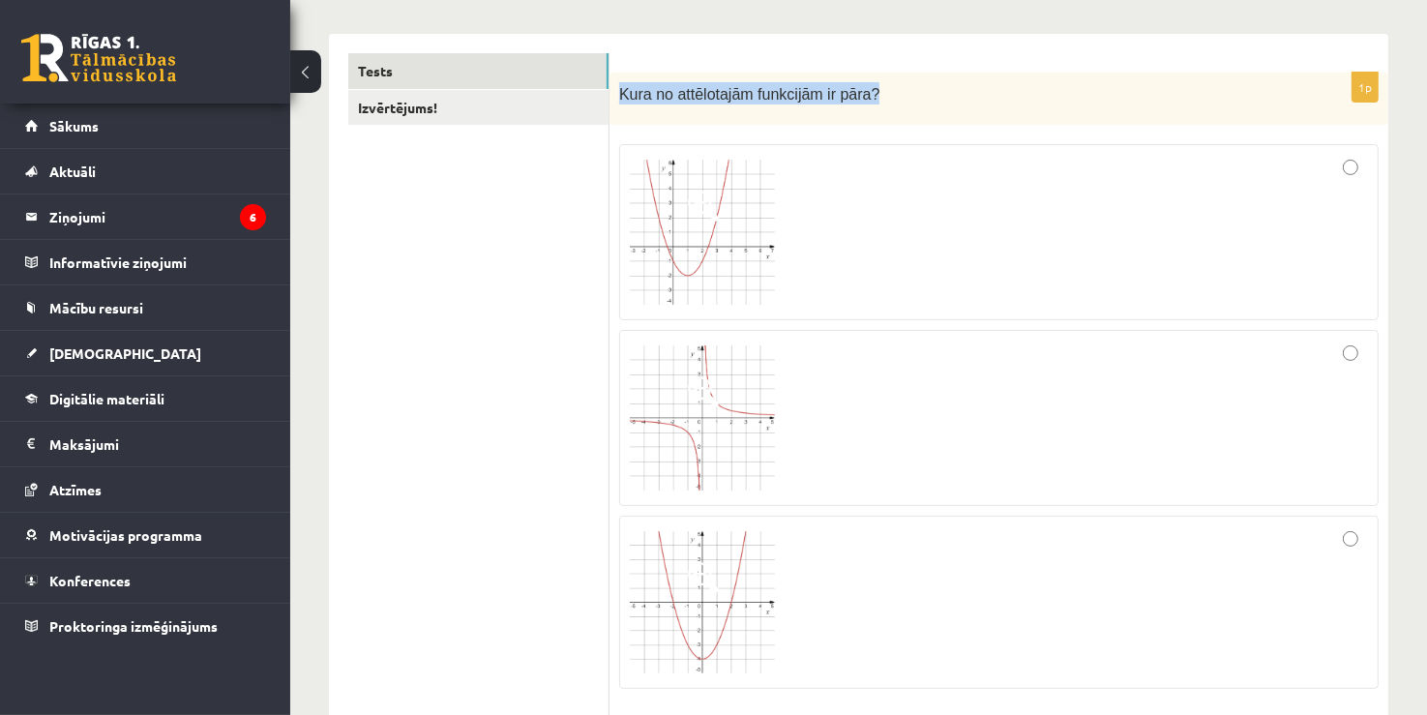
drag, startPoint x: 618, startPoint y: 99, endPoint x: 874, endPoint y: 87, distance: 256.6
click at [874, 87] on p "Kura no attēlotajām funkcijām ir pāra?" at bounding box center [950, 93] width 663 height 22
click at [879, 85] on p "Kura no attēlotajām funkcijām ir pāra?" at bounding box center [950, 93] width 663 height 22
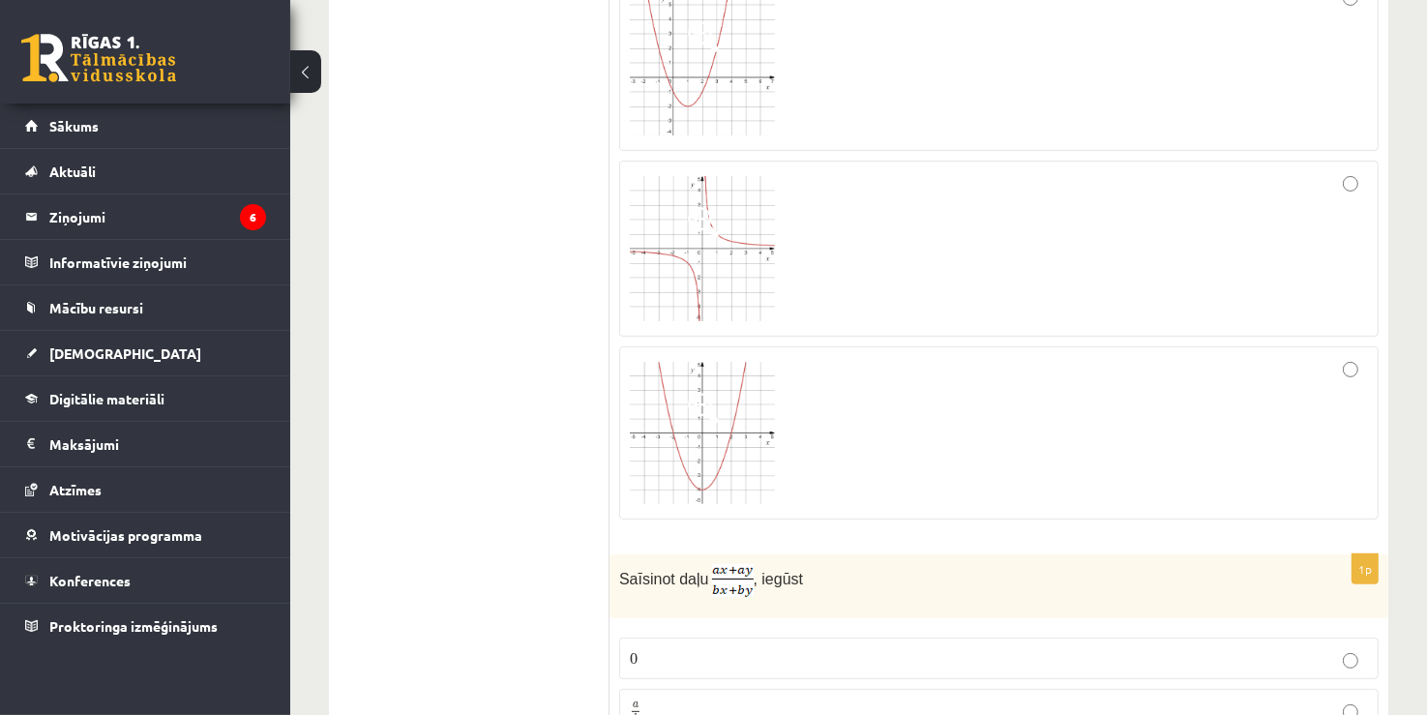
scroll to position [488, 0]
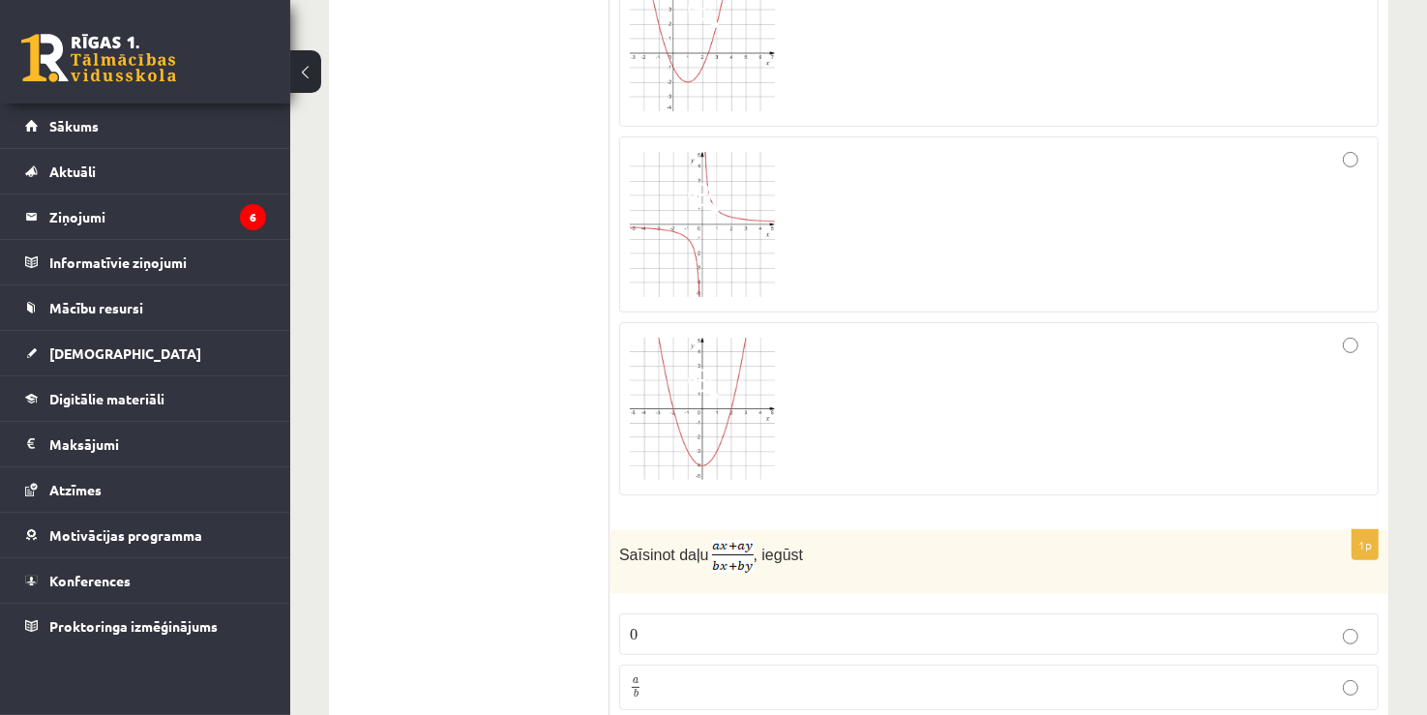
click at [699, 257] on img at bounding box center [702, 224] width 145 height 145
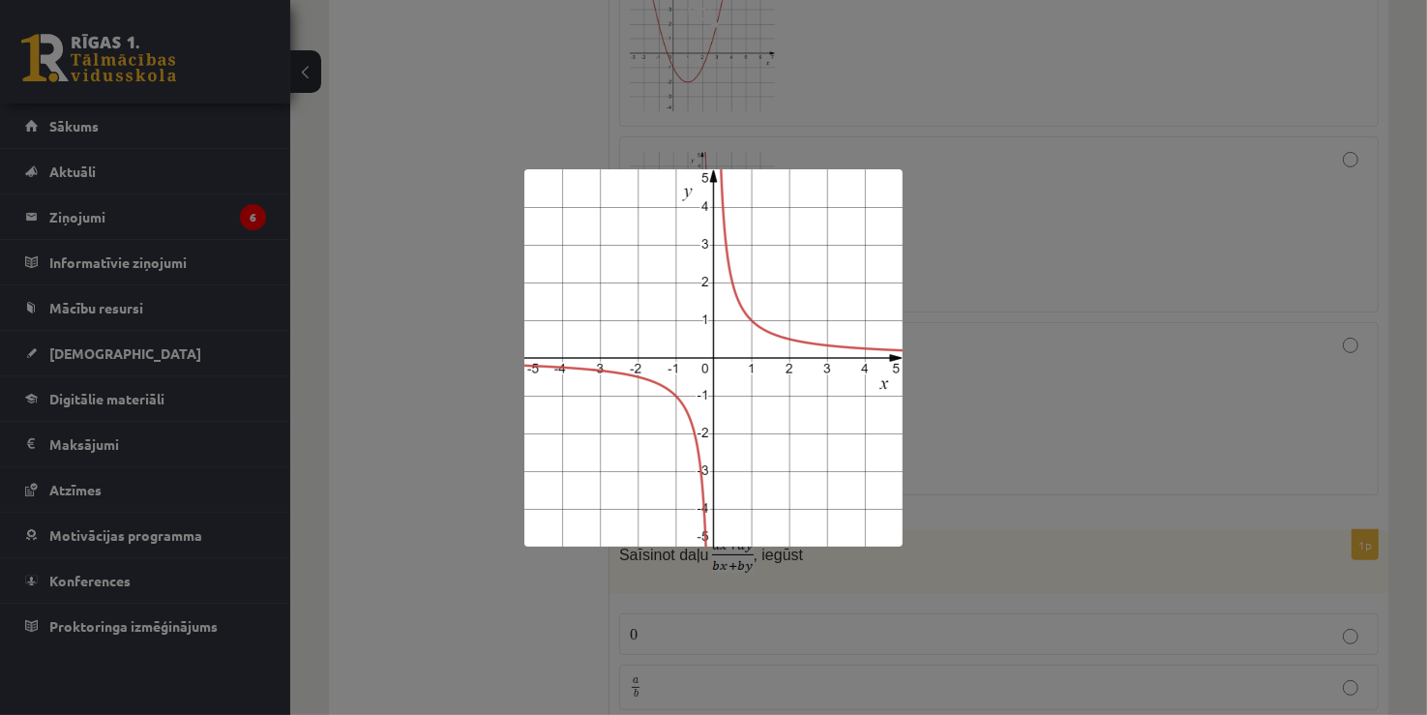
click at [1032, 234] on div at bounding box center [713, 357] width 1427 height 715
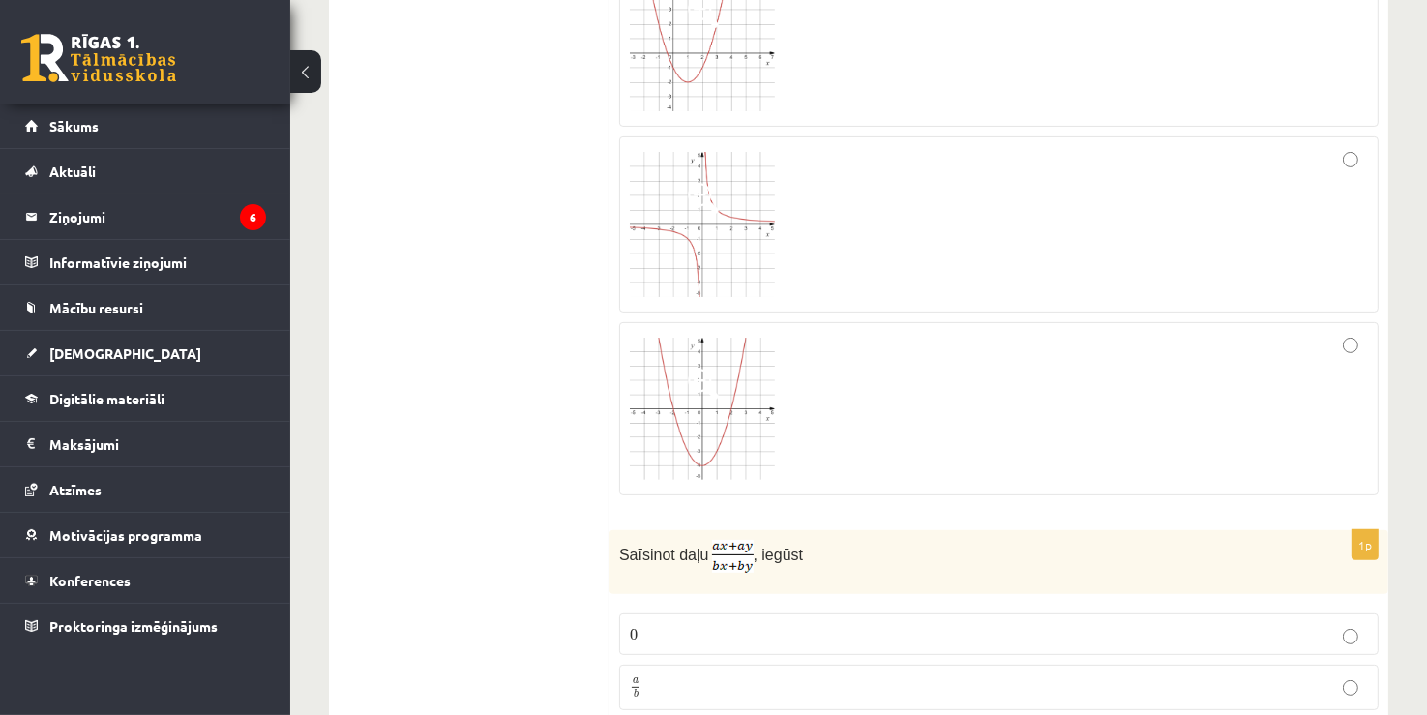
click at [757, 340] on img at bounding box center [702, 409] width 145 height 143
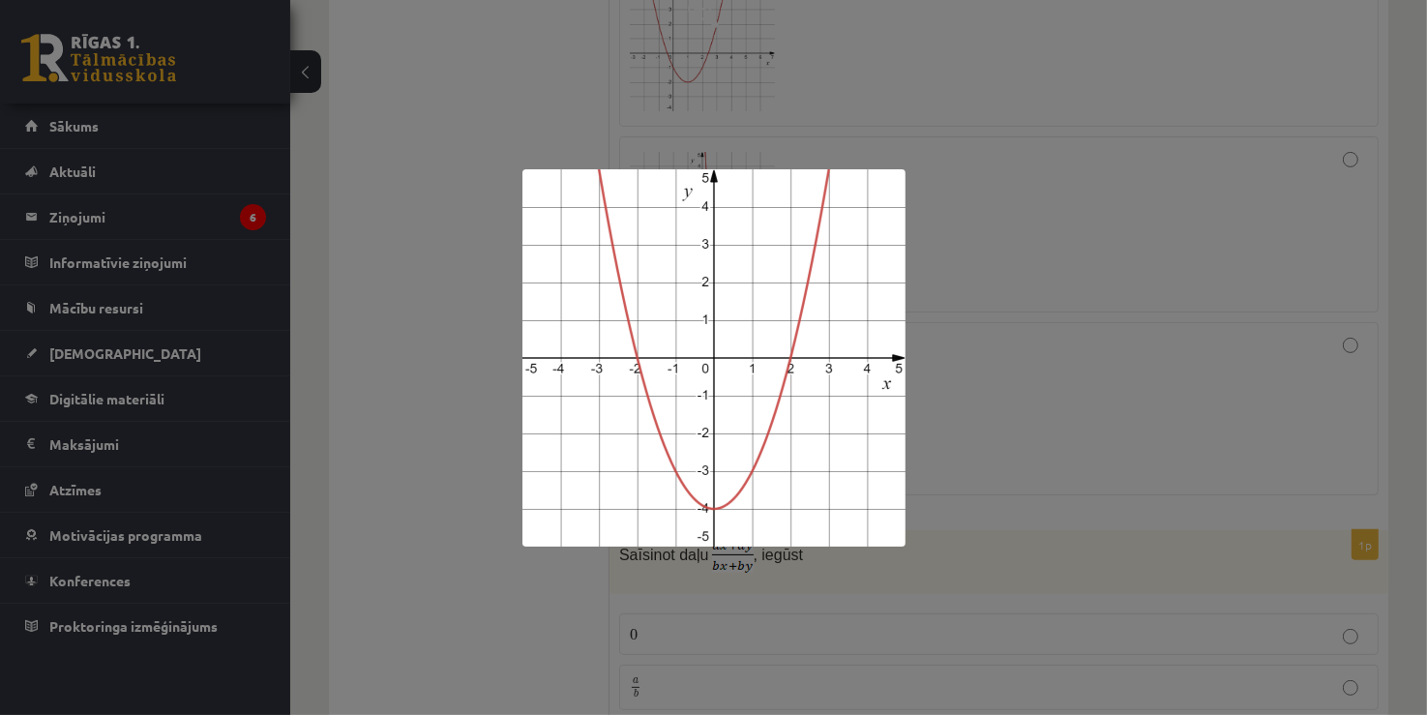
click at [993, 223] on div at bounding box center [713, 357] width 1427 height 715
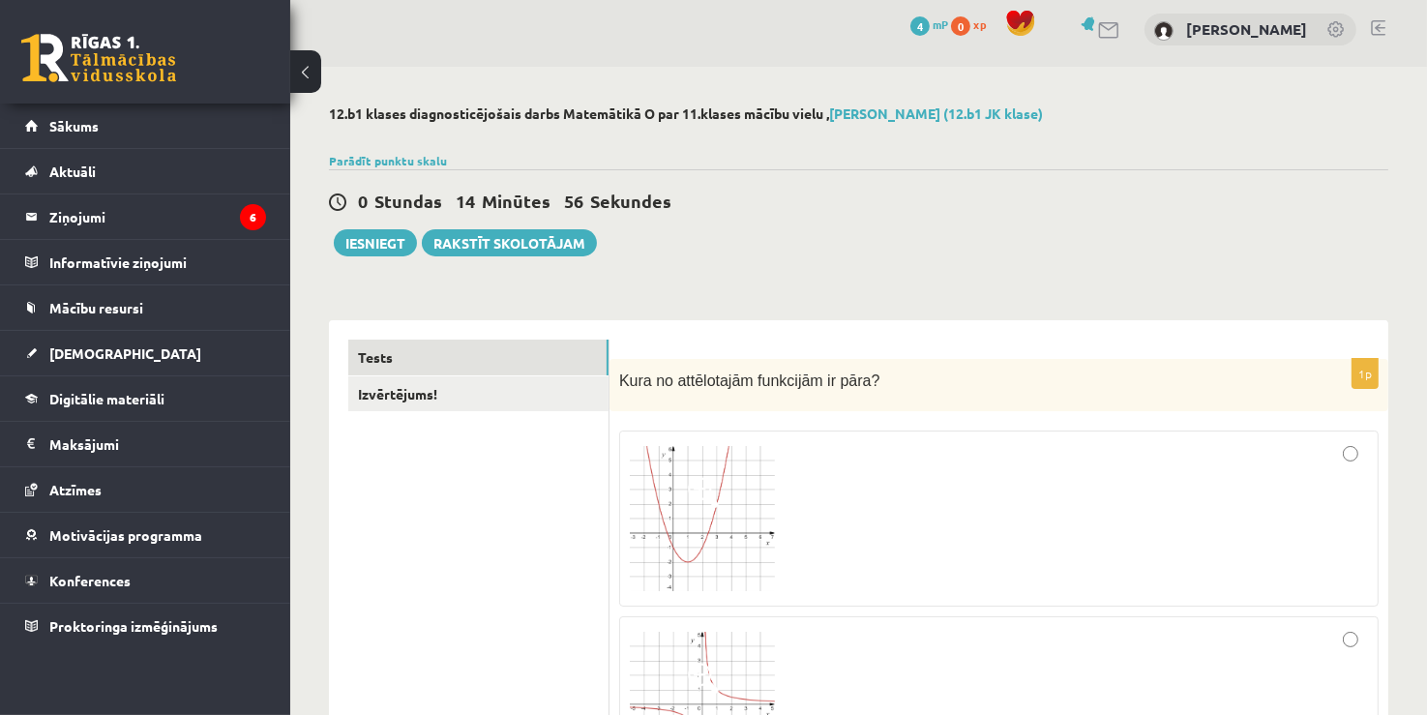
scroll to position [0, 0]
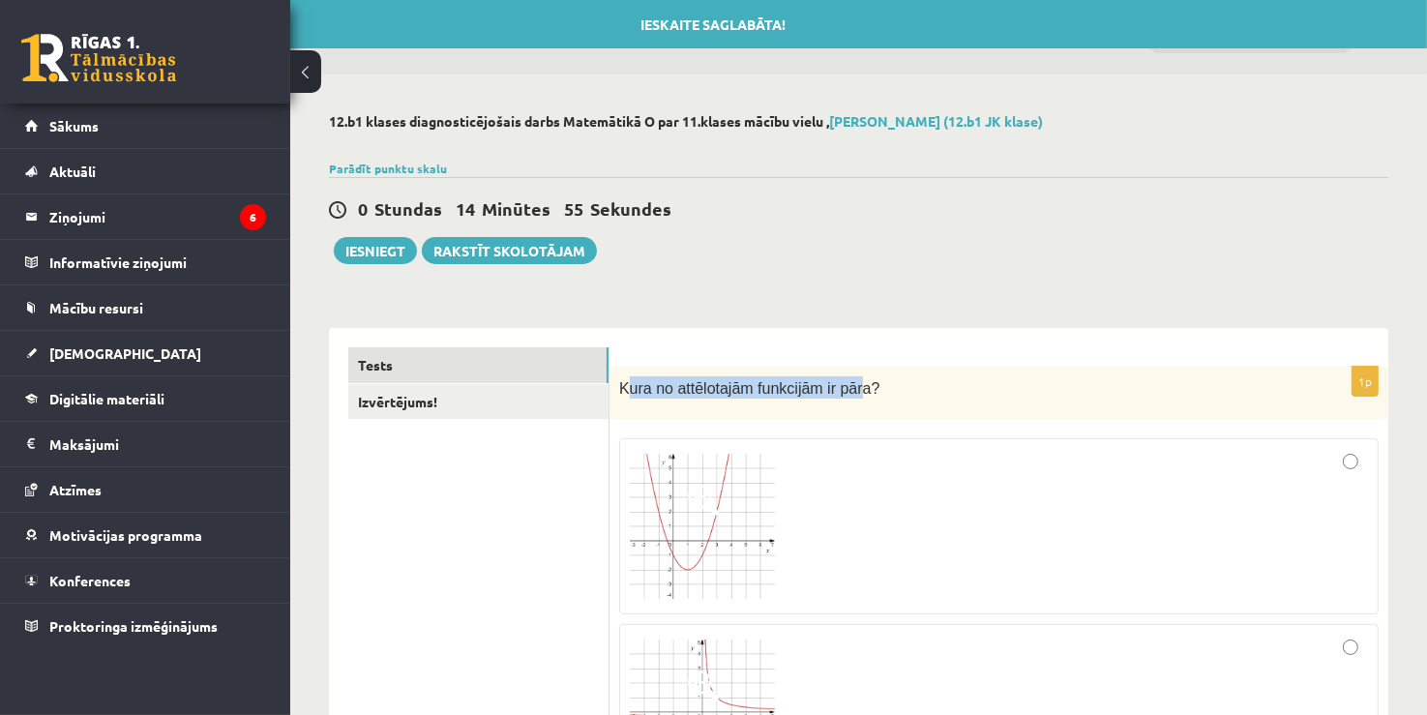
drag, startPoint x: 626, startPoint y: 387, endPoint x: 872, endPoint y: 379, distance: 245.8
click at [845, 381] on span "Kura no attēlotajām funkcijām ir pāra?" at bounding box center [749, 388] width 260 height 16
click at [877, 381] on p "Kura no attēlotajām funkcijām ir pāra?" at bounding box center [950, 387] width 663 height 22
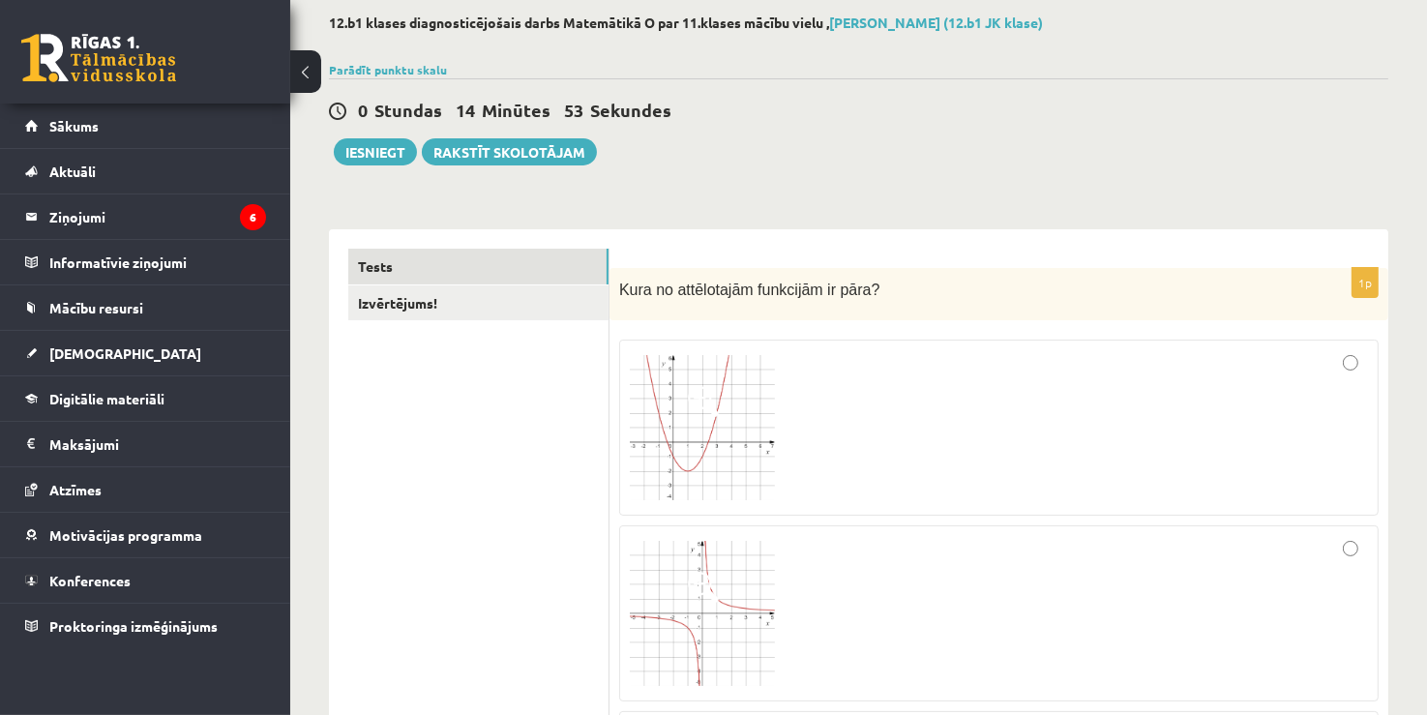
scroll to position [290, 0]
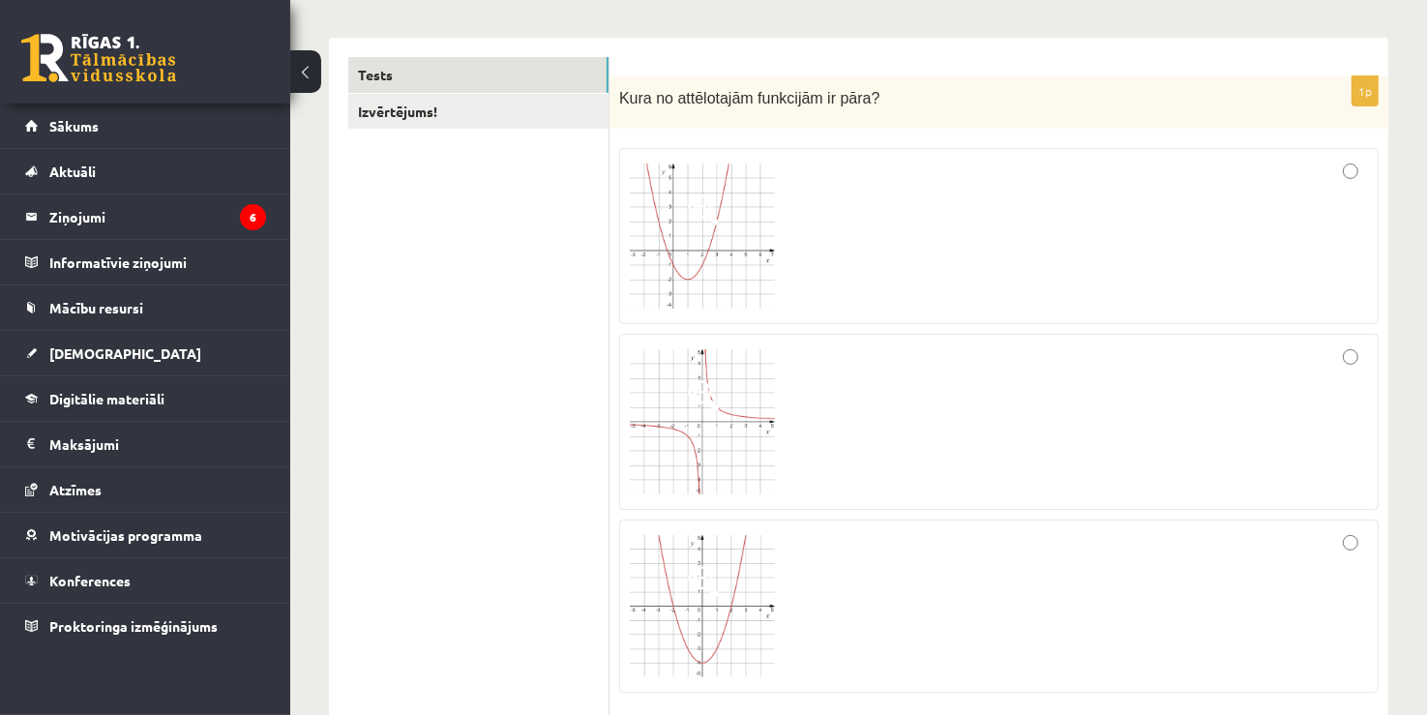
click at [680, 284] on img at bounding box center [702, 235] width 145 height 145
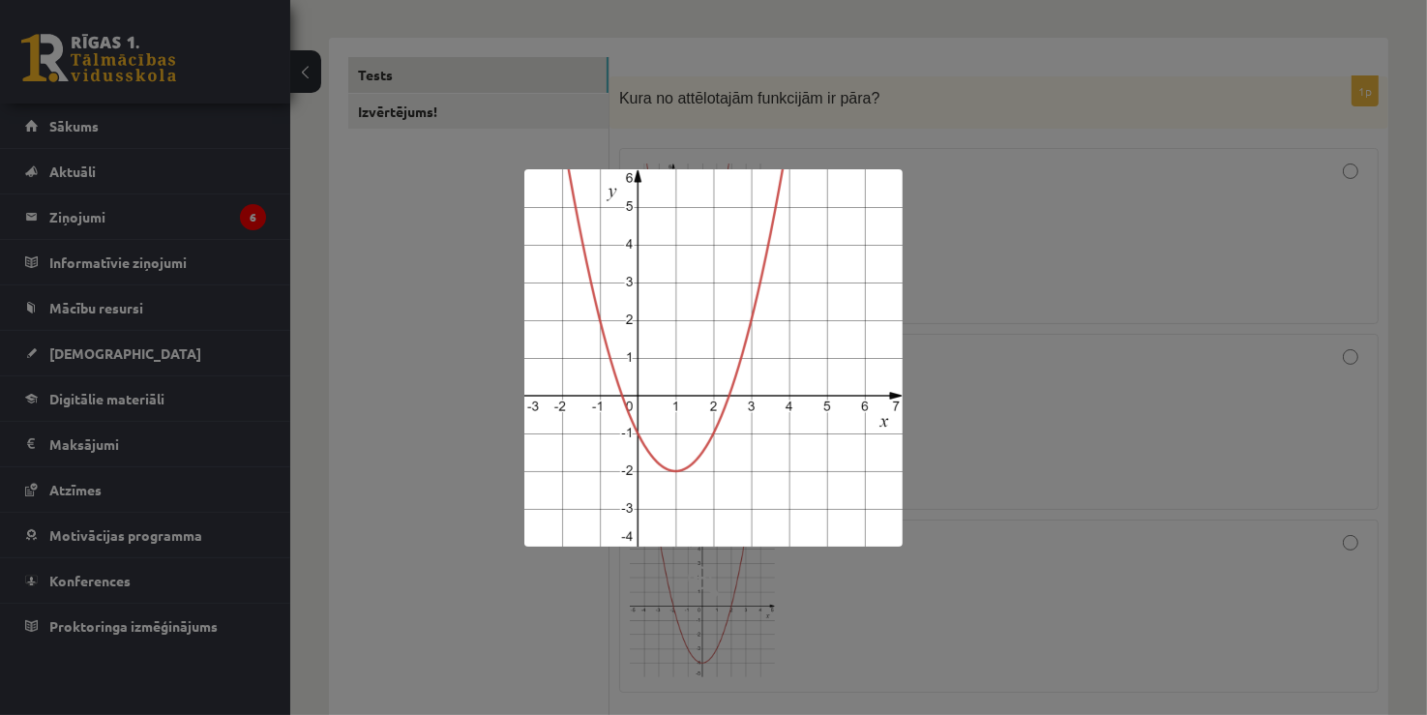
click at [953, 249] on div at bounding box center [713, 357] width 1427 height 715
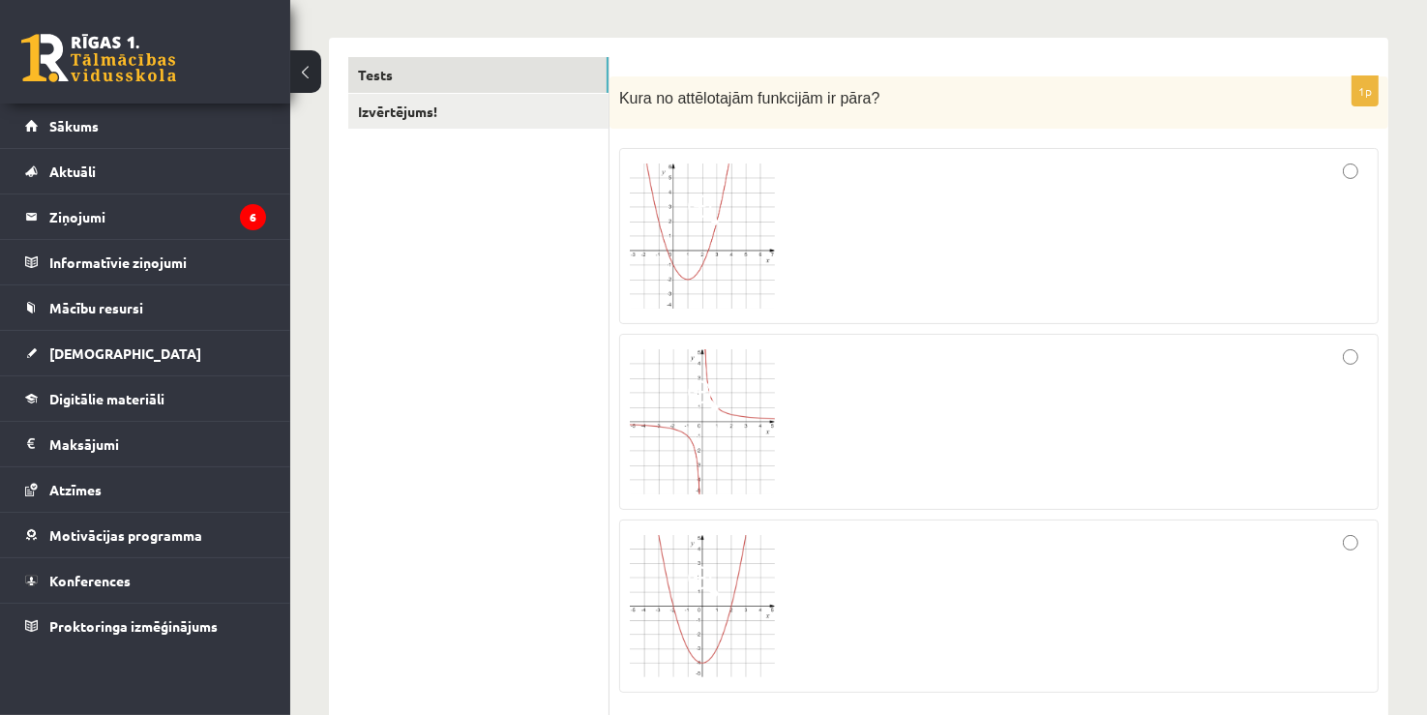
click at [656, 373] on img at bounding box center [702, 421] width 145 height 145
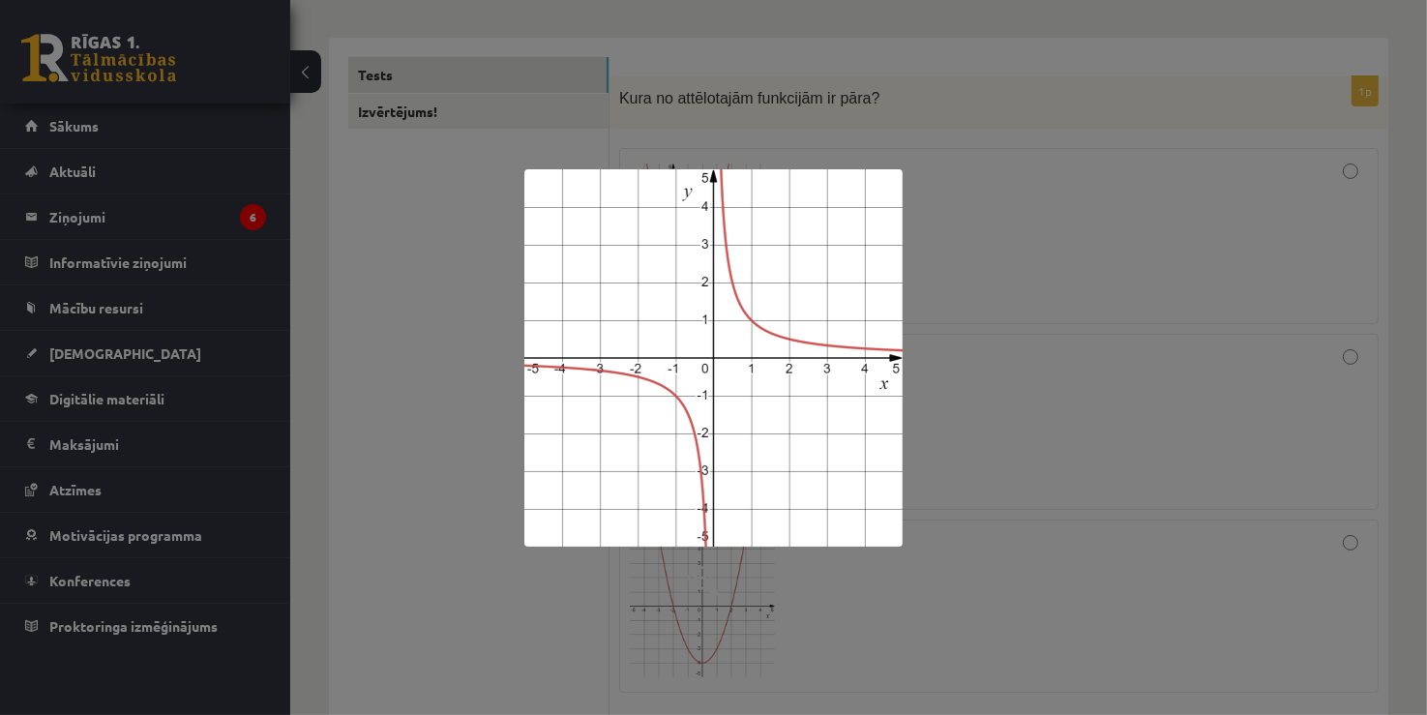
click at [1006, 236] on div at bounding box center [713, 357] width 1427 height 715
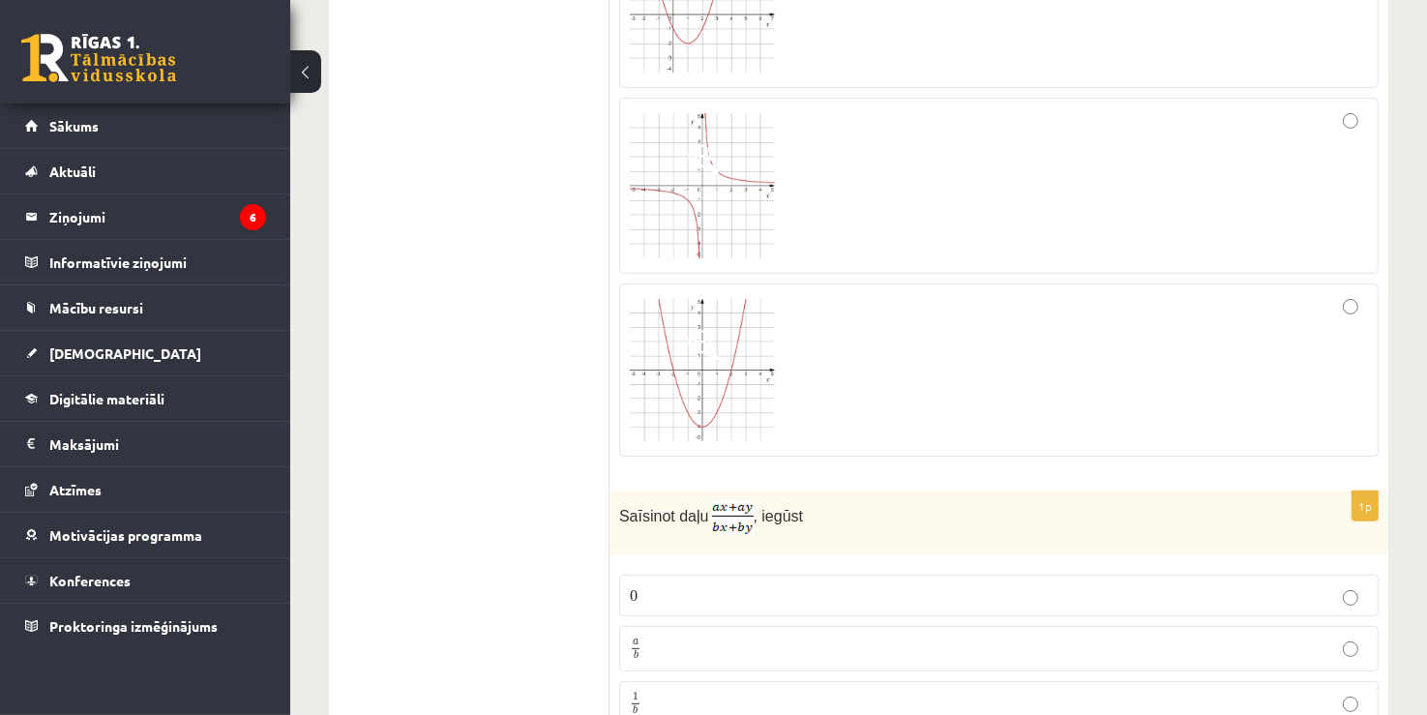
scroll to position [484, 0]
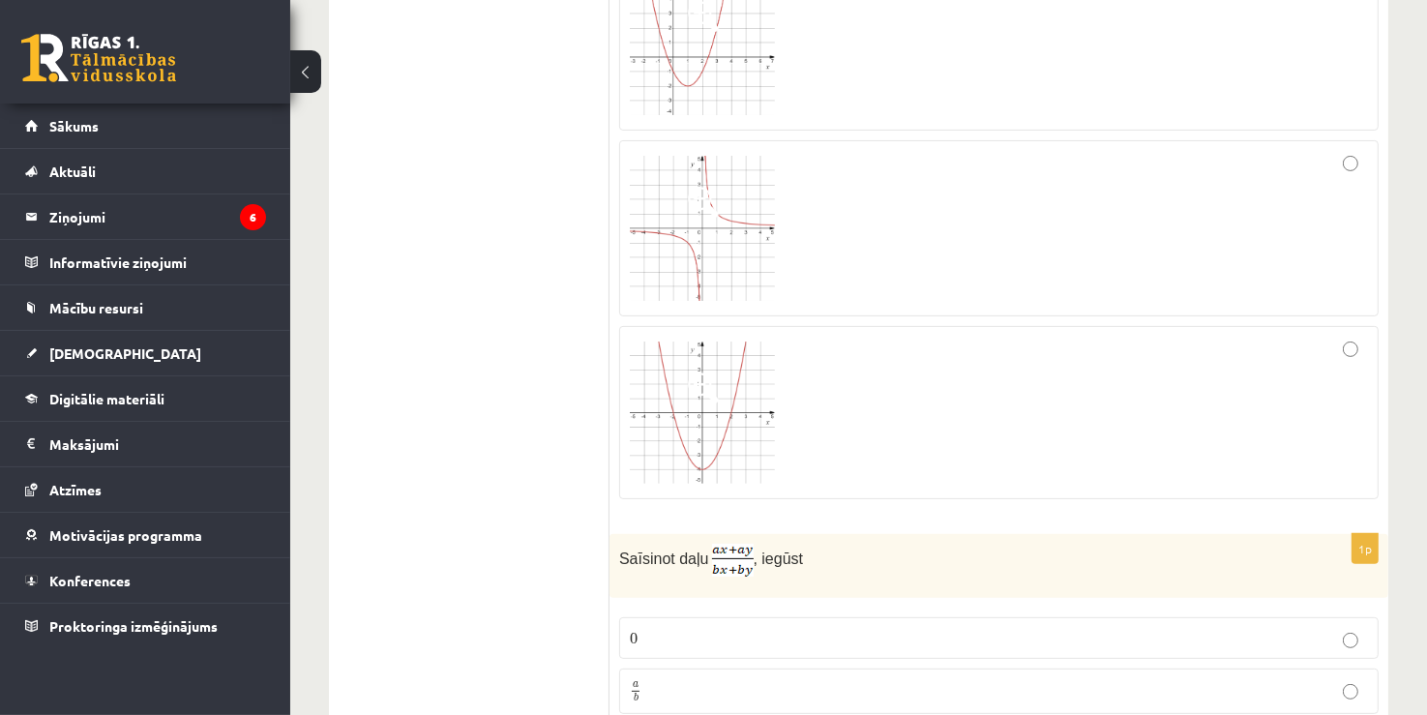
click at [762, 250] on img at bounding box center [702, 228] width 145 height 145
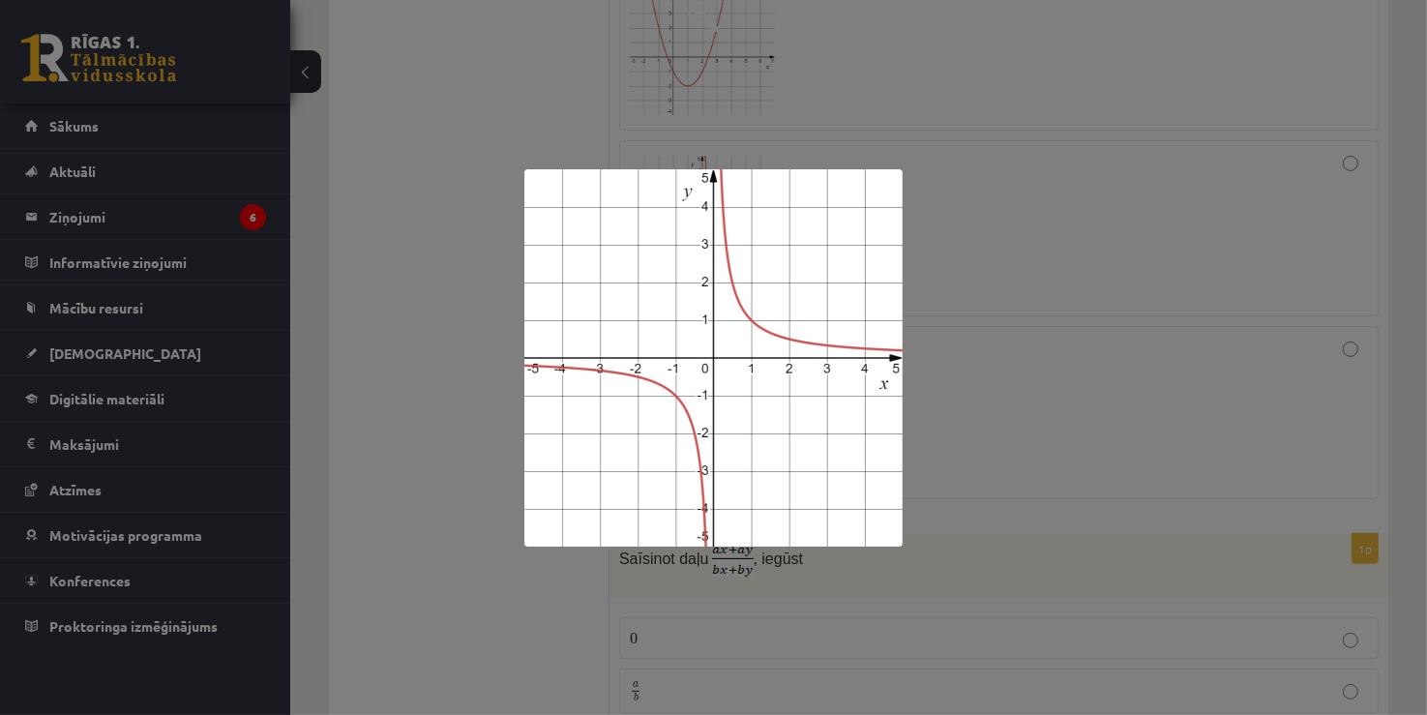
click at [1003, 253] on div at bounding box center [713, 357] width 1427 height 715
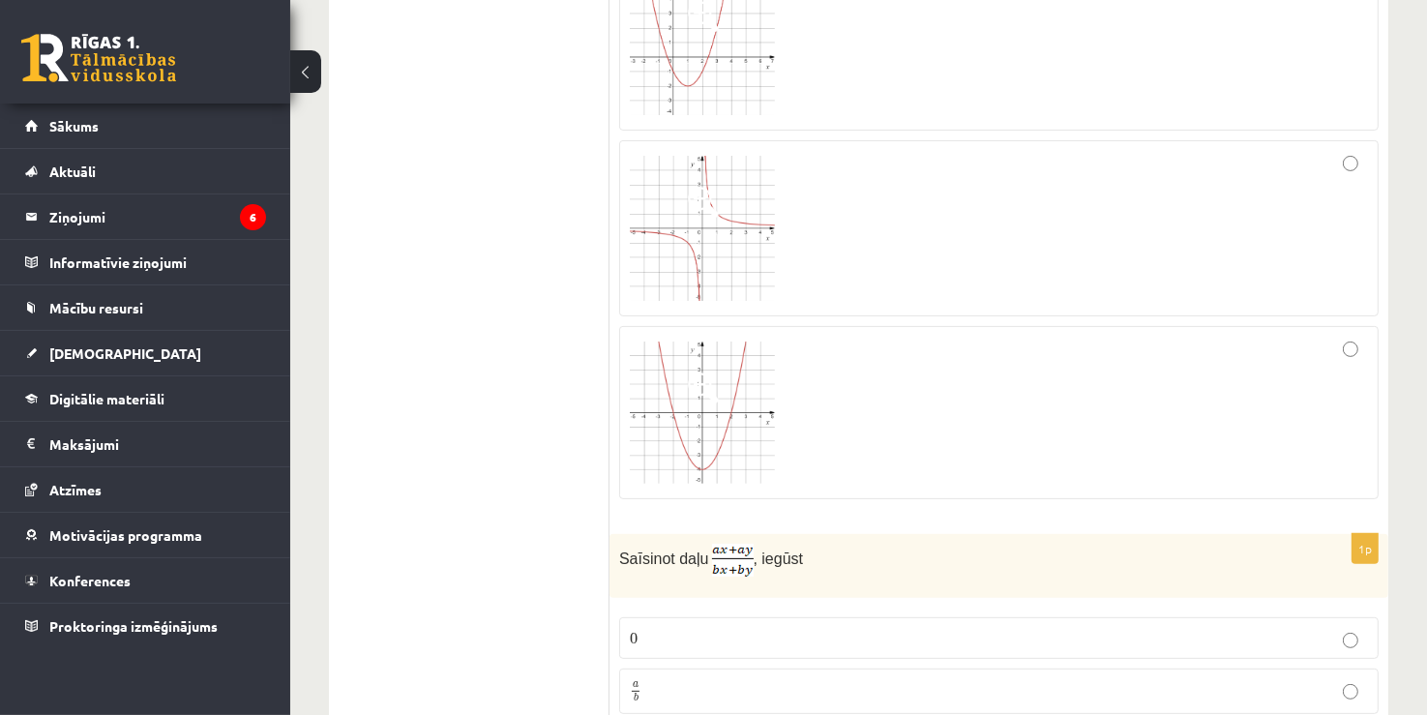
click at [738, 341] on img at bounding box center [702, 412] width 145 height 143
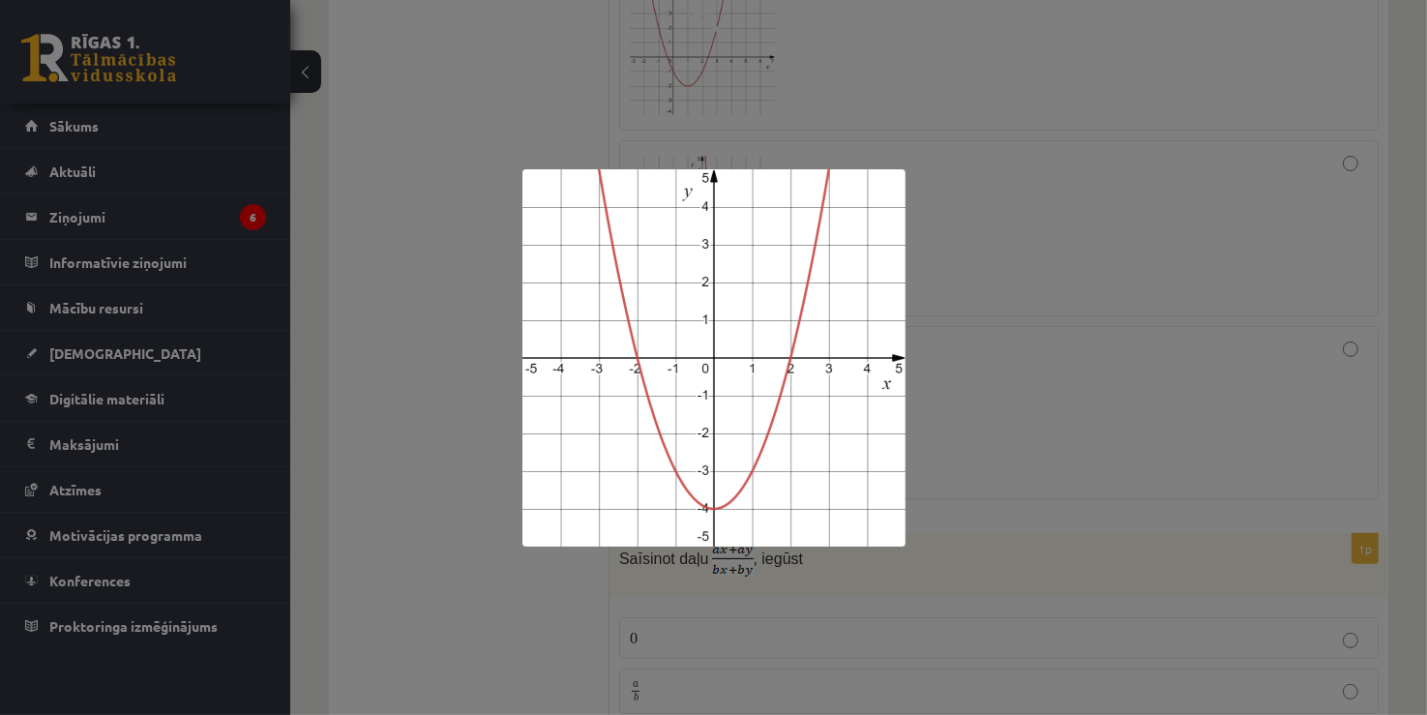
click at [971, 271] on div at bounding box center [713, 357] width 1427 height 715
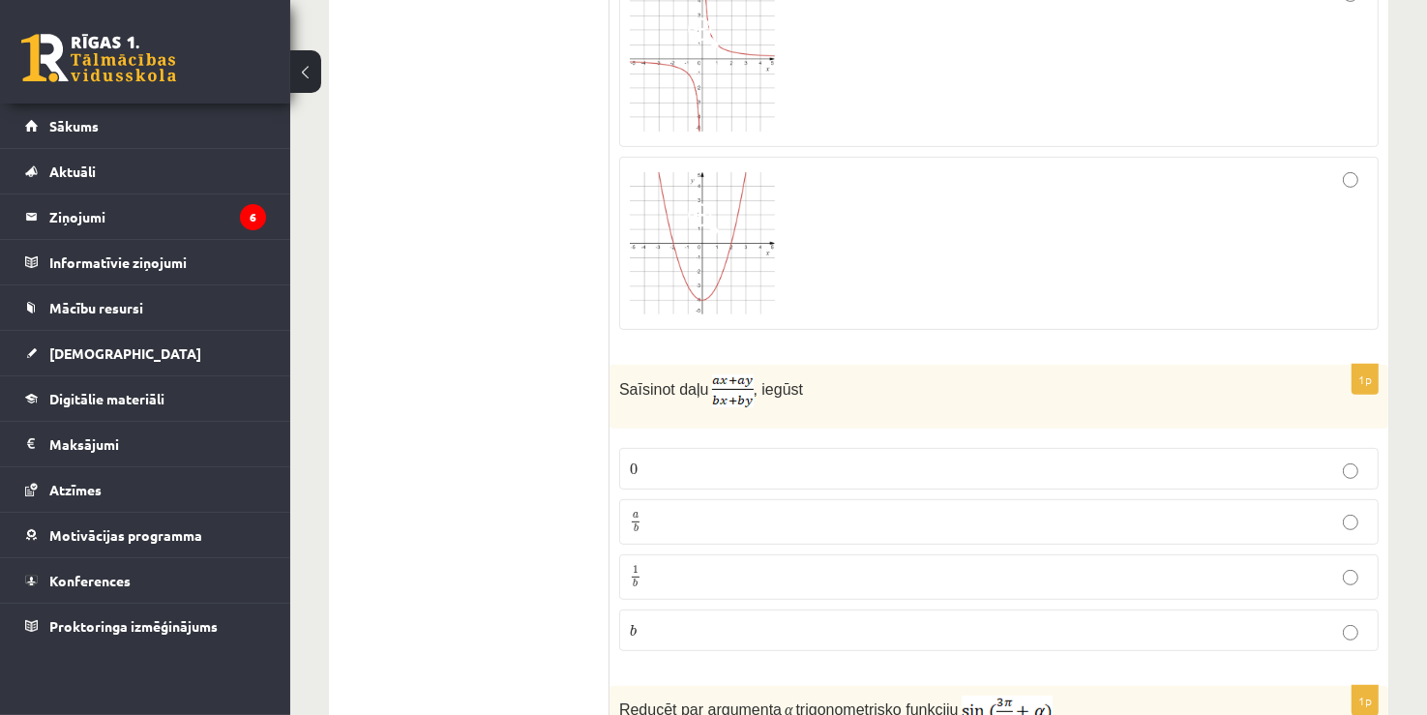
scroll to position [580, 0]
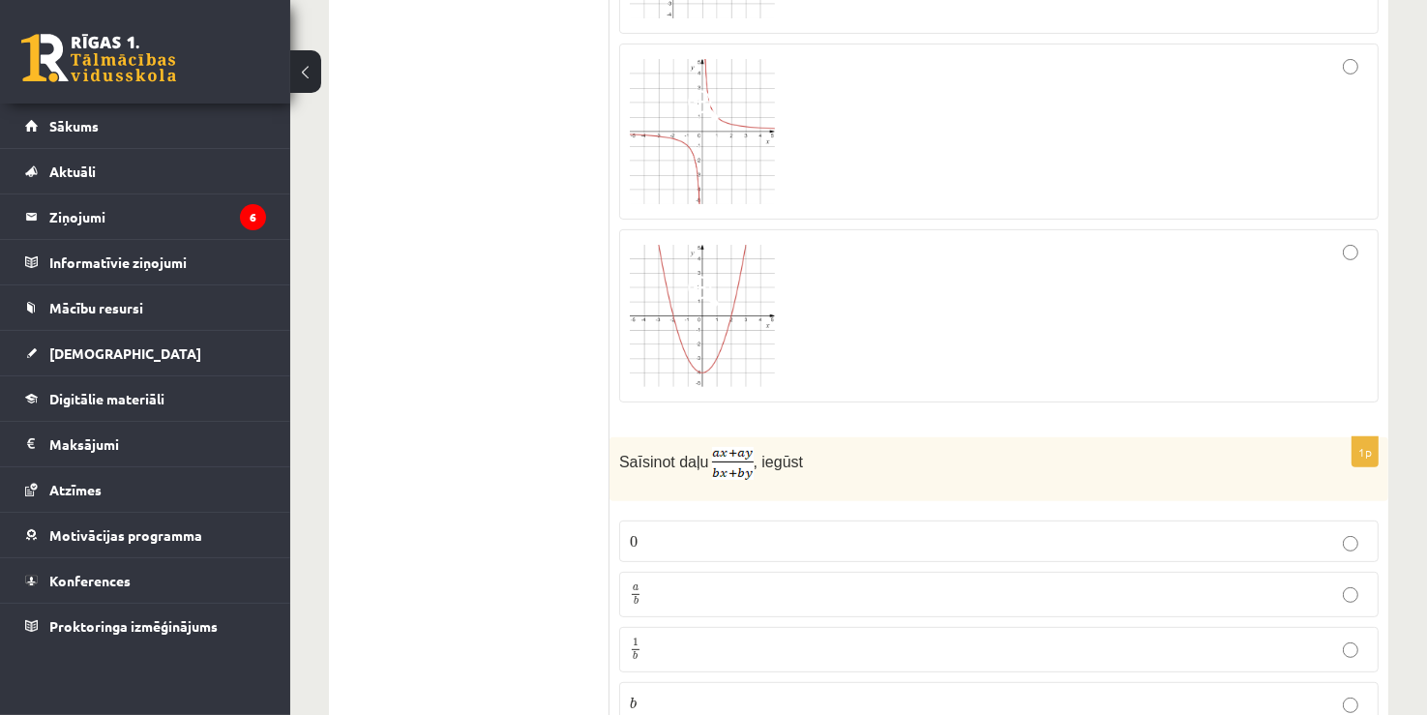
click at [989, 291] on div at bounding box center [999, 316] width 738 height 153
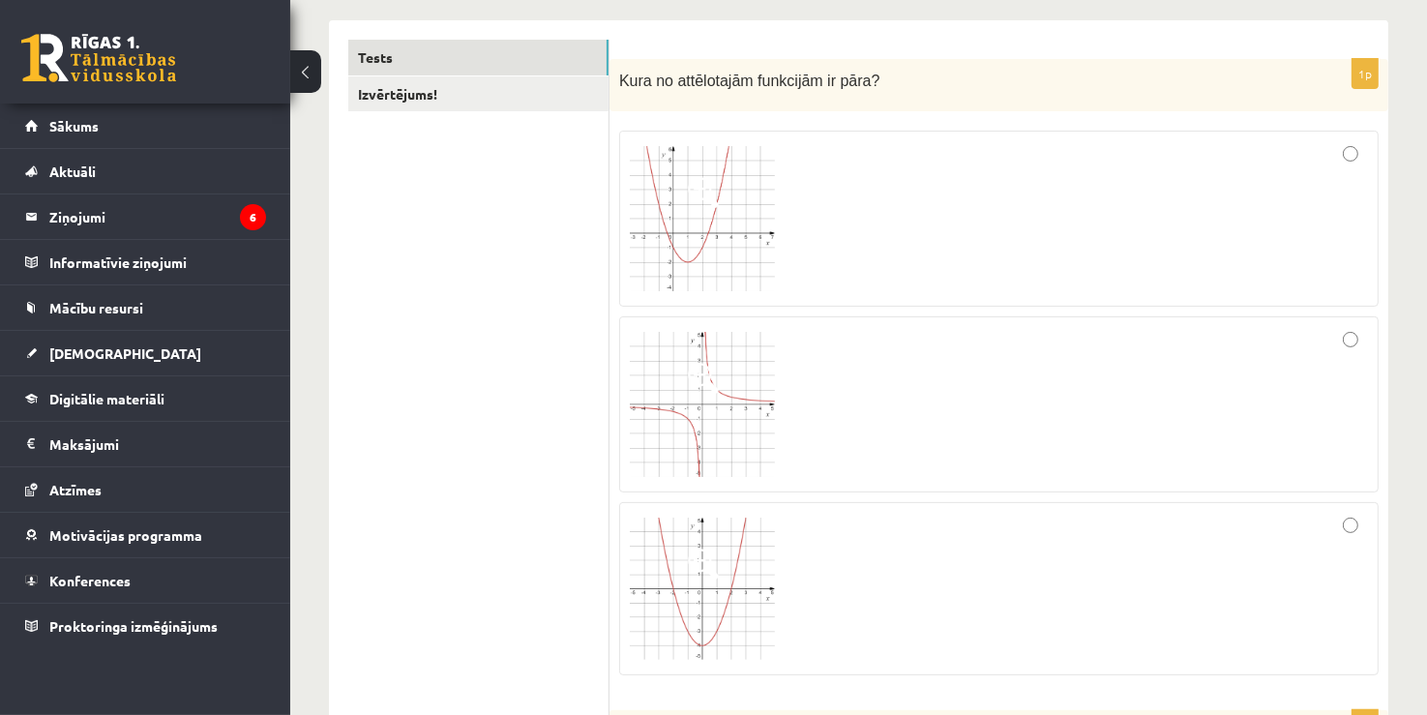
scroll to position [369, 0]
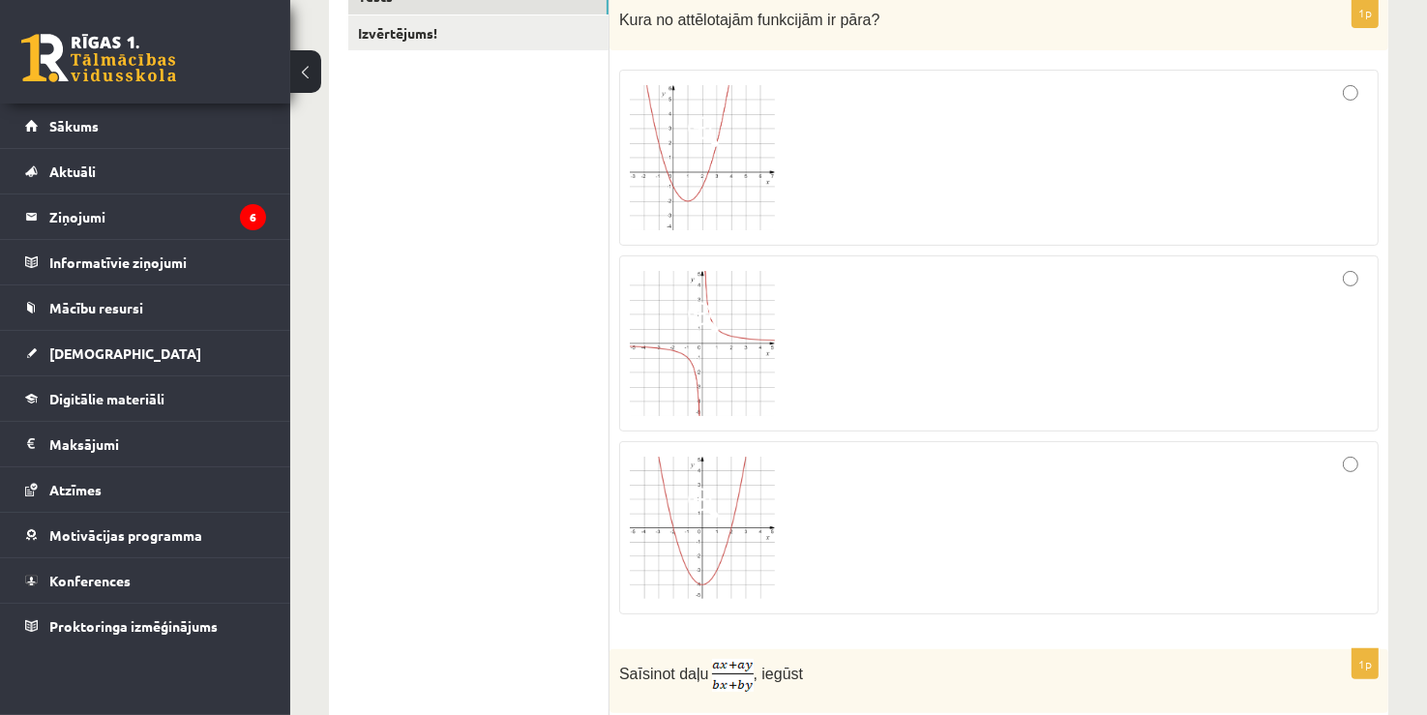
click at [710, 205] on img at bounding box center [702, 157] width 145 height 145
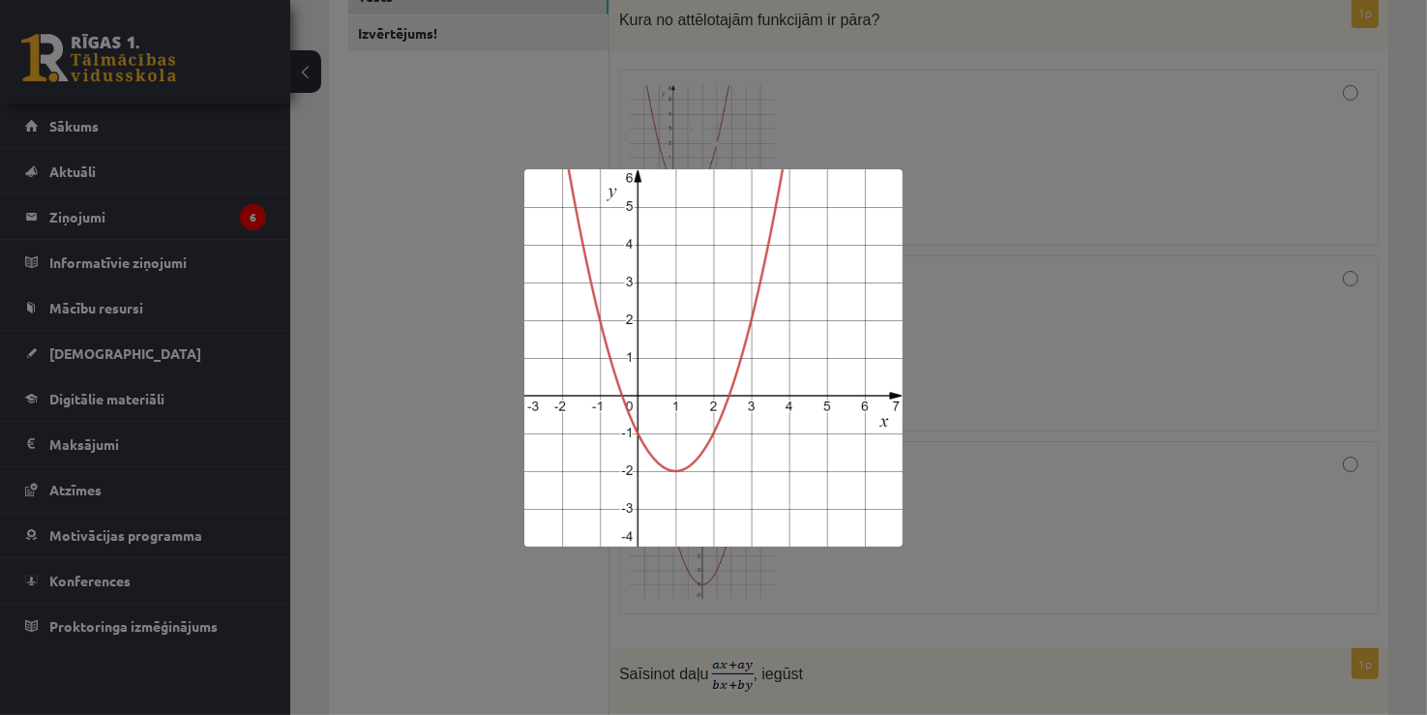
click at [1014, 193] on div at bounding box center [713, 357] width 1427 height 715
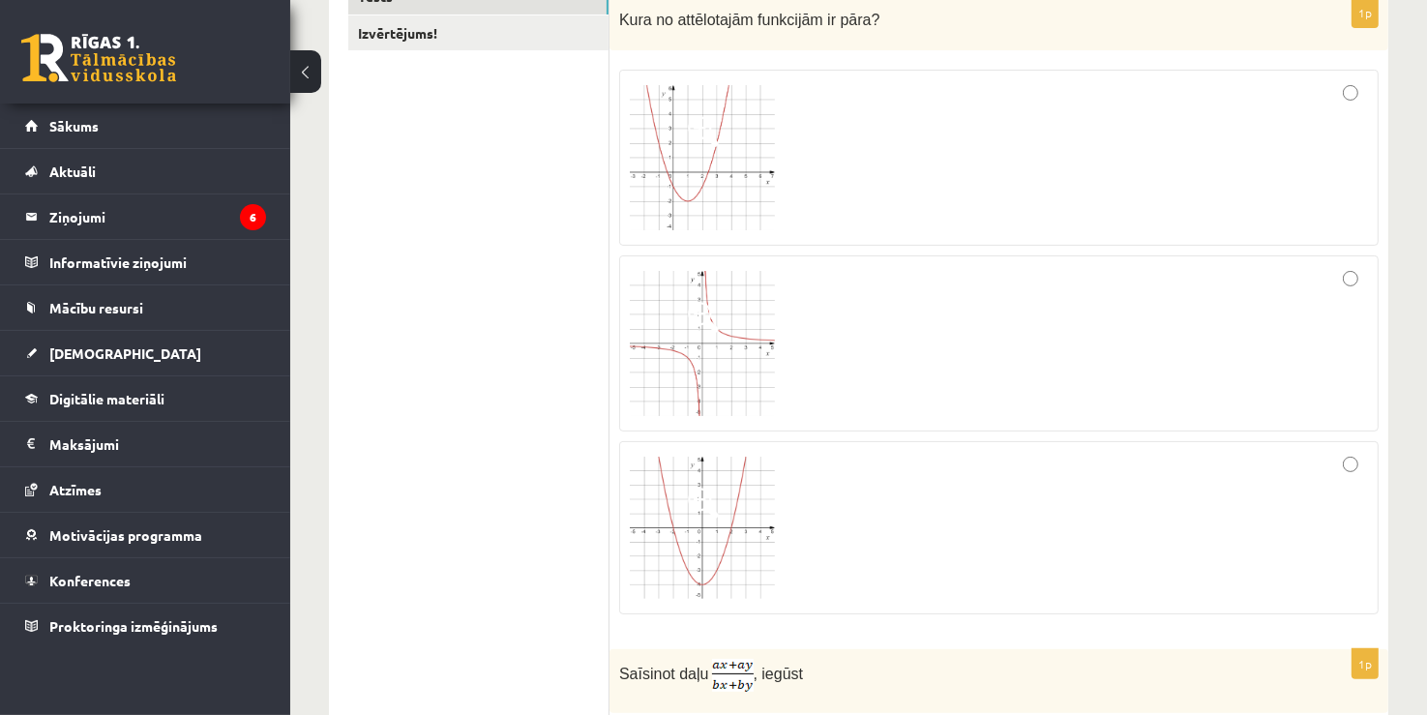
click at [696, 310] on span at bounding box center [703, 317] width 31 height 31
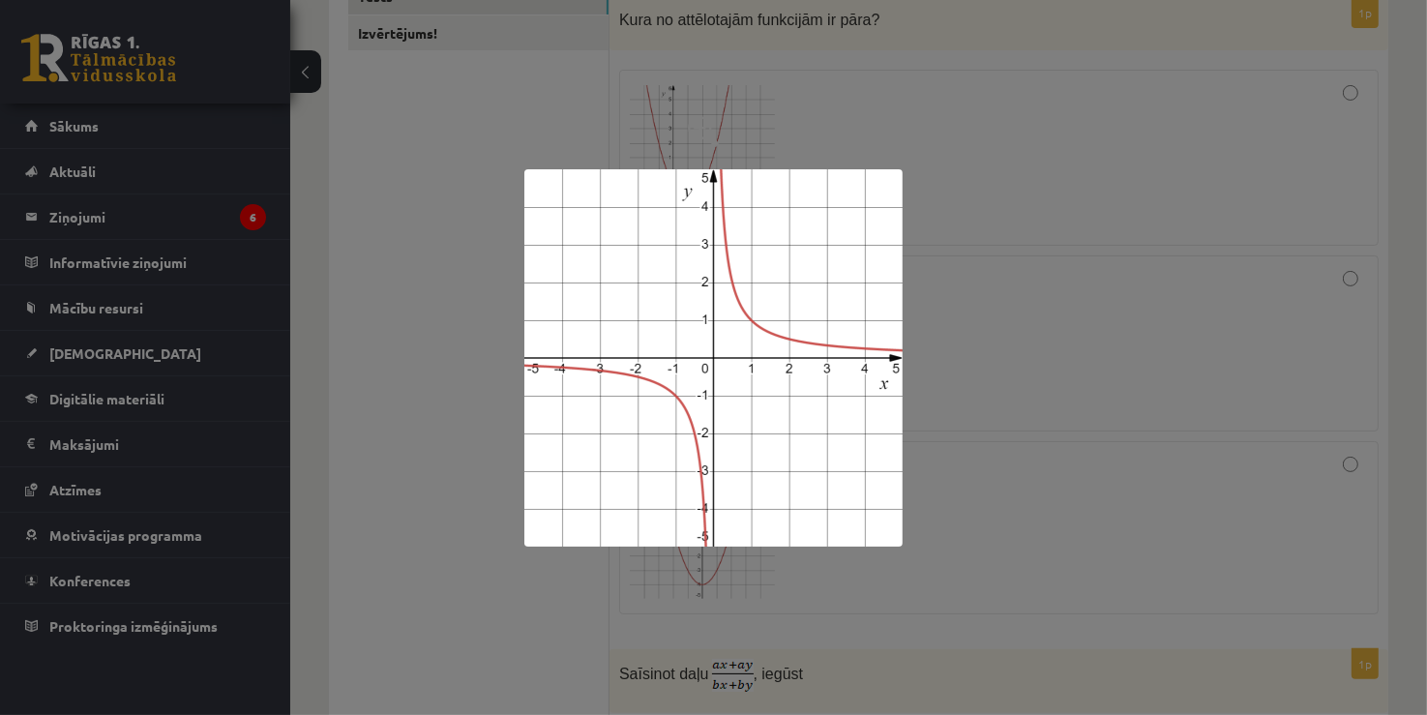
click at [1076, 195] on div at bounding box center [713, 357] width 1427 height 715
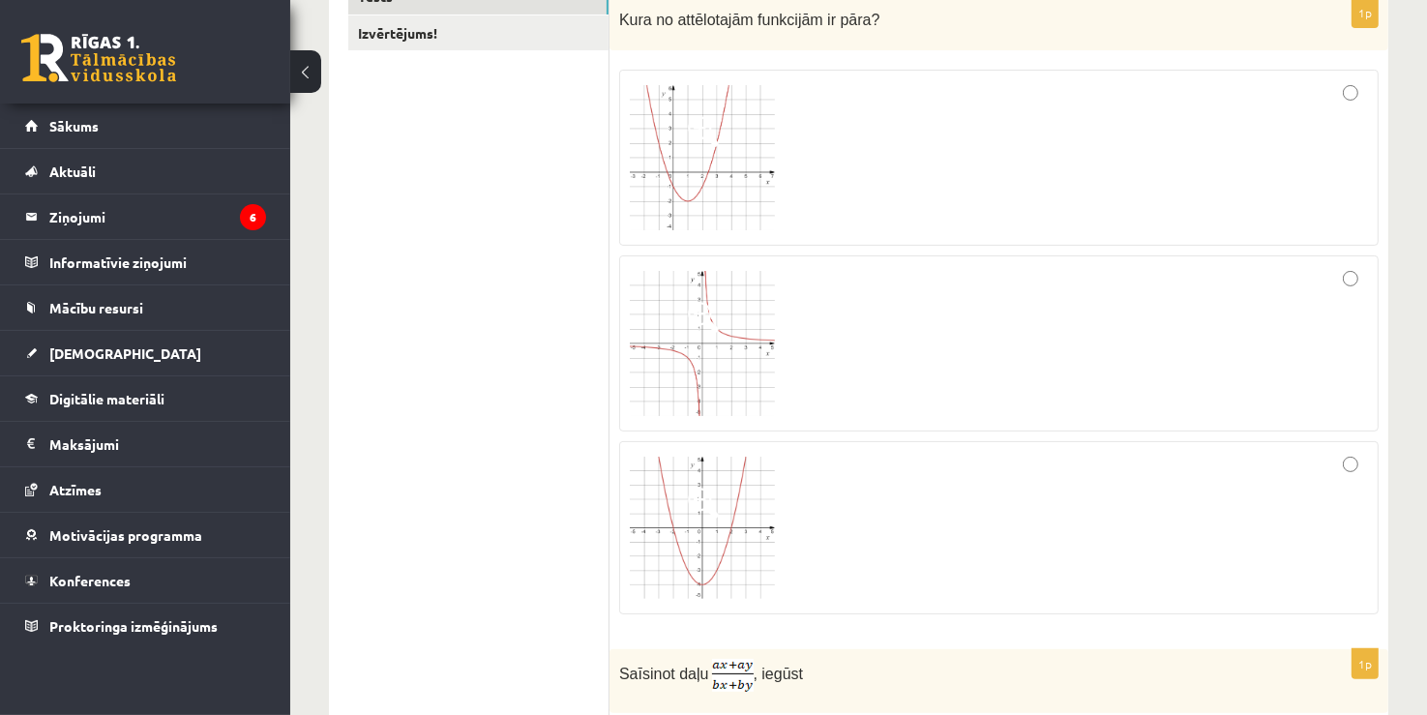
click at [764, 552] on img at bounding box center [702, 528] width 145 height 143
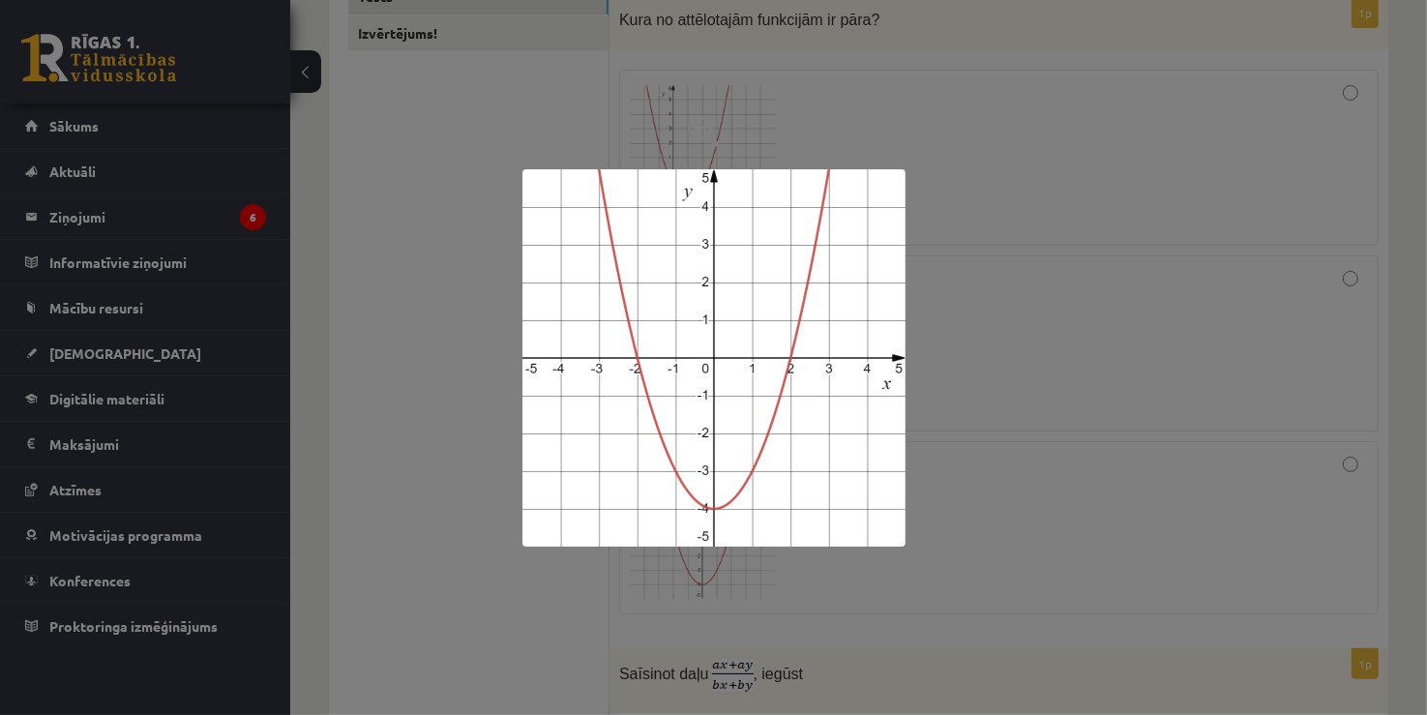
click at [1200, 348] on div at bounding box center [713, 357] width 1427 height 715
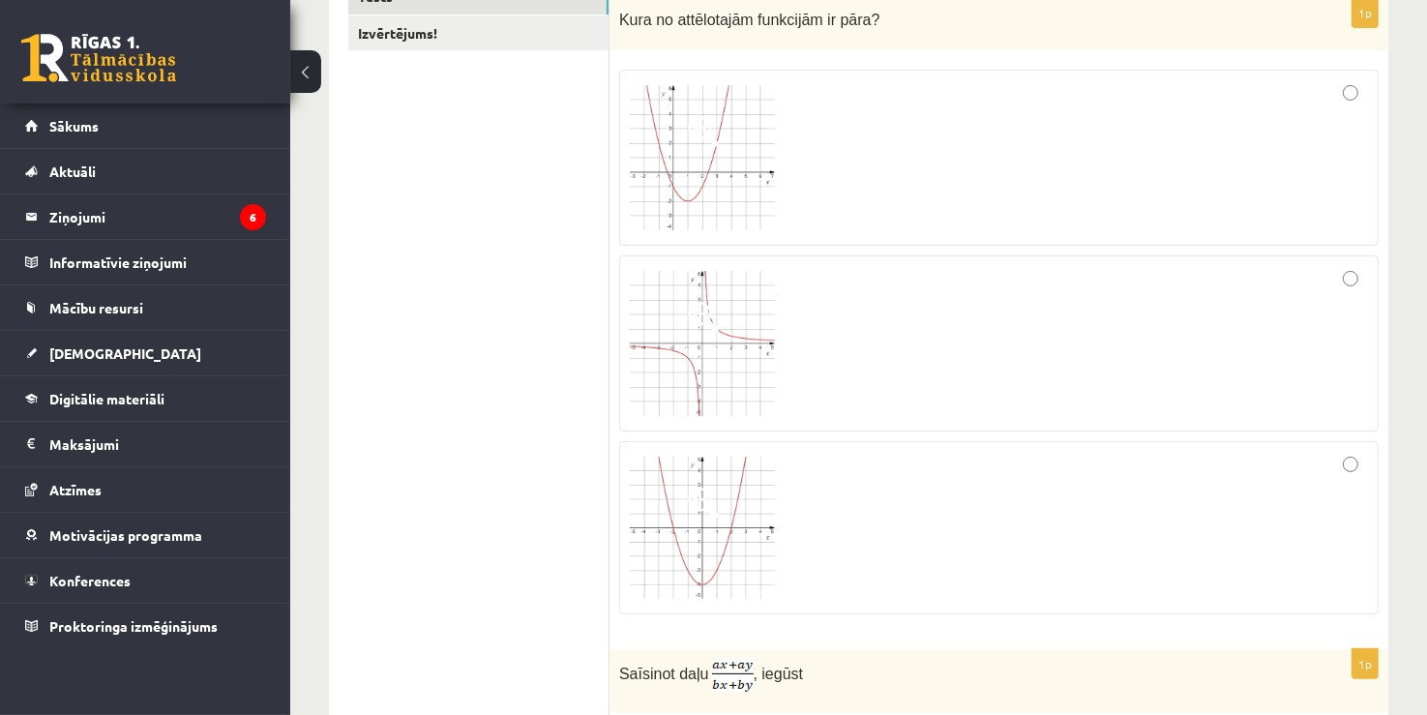
scroll to position [0, 0]
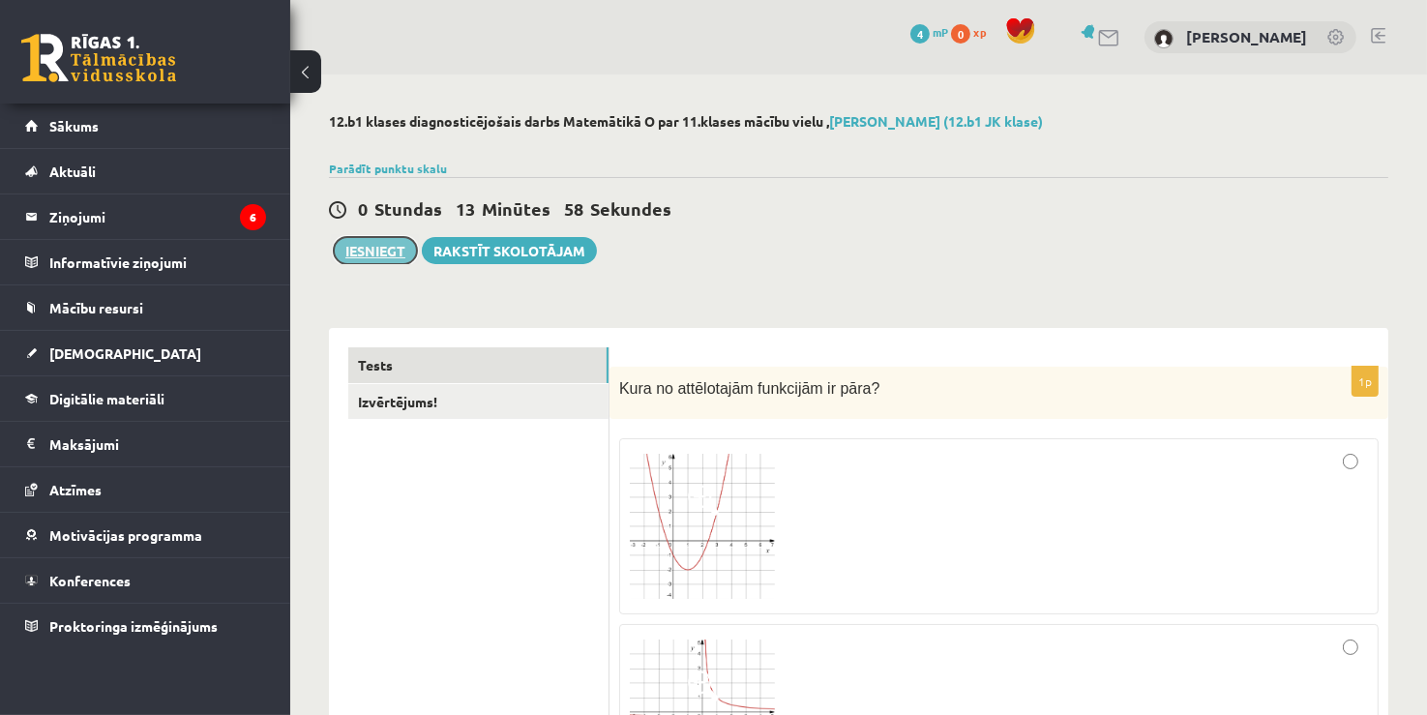
click at [345, 239] on button "Iesniegt" at bounding box center [375, 250] width 83 height 27
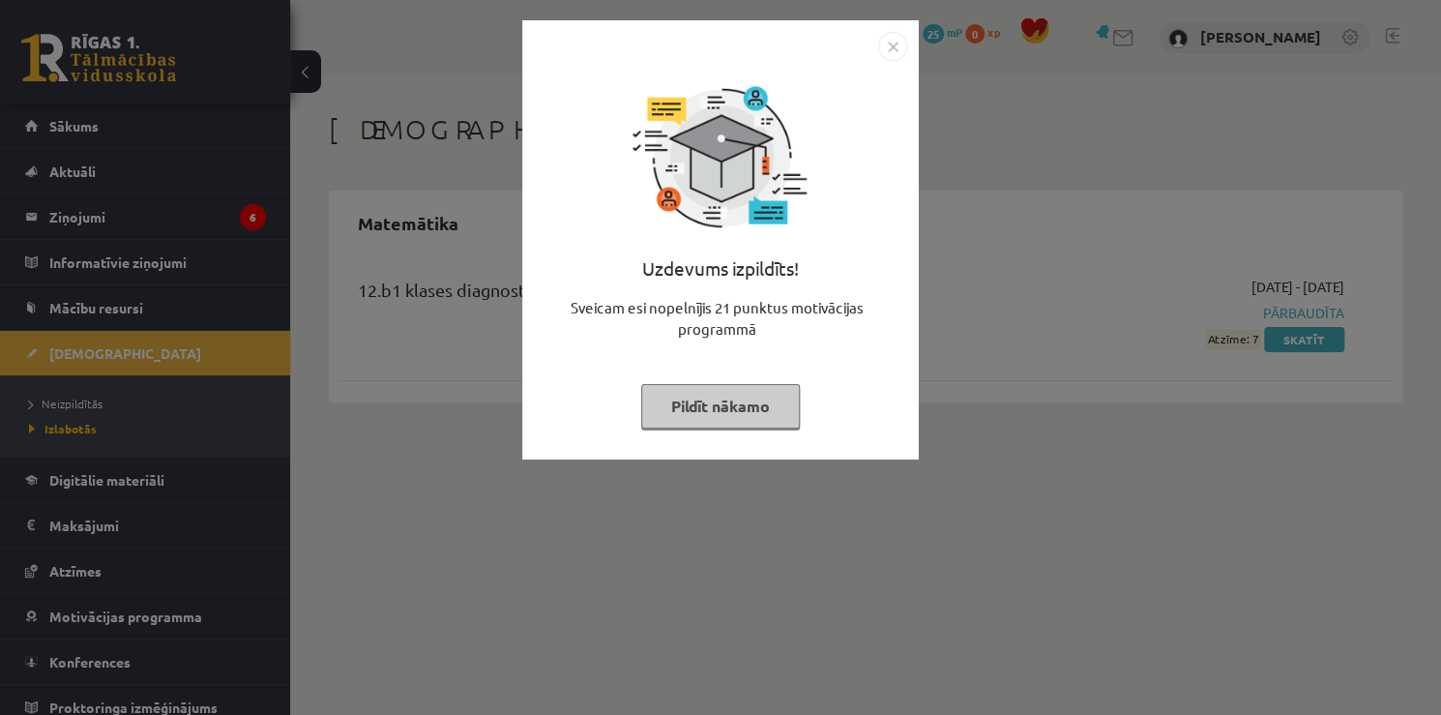
click at [872, 50] on div at bounding box center [720, 46] width 373 height 29
click at [877, 49] on div at bounding box center [720, 46] width 373 height 29
click at [890, 50] on img "Close" at bounding box center [892, 46] width 29 height 29
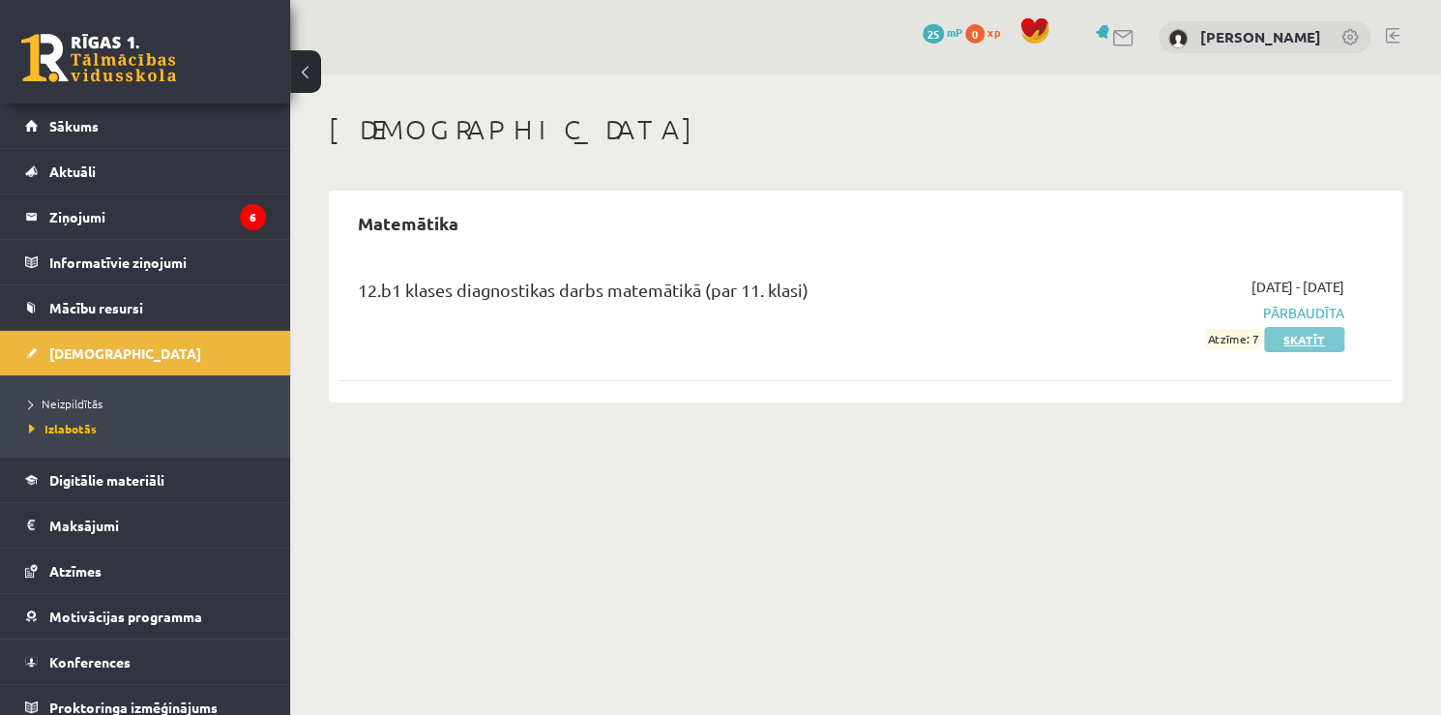
click at [1305, 337] on link "Skatīt" at bounding box center [1304, 339] width 80 height 25
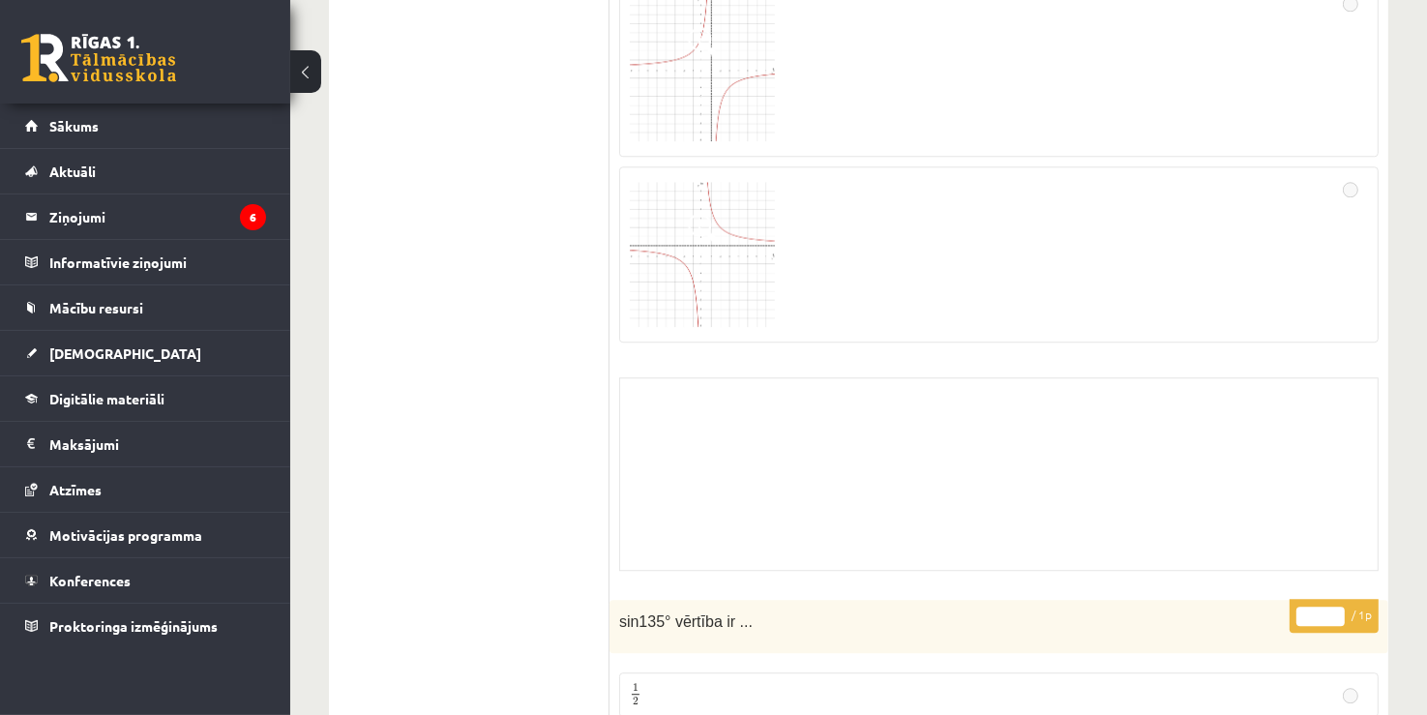
scroll to position [12091, 0]
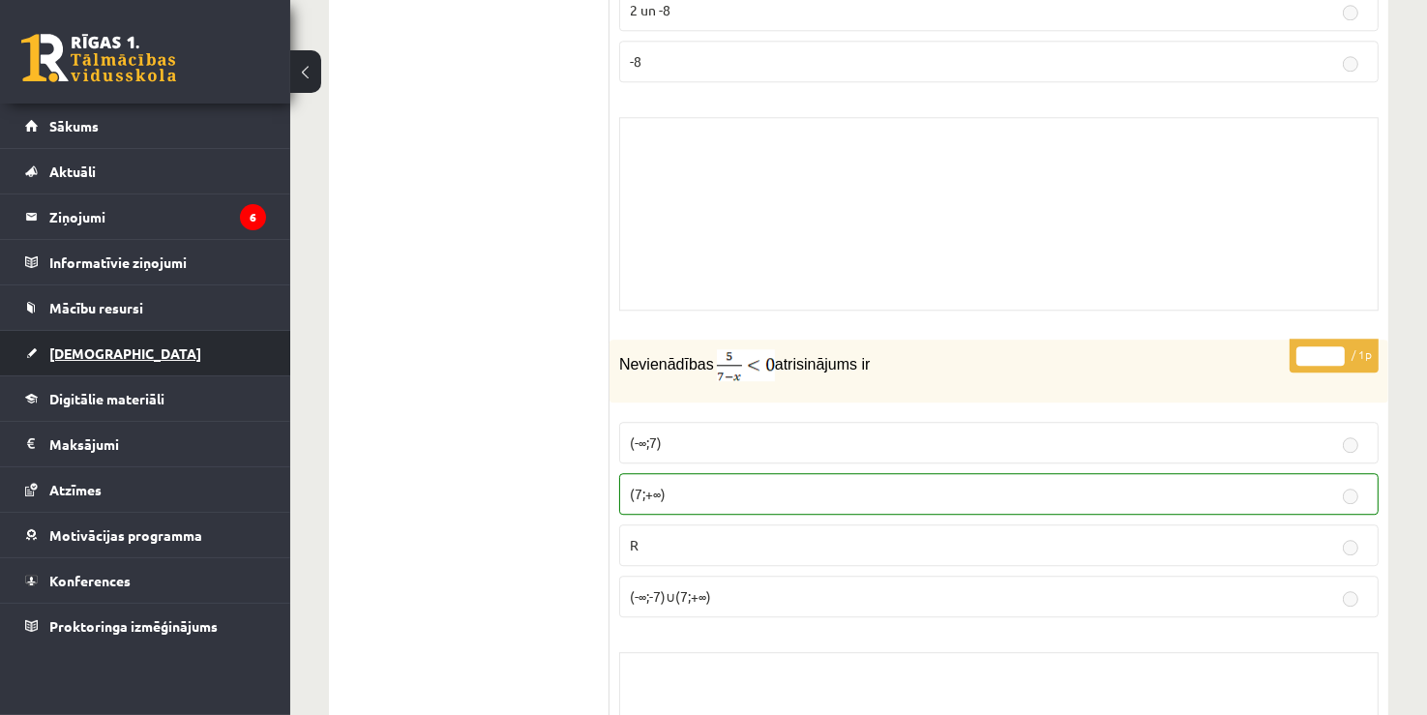
click at [180, 349] on link "[DEMOGRAPHIC_DATA]" at bounding box center [145, 353] width 241 height 44
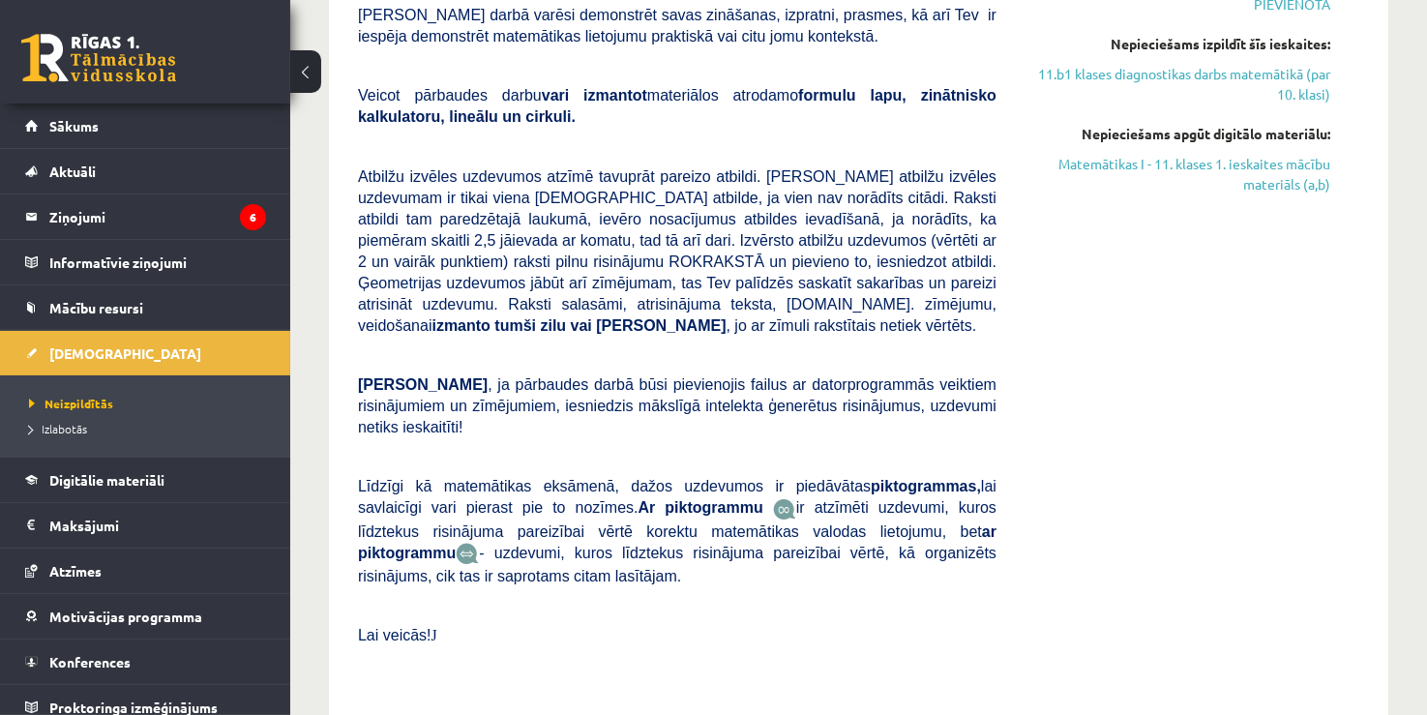
scroll to position [6384, 0]
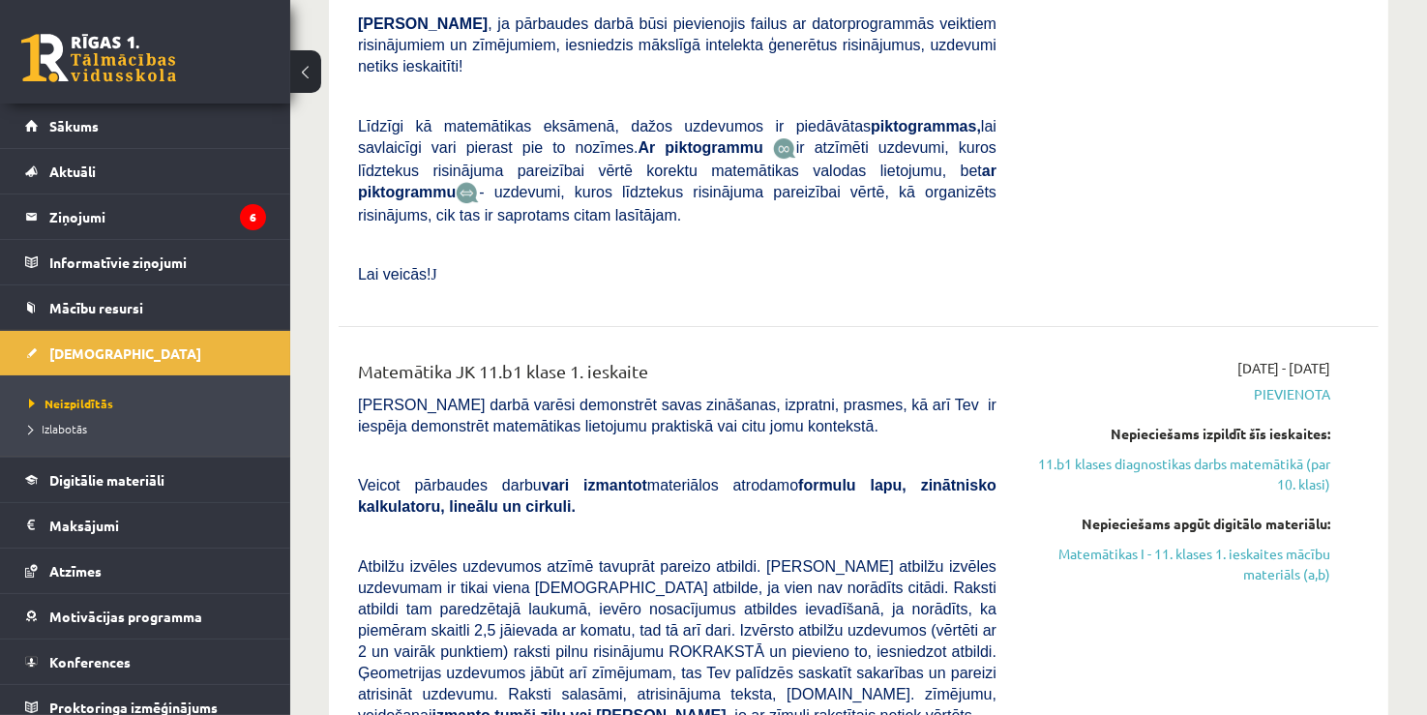
click at [71, 393] on li "Neizpildītās" at bounding box center [150, 403] width 242 height 25
click at [72, 399] on span "Neizpildītās" at bounding box center [71, 403] width 84 height 15
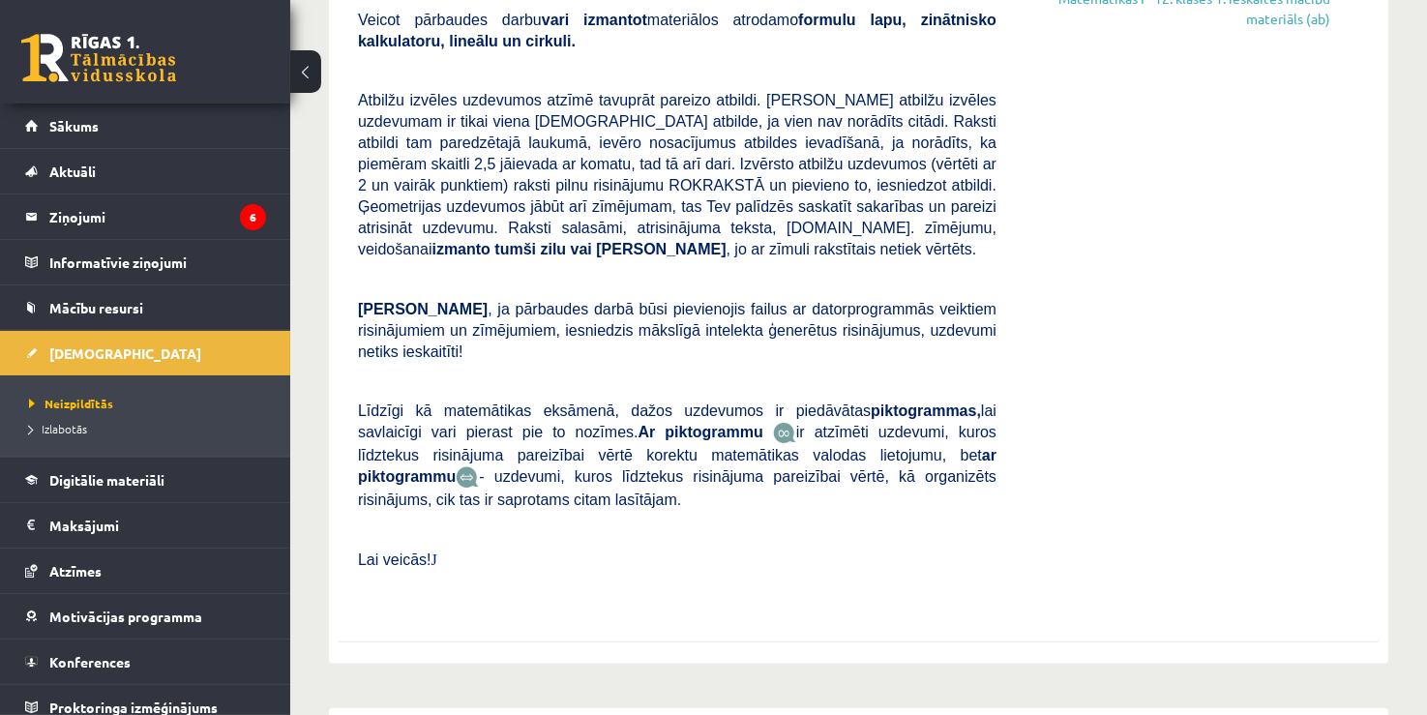
scroll to position [0, 0]
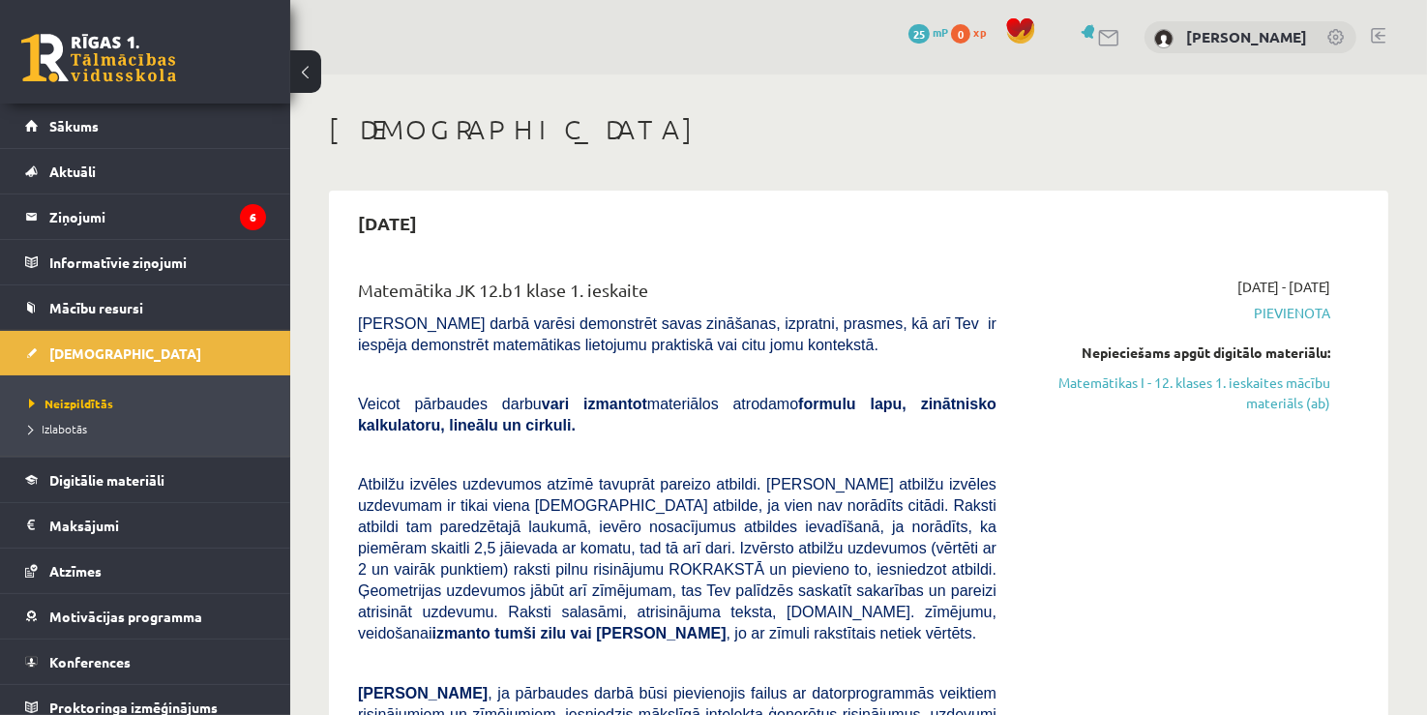
click at [150, 70] on link at bounding box center [98, 58] width 155 height 48
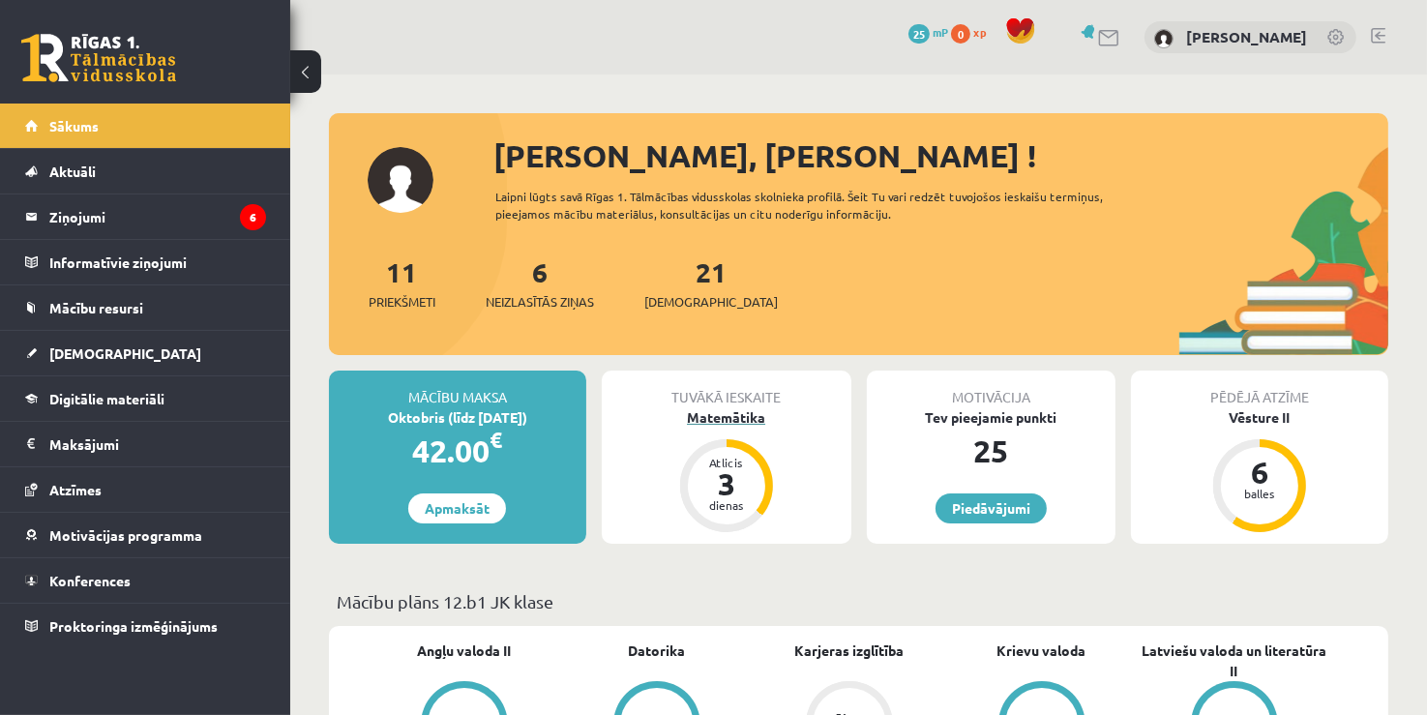
click at [756, 412] on div "Matemātika" at bounding box center [727, 417] width 250 height 20
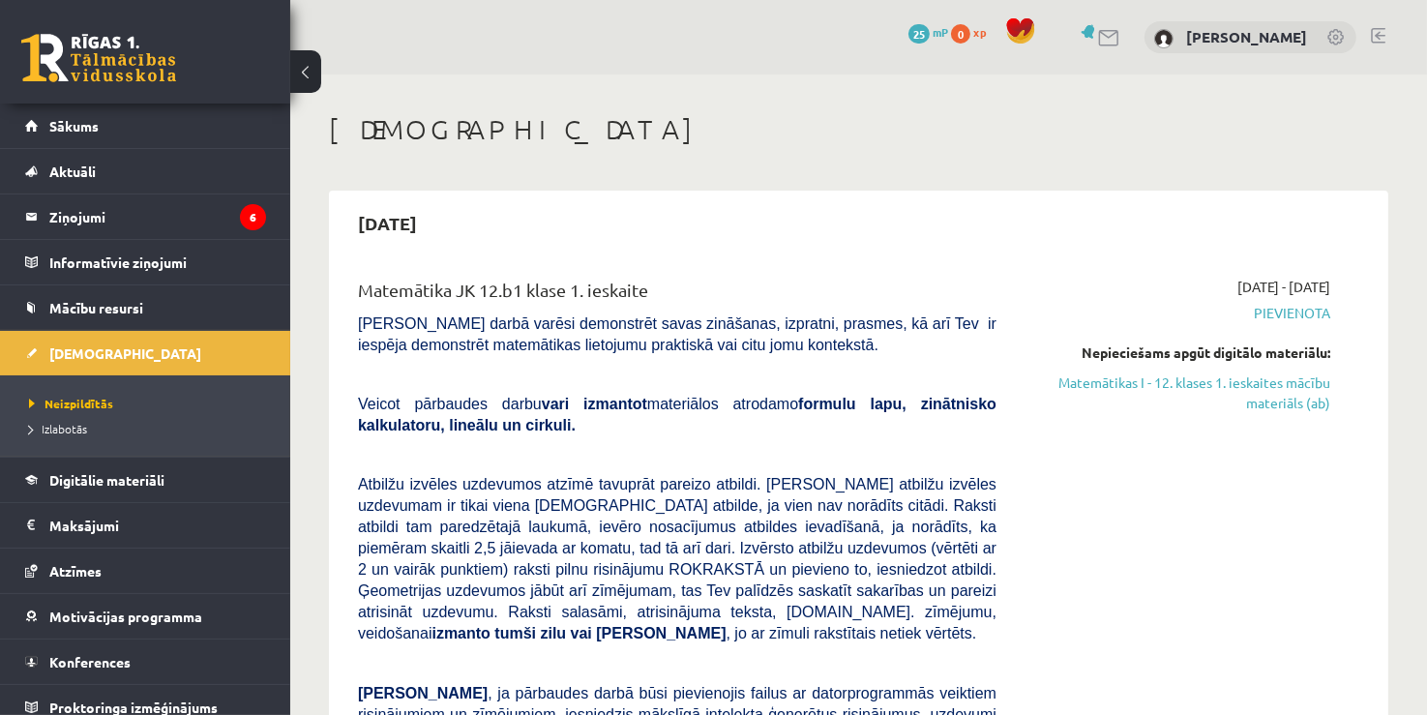
click at [114, 60] on link at bounding box center [98, 58] width 155 height 48
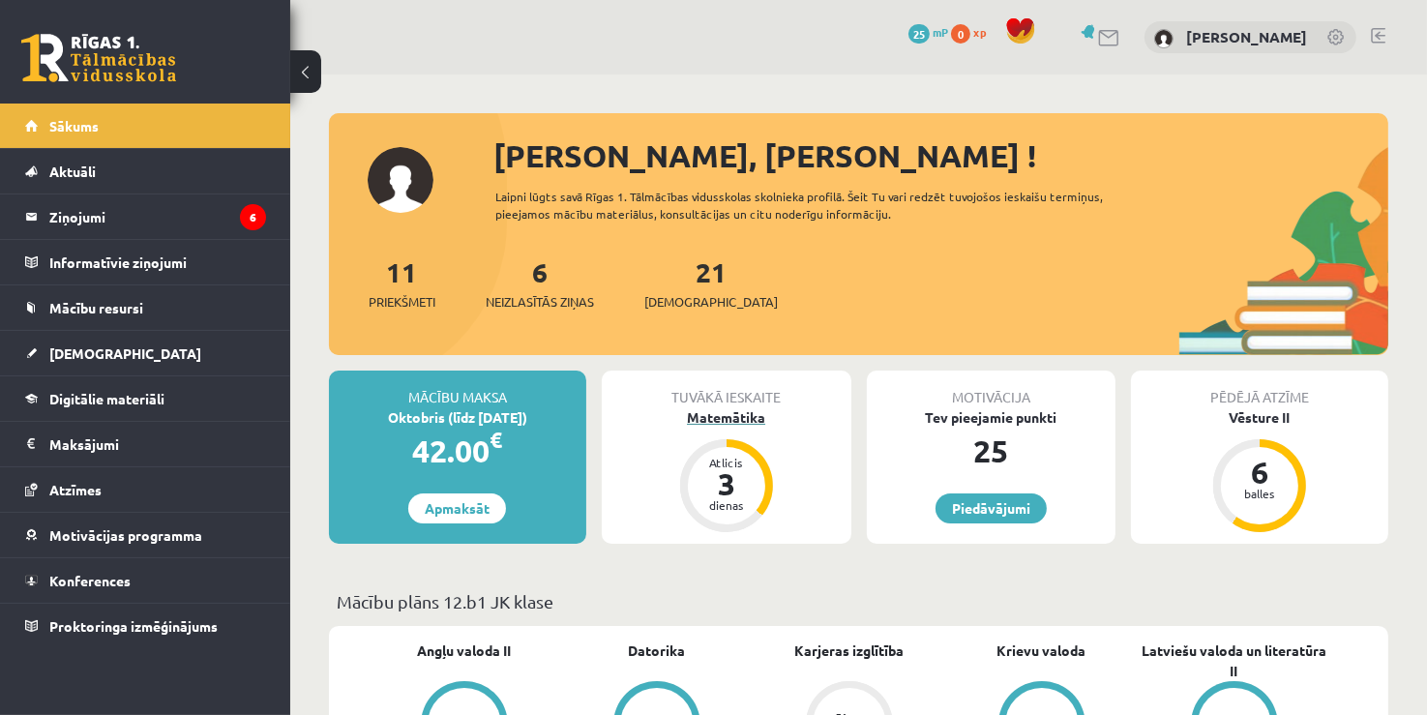
click at [707, 496] on div "3" at bounding box center [726, 483] width 58 height 31
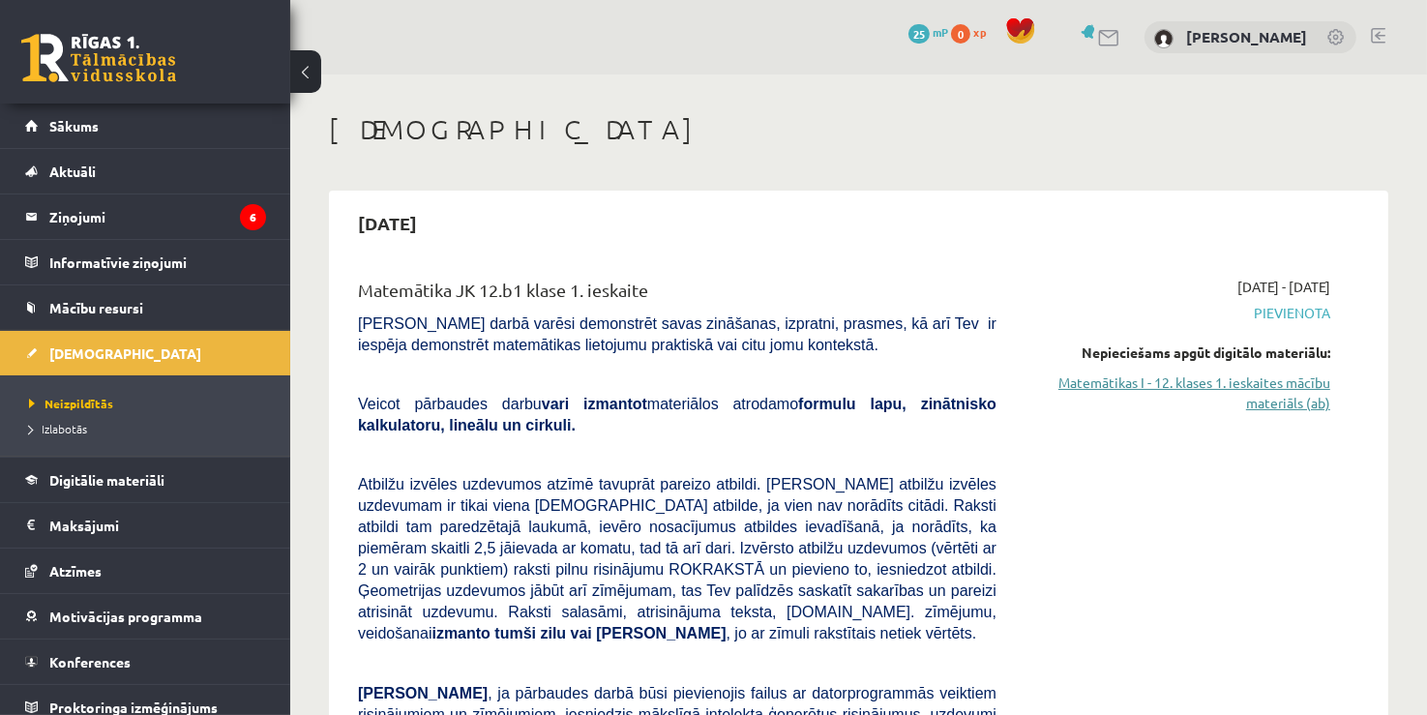
click at [1155, 389] on link "Matemātikas I - 12. klases 1. ieskaites mācību materiāls (ab)" at bounding box center [1177, 392] width 305 height 41
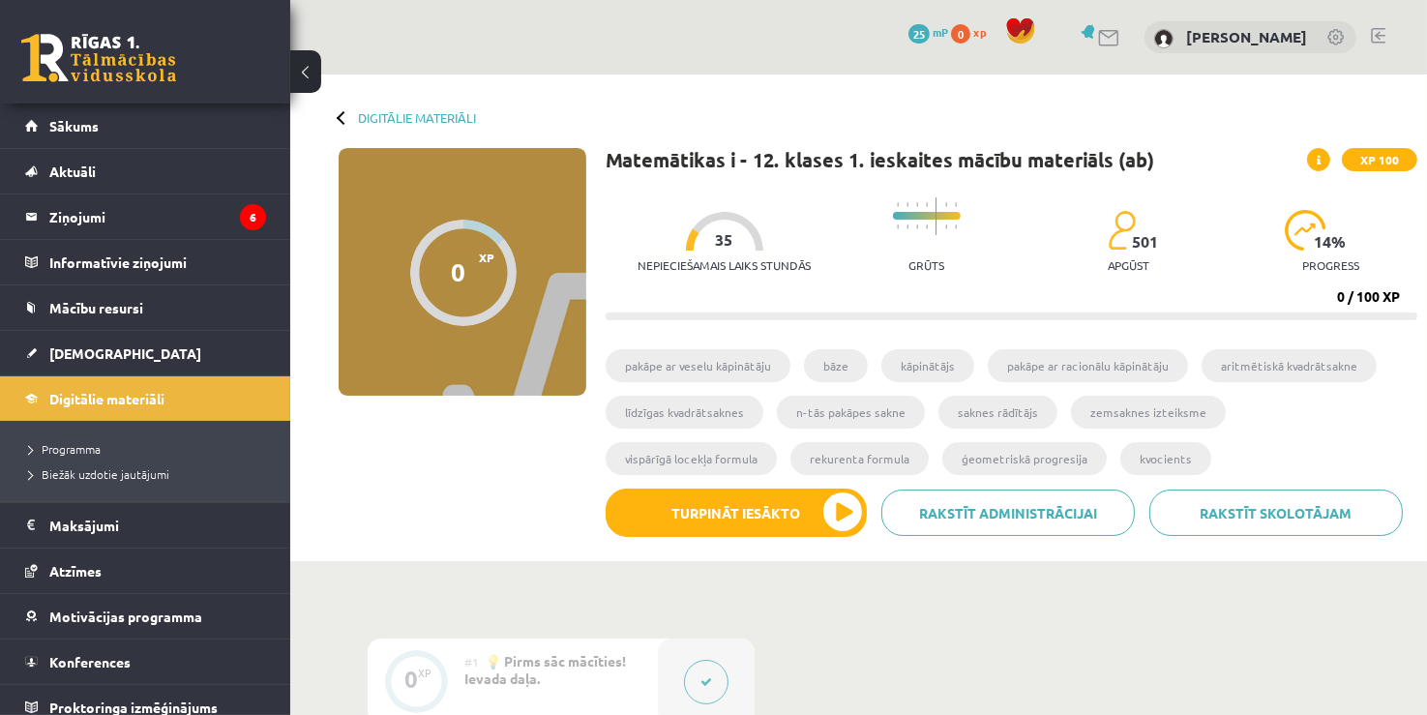
click at [131, 59] on link at bounding box center [98, 58] width 155 height 48
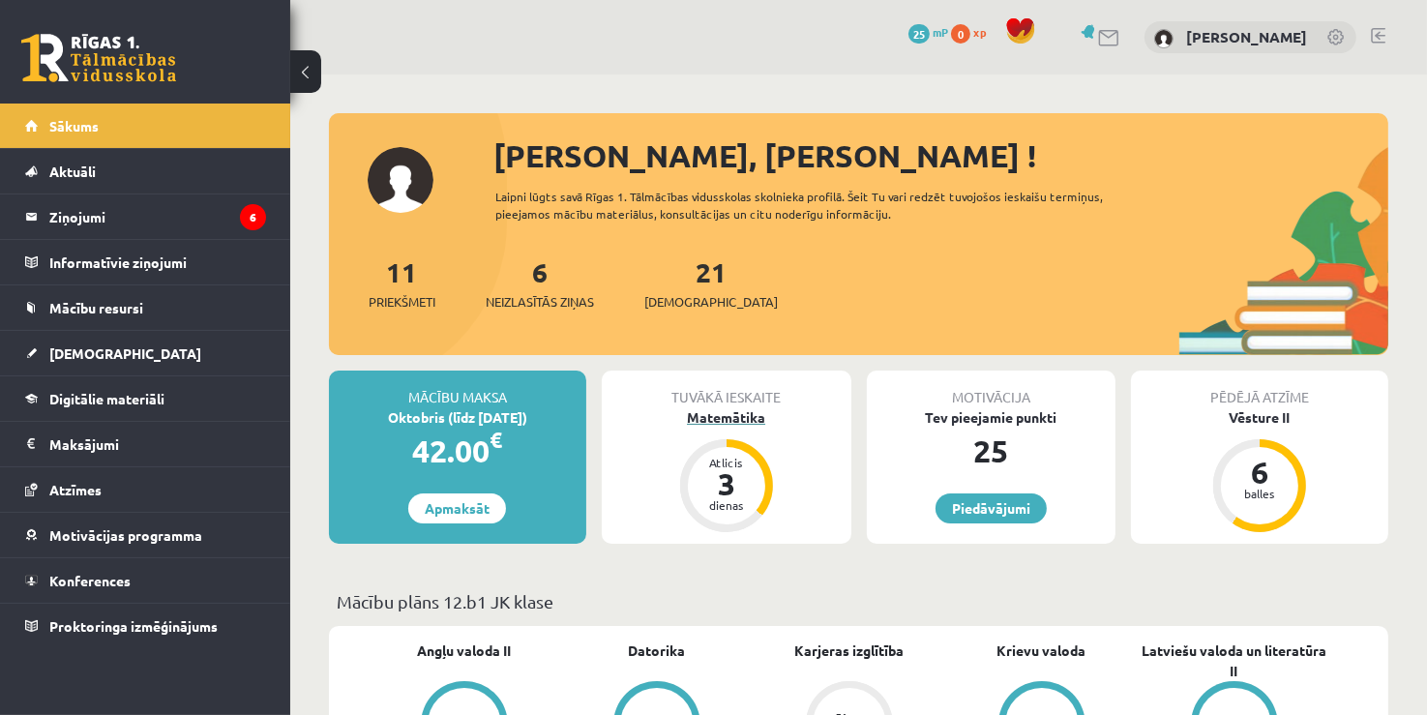
click at [688, 421] on div "Matemātika" at bounding box center [727, 417] width 250 height 20
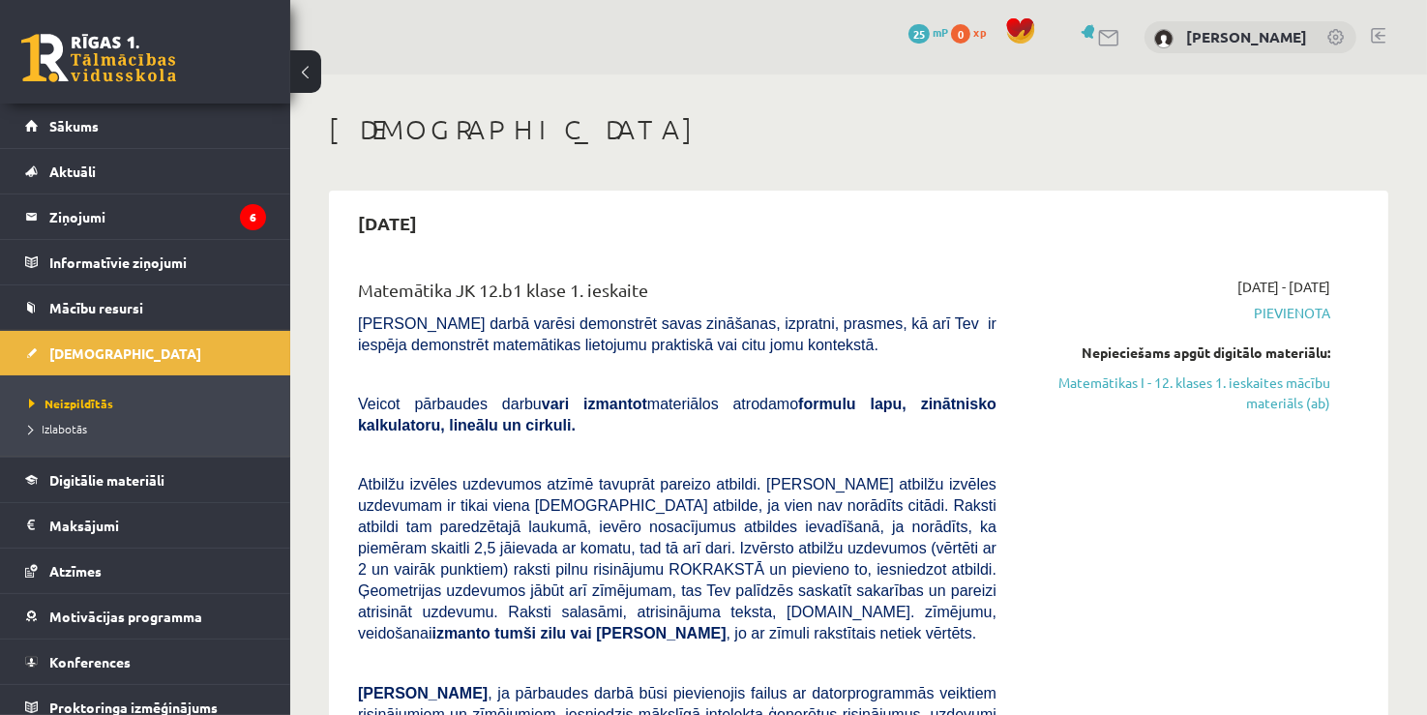
click at [90, 44] on link at bounding box center [98, 58] width 155 height 48
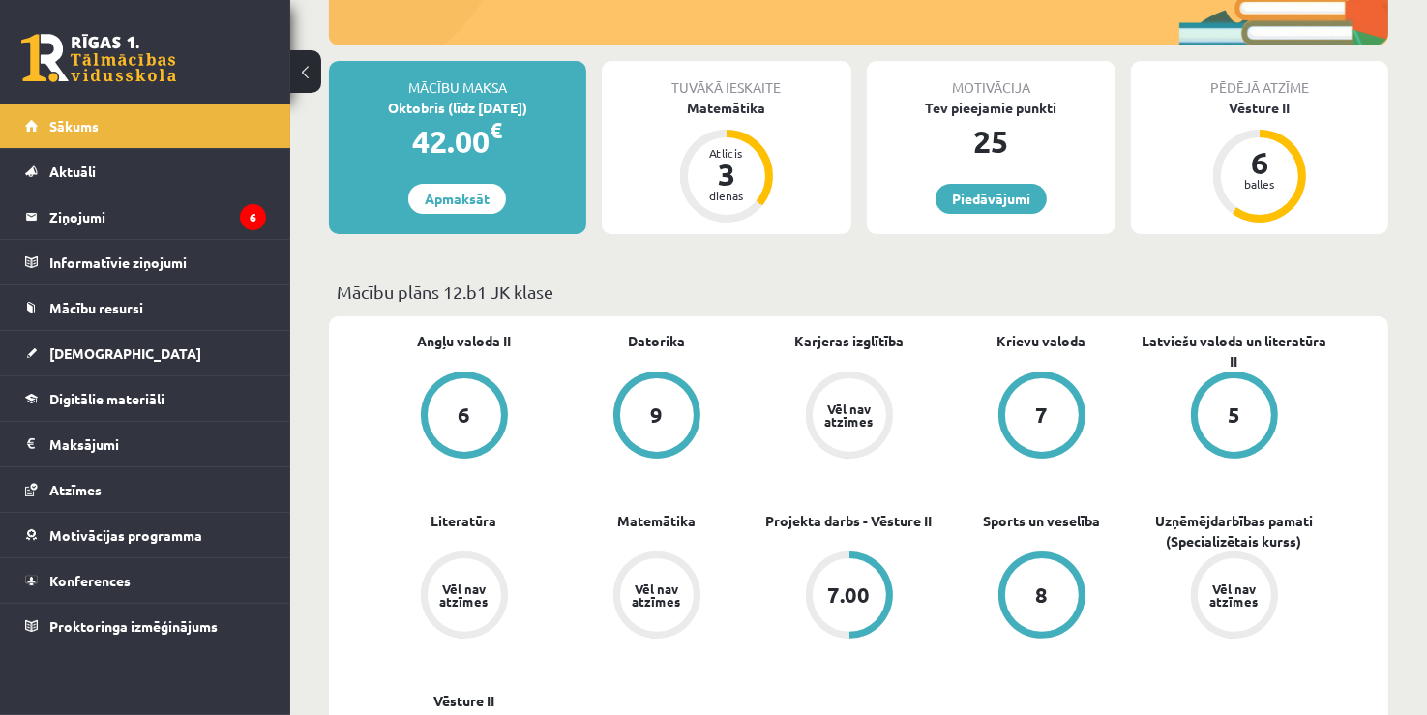
scroll to position [193, 0]
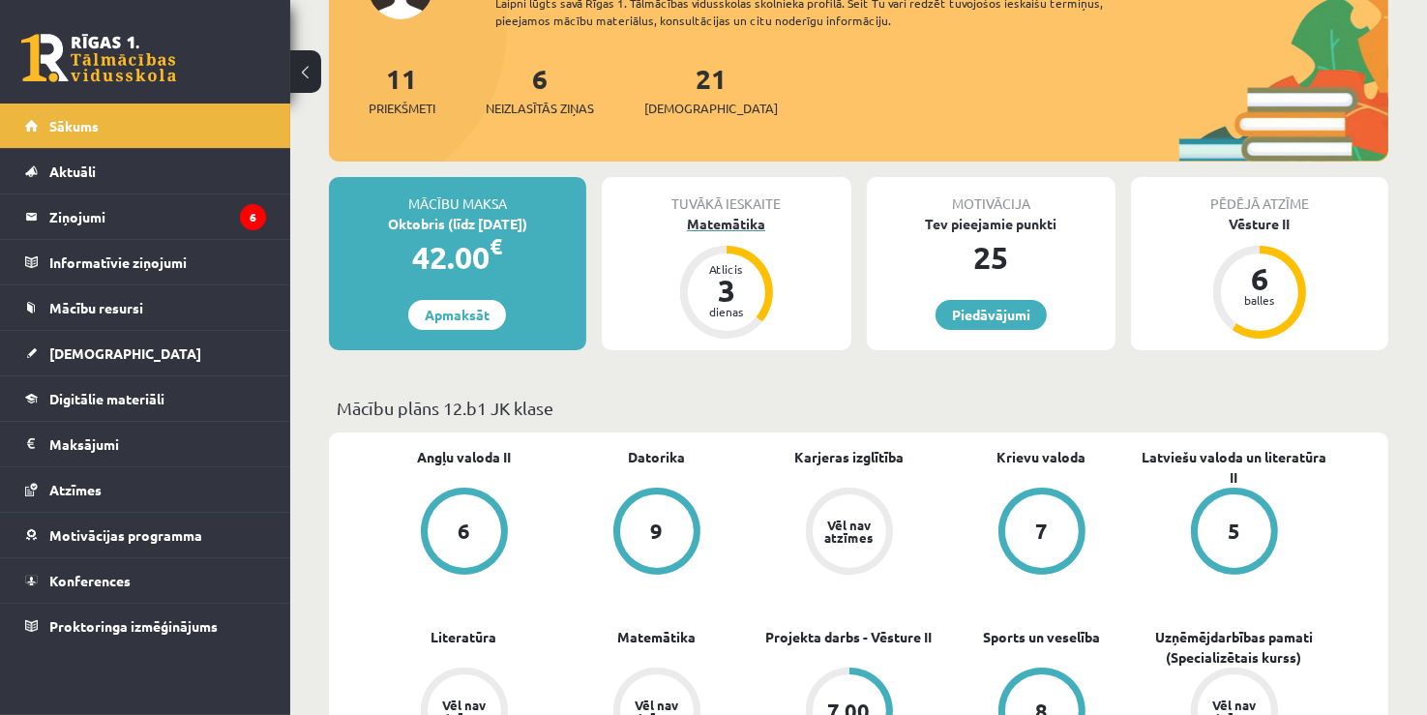
click at [734, 306] on div "dienas" at bounding box center [726, 312] width 58 height 12
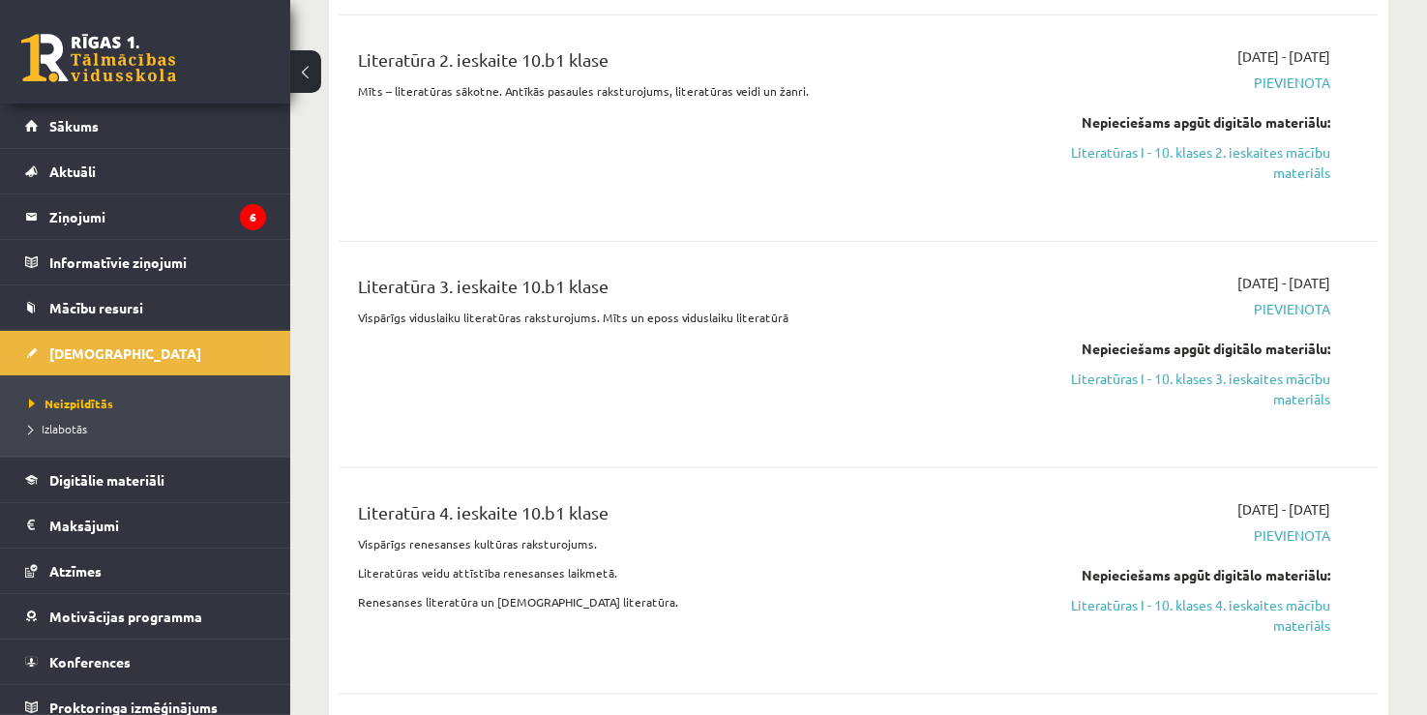
scroll to position [2225, 0]
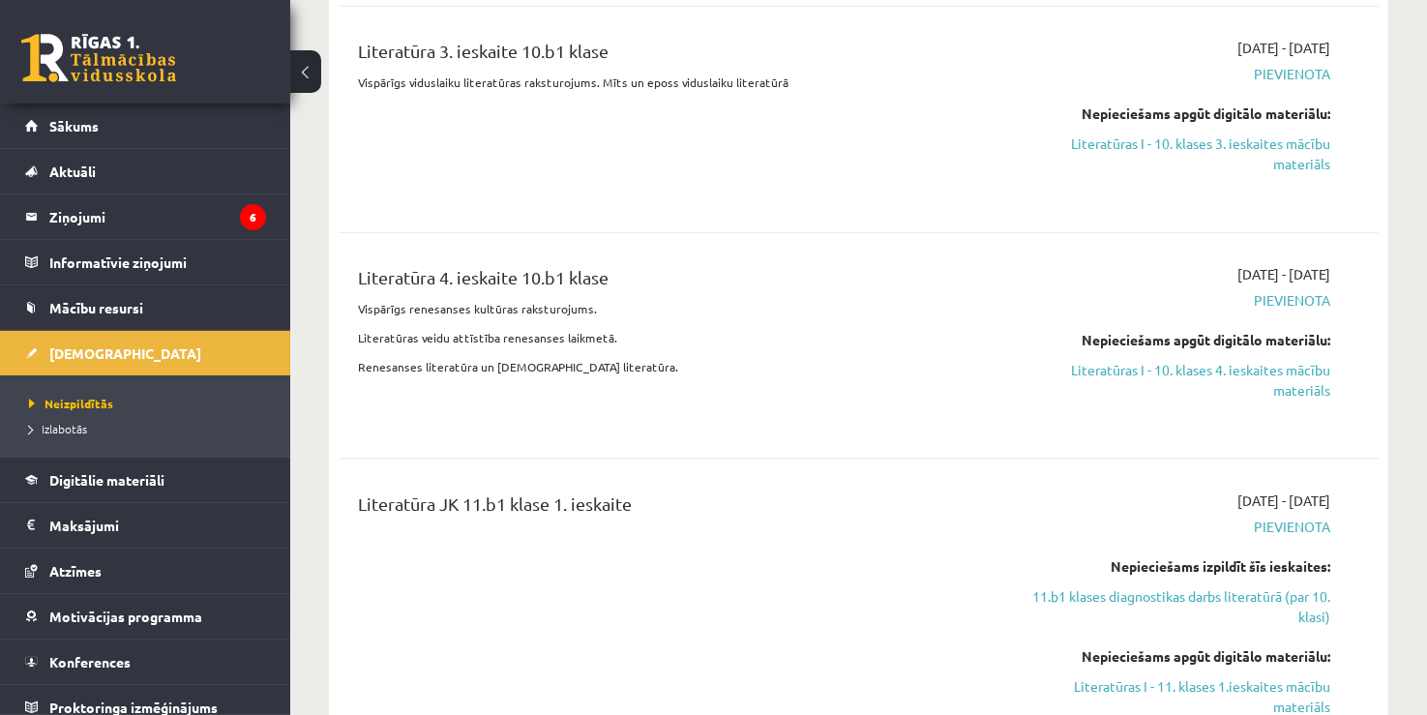
click at [69, 58] on link at bounding box center [98, 58] width 155 height 48
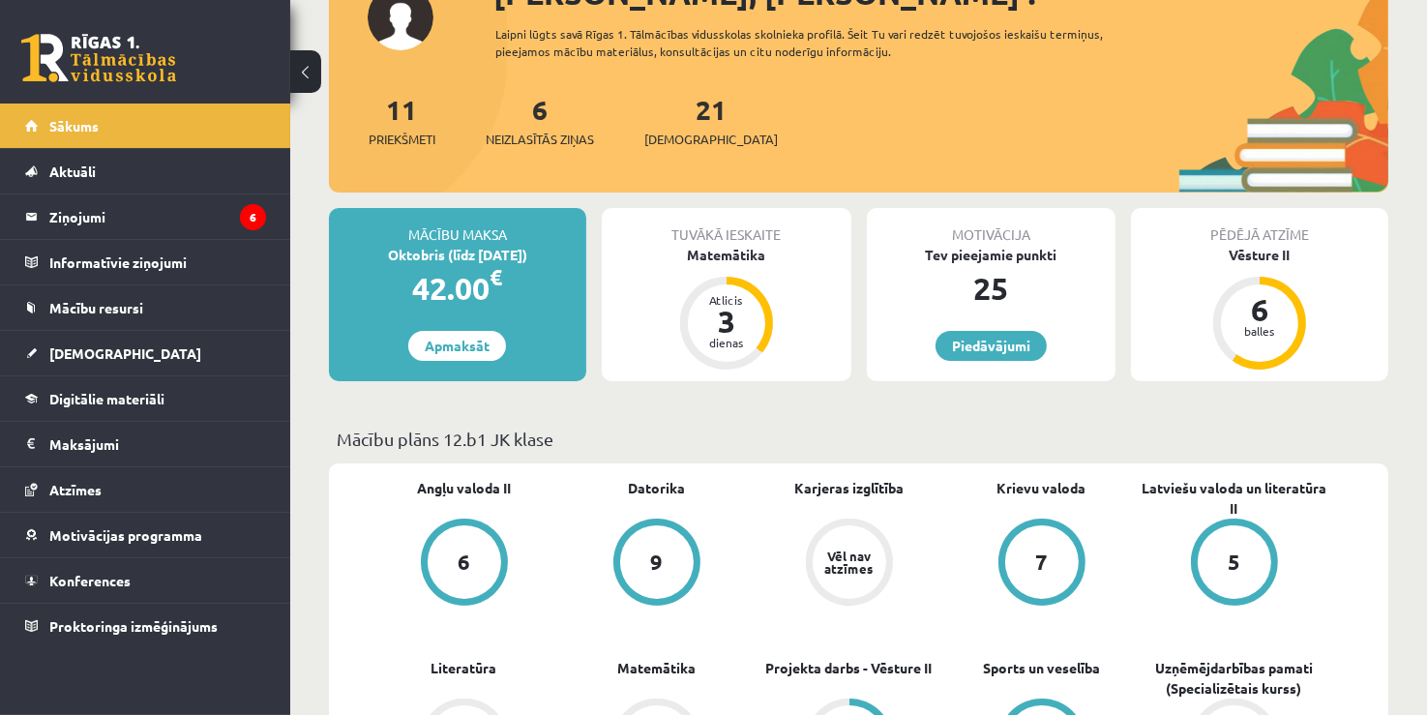
scroll to position [193, 0]
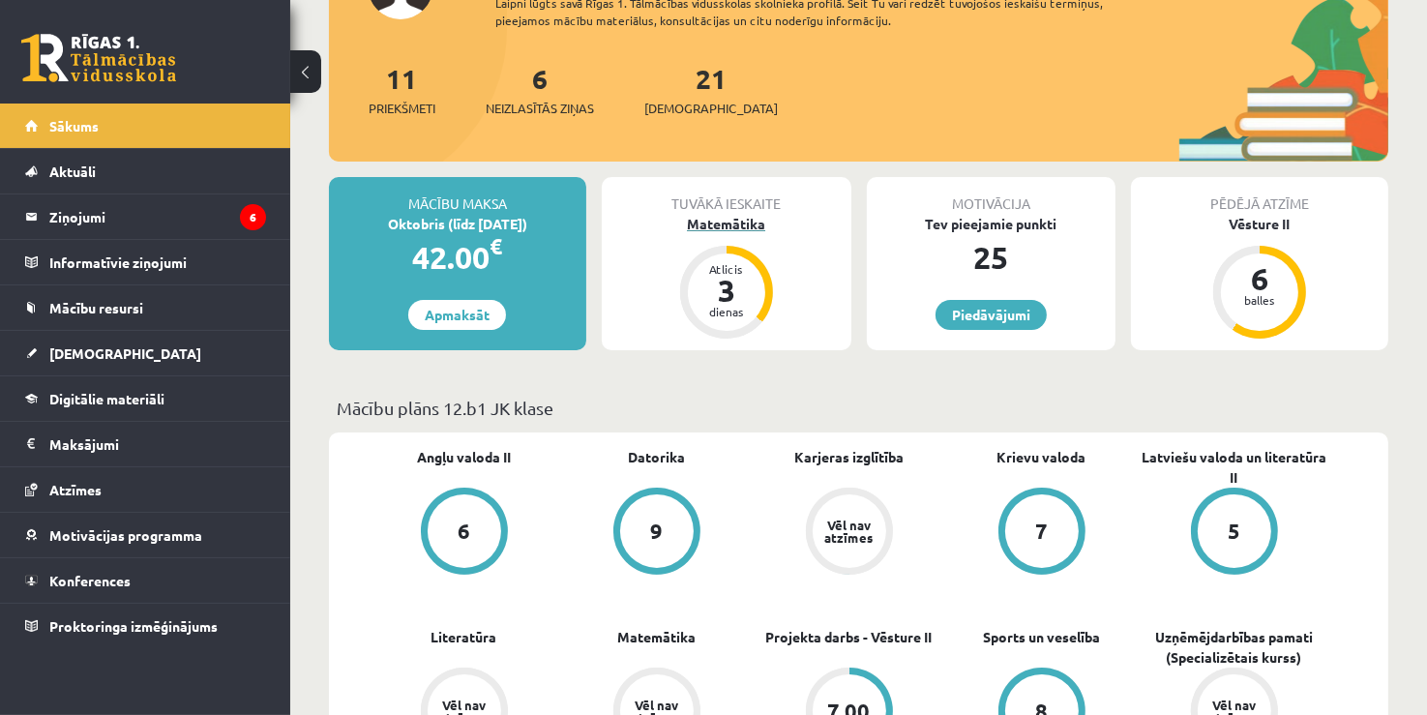
click at [742, 313] on div "dienas" at bounding box center [726, 312] width 58 height 12
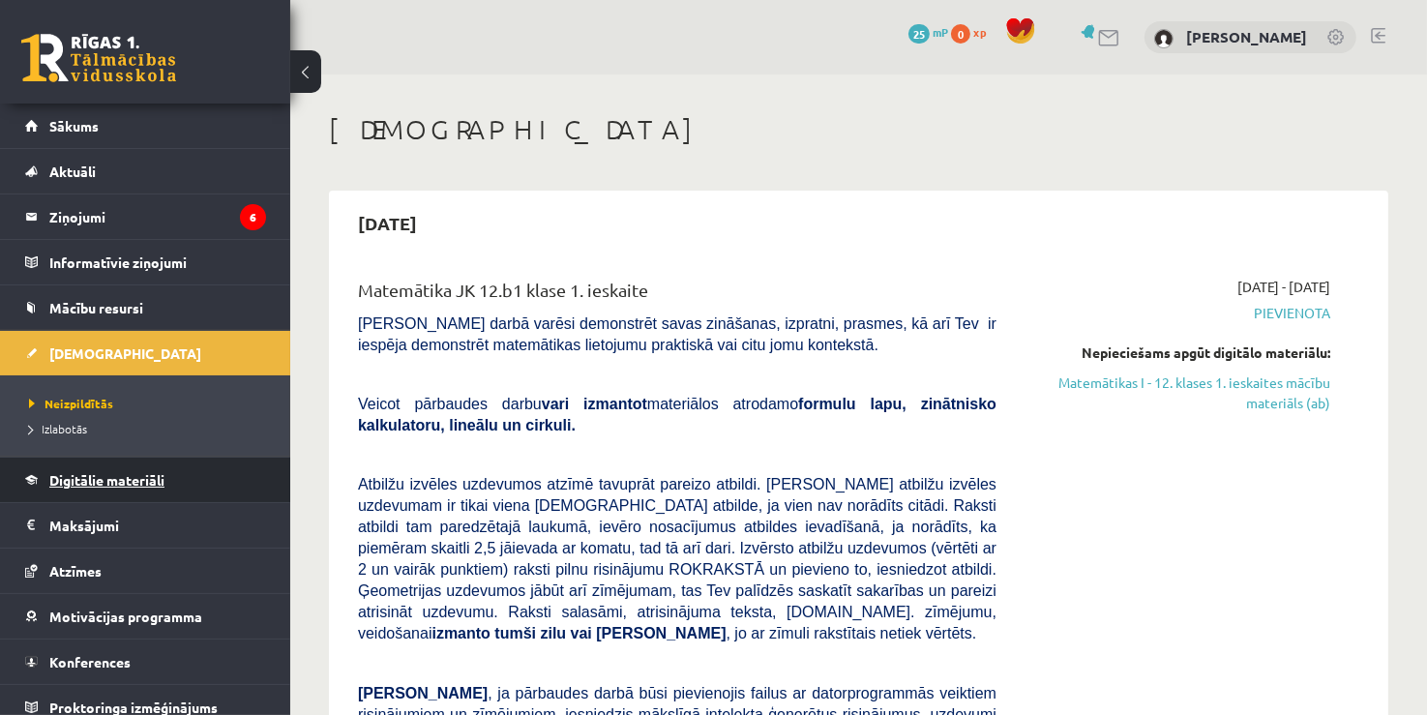
click at [155, 477] on span "Digitālie materiāli" at bounding box center [106, 479] width 115 height 17
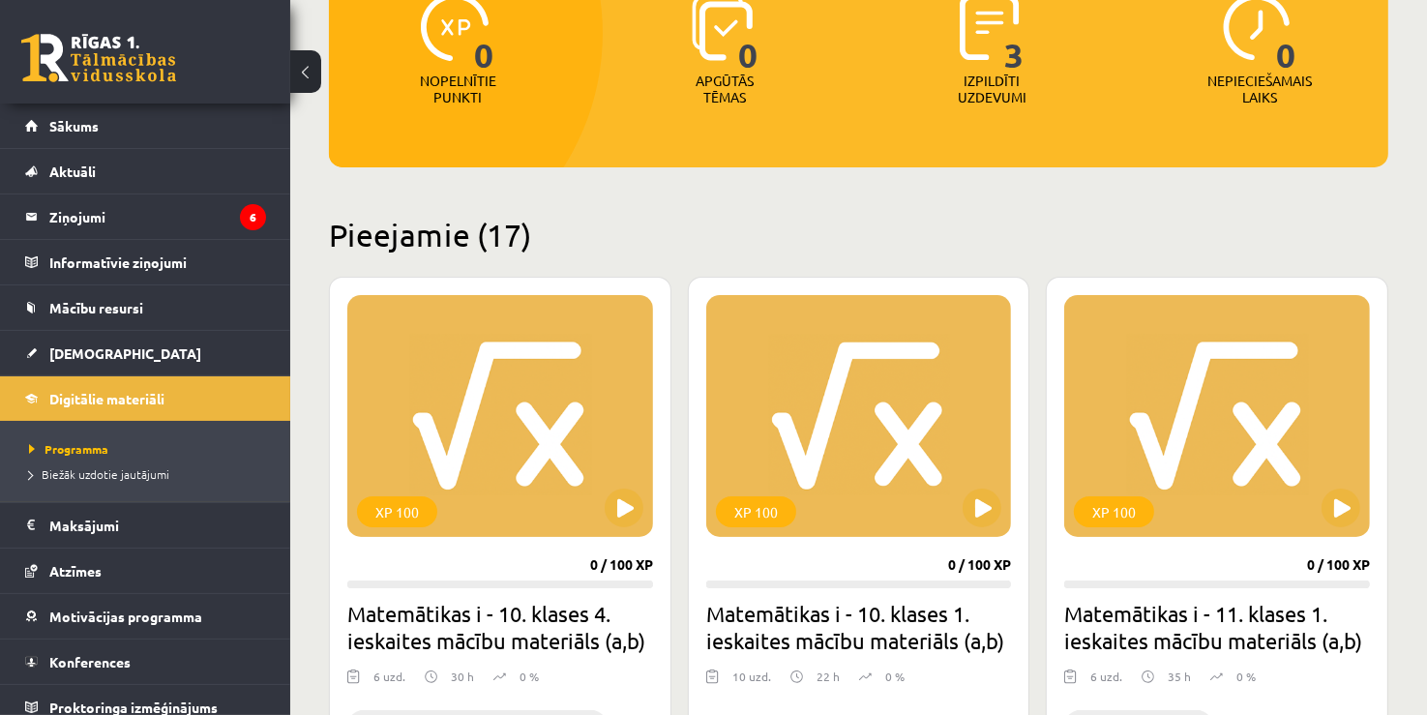
scroll to position [290, 0]
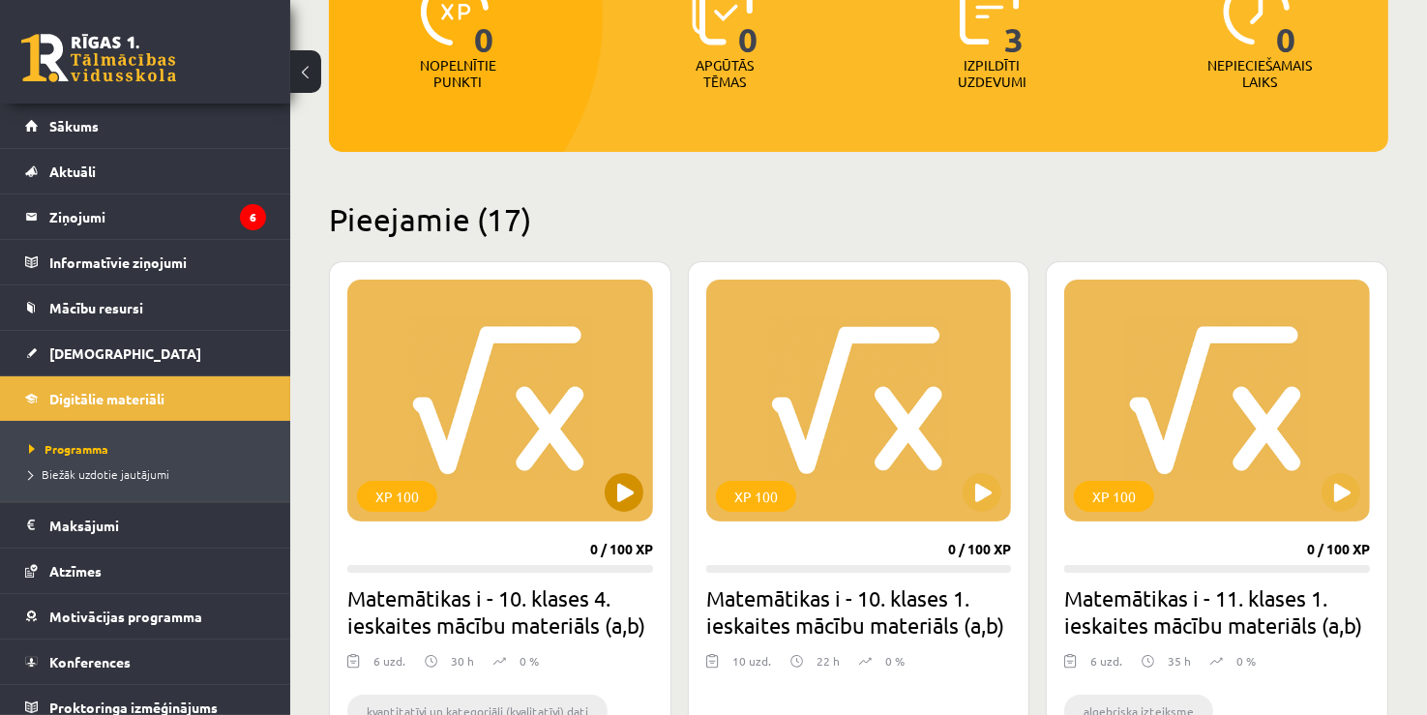
click at [447, 446] on div "XP 100" at bounding box center [500, 401] width 306 height 242
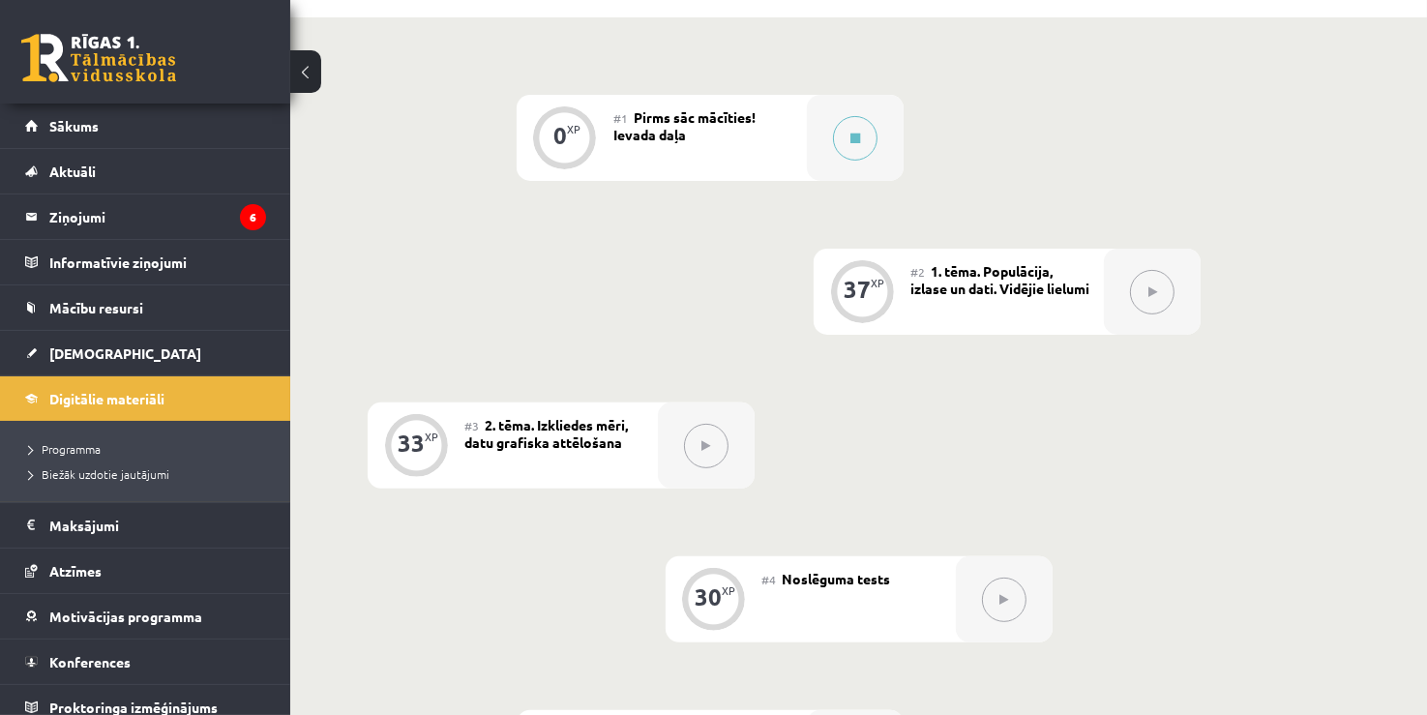
scroll to position [430, 0]
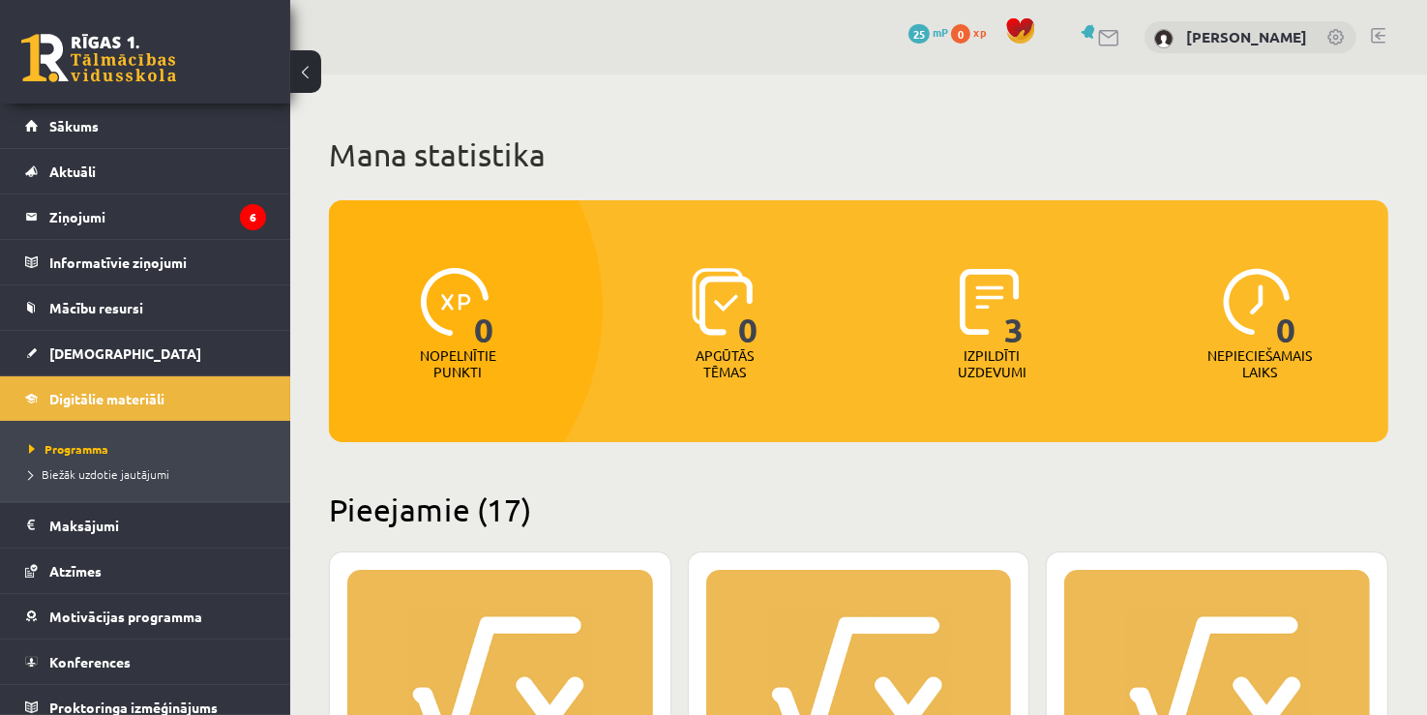
click at [56, 60] on link at bounding box center [98, 58] width 155 height 48
